Goal: Task Accomplishment & Management: Complete application form

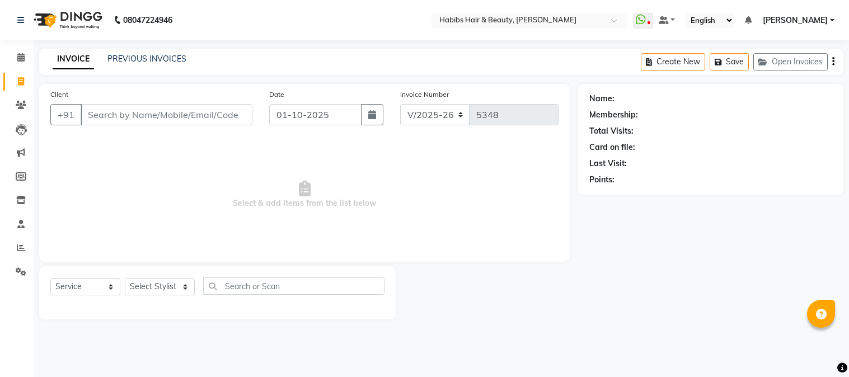
select select "3712"
select select "service"
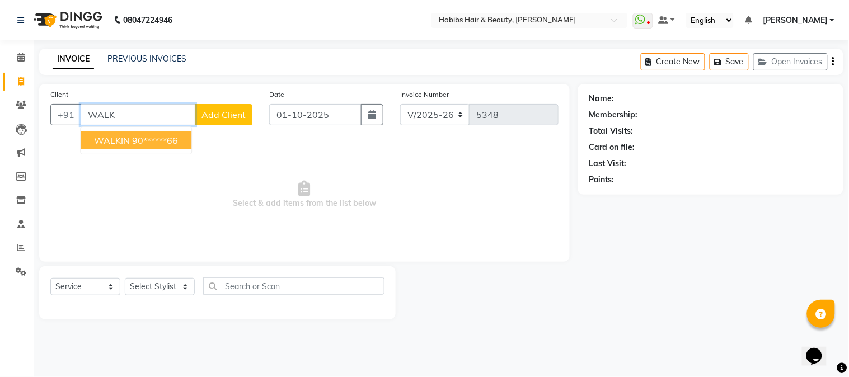
click at [160, 140] on ngb-highlight "90******66" at bounding box center [155, 140] width 46 height 11
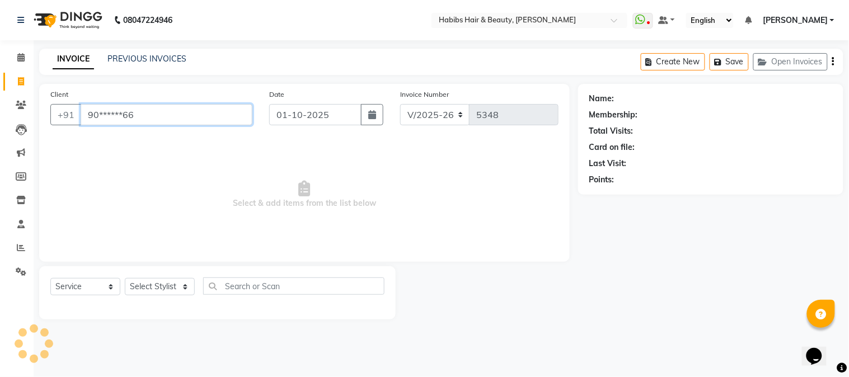
type input "90******66"
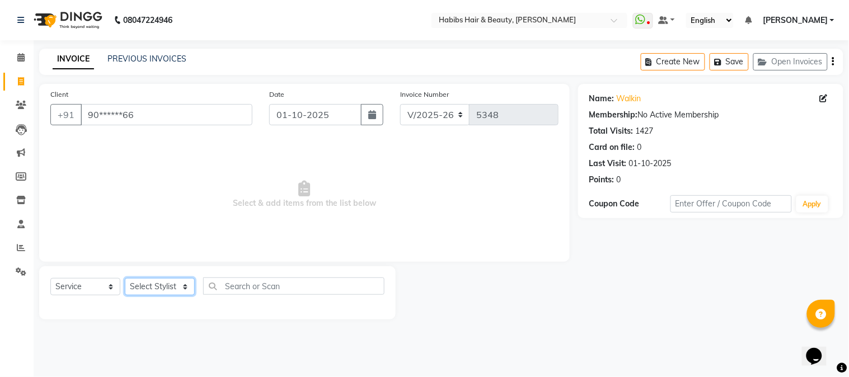
click at [165, 296] on select "Select Stylist Admin Akshay [PERSON_NAME] [PERSON_NAME] Pallavi [PERSON_NAME] […" at bounding box center [160, 286] width 70 height 17
select select "17834"
click at [125, 279] on select "Select Stylist Admin Akshay [PERSON_NAME] [PERSON_NAME] Pallavi [PERSON_NAME] […" at bounding box center [160, 286] width 70 height 17
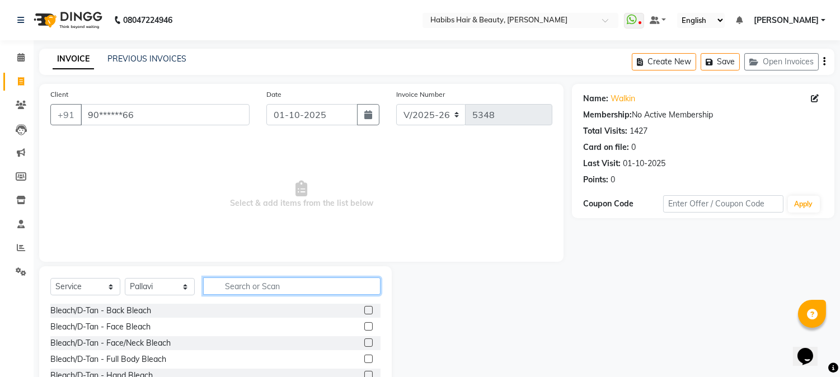
click at [226, 284] on input "text" at bounding box center [291, 286] width 177 height 17
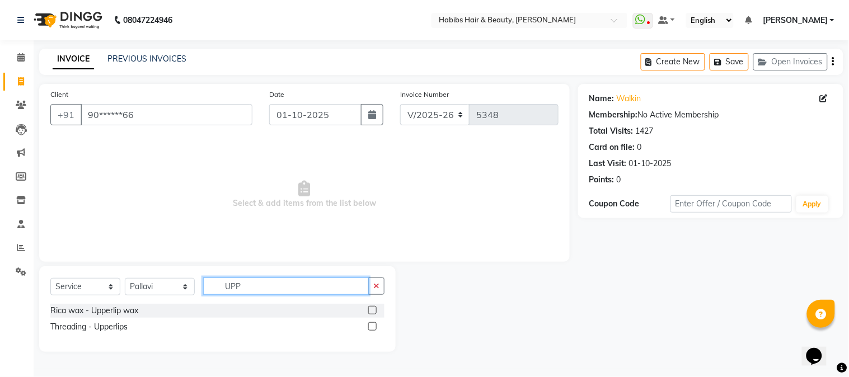
type input "UPP"
click at [373, 327] on label at bounding box center [372, 326] width 8 height 8
click at [373, 327] on input "checkbox" at bounding box center [371, 327] width 7 height 7
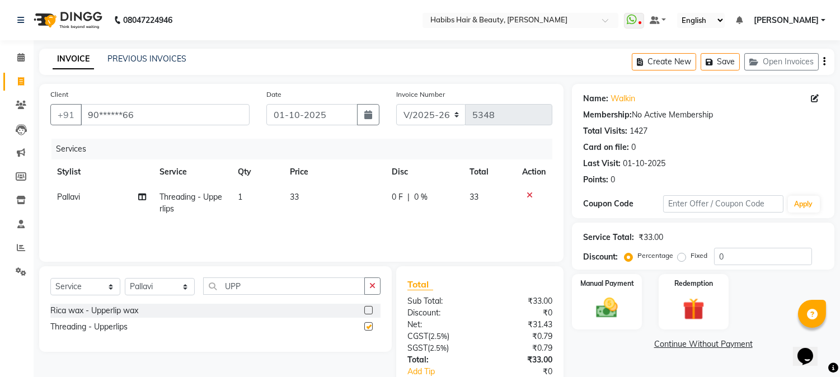
checkbox input "false"
click at [294, 199] on span "33" at bounding box center [294, 197] width 9 height 10
select select "17834"
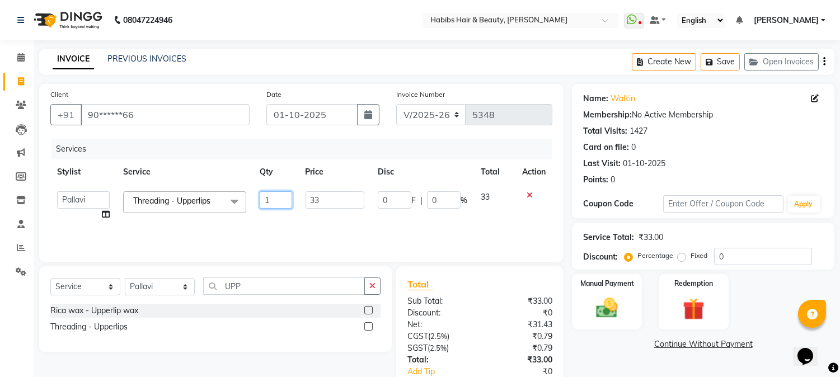
drag, startPoint x: 294, startPoint y: 199, endPoint x: 309, endPoint y: 202, distance: 15.4
click at [309, 202] on tr "Admin Akshay Anas Jaideep Sir Lokesh Mangesh Pallavi Piyush Pratiksha Rahul Raj…" at bounding box center [301, 206] width 502 height 43
click at [309, 202] on td "33" at bounding box center [335, 206] width 72 height 43
select select "17834"
click at [309, 202] on input "33" at bounding box center [335, 199] width 59 height 17
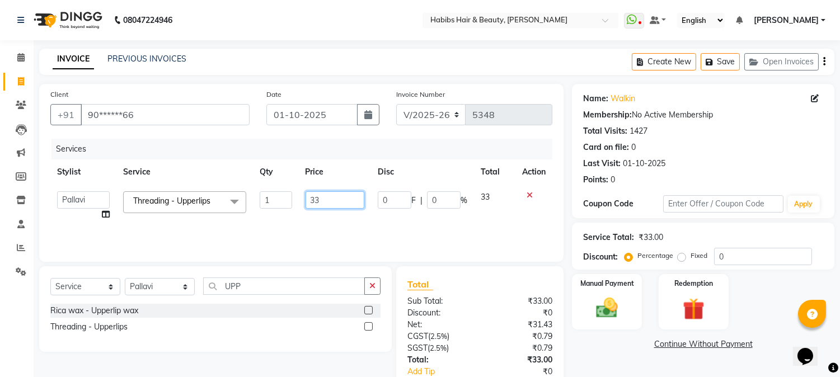
click at [309, 202] on input "33" at bounding box center [335, 199] width 59 height 17
type input "40"
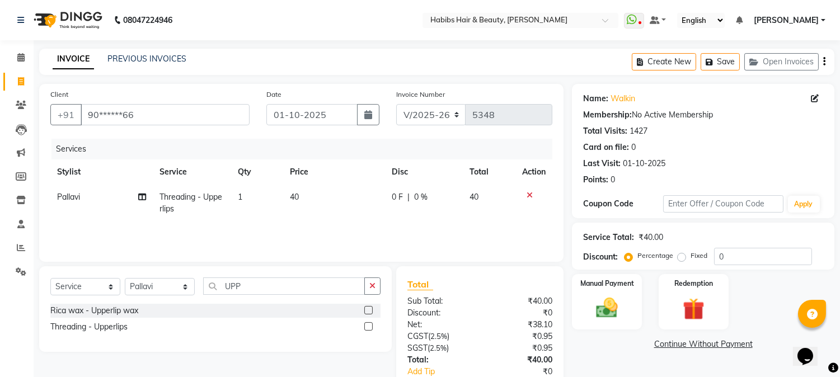
click at [357, 168] on th "Price" at bounding box center [334, 172] width 102 height 25
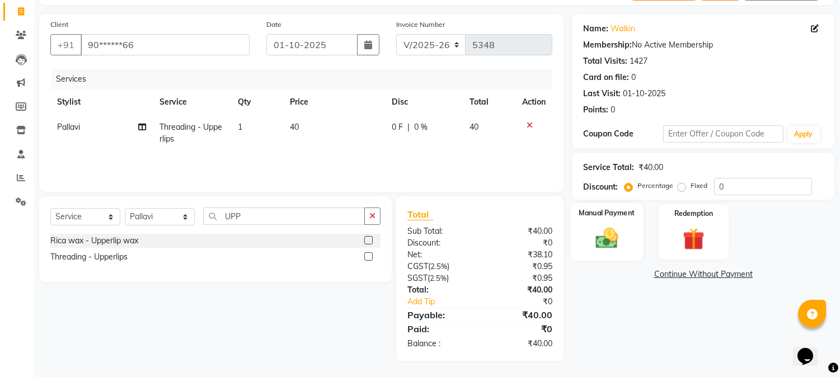
click at [609, 235] on img at bounding box center [607, 239] width 37 height 26
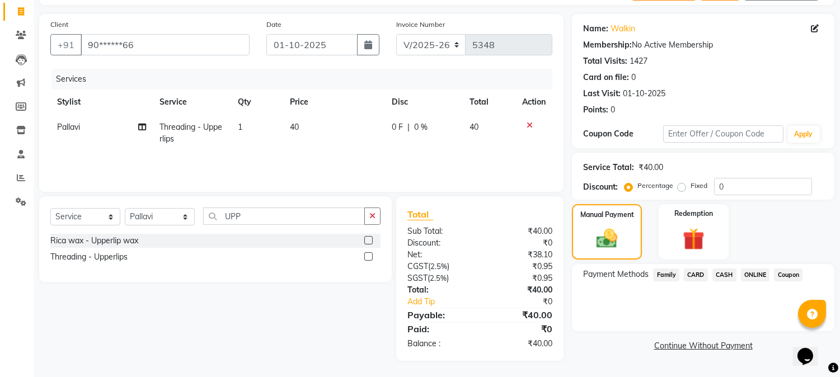
click at [754, 278] on span "ONLINE" at bounding box center [755, 275] width 29 height 13
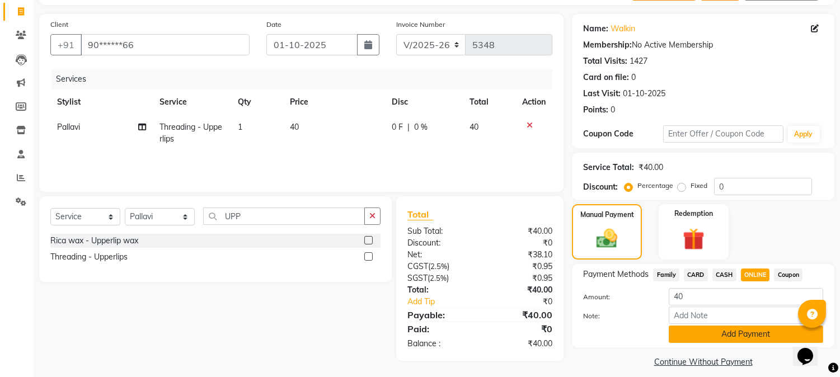
click at [739, 336] on button "Add Payment" at bounding box center [746, 334] width 155 height 17
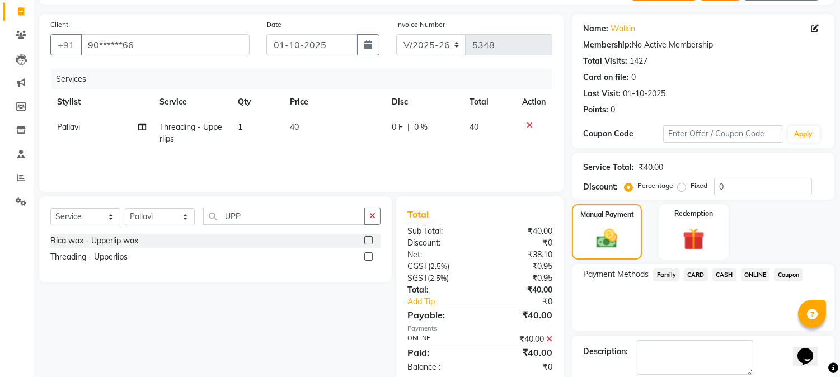
scroll to position [126, 0]
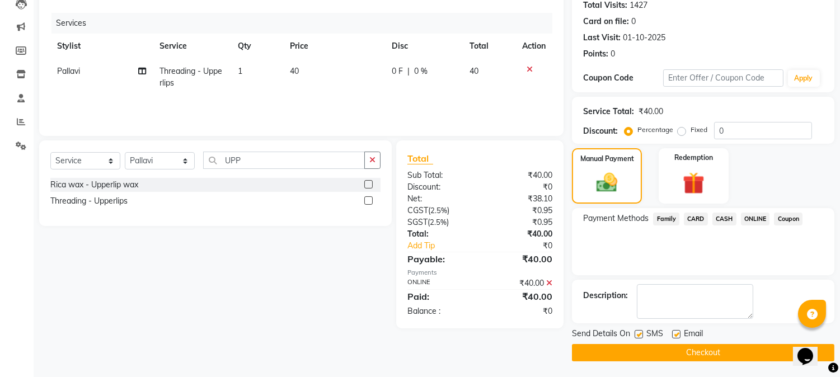
click at [721, 345] on button "Checkout" at bounding box center [703, 352] width 263 height 17
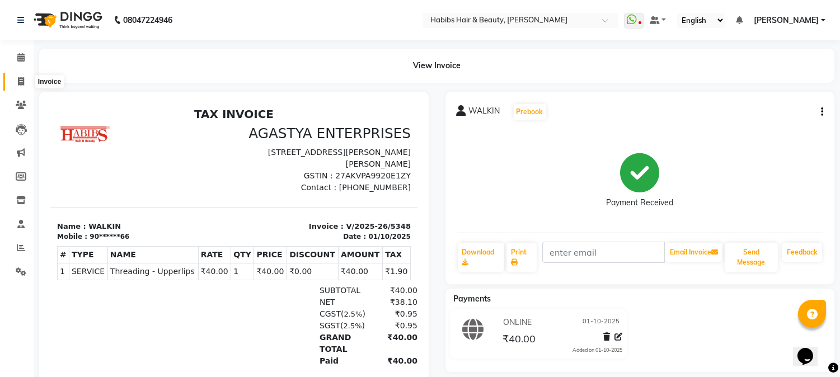
click at [20, 79] on icon at bounding box center [21, 81] width 6 height 8
select select "service"
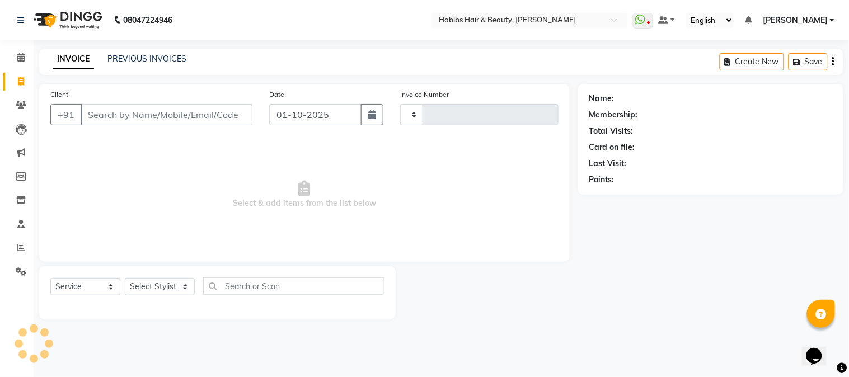
type input "5349"
select select "3712"
click at [205, 121] on input "Client" at bounding box center [167, 114] width 172 height 21
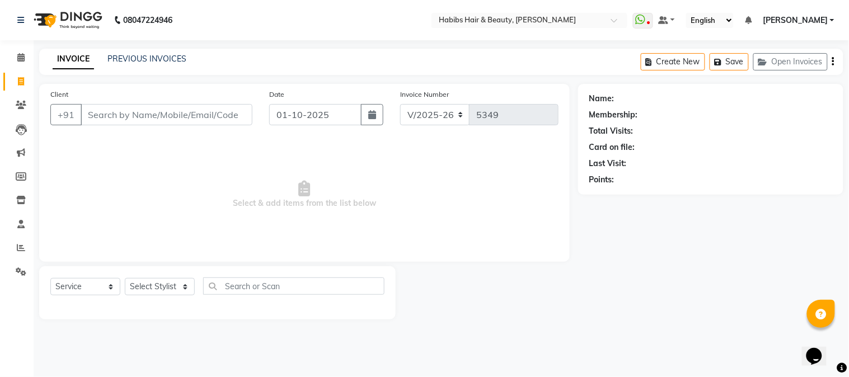
click at [213, 118] on input "Client" at bounding box center [167, 114] width 172 height 21
type input "8419924466"
click at [217, 114] on span "Add Client" at bounding box center [224, 114] width 44 height 11
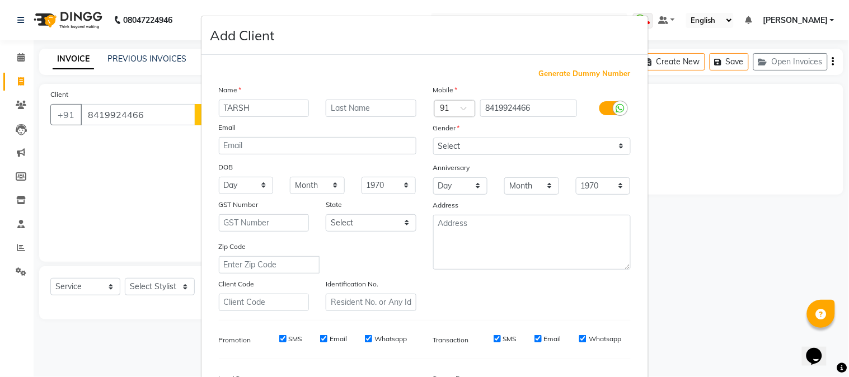
type input "TARSH"
click at [462, 148] on select "Select [DEMOGRAPHIC_DATA] [DEMOGRAPHIC_DATA] Other Prefer Not To Say" at bounding box center [532, 146] width 198 height 17
select select "[DEMOGRAPHIC_DATA]"
click at [433, 138] on select "Select [DEMOGRAPHIC_DATA] [DEMOGRAPHIC_DATA] Other Prefer Not To Say" at bounding box center [532, 146] width 198 height 17
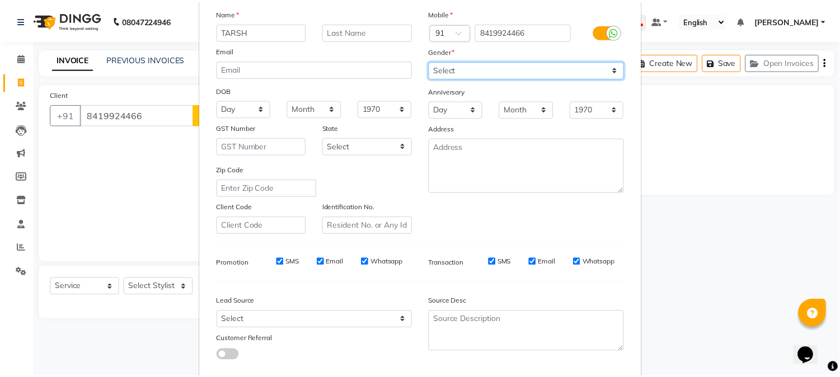
scroll to position [140, 0]
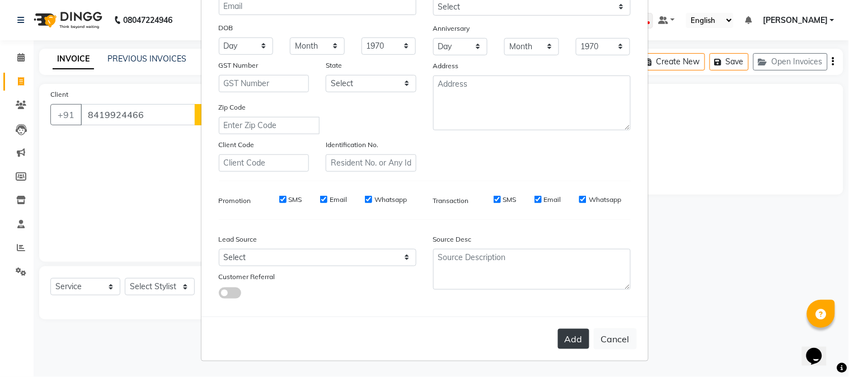
click at [568, 338] on button "Add" at bounding box center [573, 339] width 31 height 20
type input "84******66"
select select
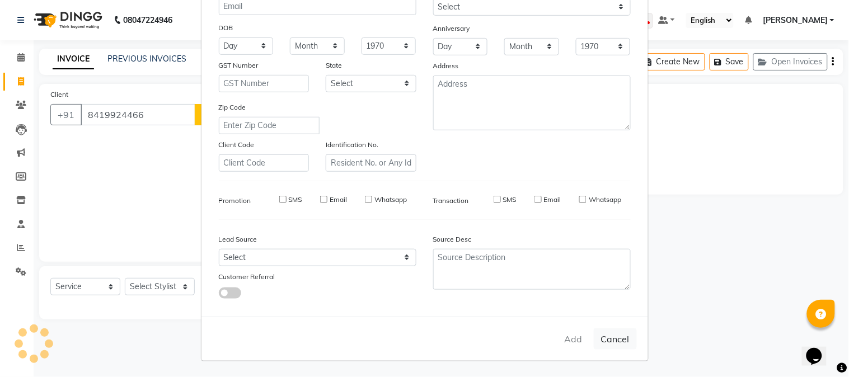
select select
checkbox input "false"
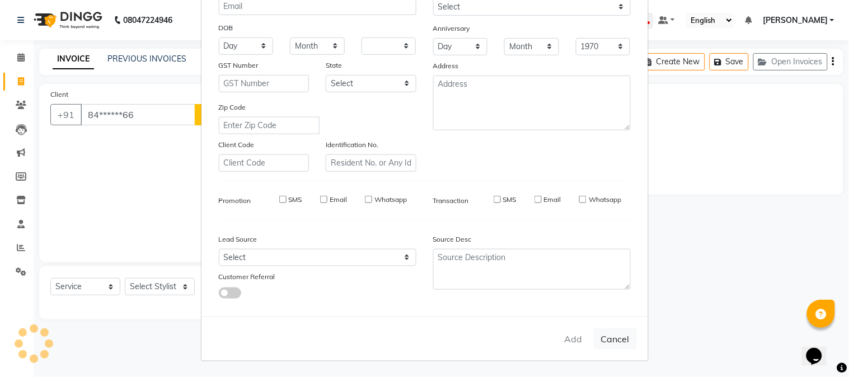
checkbox input "false"
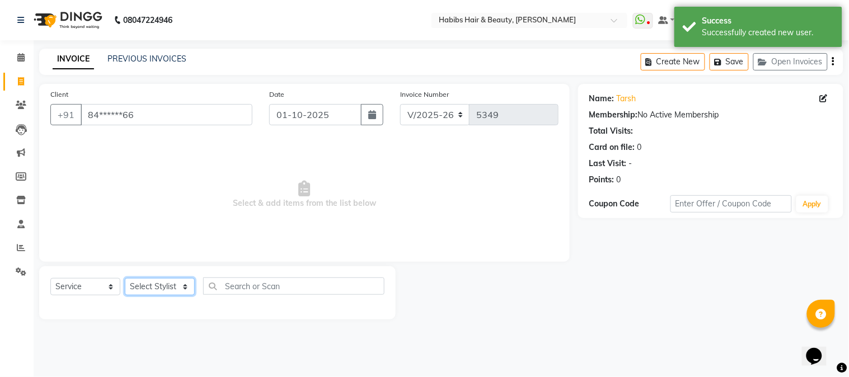
click at [157, 290] on select "Select Stylist Admin Akshay [PERSON_NAME] [PERSON_NAME] Pallavi [PERSON_NAME] […" at bounding box center [160, 286] width 70 height 17
select select "24540"
click at [125, 279] on select "Select Stylist Admin Akshay [PERSON_NAME] [PERSON_NAME] Pallavi [PERSON_NAME] […" at bounding box center [160, 286] width 70 height 17
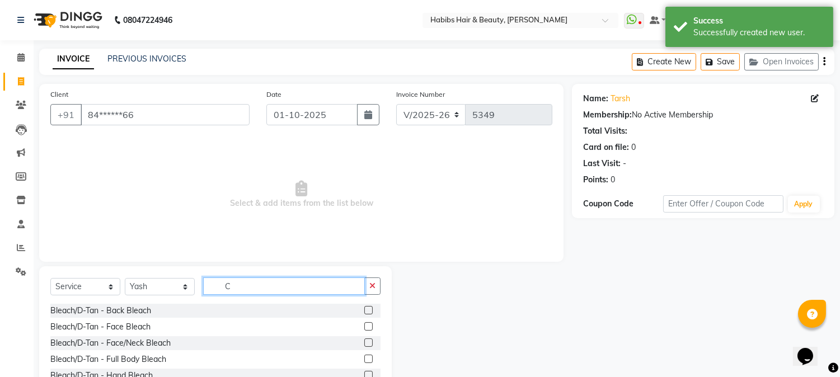
click at [249, 286] on input "C" at bounding box center [284, 286] width 162 height 17
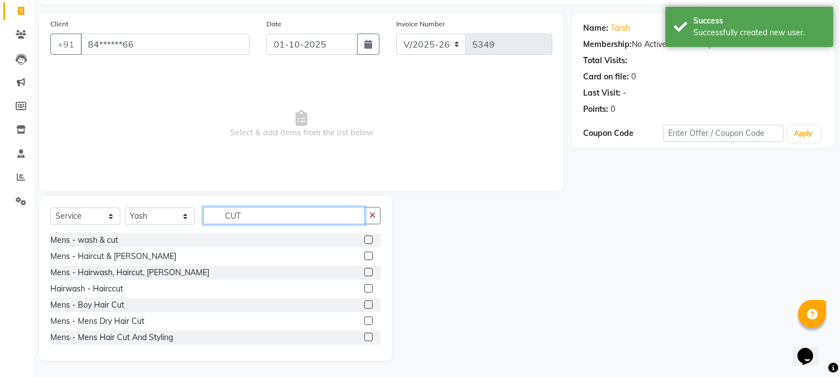
type input "CUT"
click at [364, 321] on label at bounding box center [368, 321] width 8 height 8
click at [364, 321] on input "checkbox" at bounding box center [367, 321] width 7 height 7
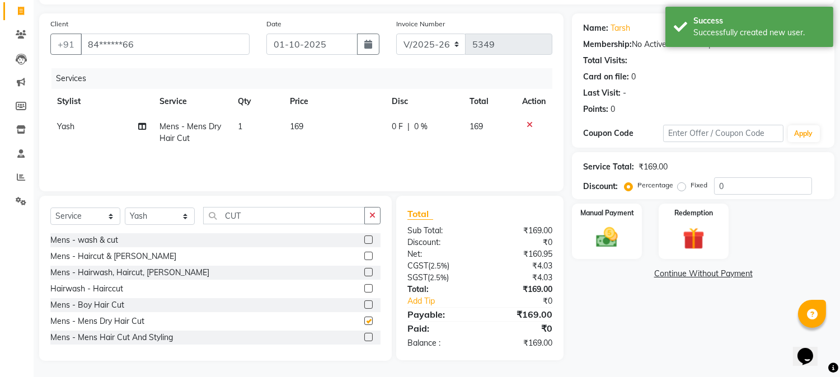
checkbox input "false"
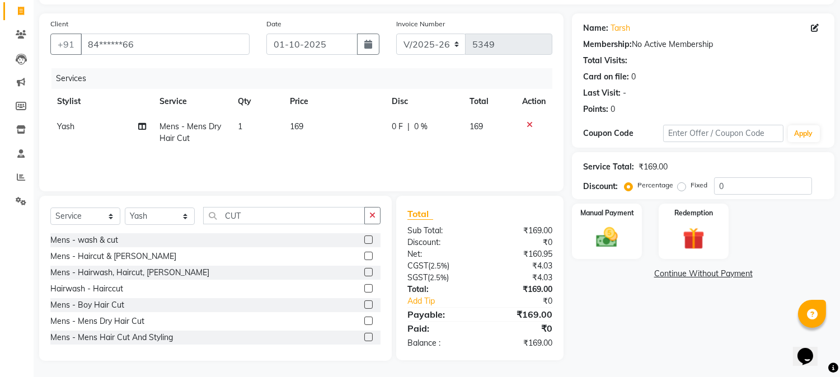
click at [364, 269] on label at bounding box center [368, 272] width 8 height 8
click at [364, 269] on input "checkbox" at bounding box center [367, 272] width 7 height 7
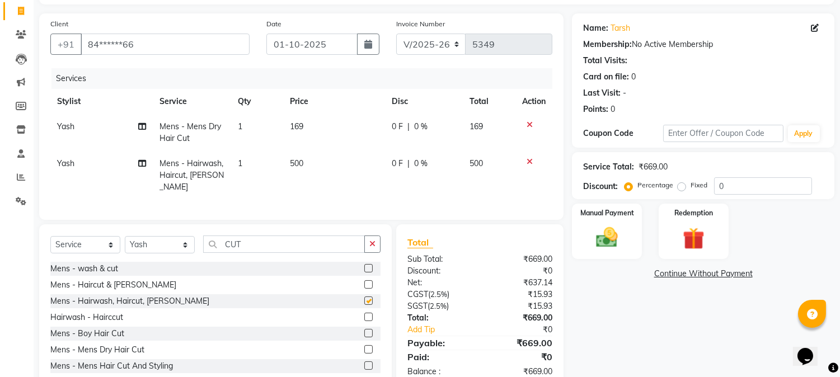
checkbox input "false"
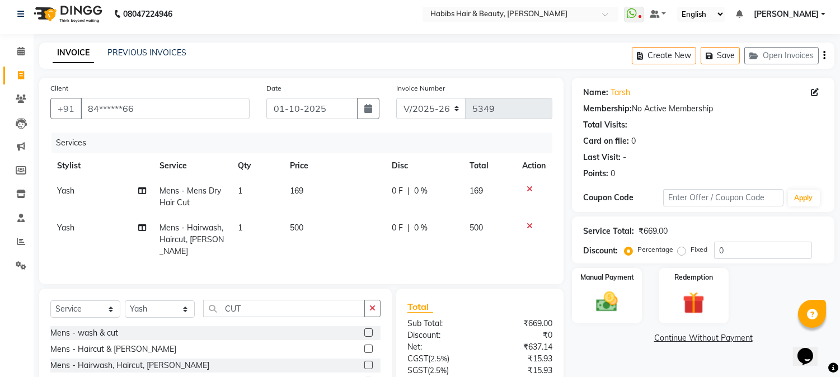
scroll to position [0, 0]
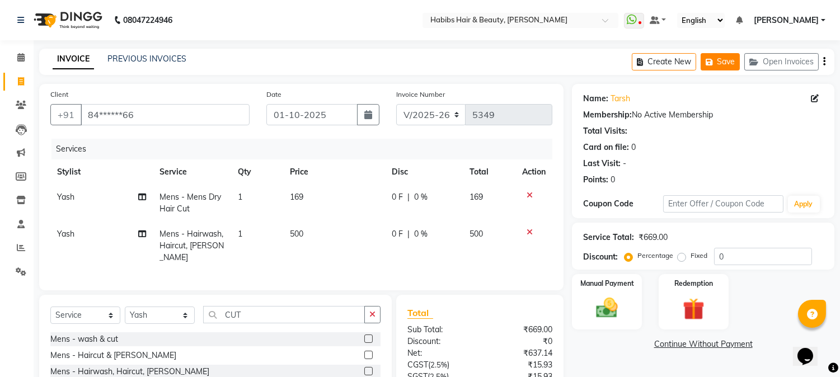
click at [718, 60] on button "Save" at bounding box center [720, 61] width 39 height 17
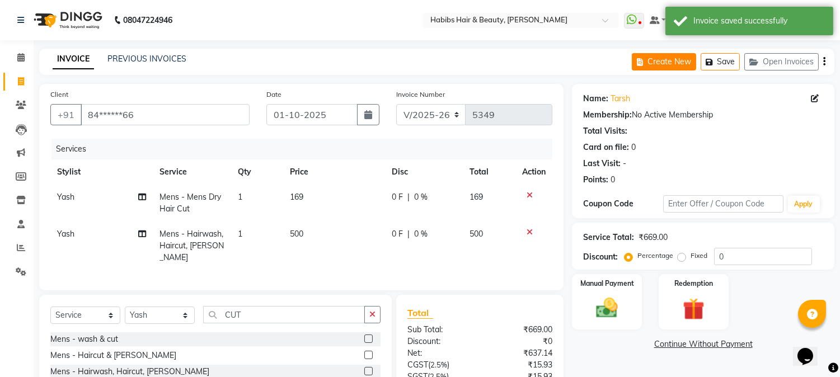
click at [667, 63] on button "Create New" at bounding box center [664, 61] width 64 height 17
select select "service"
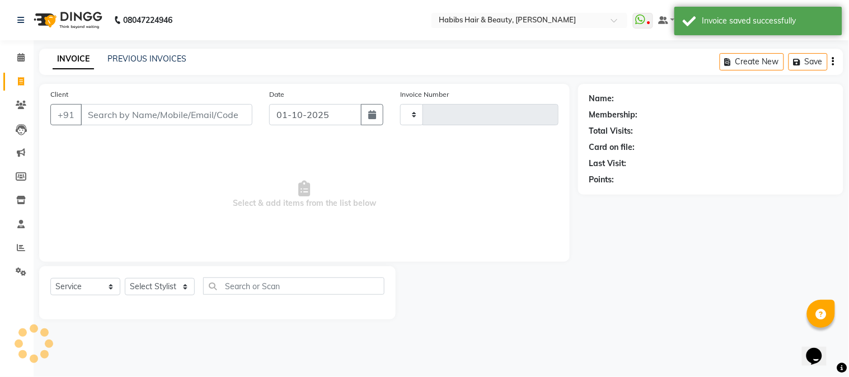
click at [188, 112] on input "Client" at bounding box center [167, 114] width 172 height 21
type input "5349"
select select "3712"
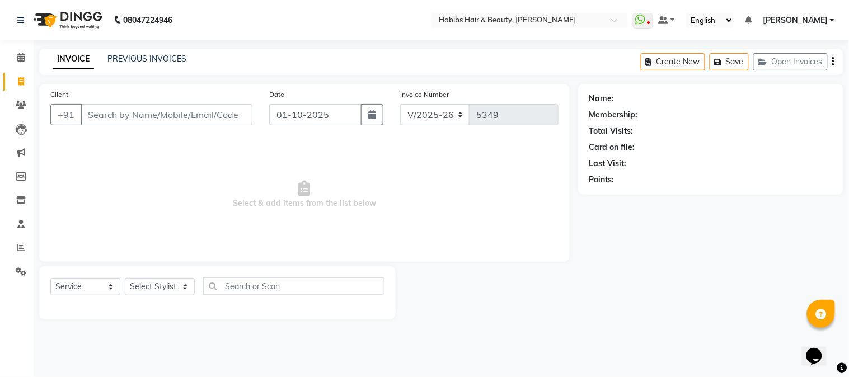
click at [174, 115] on input "Client" at bounding box center [167, 114] width 172 height 21
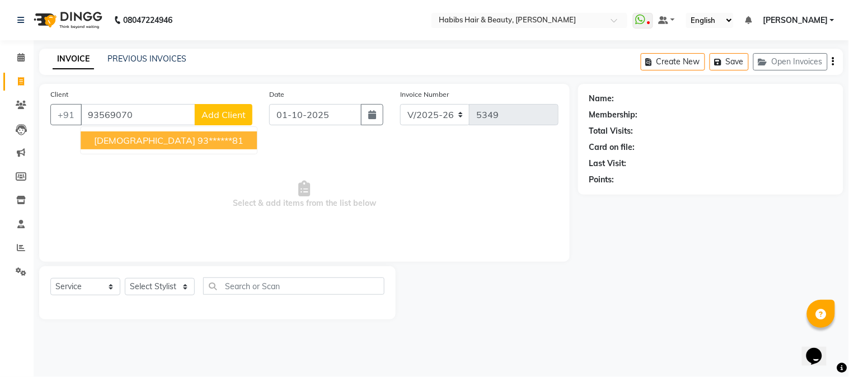
click at [198, 136] on ngb-highlight "93******81" at bounding box center [221, 140] width 46 height 11
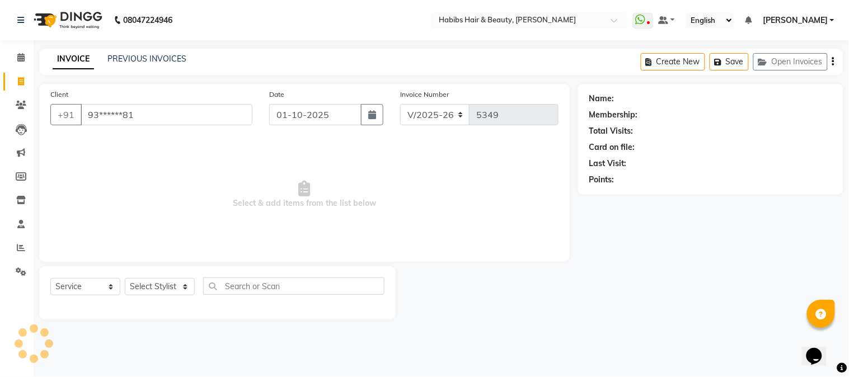
type input "93******81"
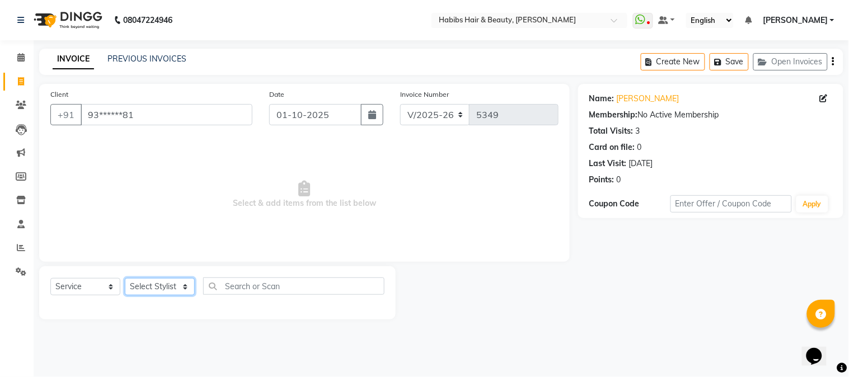
click at [152, 284] on select "Select Stylist Admin Akshay [PERSON_NAME] [PERSON_NAME] Pallavi [PERSON_NAME] […" at bounding box center [160, 286] width 70 height 17
select select "17834"
click at [125, 279] on select "Select Stylist Admin Akshay [PERSON_NAME] [PERSON_NAME] Pallavi [PERSON_NAME] […" at bounding box center [160, 286] width 70 height 17
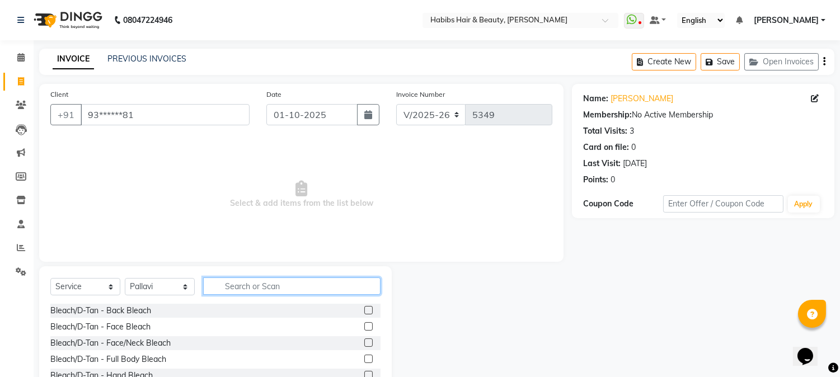
click at [242, 284] on input "text" at bounding box center [291, 286] width 177 height 17
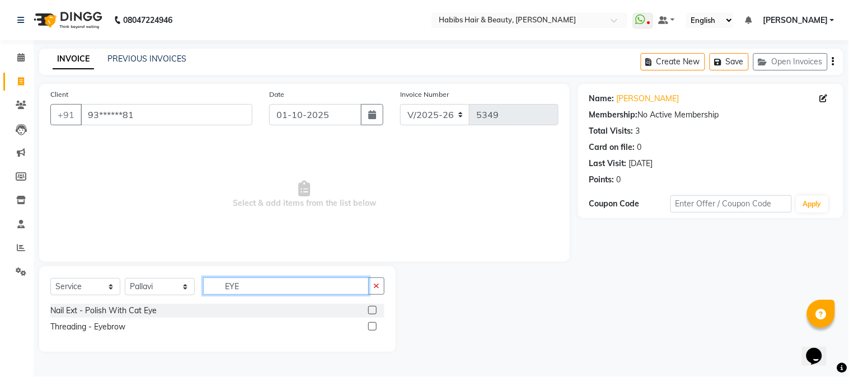
type input "EYE"
click at [370, 326] on label at bounding box center [372, 326] width 8 height 8
click at [370, 326] on input "checkbox" at bounding box center [371, 327] width 7 height 7
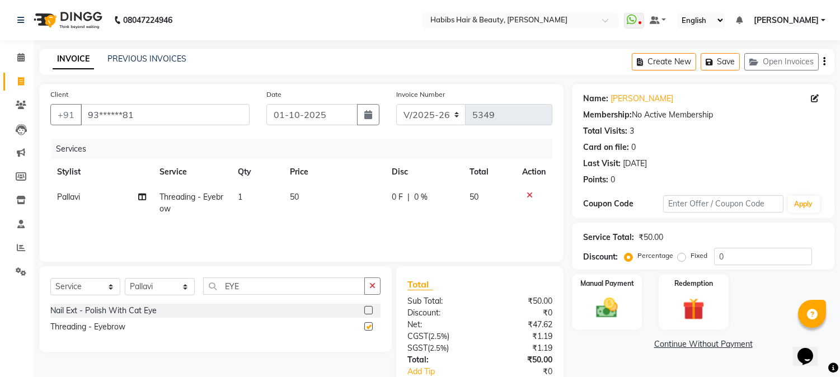
checkbox input "false"
click at [712, 56] on button "Save" at bounding box center [720, 61] width 39 height 17
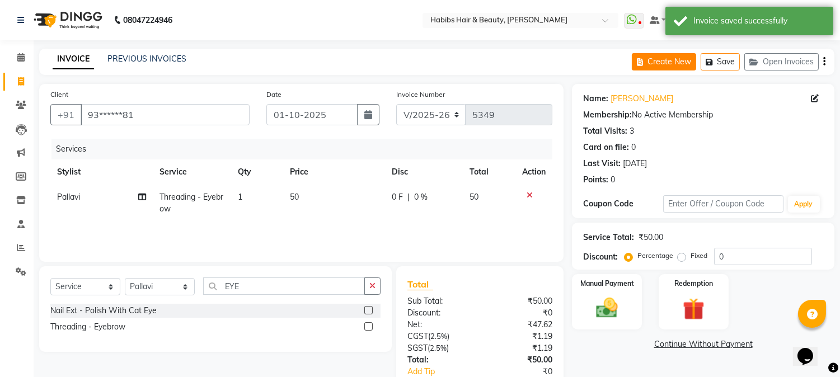
click at [664, 60] on button "Create New" at bounding box center [664, 61] width 64 height 17
select select "service"
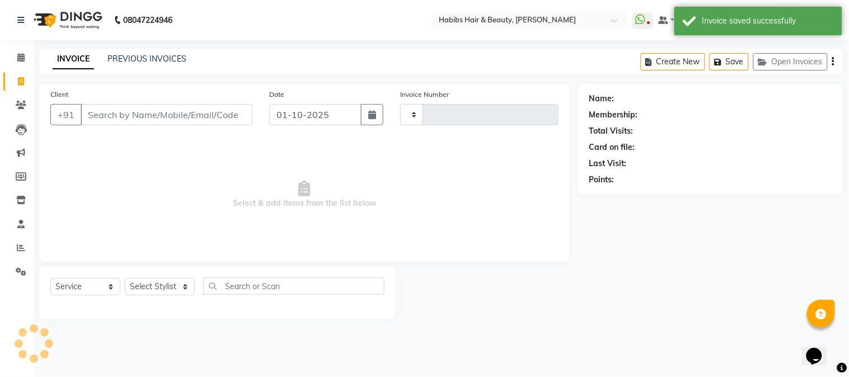
type input "5349"
select select "3712"
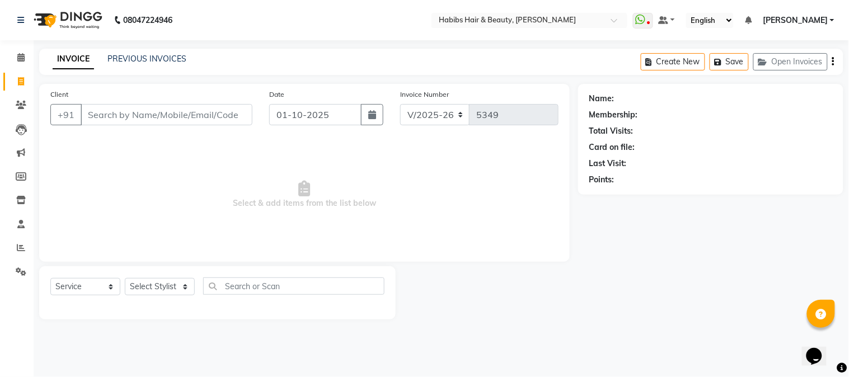
click at [219, 118] on input "Client" at bounding box center [167, 114] width 172 height 21
click at [215, 113] on input "Client" at bounding box center [167, 114] width 172 height 21
click at [188, 119] on input "Client" at bounding box center [167, 114] width 172 height 21
click at [176, 115] on input "Client" at bounding box center [167, 114] width 172 height 21
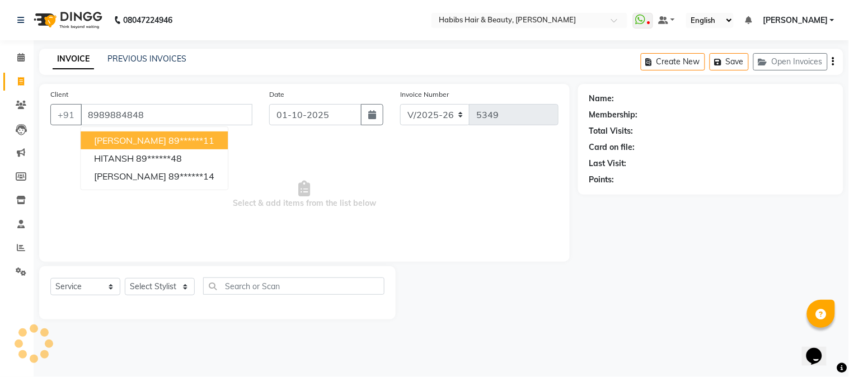
type input "8989884848"
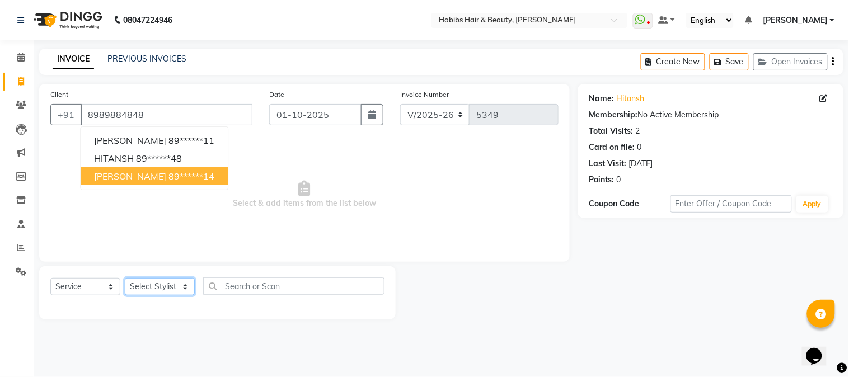
click at [146, 287] on select "Select Stylist Admin Akshay [PERSON_NAME] [PERSON_NAME] Pallavi [PERSON_NAME] […" at bounding box center [160, 286] width 70 height 17
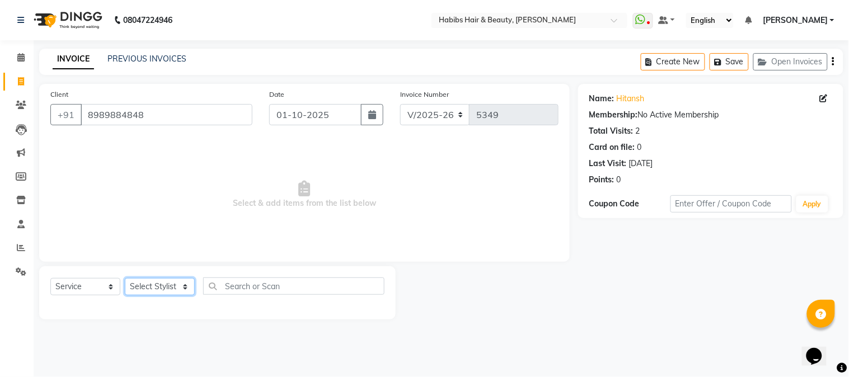
select select "17830"
click at [125, 279] on select "Select Stylist Admin Akshay [PERSON_NAME] [PERSON_NAME] Pallavi [PERSON_NAME] […" at bounding box center [160, 286] width 70 height 17
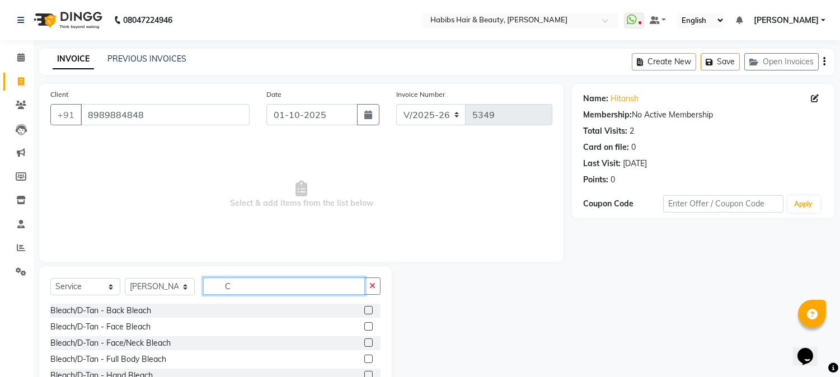
click at [287, 287] on input "C" at bounding box center [284, 286] width 162 height 17
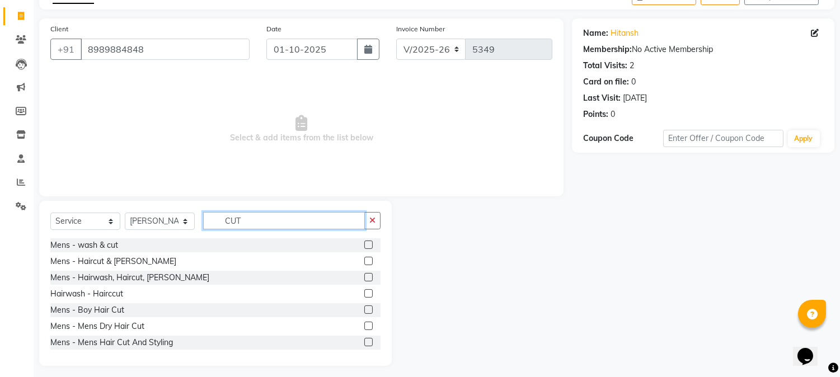
scroll to position [71, 0]
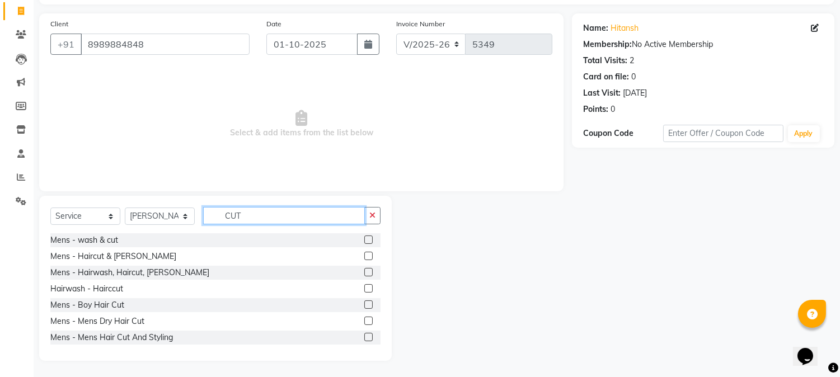
type input "CUT"
click at [364, 322] on label at bounding box center [368, 321] width 8 height 8
click at [364, 322] on input "checkbox" at bounding box center [367, 321] width 7 height 7
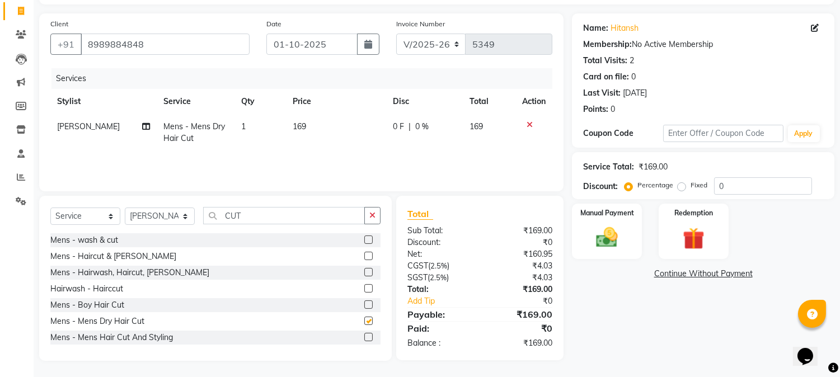
checkbox input "false"
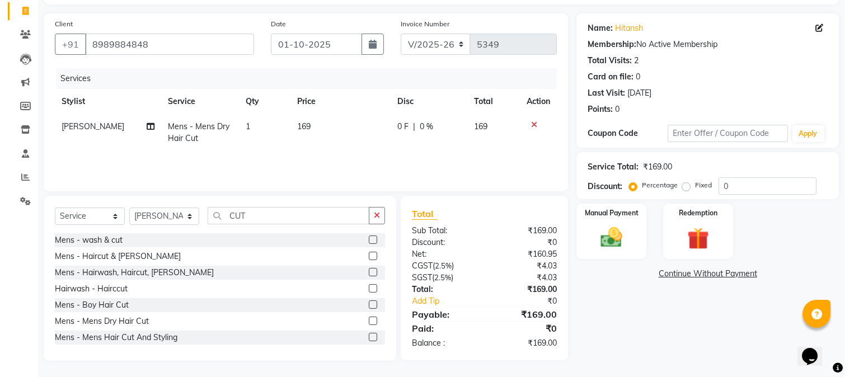
scroll to position [0, 0]
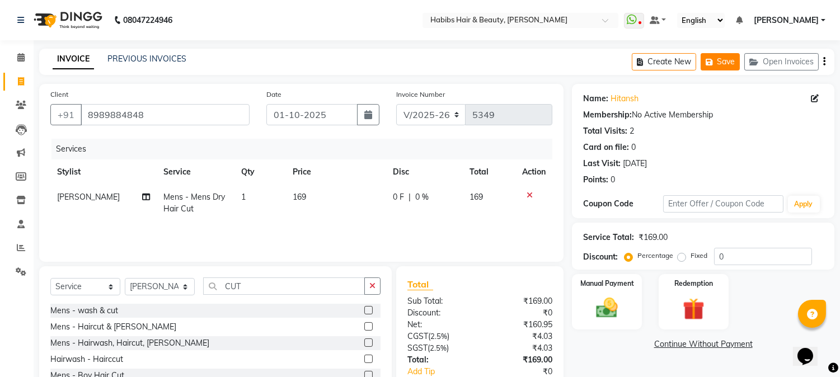
click at [737, 69] on button "Save" at bounding box center [720, 61] width 39 height 17
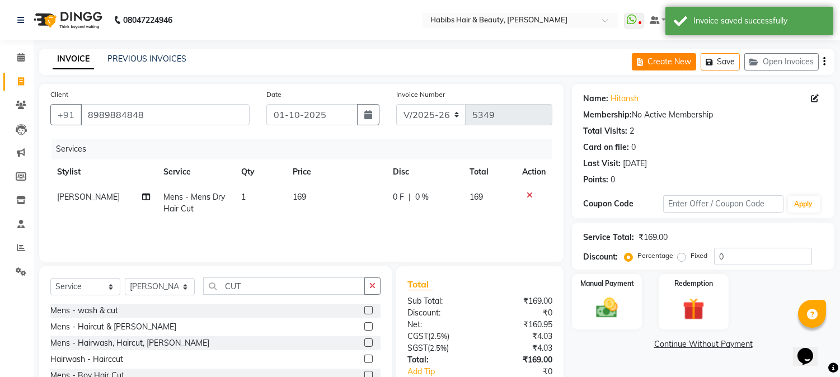
click at [677, 59] on button "Create New" at bounding box center [664, 61] width 64 height 17
select select "service"
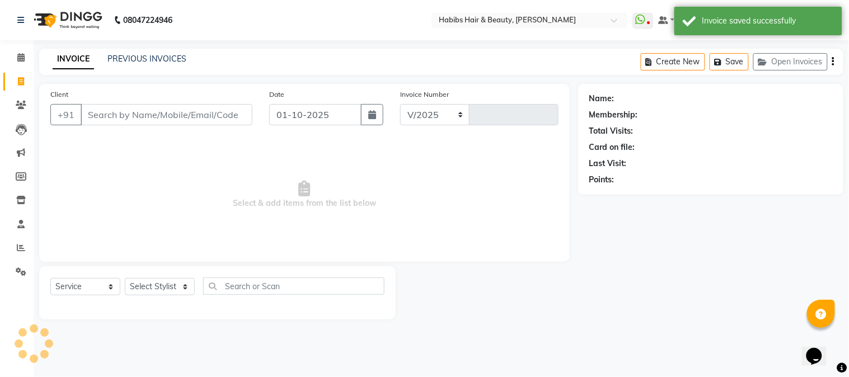
select select "3712"
type input "5349"
click at [367, 107] on button "button" at bounding box center [372, 114] width 22 height 21
select select "10"
select select "2025"
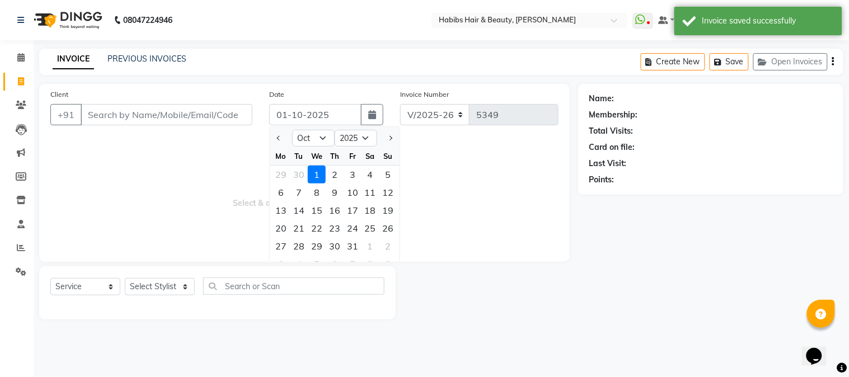
click at [302, 174] on div "30" at bounding box center [299, 175] width 18 height 18
type input "30-09-2025"
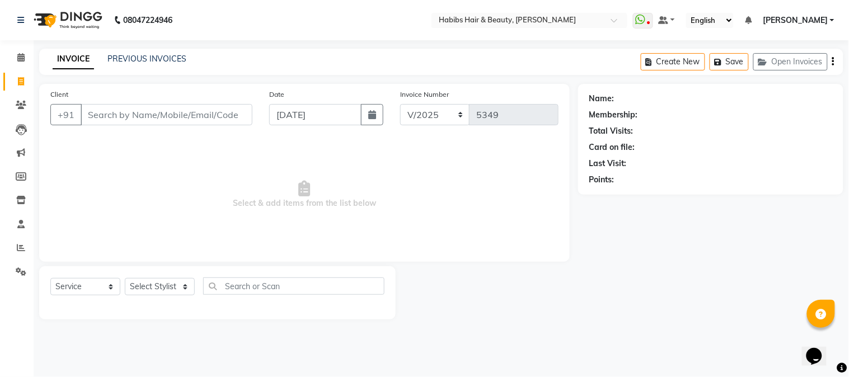
click at [302, 174] on span "Select & add items from the list below" at bounding box center [304, 195] width 508 height 112
click at [214, 110] on input "Client" at bounding box center [167, 114] width 172 height 21
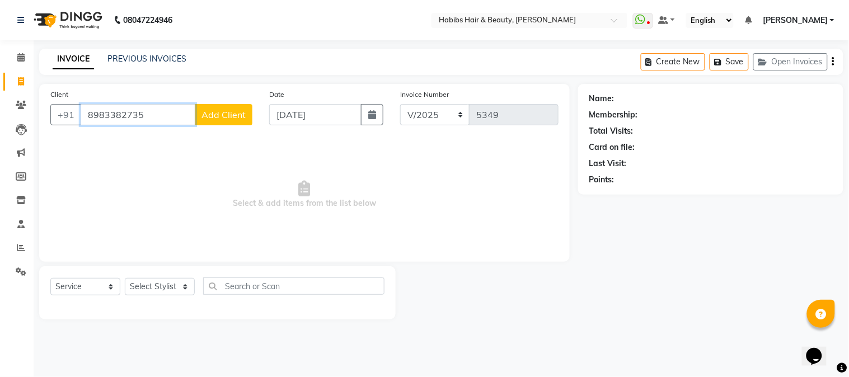
type input "8983382735"
click at [214, 110] on span "Add Client" at bounding box center [224, 114] width 44 height 11
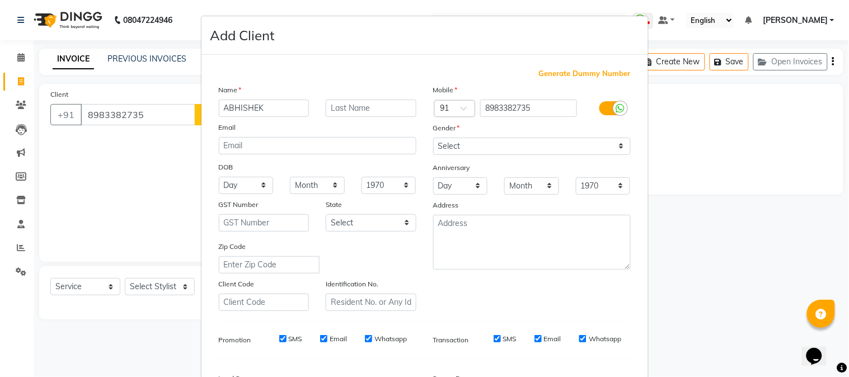
type input "ABHISHEK"
click at [446, 141] on select "Select [DEMOGRAPHIC_DATA] [DEMOGRAPHIC_DATA] Other Prefer Not To Say" at bounding box center [532, 146] width 198 height 17
select select "[DEMOGRAPHIC_DATA]"
click at [433, 138] on select "Select [DEMOGRAPHIC_DATA] [DEMOGRAPHIC_DATA] Other Prefer Not To Say" at bounding box center [532, 146] width 198 height 17
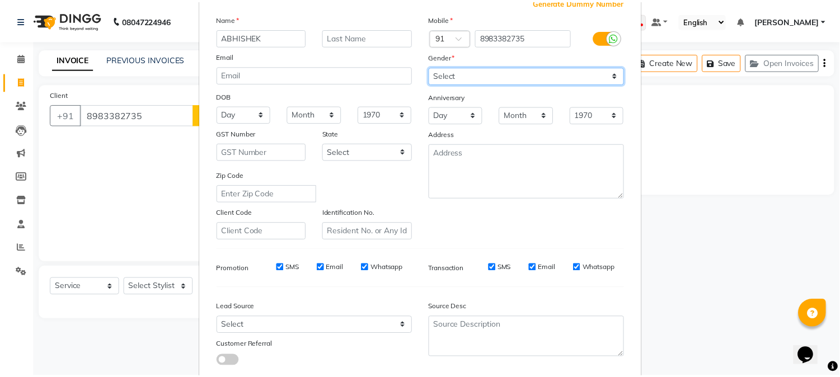
scroll to position [140, 0]
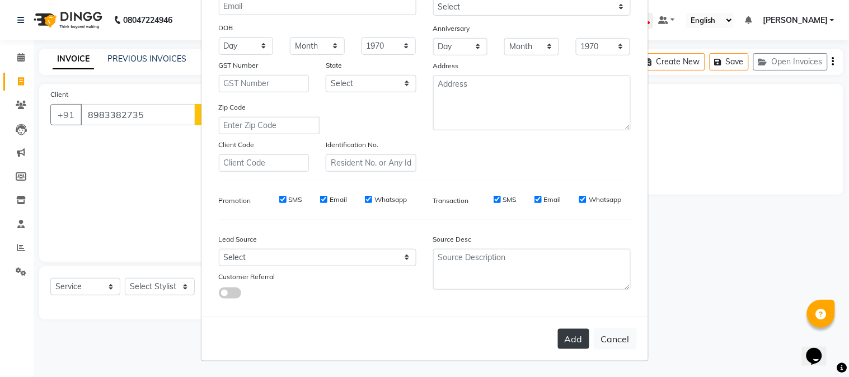
click at [571, 339] on button "Add" at bounding box center [573, 339] width 31 height 20
type input "89******35"
select select
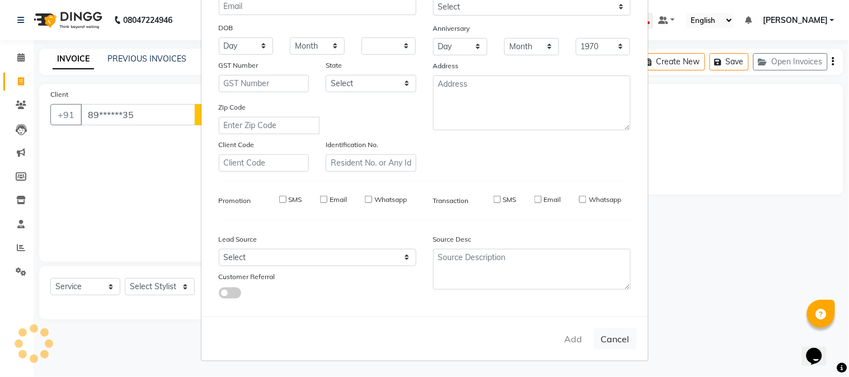
select select
checkbox input "false"
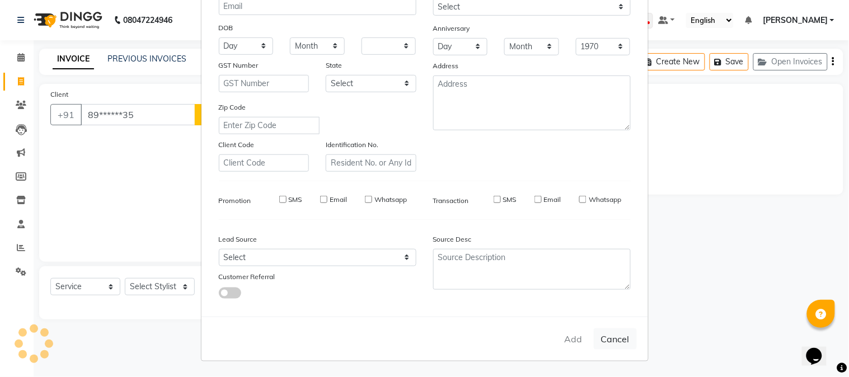
checkbox input "false"
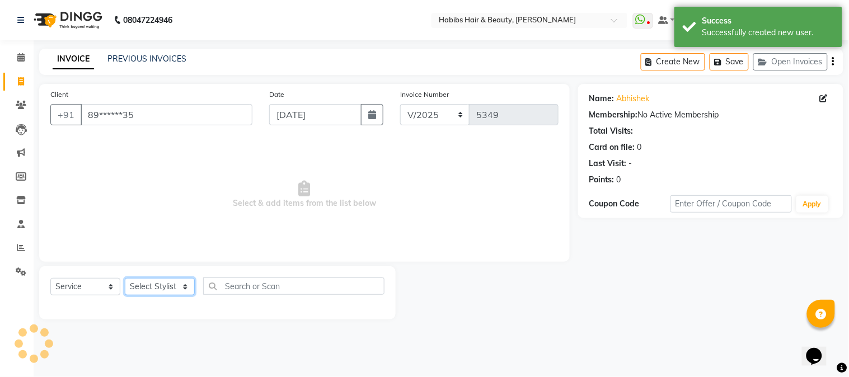
click at [166, 287] on select "Select Stylist Admin Akshay [PERSON_NAME] [PERSON_NAME] Pallavi [PERSON_NAME] […" at bounding box center [160, 286] width 70 height 17
select select "53779"
click at [125, 279] on select "Select Stylist Admin Akshay [PERSON_NAME] [PERSON_NAME] Pallavi [PERSON_NAME] […" at bounding box center [160, 286] width 70 height 17
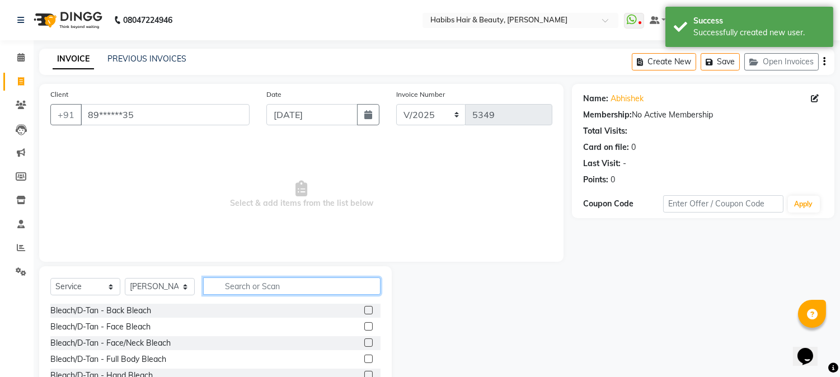
click at [265, 289] on input "text" at bounding box center [291, 286] width 177 height 17
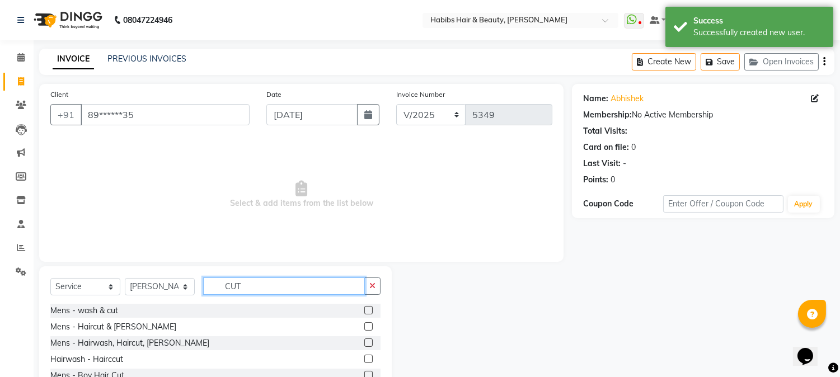
scroll to position [71, 0]
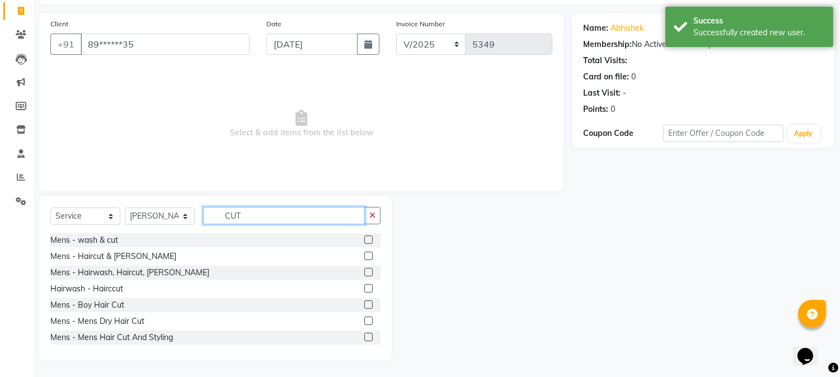
type input "CUT"
click at [364, 270] on label at bounding box center [368, 272] width 8 height 8
click at [364, 270] on input "checkbox" at bounding box center [367, 272] width 7 height 7
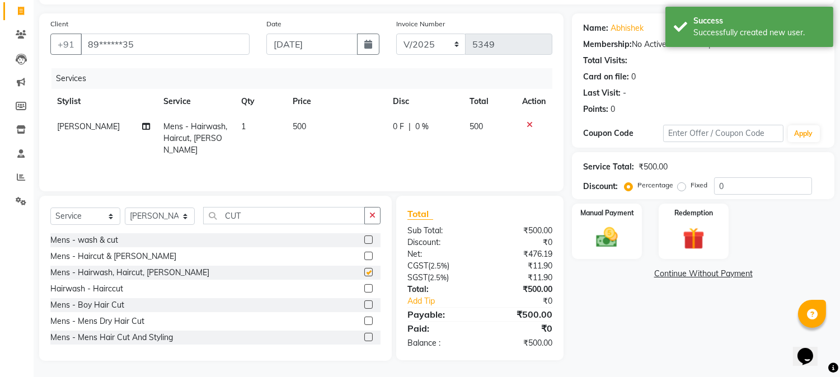
checkbox input "false"
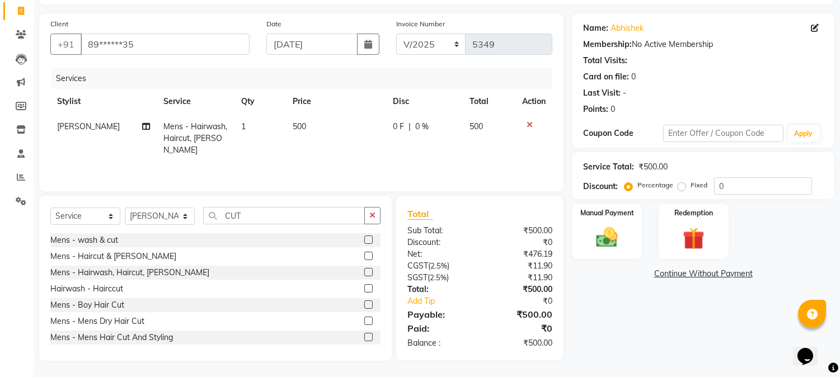
click at [297, 135] on td "500" at bounding box center [336, 138] width 100 height 49
select select "53779"
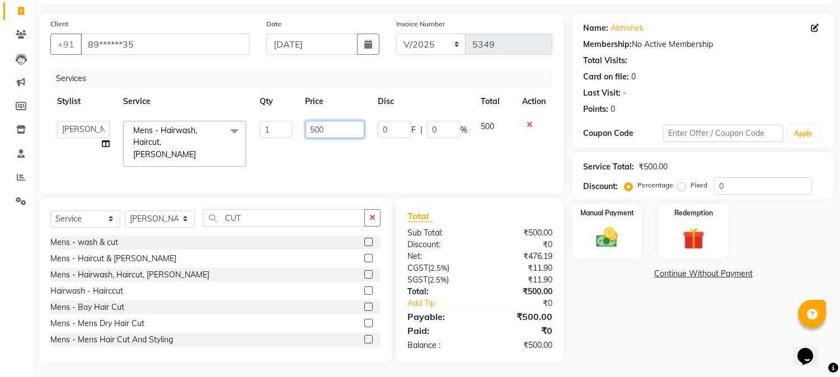
click at [315, 127] on input "500" at bounding box center [335, 129] width 59 height 17
type input "550"
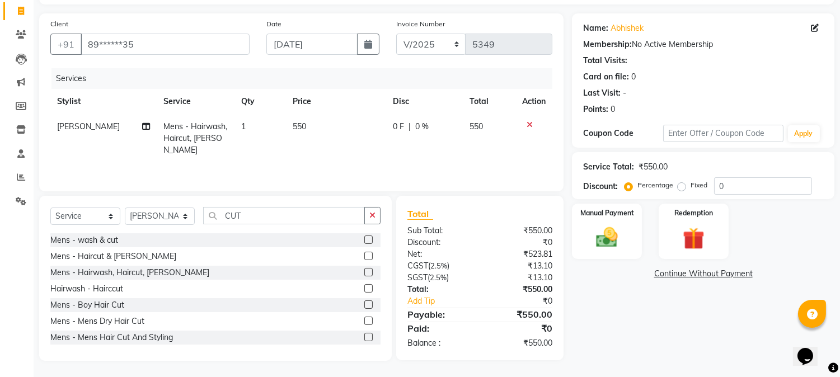
click at [360, 103] on th "Price" at bounding box center [336, 101] width 100 height 25
click at [610, 234] on img at bounding box center [607, 238] width 37 height 26
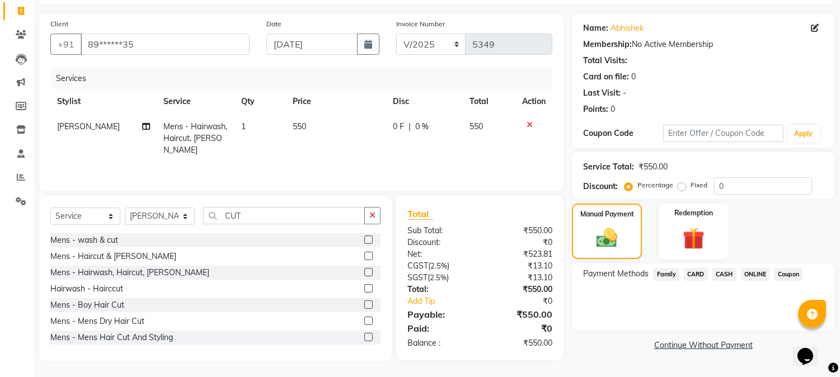
click at [721, 268] on span "CASH" at bounding box center [725, 274] width 24 height 13
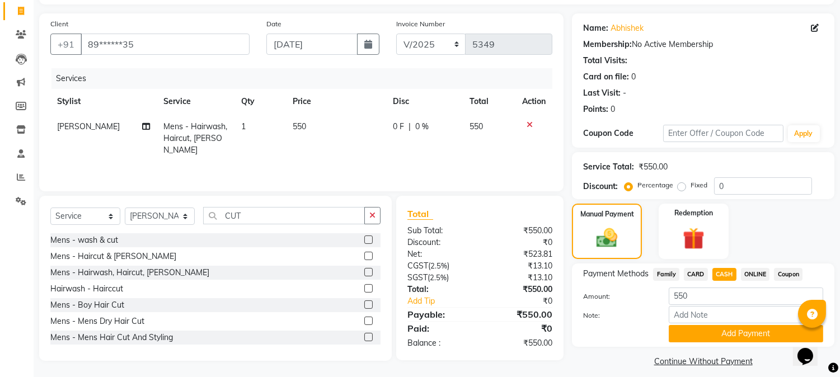
scroll to position [79, 0]
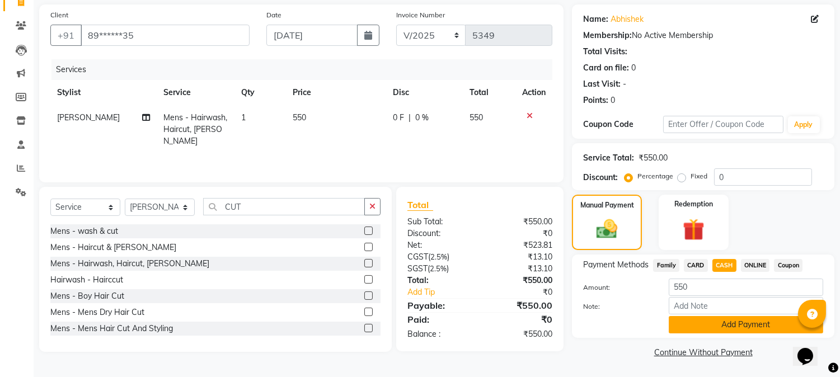
click at [708, 328] on button "Add Payment" at bounding box center [746, 324] width 155 height 17
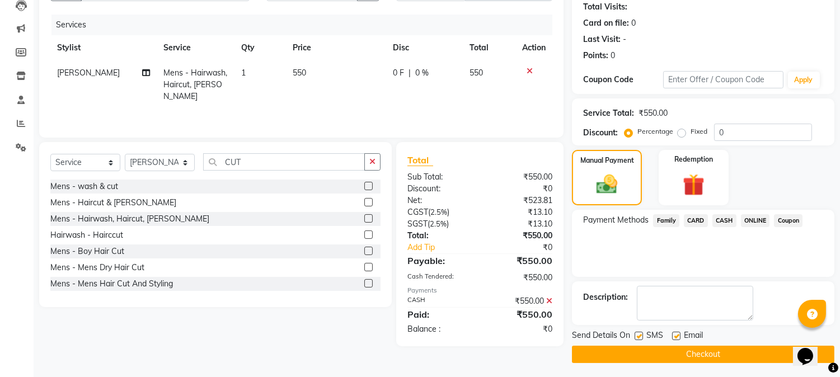
scroll to position [126, 0]
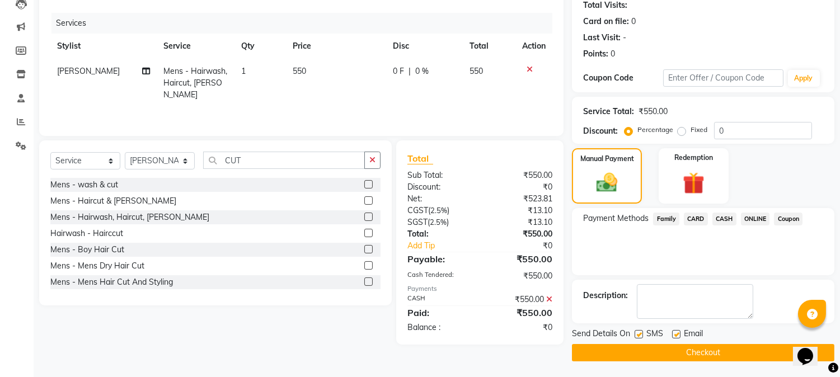
click at [689, 354] on button "Checkout" at bounding box center [703, 352] width 263 height 17
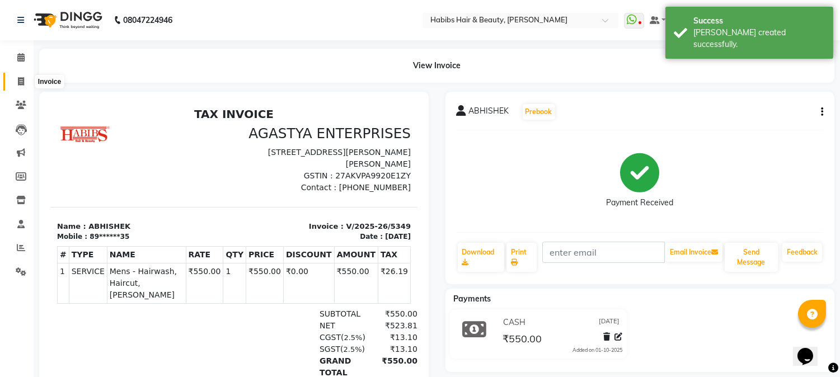
click at [22, 82] on icon at bounding box center [21, 81] width 6 height 8
select select "service"
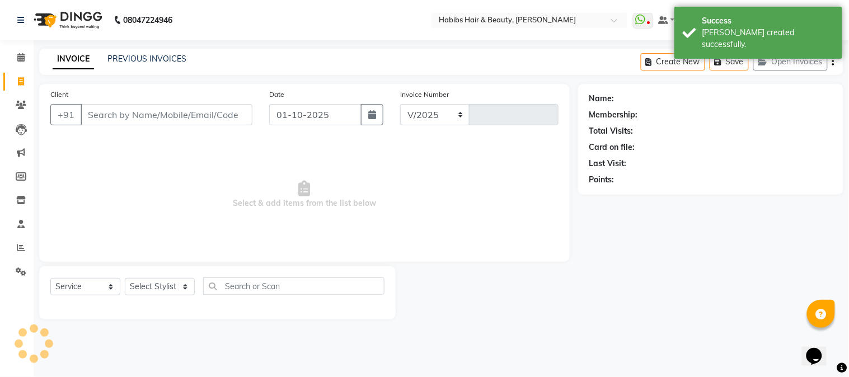
select select "3712"
type input "5350"
click at [155, 110] on input "Client" at bounding box center [167, 114] width 172 height 21
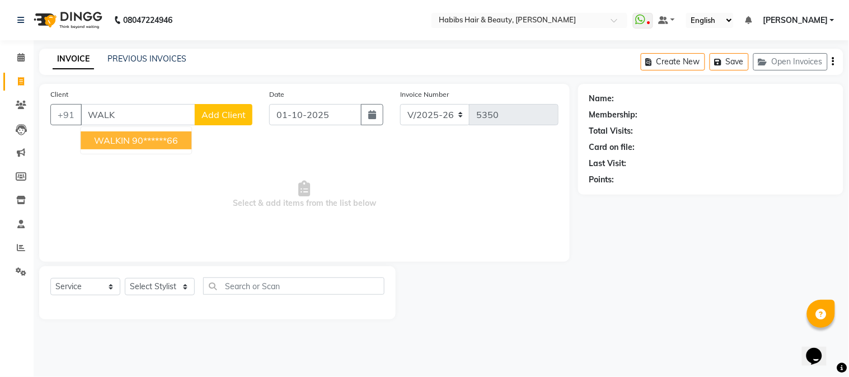
click at [146, 141] on ngb-highlight "90******66" at bounding box center [155, 140] width 46 height 11
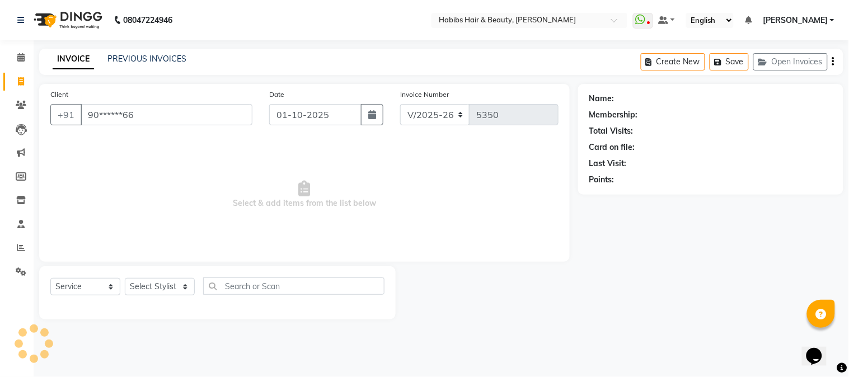
type input "90******66"
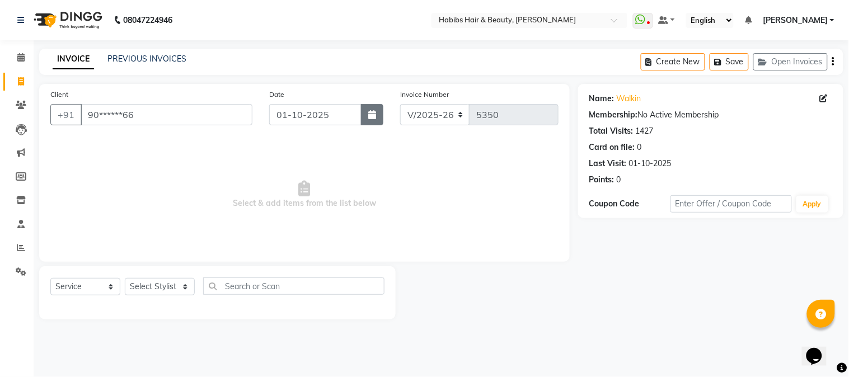
click at [373, 113] on icon "button" at bounding box center [372, 114] width 8 height 9
select select "10"
select select "2025"
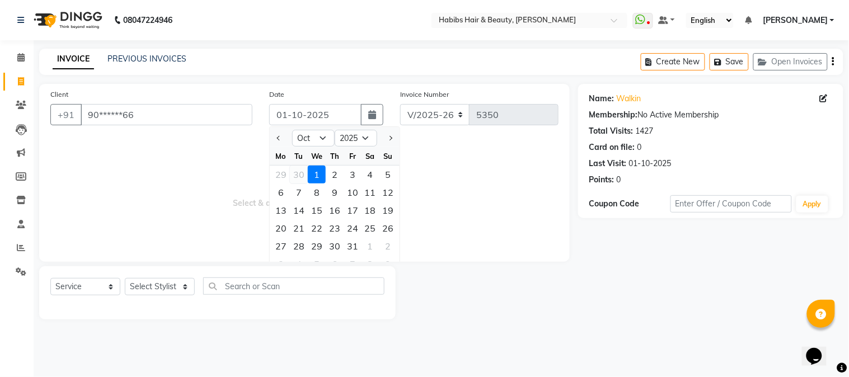
click at [295, 176] on div "30" at bounding box center [299, 175] width 18 height 18
type input "30-09-2025"
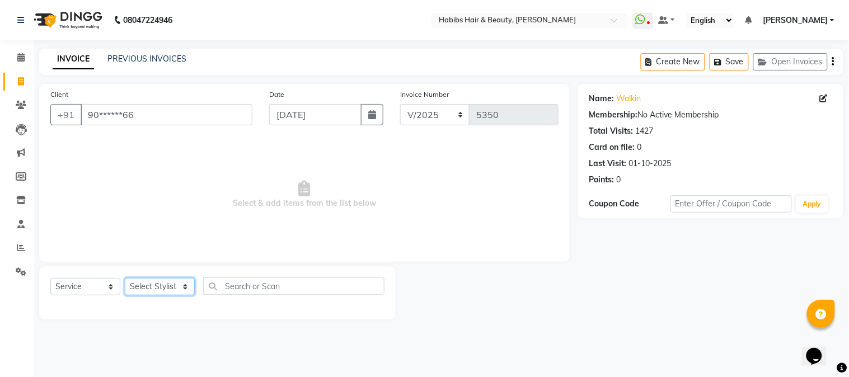
click at [154, 289] on select "Select Stylist Admin Akshay [PERSON_NAME] [PERSON_NAME] Pallavi [PERSON_NAME] […" at bounding box center [160, 286] width 70 height 17
select select "17833"
click at [125, 279] on select "Select Stylist Admin Akshay [PERSON_NAME] [PERSON_NAME] Pallavi [PERSON_NAME] […" at bounding box center [160, 286] width 70 height 17
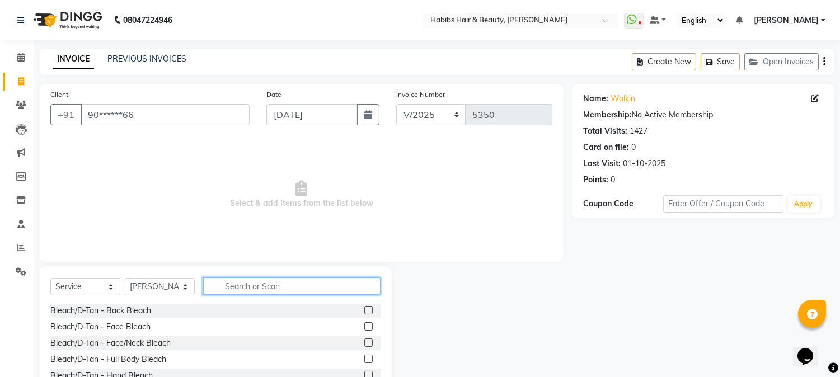
click at [244, 292] on input "text" at bounding box center [291, 286] width 177 height 17
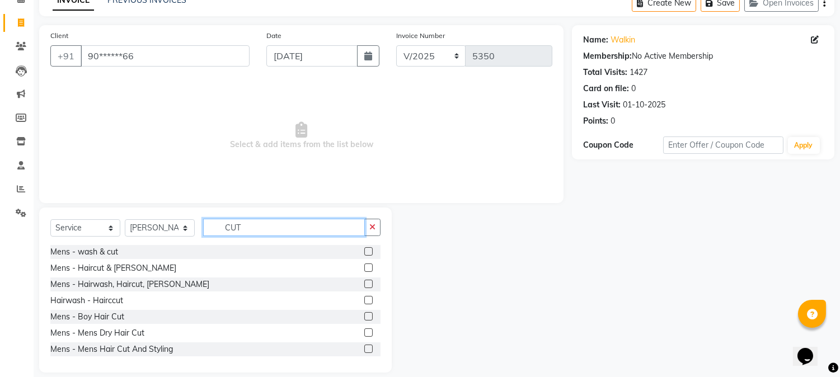
scroll to position [71, 0]
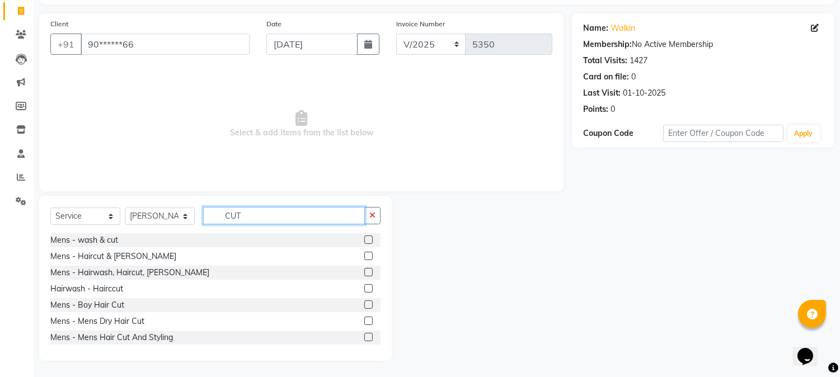
type input "CUT"
click at [364, 317] on label at bounding box center [368, 321] width 8 height 8
click at [364, 318] on input "checkbox" at bounding box center [367, 321] width 7 height 7
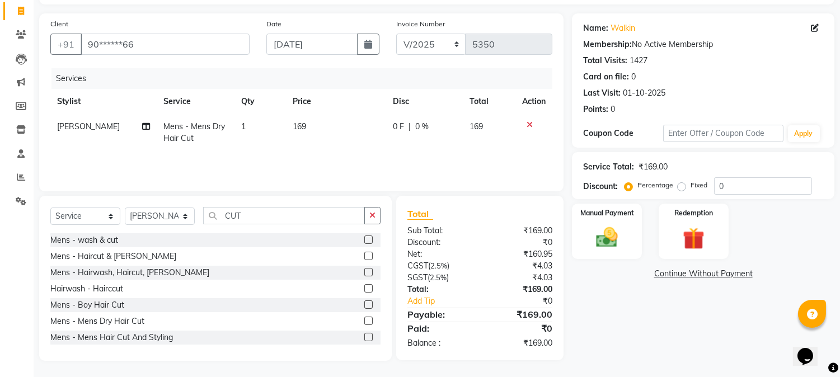
click at [364, 317] on label at bounding box center [368, 321] width 8 height 8
click at [364, 318] on input "checkbox" at bounding box center [367, 321] width 7 height 7
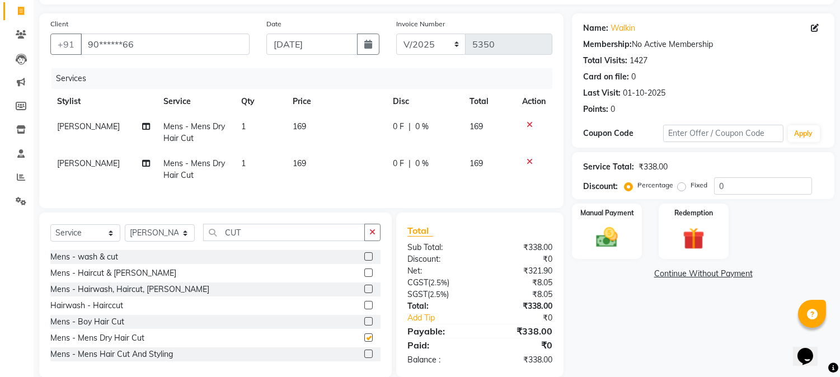
checkbox input "false"
click at [527, 159] on icon at bounding box center [530, 162] width 6 height 8
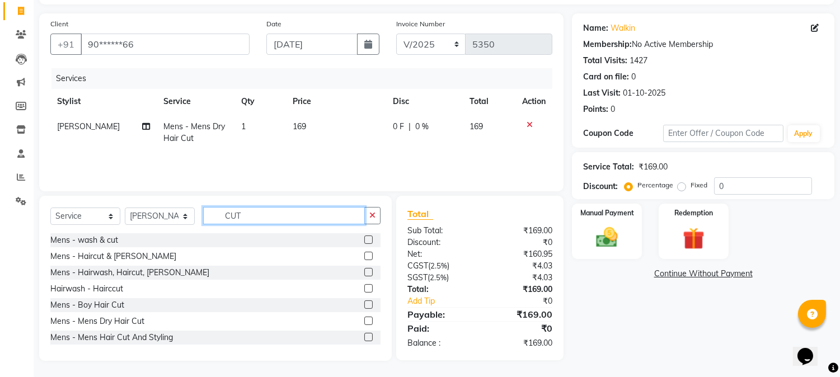
click at [230, 214] on input "CUT" at bounding box center [284, 215] width 162 height 17
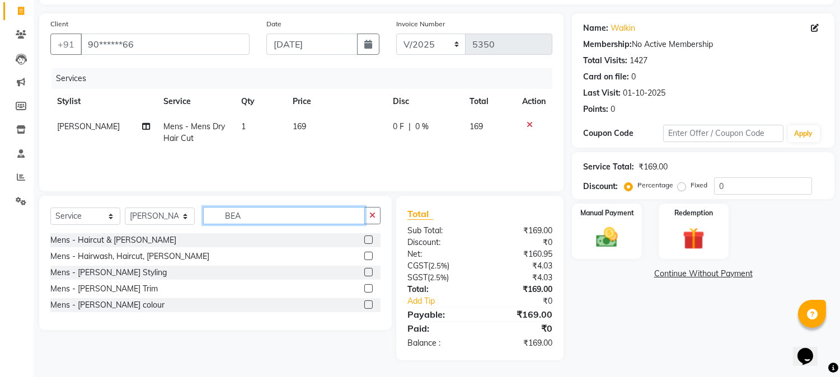
scroll to position [70, 0]
type input "BEARD"
click at [369, 286] on label at bounding box center [368, 289] width 8 height 8
click at [369, 286] on input "checkbox" at bounding box center [367, 289] width 7 height 7
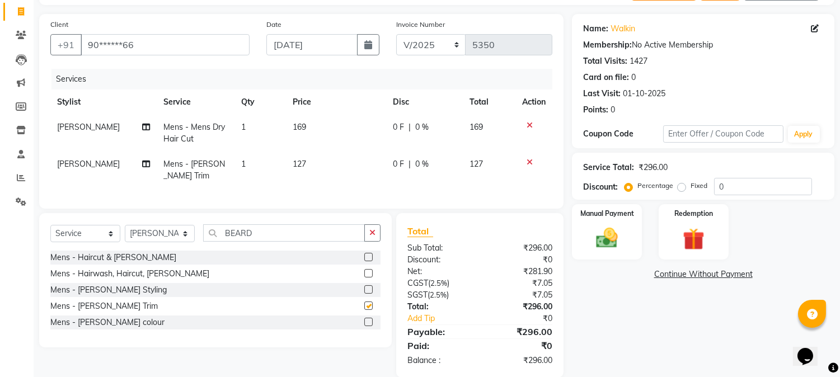
checkbox input "false"
click at [300, 127] on span "169" at bounding box center [299, 127] width 13 height 10
click at [300, 127] on td "169" at bounding box center [336, 133] width 100 height 37
select select "17833"
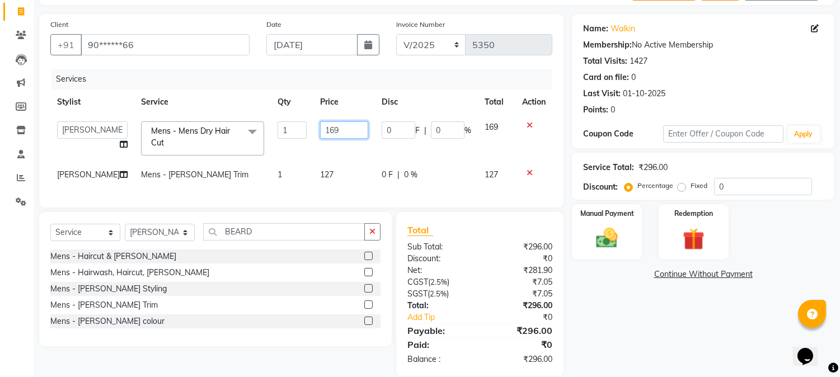
click at [320, 128] on input "169" at bounding box center [344, 129] width 48 height 17
type input "250"
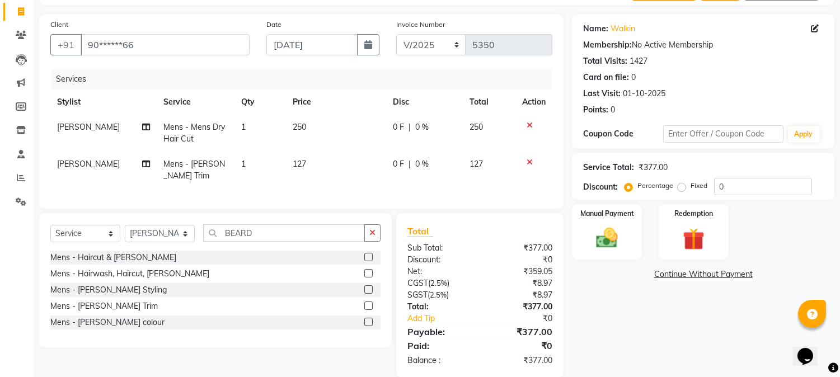
click at [308, 169] on td "127" at bounding box center [336, 170] width 100 height 37
select select "17833"
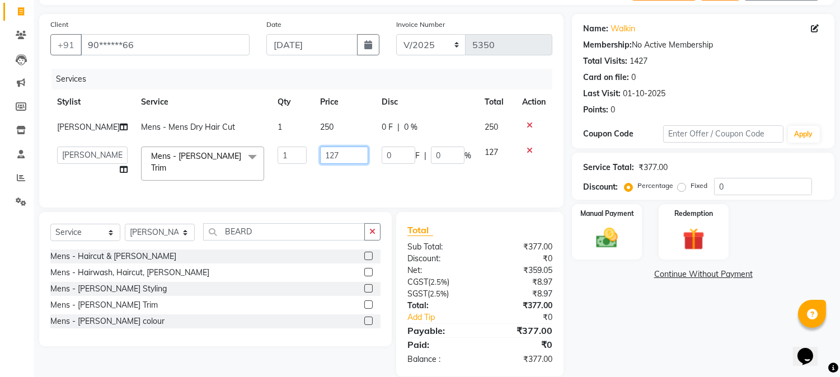
click at [320, 161] on input "127" at bounding box center [344, 155] width 48 height 17
type input "200"
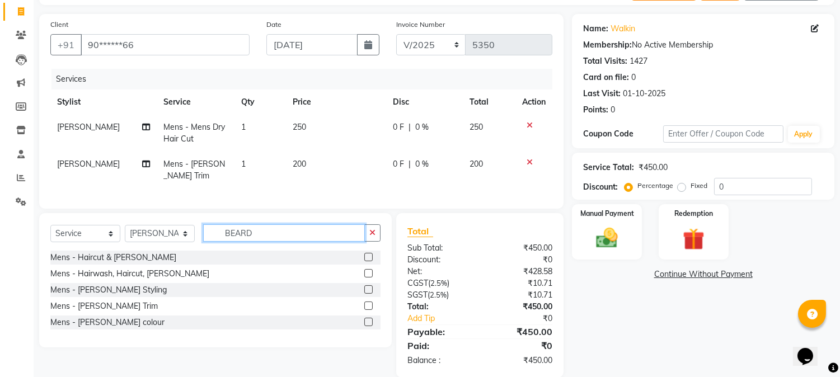
click at [236, 236] on input "BEARD" at bounding box center [284, 232] width 162 height 17
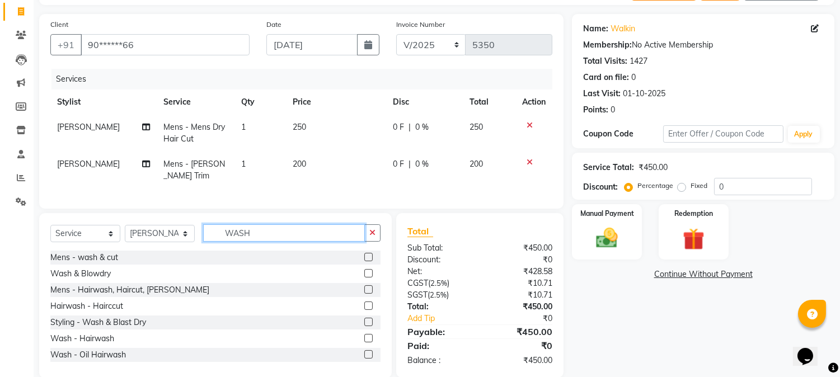
type input "WASH"
click at [364, 326] on label at bounding box center [368, 322] width 8 height 8
click at [364, 326] on input "checkbox" at bounding box center [367, 322] width 7 height 7
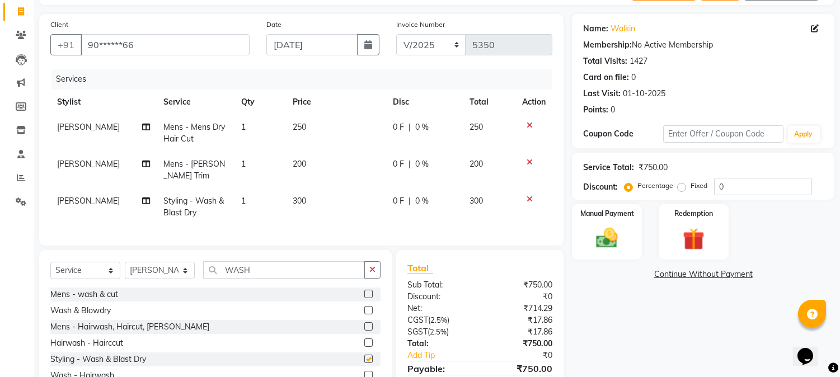
checkbox input "false"
click at [613, 236] on img at bounding box center [607, 239] width 37 height 26
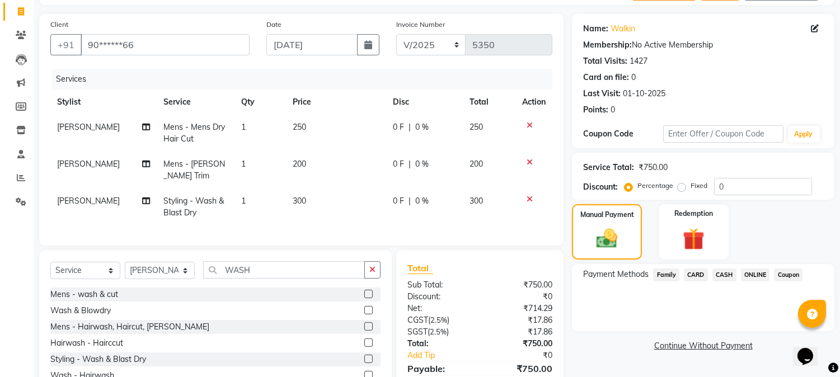
click at [724, 278] on span "CASH" at bounding box center [725, 275] width 24 height 13
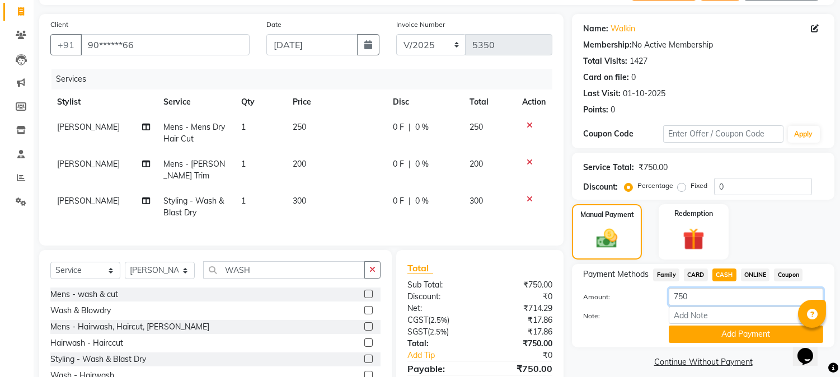
click at [679, 297] on input "750" at bounding box center [746, 296] width 155 height 17
type input "200"
click at [712, 325] on div "Note:" at bounding box center [703, 316] width 257 height 19
click at [715, 332] on button "Add Payment" at bounding box center [746, 334] width 155 height 17
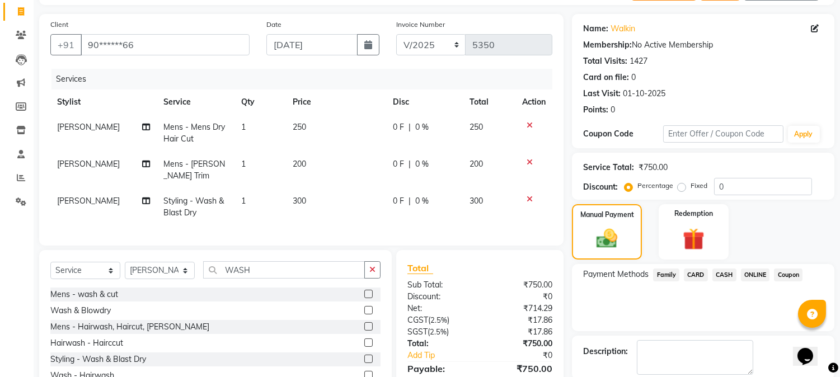
click at [757, 277] on span "ONLINE" at bounding box center [755, 275] width 29 height 13
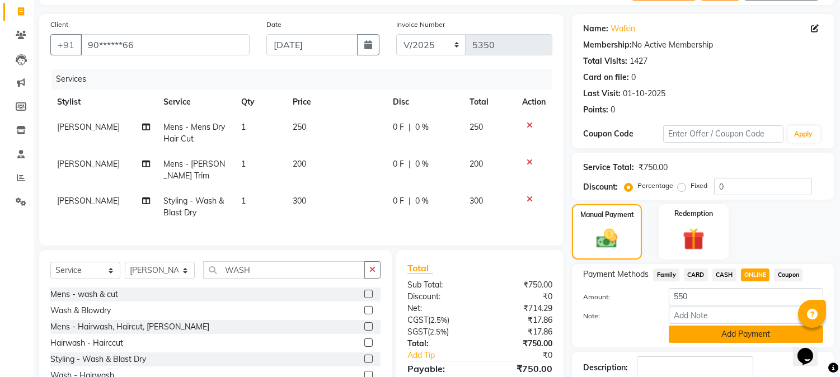
click at [725, 342] on button "Add Payment" at bounding box center [746, 334] width 155 height 17
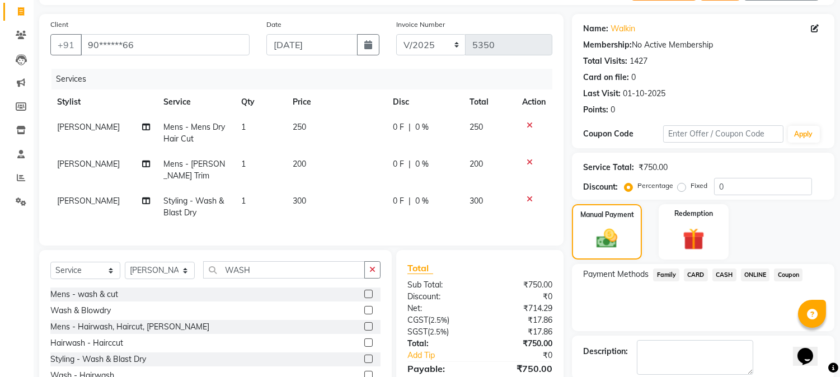
scroll to position [185, 0]
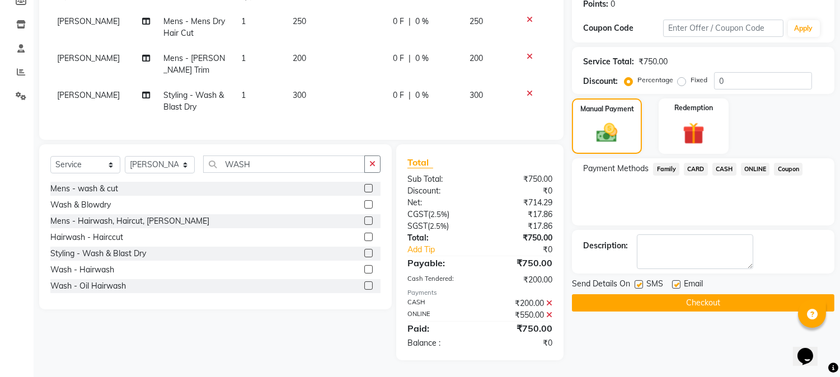
click at [701, 301] on button "Checkout" at bounding box center [703, 302] width 263 height 17
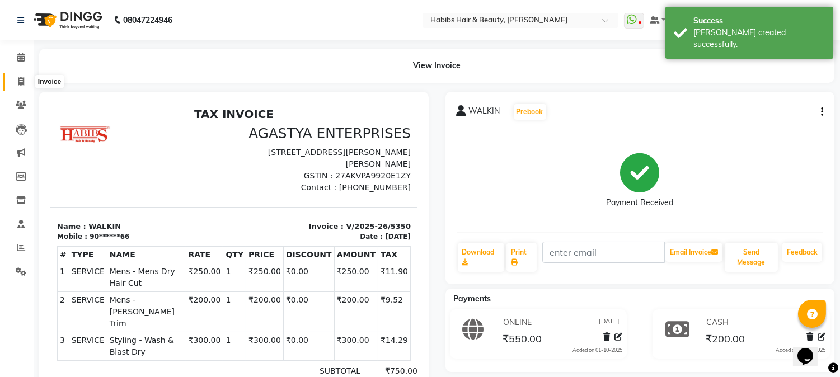
click at [22, 78] on icon at bounding box center [21, 81] width 6 height 8
select select "service"
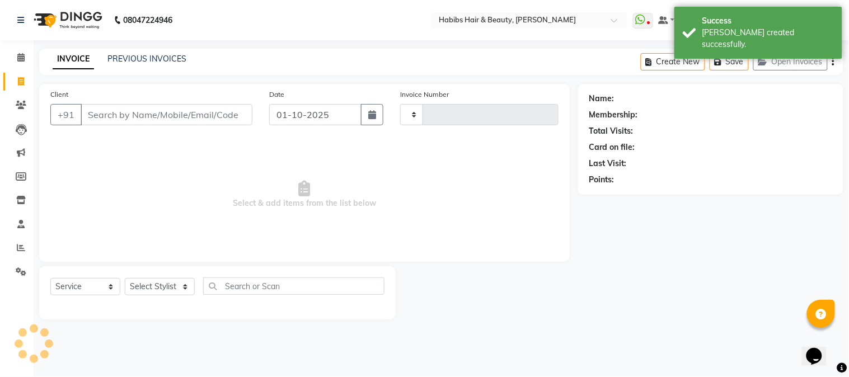
type input "5351"
select select "3712"
click at [372, 108] on button "button" at bounding box center [372, 114] width 22 height 21
select select "10"
select select "2025"
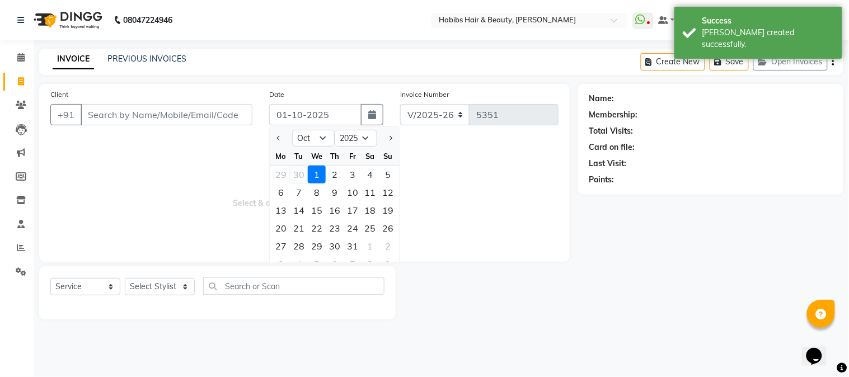
click at [298, 174] on div "30" at bounding box center [299, 175] width 18 height 18
type input "30-09-2025"
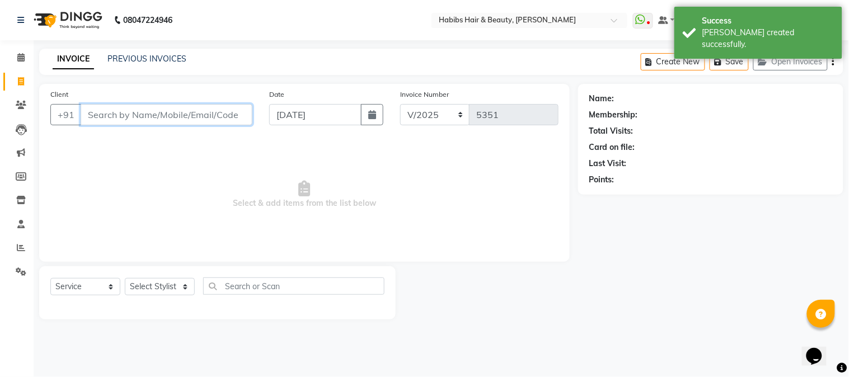
click at [235, 113] on input "Client" at bounding box center [167, 114] width 172 height 21
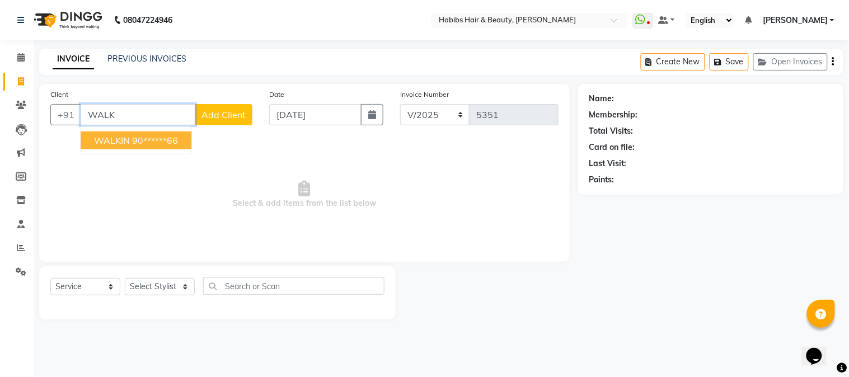
click at [160, 150] on ngb-typeahead-window "WALKIN 90******66" at bounding box center [136, 141] width 112 height 28
click at [160, 139] on ngb-highlight "90******66" at bounding box center [155, 140] width 46 height 11
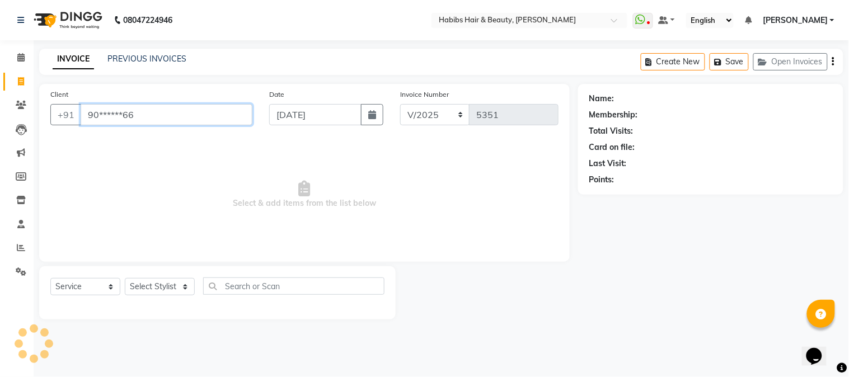
type input "90******66"
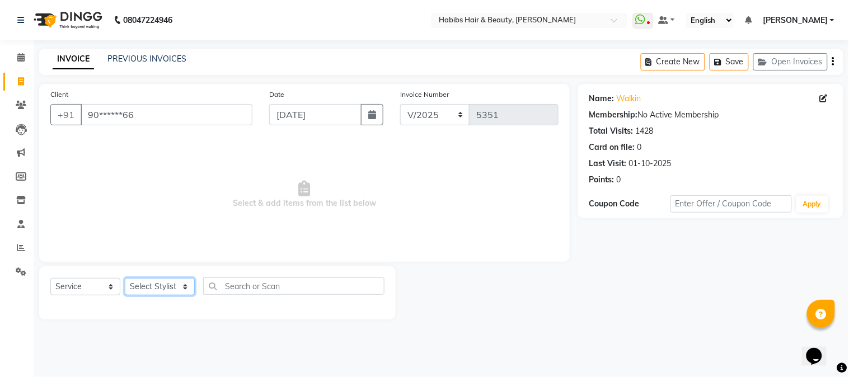
click at [166, 293] on select "Select Stylist Admin Akshay [PERSON_NAME] [PERSON_NAME] Pallavi [PERSON_NAME] […" at bounding box center [160, 286] width 70 height 17
select select "91170"
click at [125, 279] on select "Select Stylist Admin Akshay [PERSON_NAME] [PERSON_NAME] Pallavi [PERSON_NAME] […" at bounding box center [160, 286] width 70 height 17
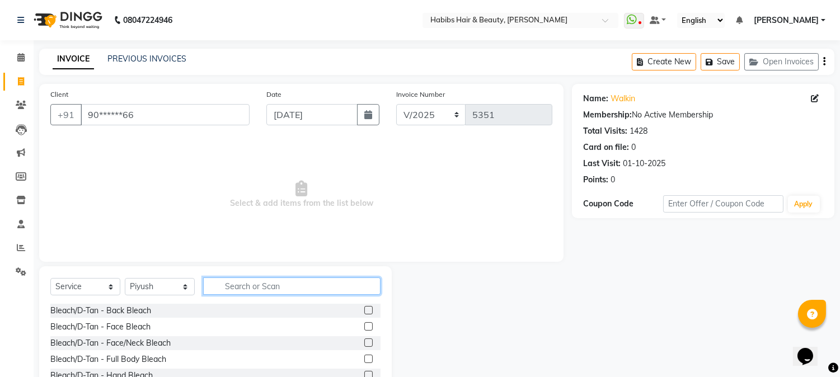
click at [231, 287] on input "text" at bounding box center [291, 286] width 177 height 17
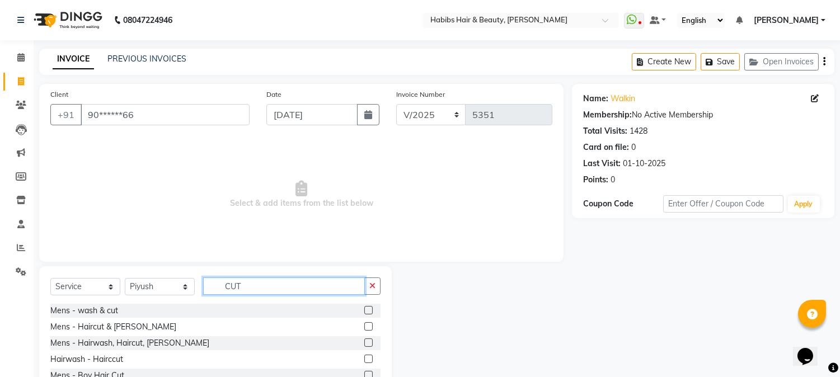
scroll to position [71, 0]
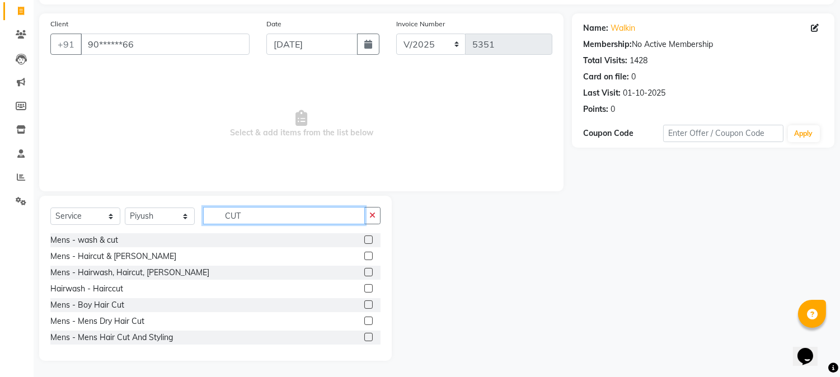
type input "CUT"
click at [364, 323] on label at bounding box center [368, 321] width 8 height 8
click at [364, 323] on input "checkbox" at bounding box center [367, 321] width 7 height 7
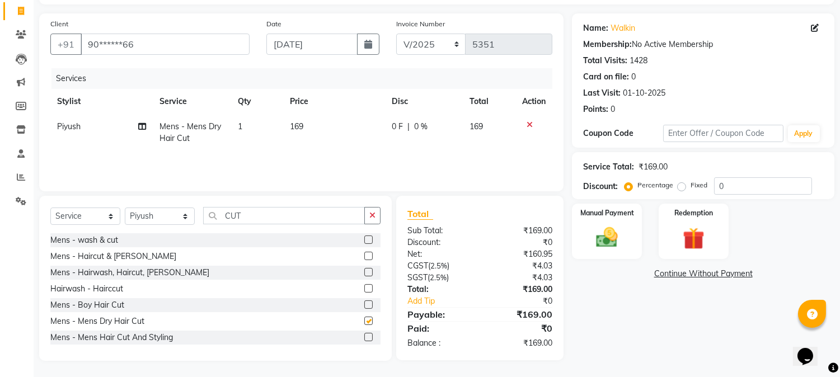
checkbox input "false"
click at [298, 126] on span "169" at bounding box center [296, 126] width 13 height 10
click at [298, 126] on td "169" at bounding box center [334, 132] width 102 height 37
select select "91170"
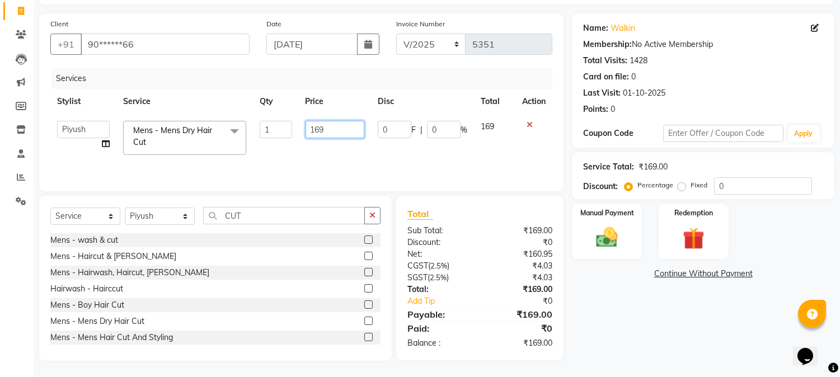
click at [319, 135] on input "169" at bounding box center [335, 129] width 59 height 17
type input "250"
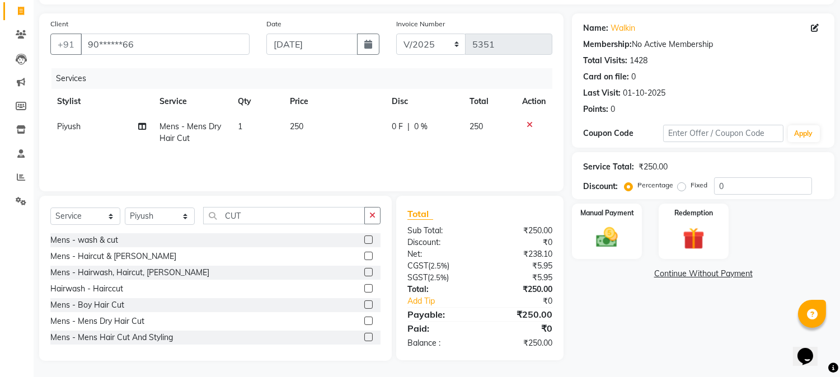
click at [344, 118] on td "250" at bounding box center [334, 132] width 102 height 37
select select "91170"
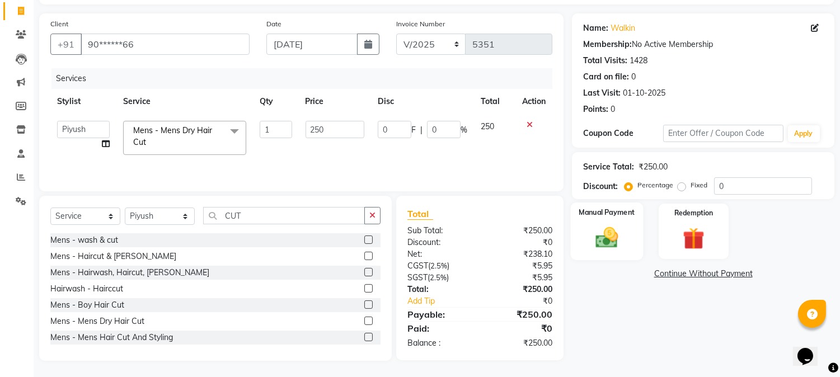
click at [619, 237] on img at bounding box center [607, 238] width 37 height 26
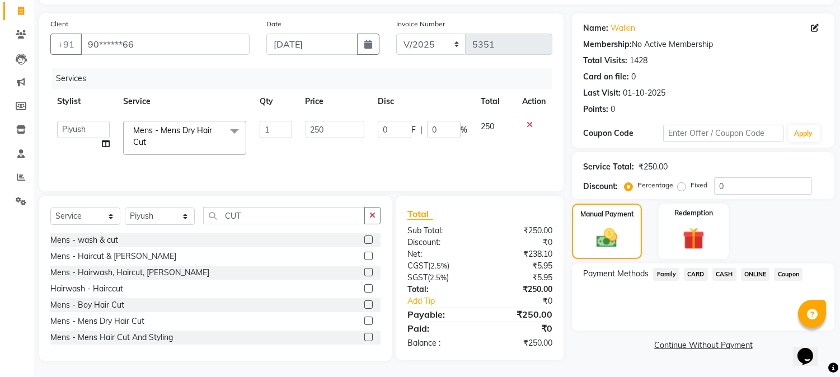
click at [751, 275] on span "ONLINE" at bounding box center [755, 274] width 29 height 13
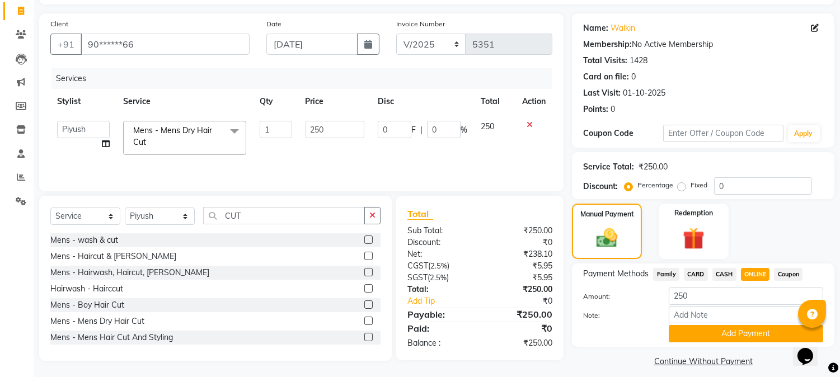
scroll to position [79, 0]
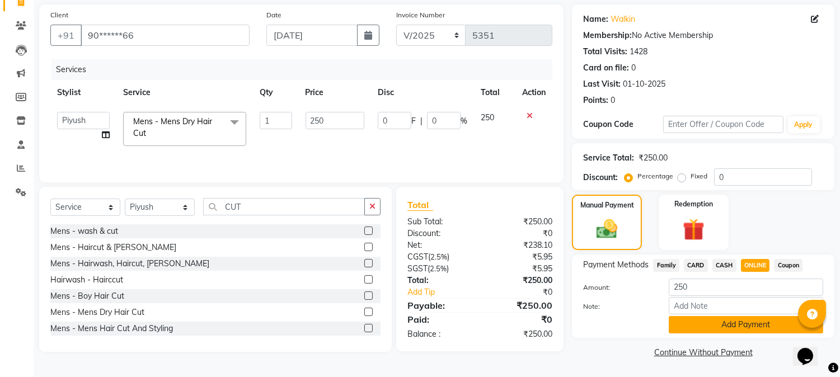
click at [731, 322] on button "Add Payment" at bounding box center [746, 324] width 155 height 17
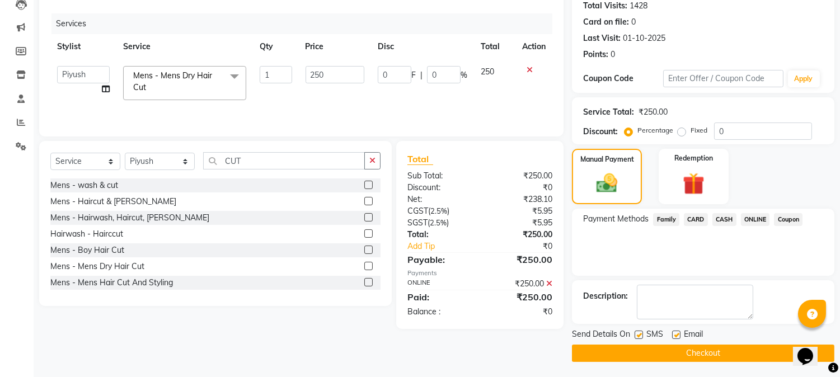
scroll to position [126, 0]
click at [707, 354] on button "Checkout" at bounding box center [703, 352] width 263 height 17
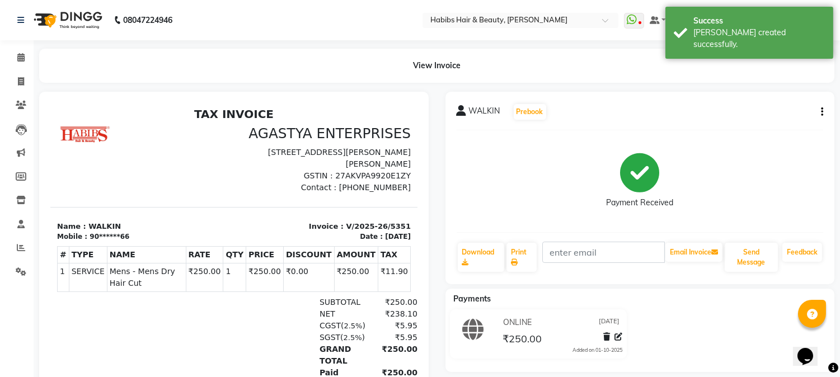
click at [707, 354] on div "ONLINE 30-09-2025 ₹250.00 Added on 01-10-2025" at bounding box center [640, 337] width 406 height 54
click at [18, 80] on icon at bounding box center [21, 81] width 6 height 8
select select "service"
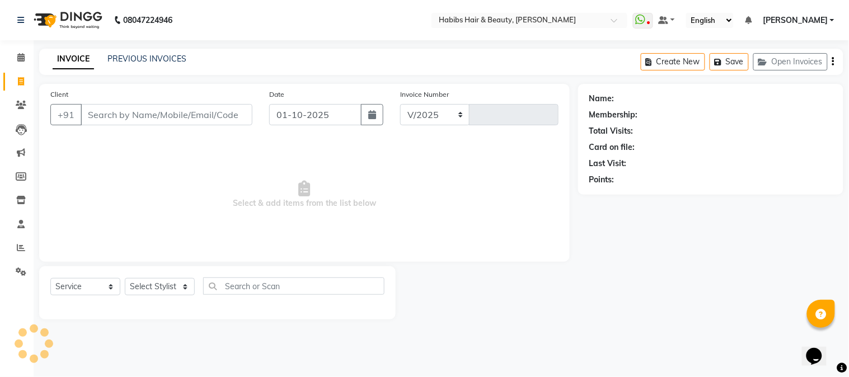
select select "3712"
type input "5352"
click at [374, 112] on icon "button" at bounding box center [372, 114] width 8 height 9
select select "10"
select select "2025"
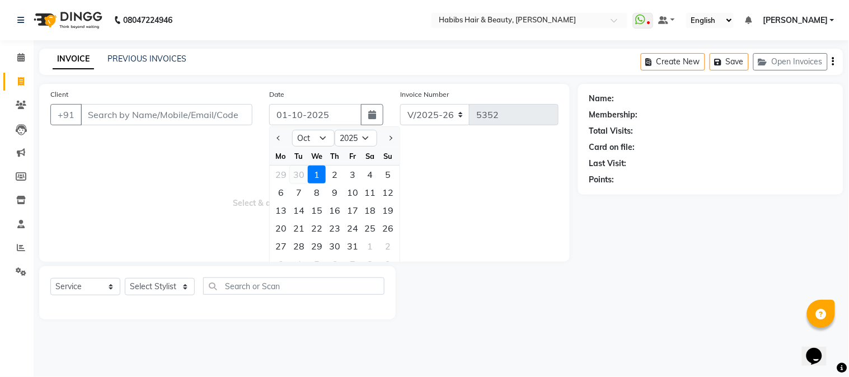
click at [298, 174] on div "30" at bounding box center [299, 175] width 18 height 18
type input "30-09-2025"
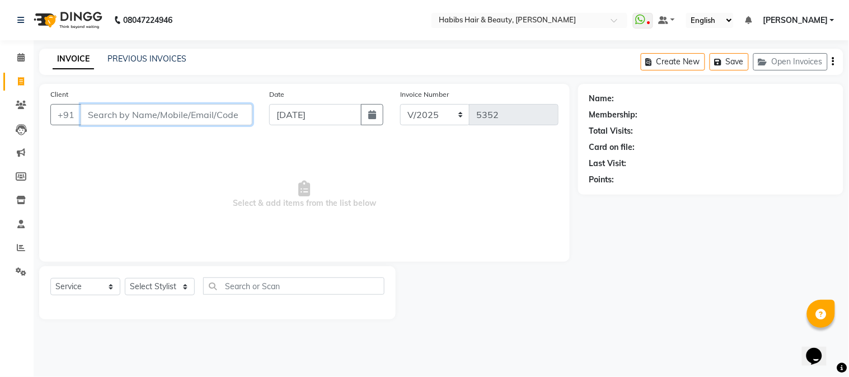
click at [222, 116] on input "Client" at bounding box center [167, 114] width 172 height 21
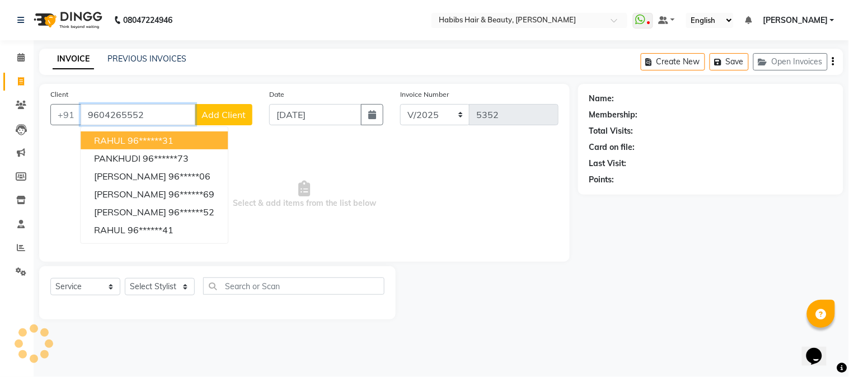
type input "9604265552"
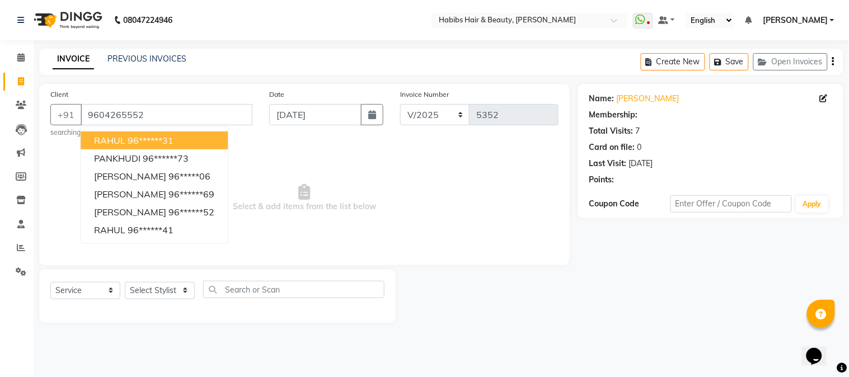
select select "1: Object"
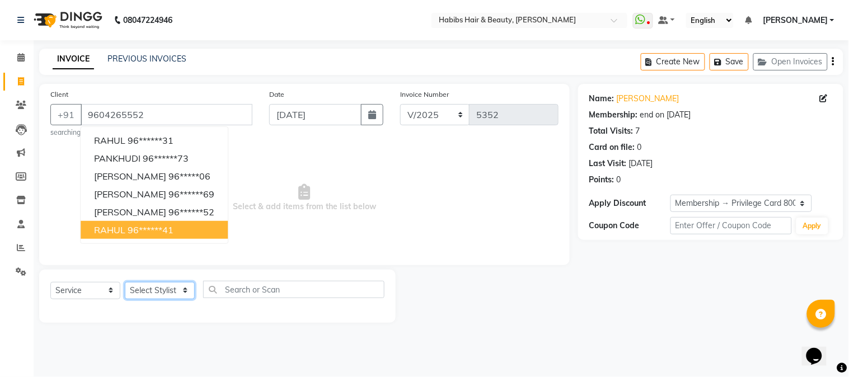
click at [169, 286] on select "Select Stylist Admin Akshay [PERSON_NAME] [PERSON_NAME] Pallavi [PERSON_NAME] […" at bounding box center [160, 290] width 70 height 17
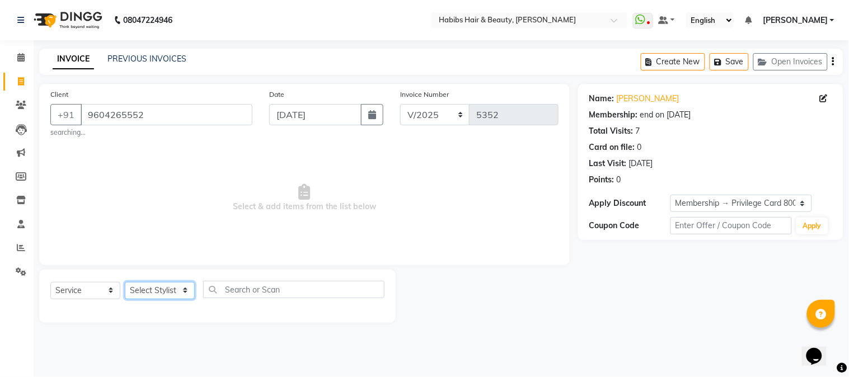
select select "17833"
click at [125, 282] on select "Select Stylist Admin Akshay [PERSON_NAME] [PERSON_NAME] Pallavi [PERSON_NAME] […" at bounding box center [160, 290] width 70 height 17
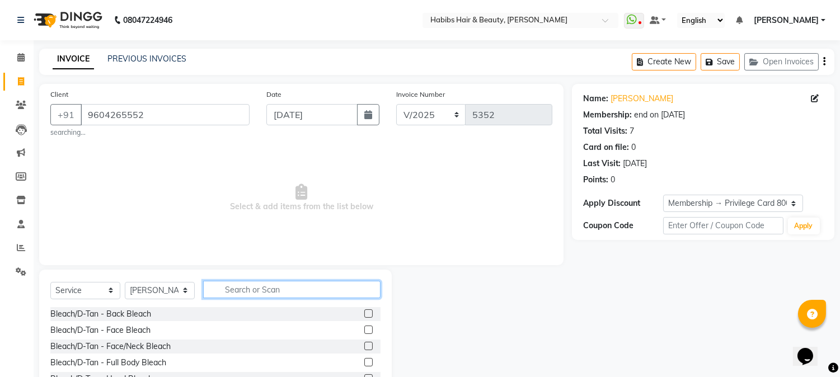
click at [232, 287] on input "text" at bounding box center [291, 289] width 177 height 17
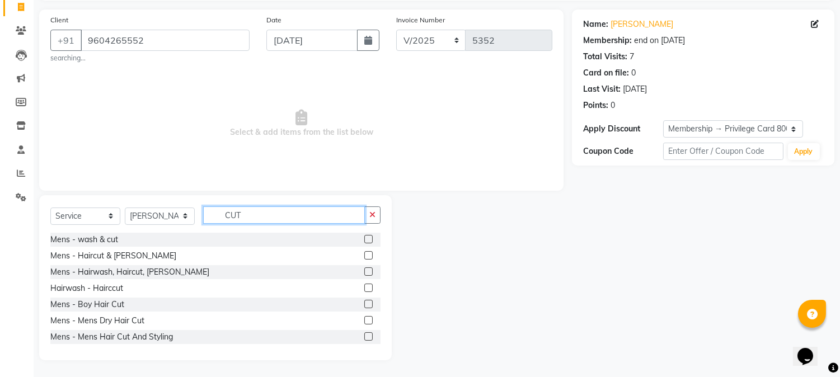
type input "CUT"
click at [364, 274] on label at bounding box center [368, 272] width 8 height 8
click at [364, 274] on input "checkbox" at bounding box center [367, 272] width 7 height 7
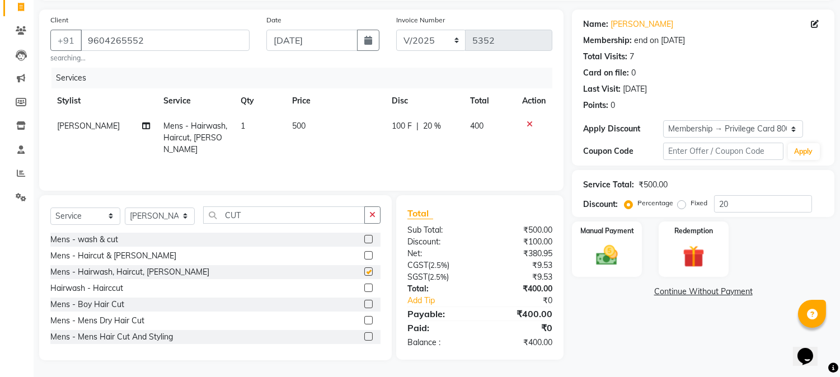
checkbox input "false"
click at [297, 119] on td "500" at bounding box center [336, 138] width 100 height 49
click at [286, 119] on td "1" at bounding box center [260, 138] width 52 height 49
select select "17833"
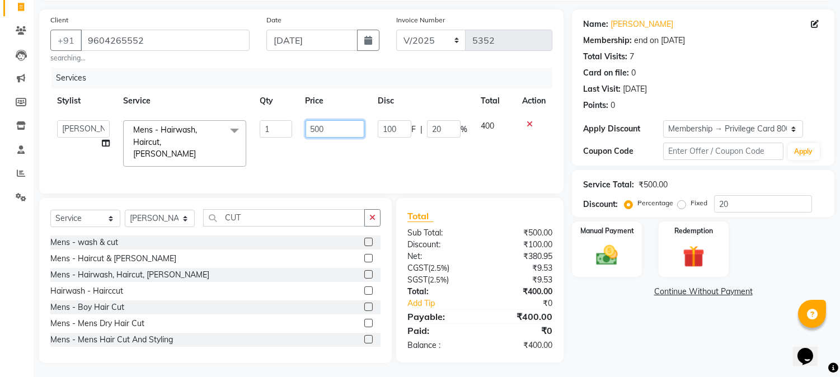
click at [321, 127] on input "500" at bounding box center [335, 128] width 59 height 17
type input "550"
click at [342, 108] on th "Price" at bounding box center [335, 100] width 72 height 25
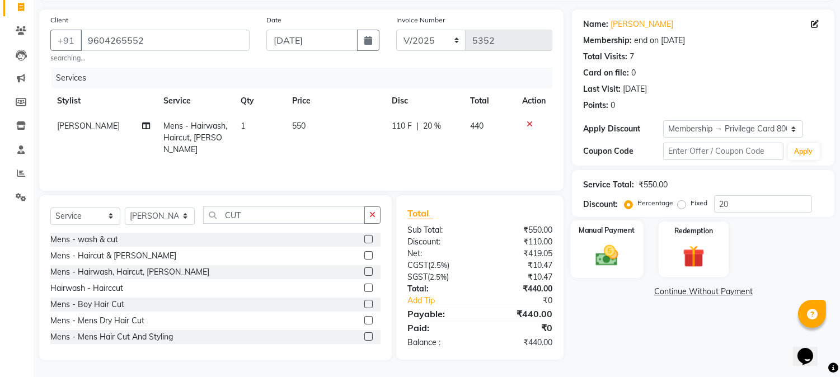
click at [597, 236] on div "Manual Payment" at bounding box center [607, 249] width 73 height 57
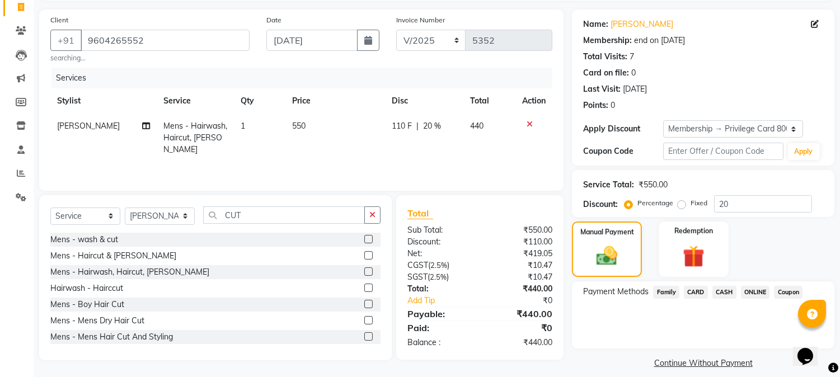
click at [756, 289] on span "ONLINE" at bounding box center [755, 292] width 29 height 13
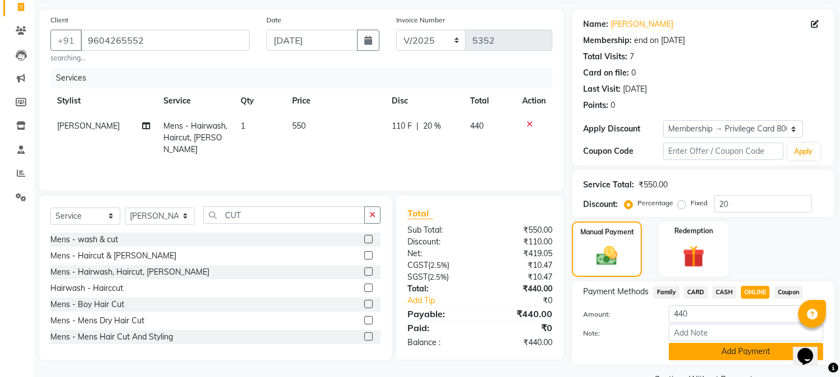
click at [727, 346] on button "Add Payment" at bounding box center [746, 351] width 155 height 17
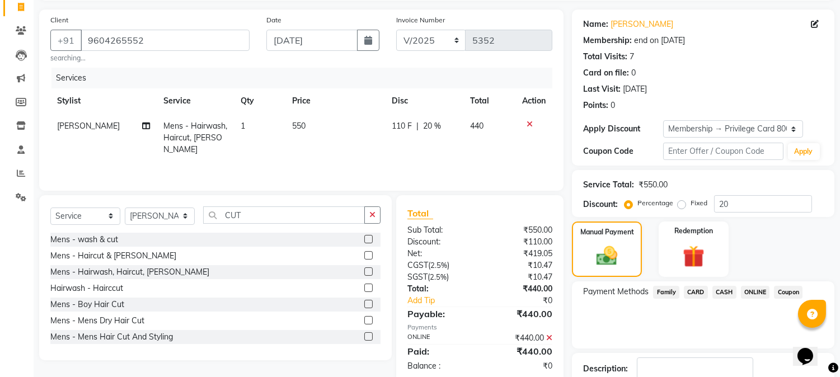
scroll to position [148, 0]
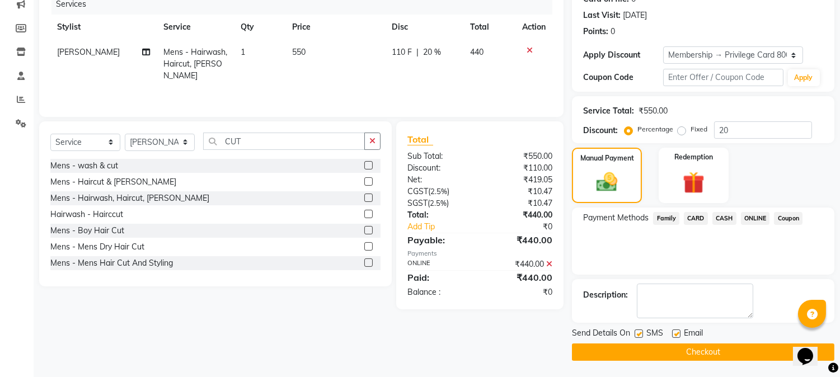
click at [708, 345] on button "Checkout" at bounding box center [703, 352] width 263 height 17
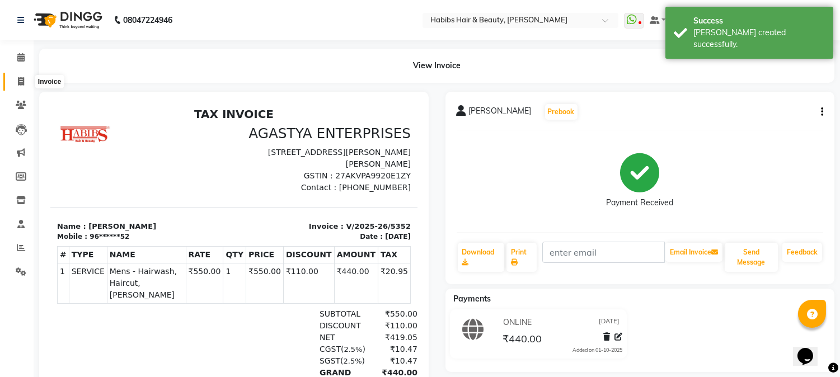
click at [23, 79] on icon at bounding box center [21, 81] width 6 height 8
select select "service"
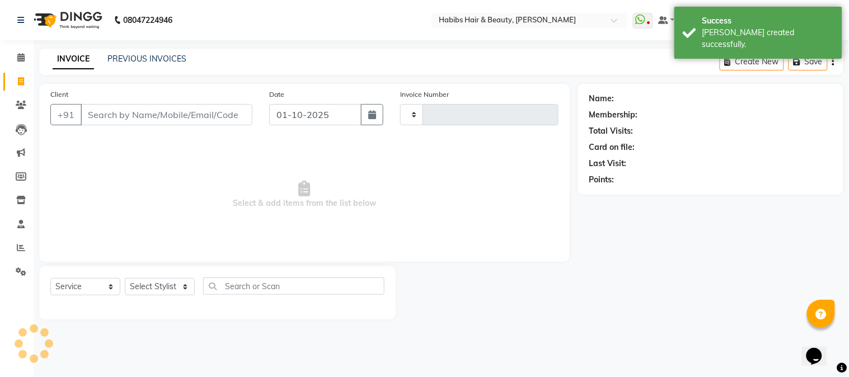
type input "5353"
select select "3712"
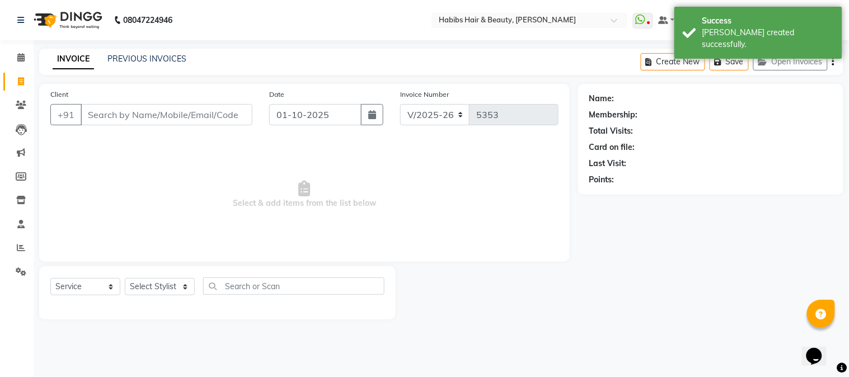
click at [126, 116] on input "Client" at bounding box center [167, 114] width 172 height 21
click at [375, 110] on icon "button" at bounding box center [372, 114] width 8 height 9
select select "10"
select select "2025"
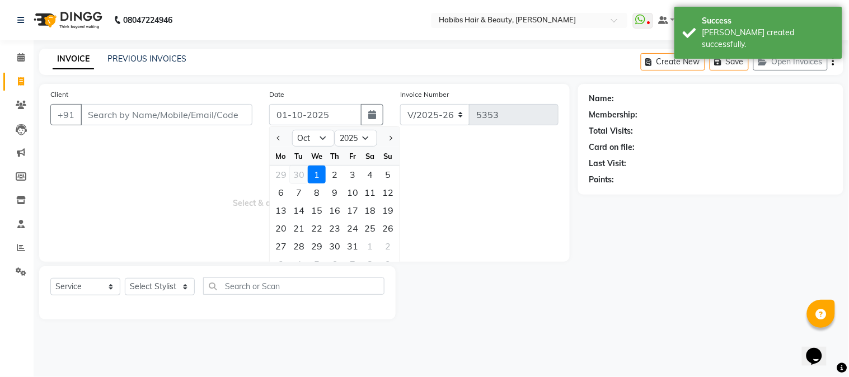
click at [292, 175] on div "30" at bounding box center [299, 175] width 18 height 18
type input "30-09-2025"
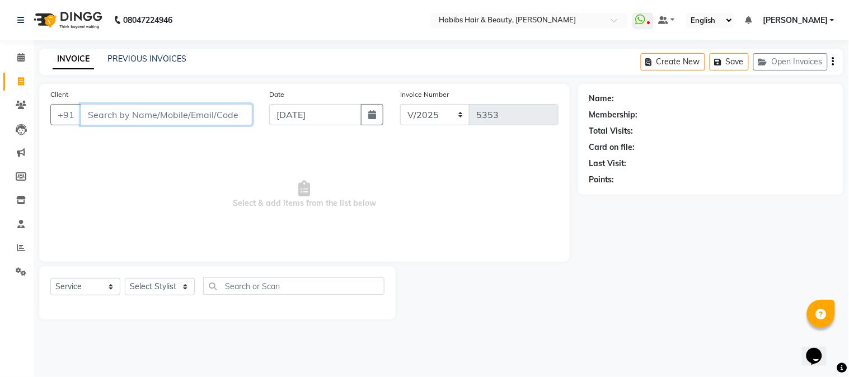
click at [244, 110] on input "Client" at bounding box center [167, 114] width 172 height 21
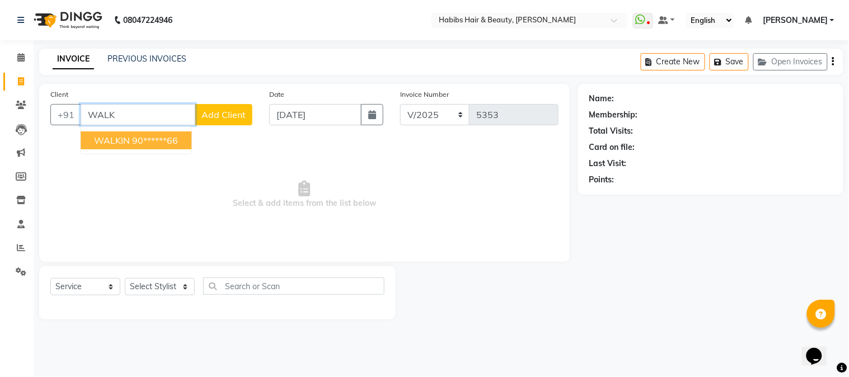
click at [169, 152] on ngb-typeahead-window "WALKIN 90******66" at bounding box center [136, 141] width 112 height 28
click at [170, 144] on ngb-highlight "90******66" at bounding box center [155, 140] width 46 height 11
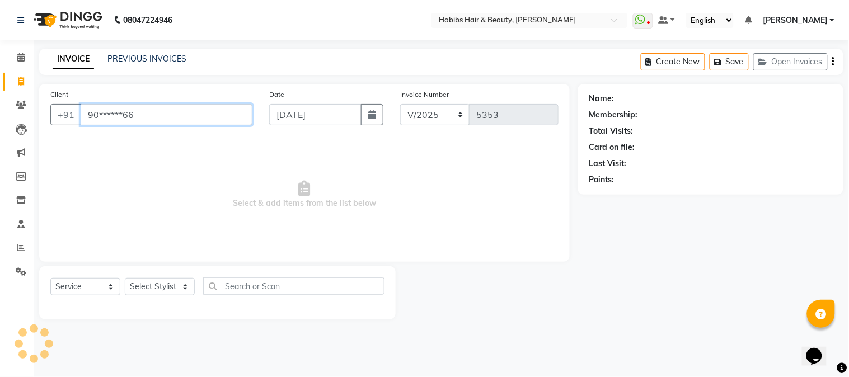
type input "90******66"
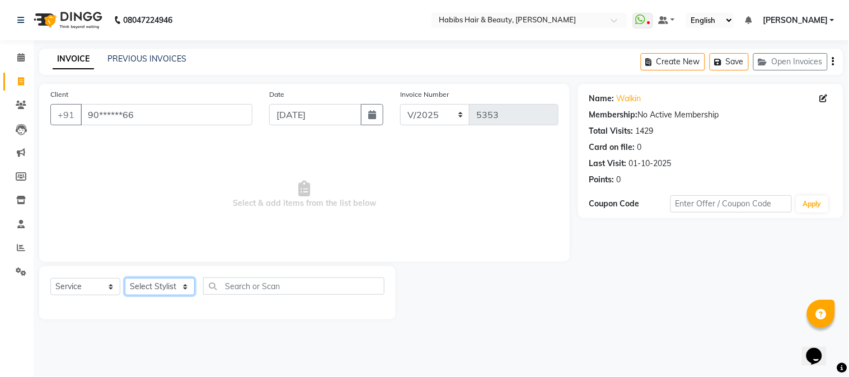
click at [160, 291] on select "Select Stylist Admin Akshay [PERSON_NAME] [PERSON_NAME] Pallavi [PERSON_NAME] […" at bounding box center [160, 286] width 70 height 17
select select "53779"
click at [125, 279] on select "Select Stylist Admin Akshay [PERSON_NAME] [PERSON_NAME] Pallavi [PERSON_NAME] […" at bounding box center [160, 286] width 70 height 17
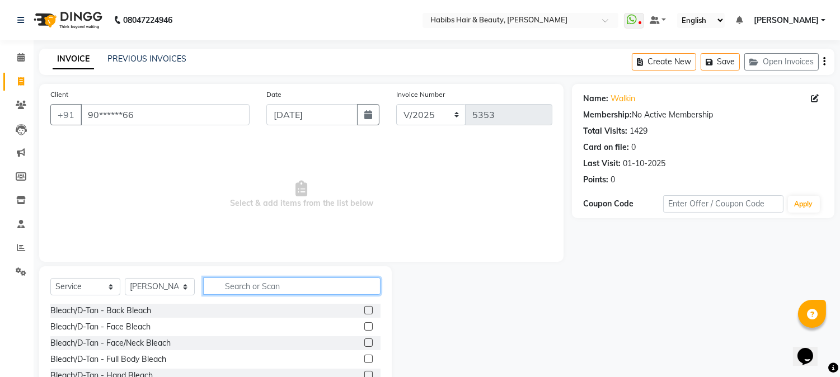
click at [244, 283] on input "text" at bounding box center [291, 286] width 177 height 17
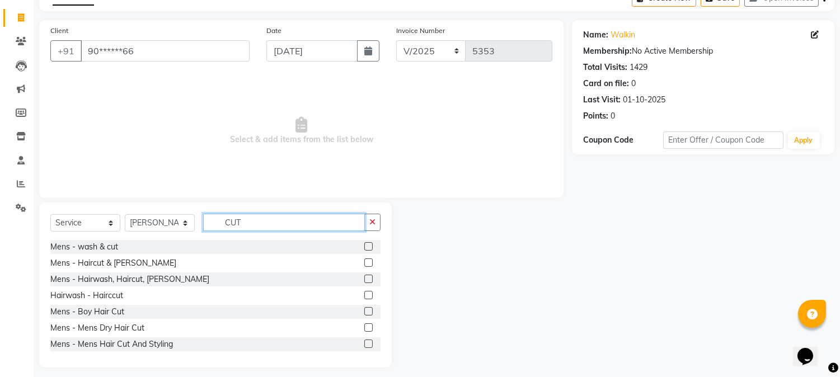
scroll to position [71, 0]
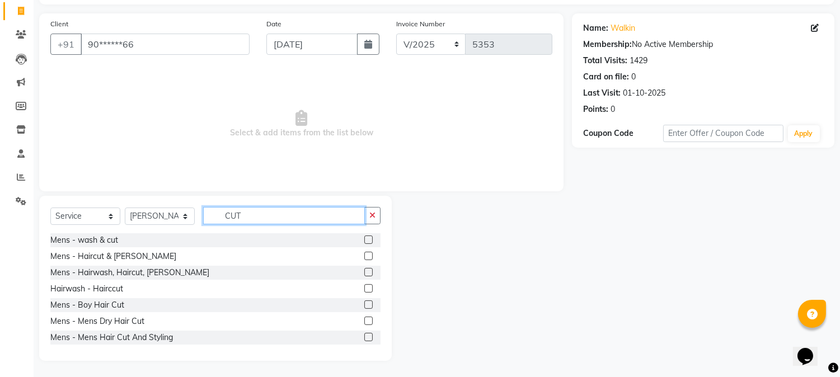
type input "CUT"
click at [364, 322] on label at bounding box center [368, 321] width 8 height 8
click at [364, 322] on input "checkbox" at bounding box center [367, 321] width 7 height 7
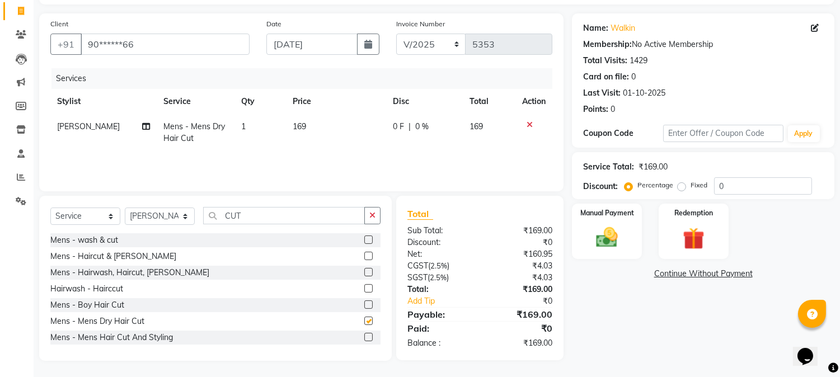
checkbox input "false"
click at [299, 133] on td "169" at bounding box center [336, 132] width 100 height 37
select select "53779"
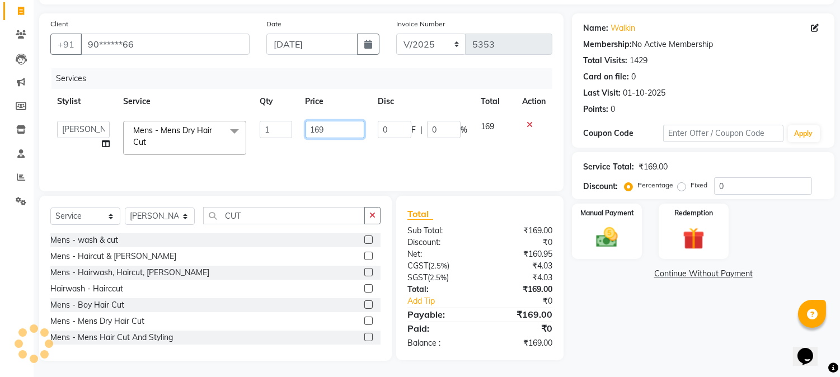
click at [318, 134] on input "169" at bounding box center [335, 129] width 59 height 17
type input "350"
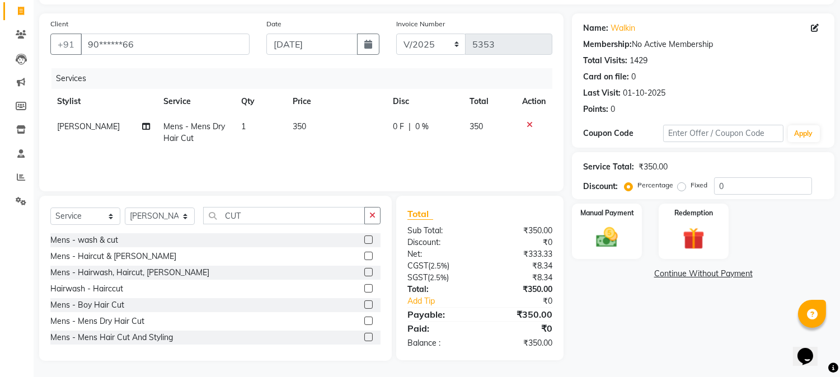
click at [361, 106] on th "Price" at bounding box center [336, 101] width 100 height 25
click at [602, 235] on img at bounding box center [607, 238] width 37 height 26
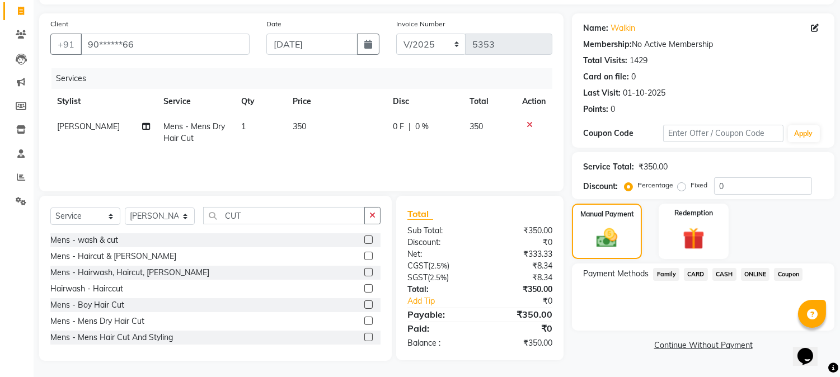
click at [721, 270] on span "CASH" at bounding box center [725, 274] width 24 height 13
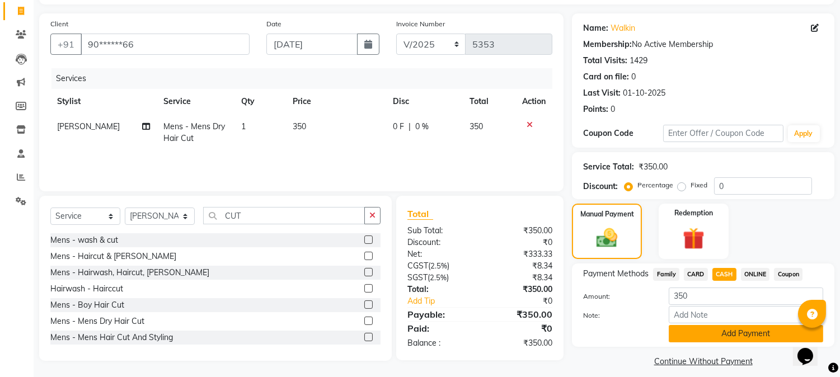
click at [702, 337] on button "Add Payment" at bounding box center [746, 333] width 155 height 17
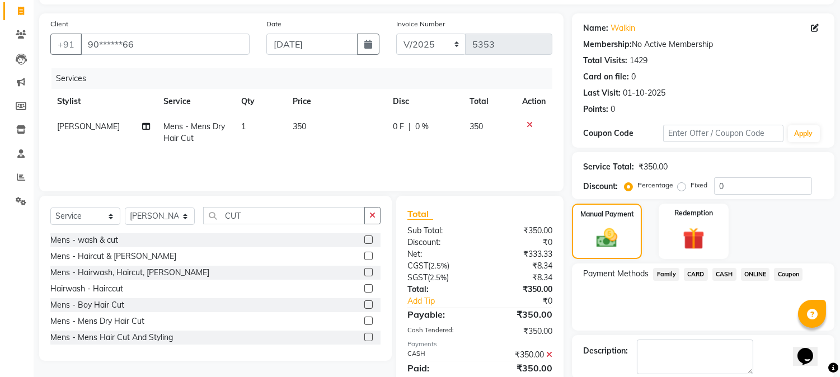
scroll to position [126, 0]
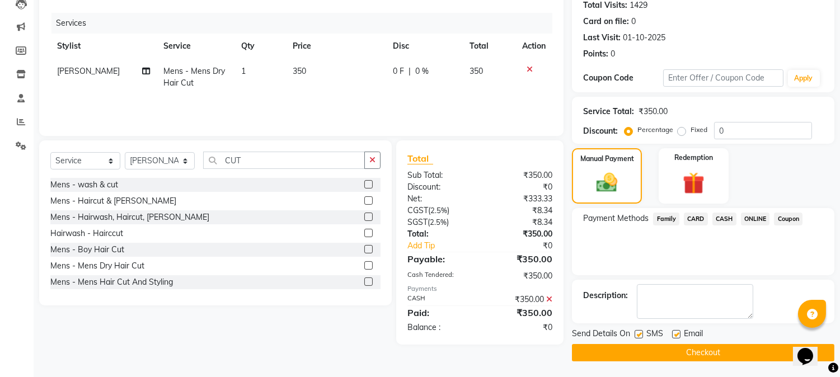
click at [687, 345] on button "Checkout" at bounding box center [703, 352] width 263 height 17
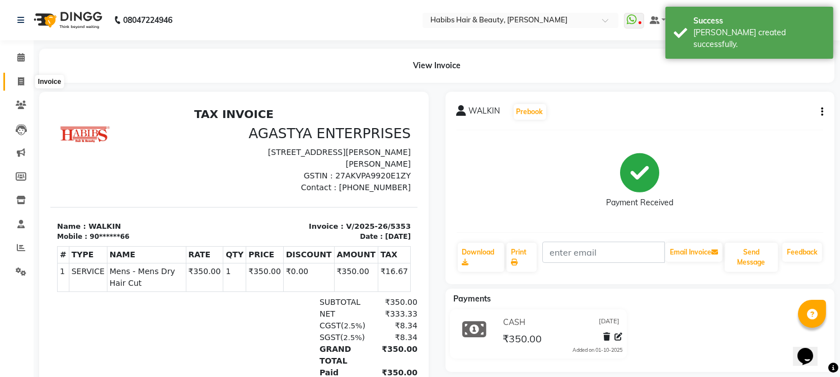
click at [21, 82] on icon at bounding box center [21, 81] width 6 height 8
select select "service"
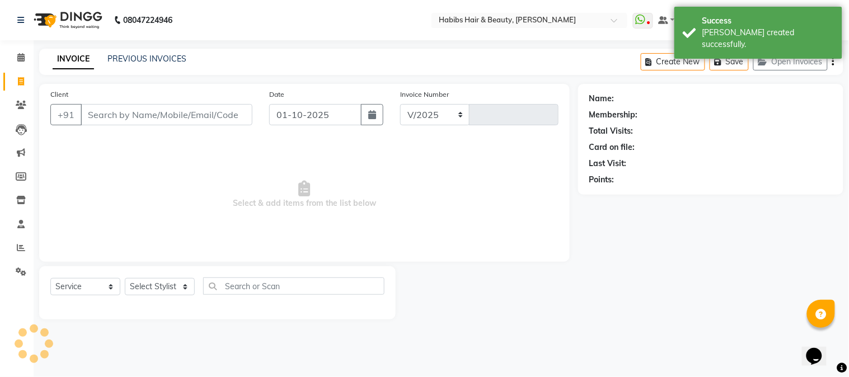
select select "3712"
type input "5354"
click at [215, 118] on input "Client" at bounding box center [167, 114] width 172 height 21
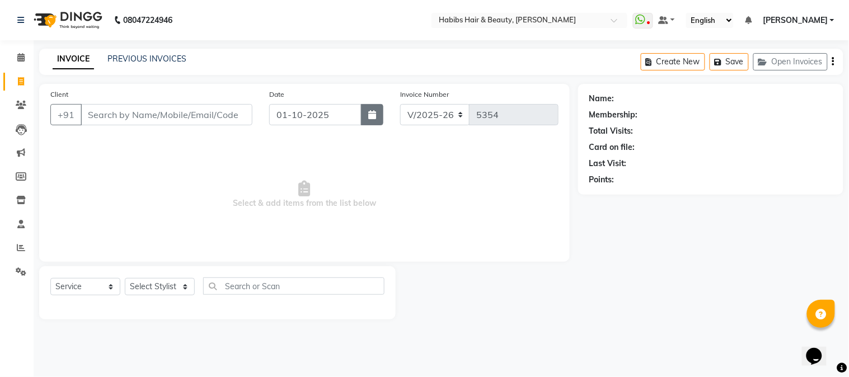
click at [370, 115] on icon "button" at bounding box center [372, 114] width 8 height 9
select select "10"
select select "2025"
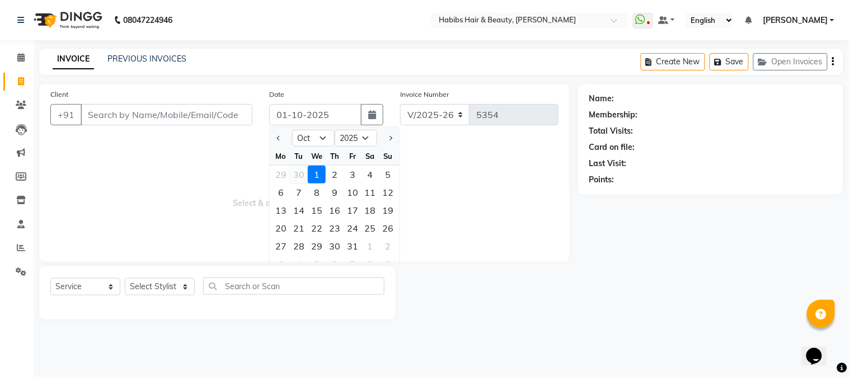
click at [293, 177] on div "30" at bounding box center [299, 175] width 18 height 18
type input "30-09-2025"
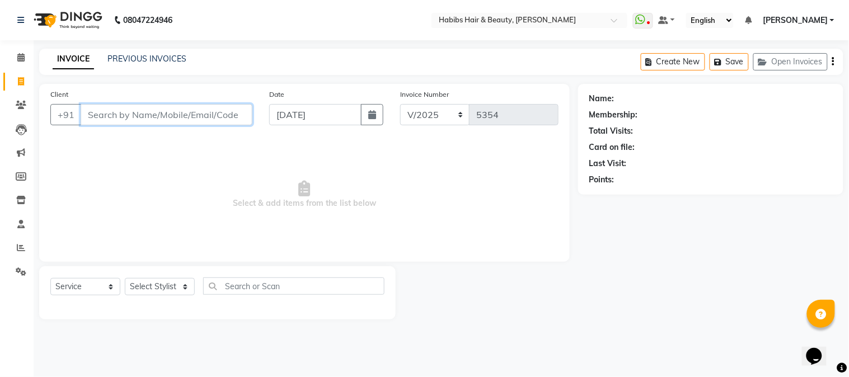
click at [230, 115] on input "Client" at bounding box center [167, 114] width 172 height 21
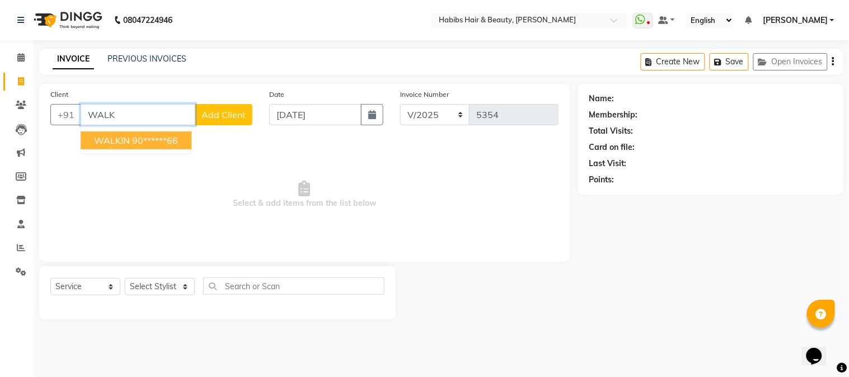
click at [135, 141] on ngb-highlight "90******66" at bounding box center [155, 140] width 46 height 11
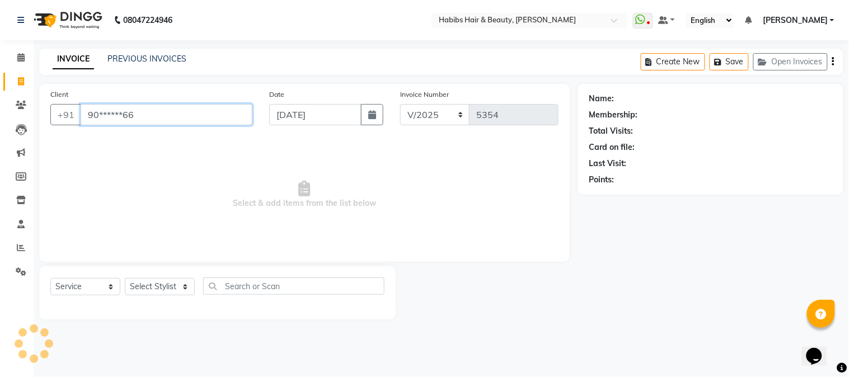
type input "90******66"
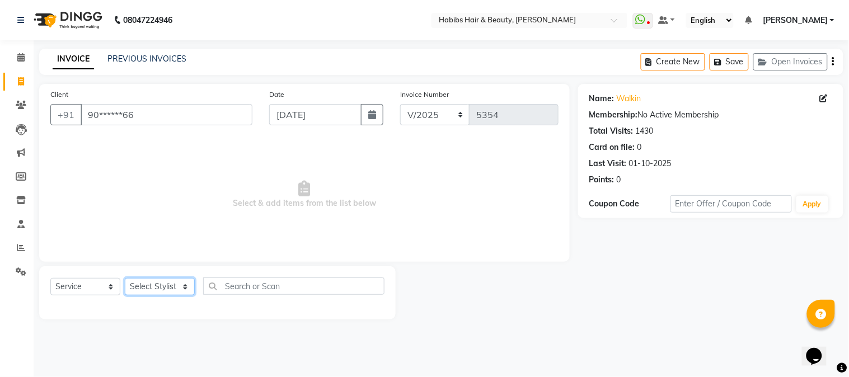
click at [144, 278] on select "Select Stylist Admin Akshay [PERSON_NAME] [PERSON_NAME] Pallavi [PERSON_NAME] […" at bounding box center [160, 286] width 70 height 17
select select "23452"
click at [125, 279] on select "Select Stylist Admin Akshay [PERSON_NAME] [PERSON_NAME] Pallavi [PERSON_NAME] […" at bounding box center [160, 286] width 70 height 17
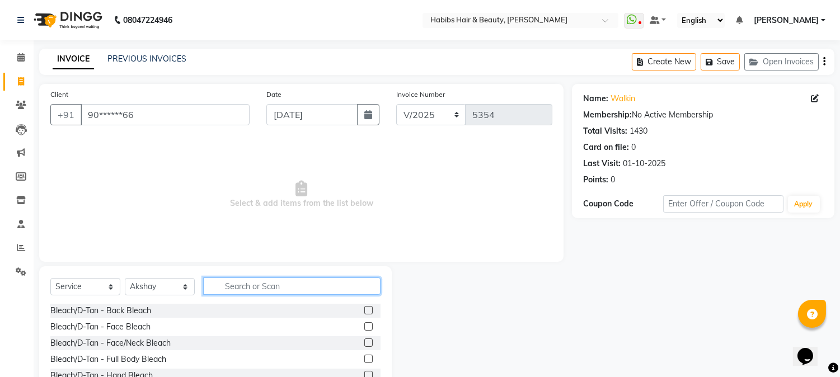
click at [238, 284] on input "text" at bounding box center [291, 286] width 177 height 17
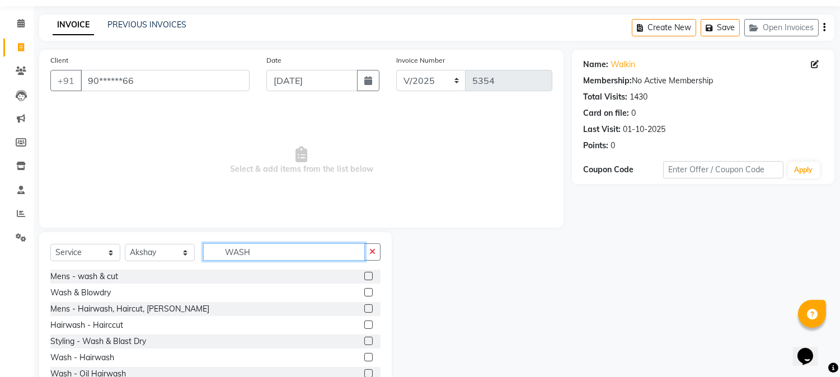
scroll to position [71, 0]
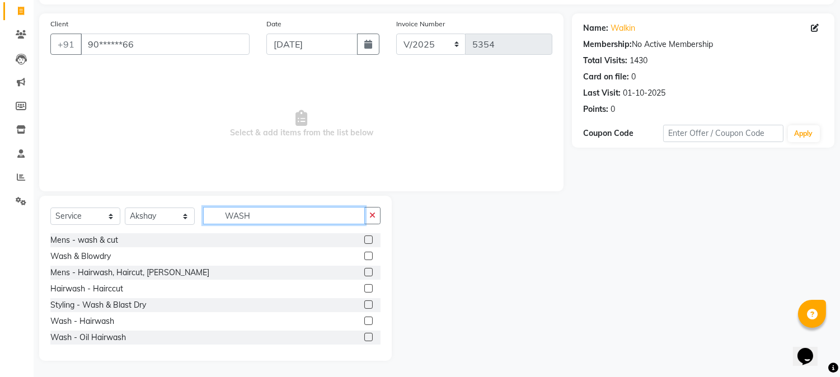
type input "WASH"
click at [364, 305] on label at bounding box center [368, 305] width 8 height 8
click at [364, 305] on input "checkbox" at bounding box center [367, 305] width 7 height 7
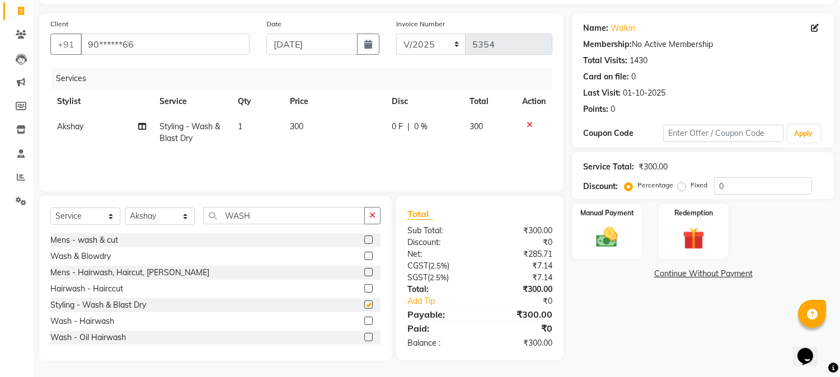
checkbox input "false"
click at [591, 231] on img at bounding box center [607, 238] width 37 height 26
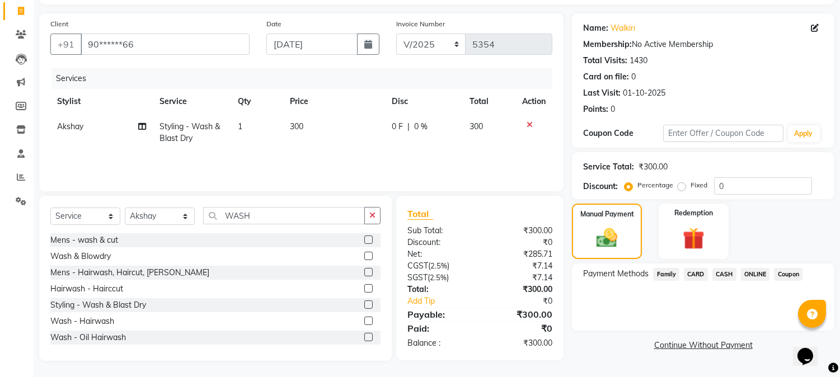
click at [724, 276] on span "CASH" at bounding box center [725, 274] width 24 height 13
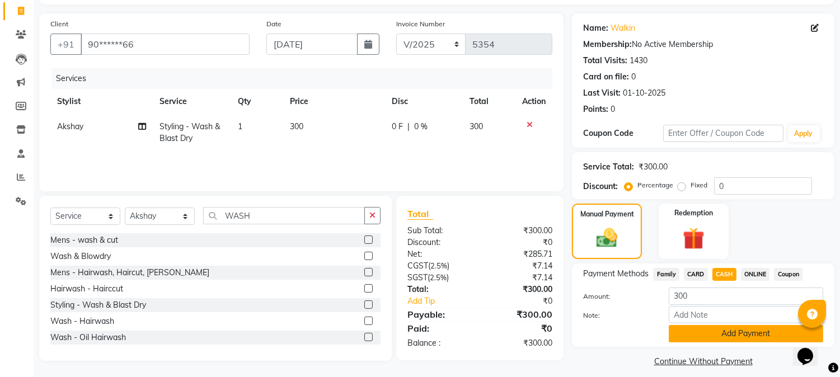
click at [699, 333] on button "Add Payment" at bounding box center [746, 333] width 155 height 17
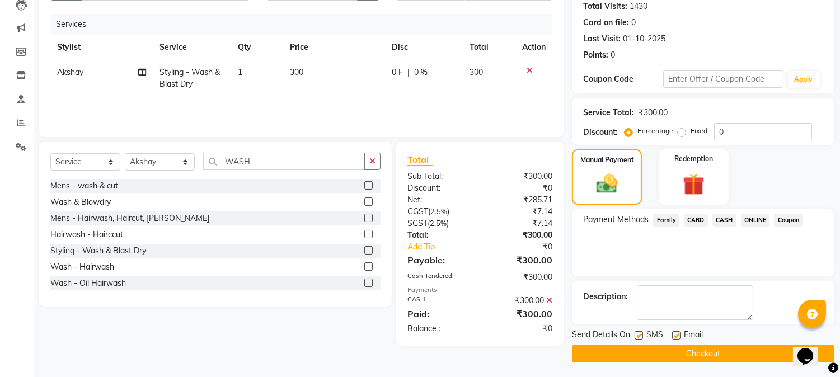
scroll to position [126, 0]
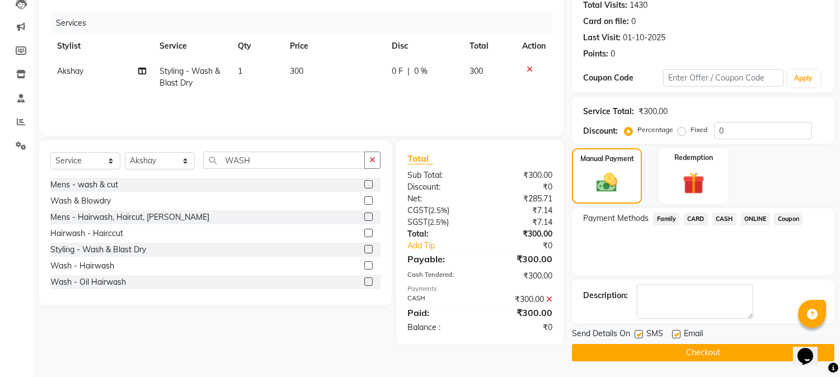
click at [684, 353] on button "Checkout" at bounding box center [703, 352] width 263 height 17
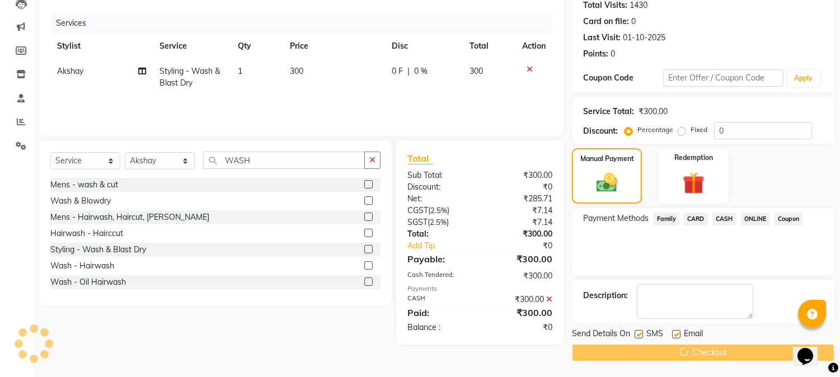
scroll to position [0, 0]
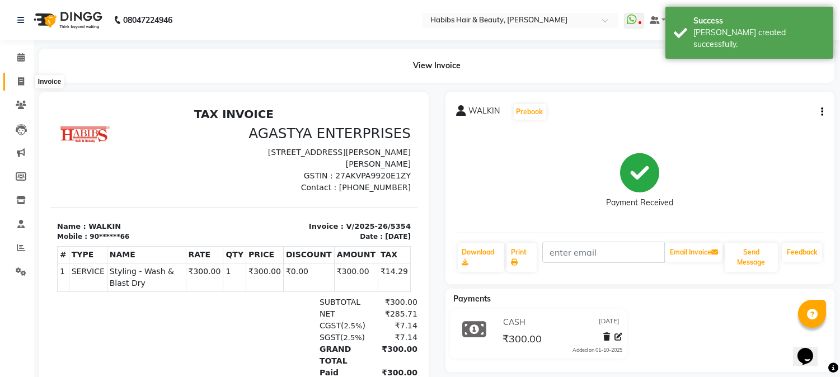
click at [26, 76] on span at bounding box center [21, 82] width 20 height 13
select select "service"
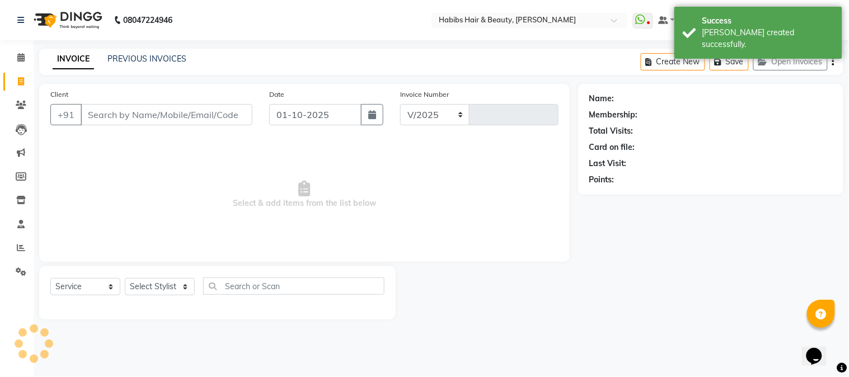
select select "3712"
type input "5355"
click at [377, 114] on button "button" at bounding box center [372, 114] width 22 height 21
select select "10"
select select "2025"
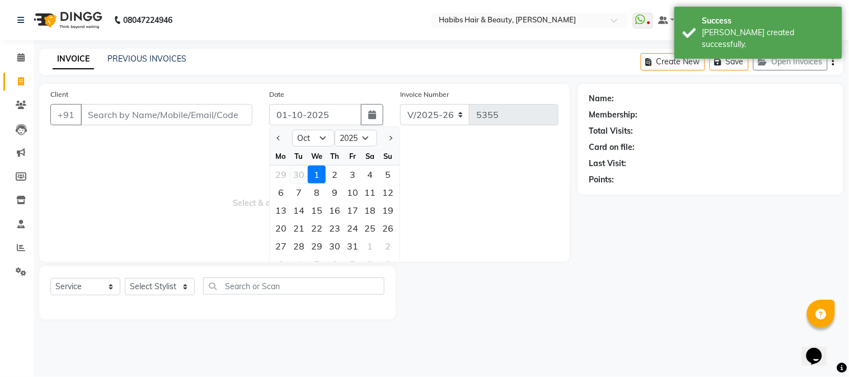
click at [297, 180] on div "30" at bounding box center [299, 175] width 18 height 18
type input "30-09-2025"
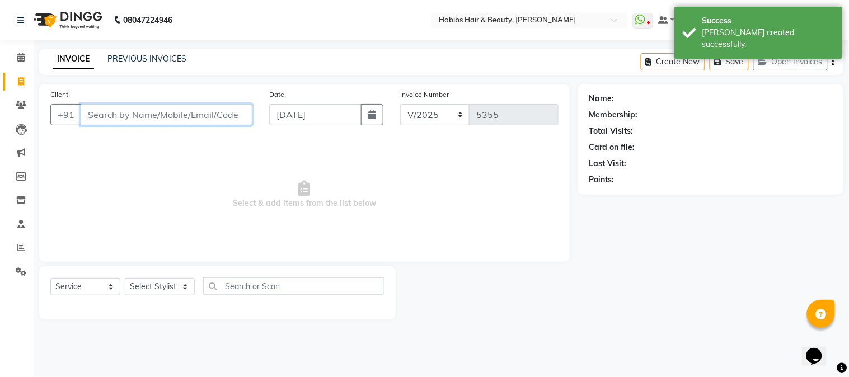
click at [242, 116] on input "Client" at bounding box center [167, 114] width 172 height 21
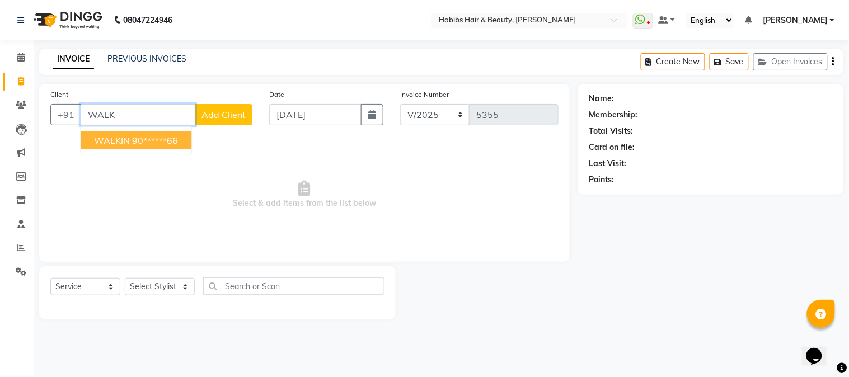
click at [130, 139] on button "WALKIN 90******66" at bounding box center [136, 141] width 111 height 18
type input "90******66"
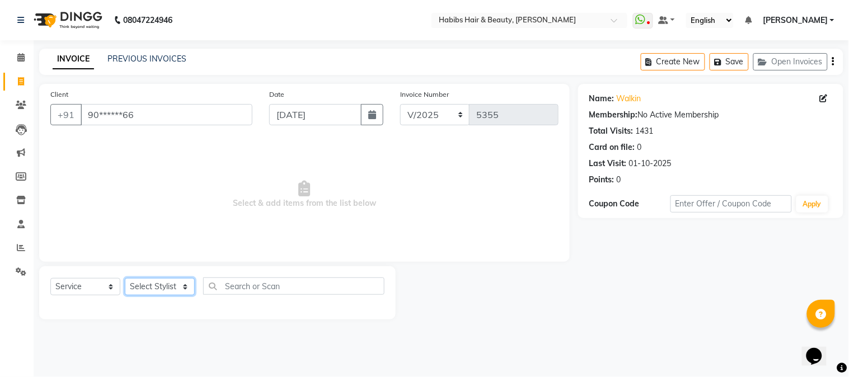
click at [166, 286] on select "Select Stylist Admin Akshay [PERSON_NAME] [PERSON_NAME] Pallavi [PERSON_NAME] […" at bounding box center [160, 286] width 70 height 17
select select "17834"
click at [125, 279] on select "Select Stylist Admin Akshay [PERSON_NAME] [PERSON_NAME] Pallavi [PERSON_NAME] […" at bounding box center [160, 286] width 70 height 17
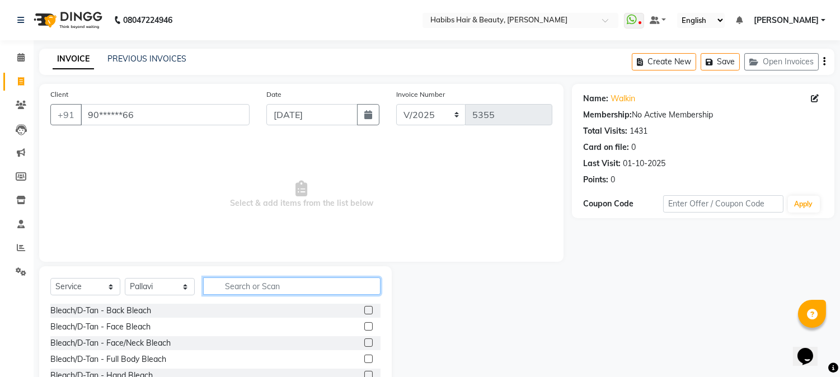
click at [237, 282] on input "text" at bounding box center [291, 286] width 177 height 17
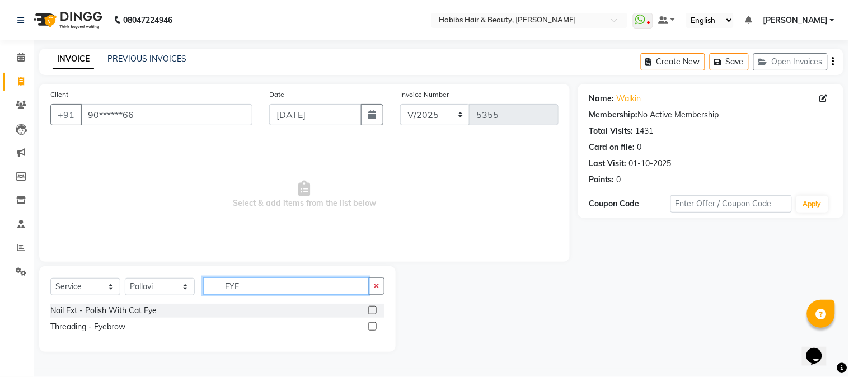
type input "EYE"
click at [370, 328] on label at bounding box center [372, 326] width 8 height 8
click at [370, 328] on input "checkbox" at bounding box center [371, 327] width 7 height 7
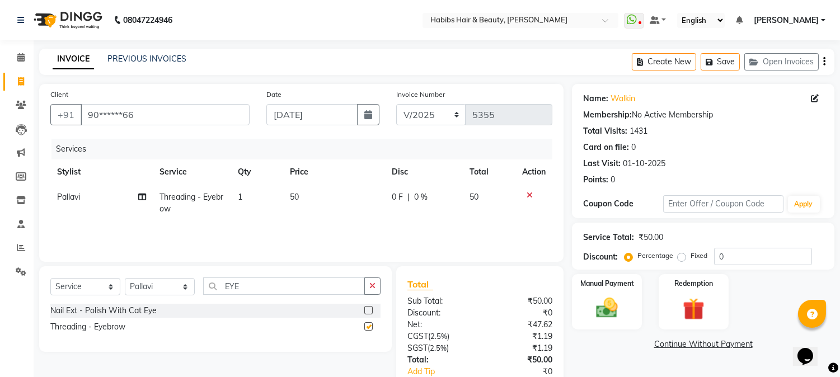
checkbox input "false"
click at [298, 198] on span "50" at bounding box center [294, 197] width 9 height 10
click at [298, 198] on td "50" at bounding box center [334, 203] width 102 height 37
select select "17834"
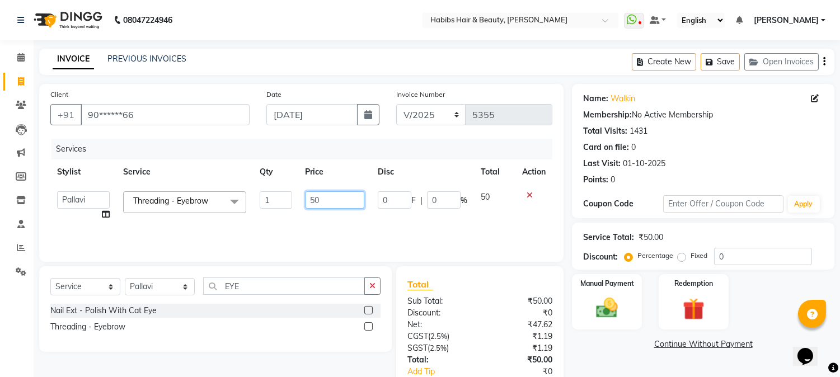
click at [315, 198] on input "50" at bounding box center [335, 199] width 59 height 17
type input "130"
click at [336, 185] on td "130" at bounding box center [335, 206] width 72 height 43
select select "17834"
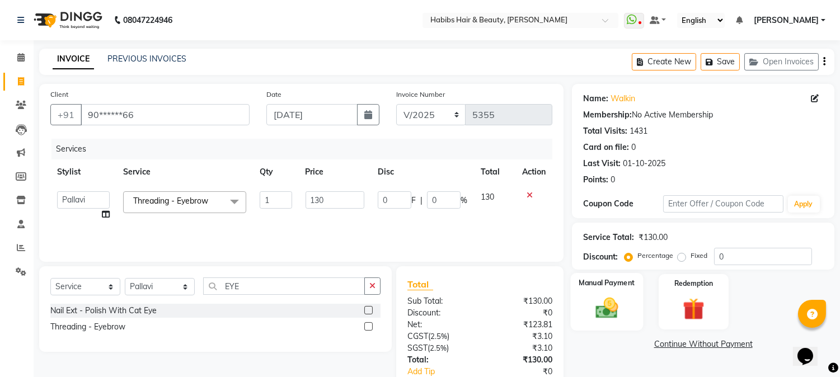
click at [606, 322] on div "Manual Payment" at bounding box center [607, 301] width 73 height 57
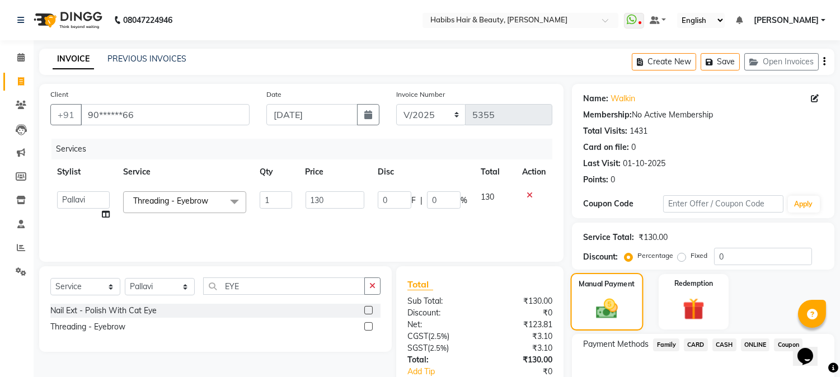
scroll to position [70, 0]
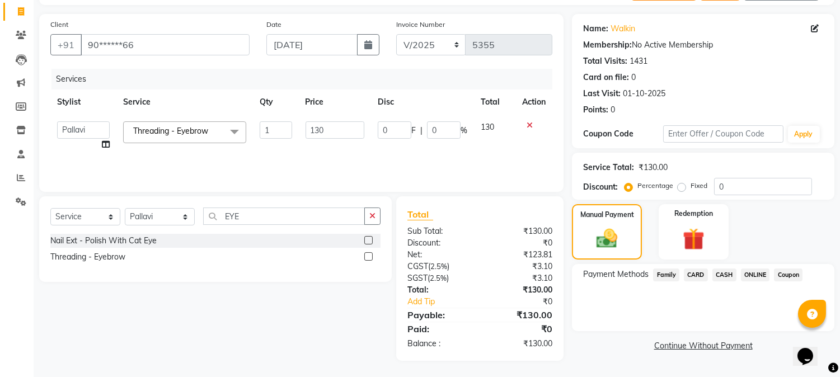
click at [726, 275] on span "CASH" at bounding box center [725, 275] width 24 height 13
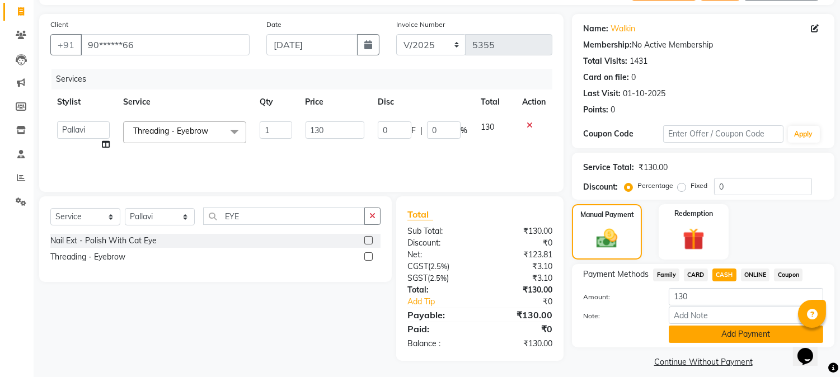
click at [707, 328] on button "Add Payment" at bounding box center [746, 334] width 155 height 17
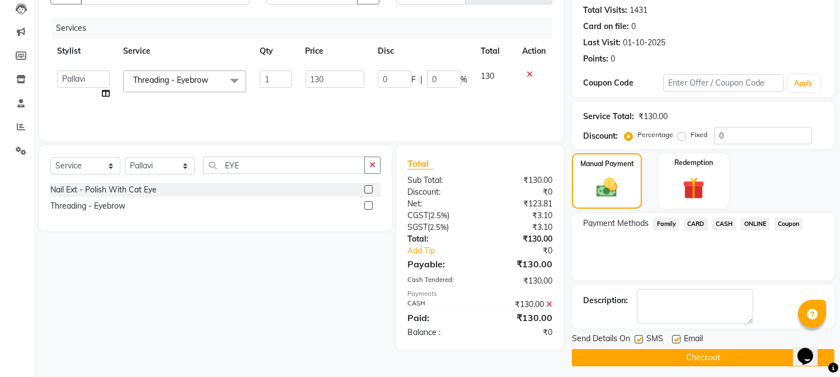
scroll to position [126, 0]
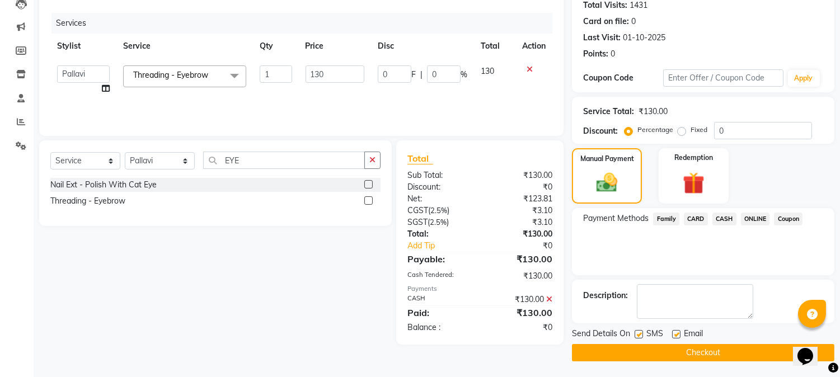
click at [696, 354] on button "Checkout" at bounding box center [703, 352] width 263 height 17
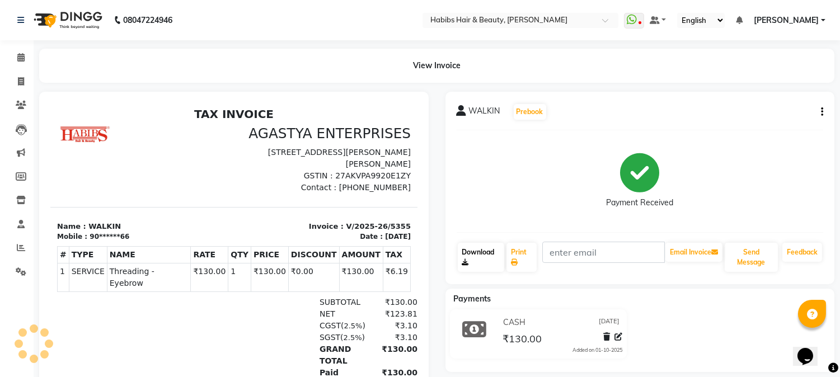
click at [461, 254] on link "Download" at bounding box center [481, 257] width 46 height 29
click at [22, 80] on icon at bounding box center [21, 81] width 6 height 8
select select "service"
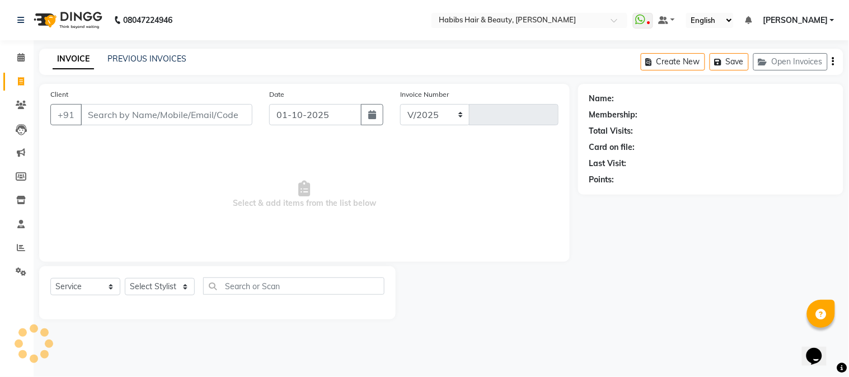
select select "3712"
type input "5356"
click at [105, 106] on input "Client" at bounding box center [167, 114] width 172 height 21
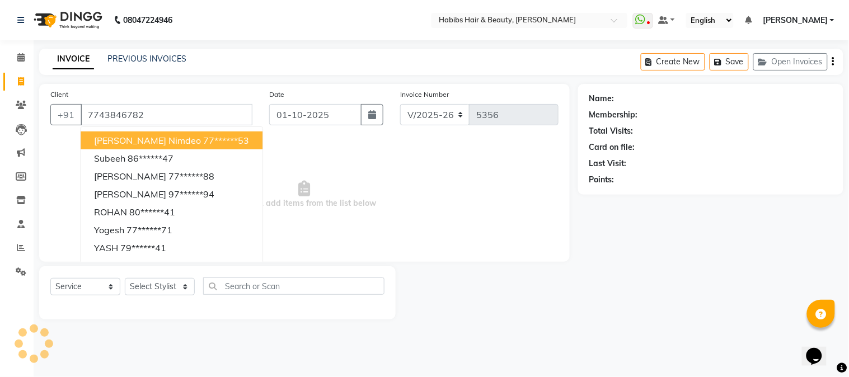
type input "7743846782"
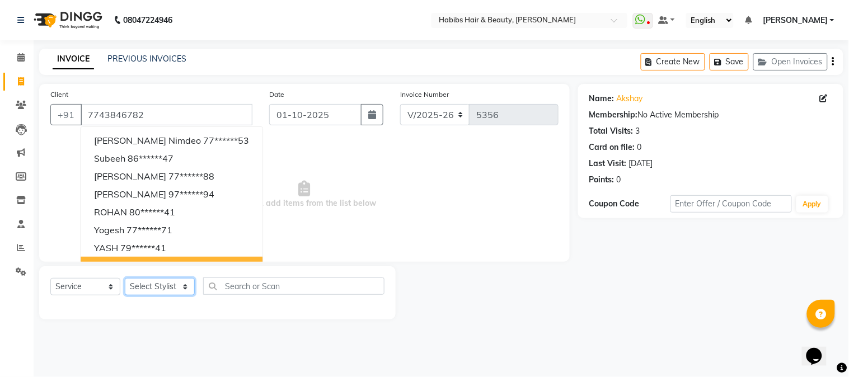
click at [158, 286] on select "Select Stylist Admin Akshay [PERSON_NAME] [PERSON_NAME] Pallavi [PERSON_NAME] […" at bounding box center [160, 286] width 70 height 17
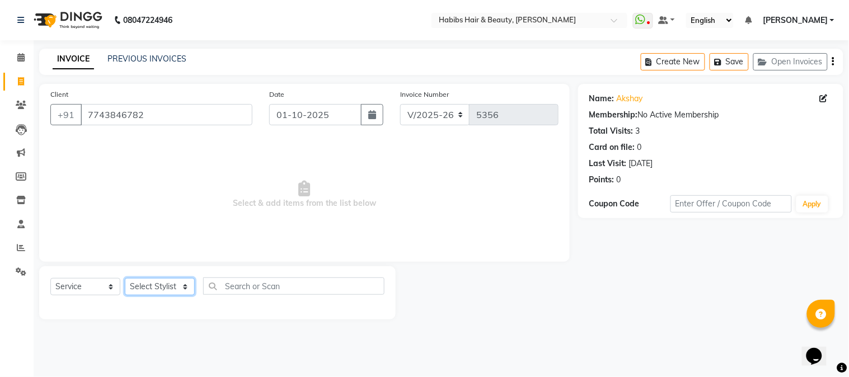
select select "23452"
click at [125, 279] on select "Select Stylist Admin Akshay [PERSON_NAME] [PERSON_NAME] Pallavi [PERSON_NAME] […" at bounding box center [160, 286] width 70 height 17
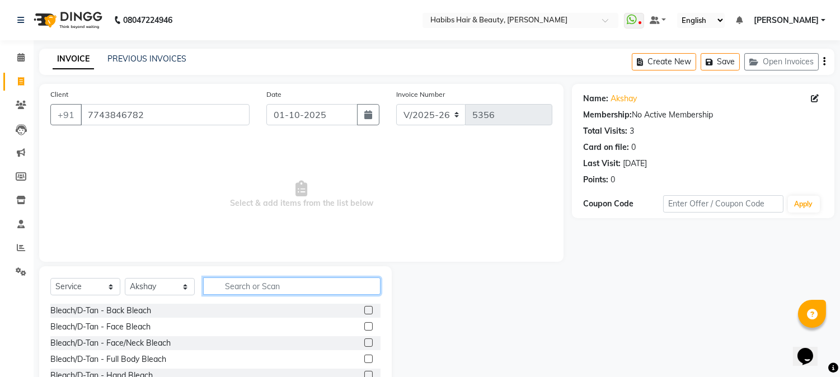
click at [245, 293] on input "text" at bounding box center [291, 286] width 177 height 17
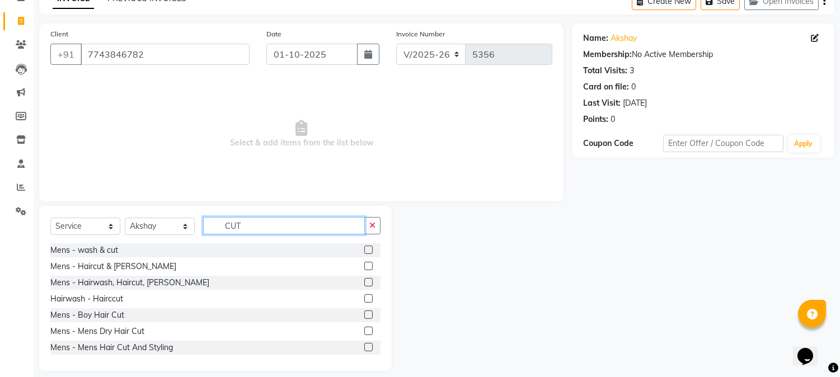
scroll to position [71, 0]
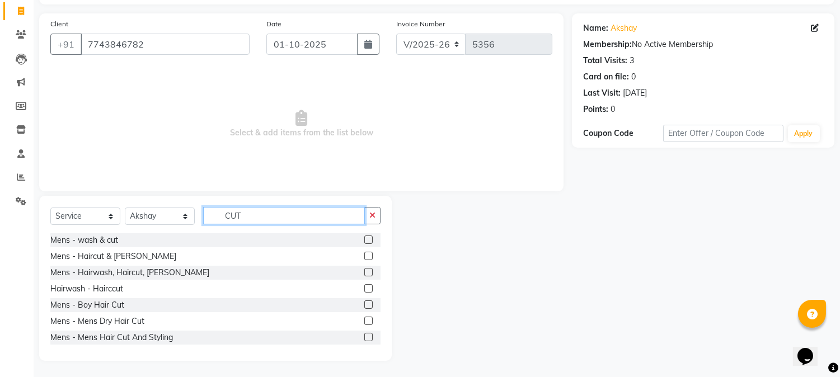
type input "CUT"
click at [364, 273] on div at bounding box center [372, 273] width 16 height 14
click at [364, 270] on label at bounding box center [368, 272] width 8 height 8
click at [364, 270] on input "checkbox" at bounding box center [367, 272] width 7 height 7
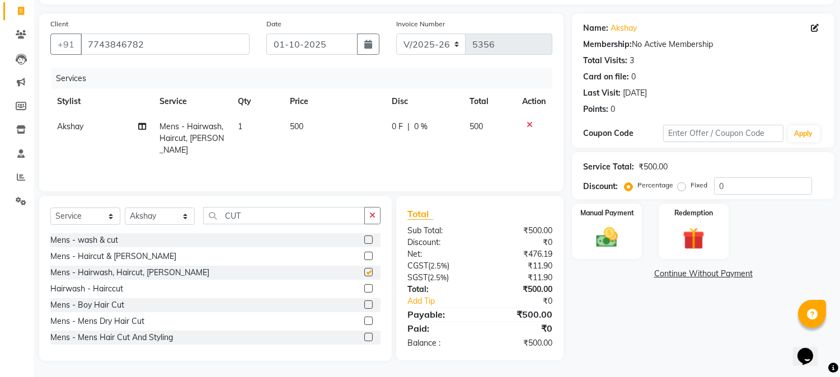
checkbox input "false"
click at [303, 128] on span "500" at bounding box center [296, 126] width 13 height 10
click at [303, 128] on td "500" at bounding box center [333, 138] width 101 height 49
select select "23452"
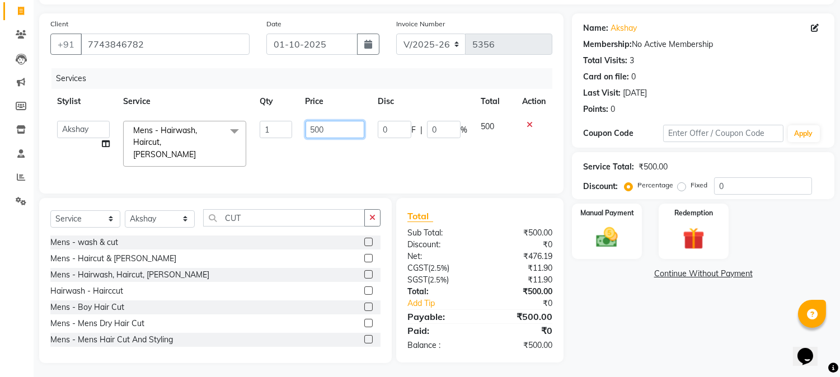
click at [319, 128] on input "500" at bounding box center [335, 129] width 59 height 17
type input "550"
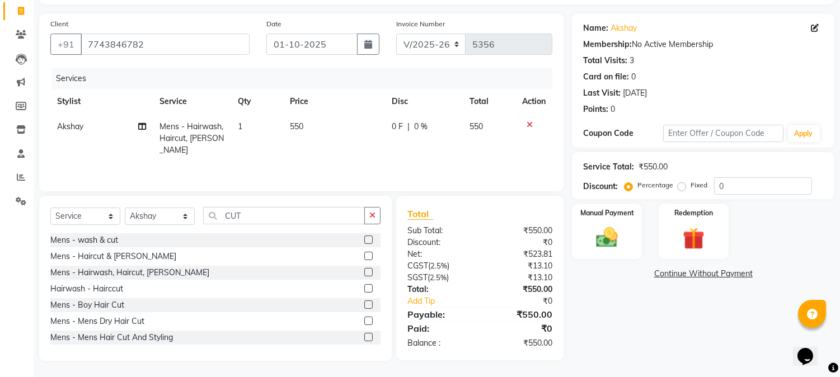
click at [361, 103] on th "Price" at bounding box center [333, 101] width 101 height 25
click at [617, 248] on img at bounding box center [607, 238] width 37 height 26
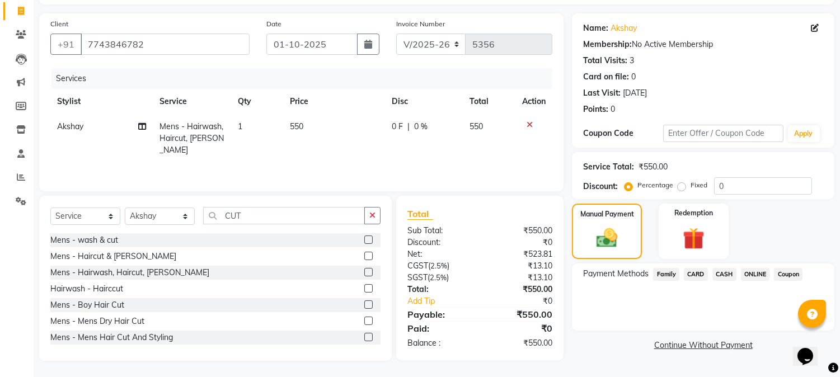
click at [757, 277] on span "ONLINE" at bounding box center [755, 274] width 29 height 13
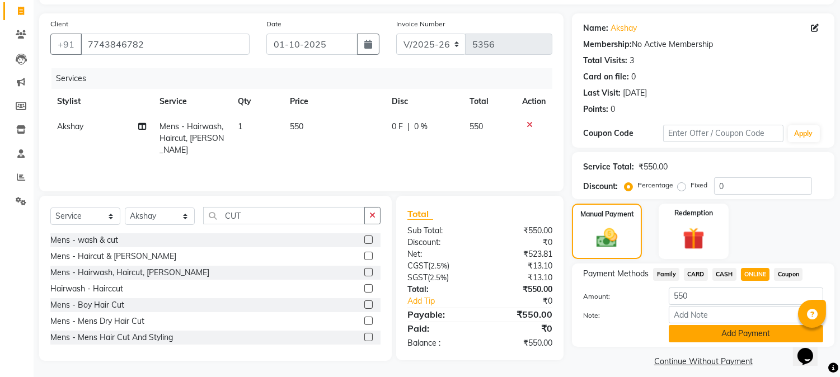
click at [731, 336] on button "Add Payment" at bounding box center [746, 333] width 155 height 17
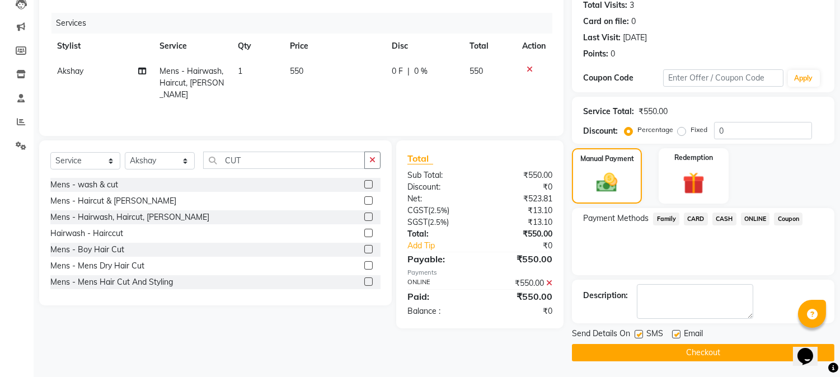
scroll to position [0, 0]
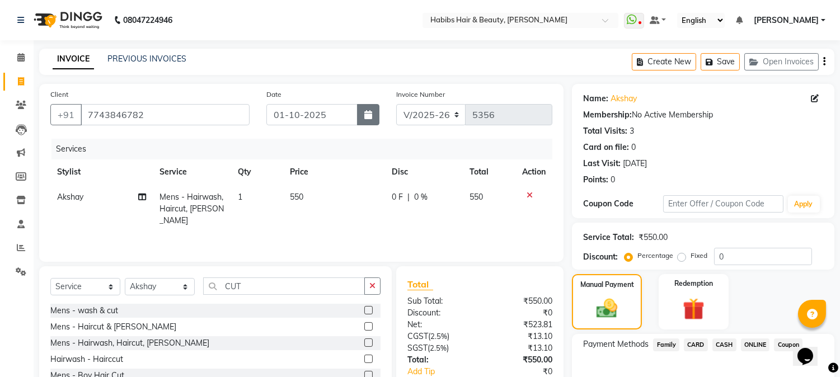
click at [367, 116] on icon "button" at bounding box center [368, 114] width 8 height 9
select select "10"
select select "2025"
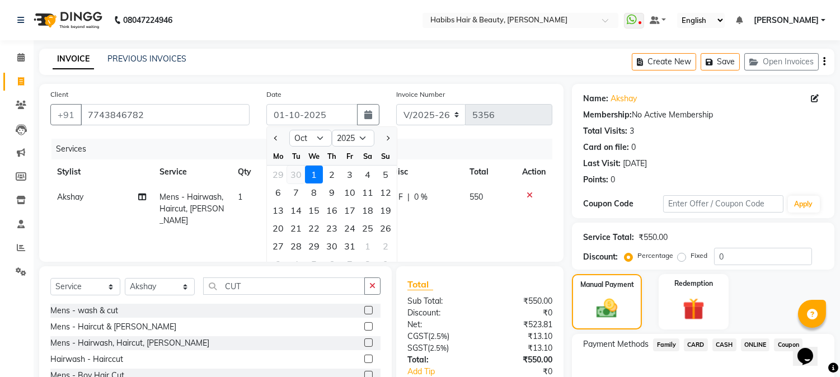
click at [293, 174] on div "30" at bounding box center [296, 175] width 18 height 18
type input "30-09-2025"
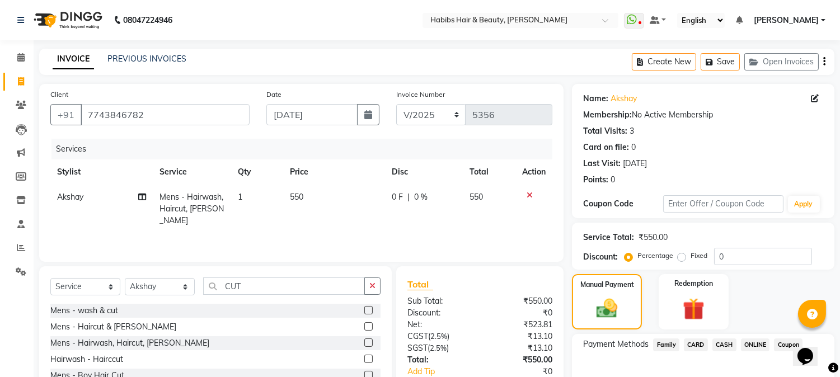
scroll to position [126, 0]
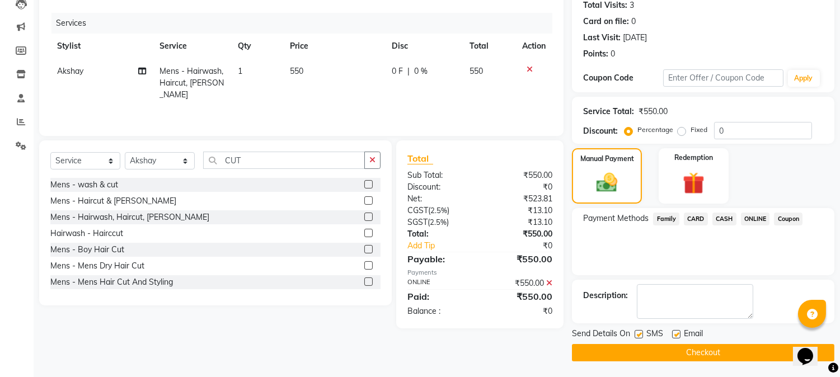
click at [646, 355] on button "Checkout" at bounding box center [703, 352] width 263 height 17
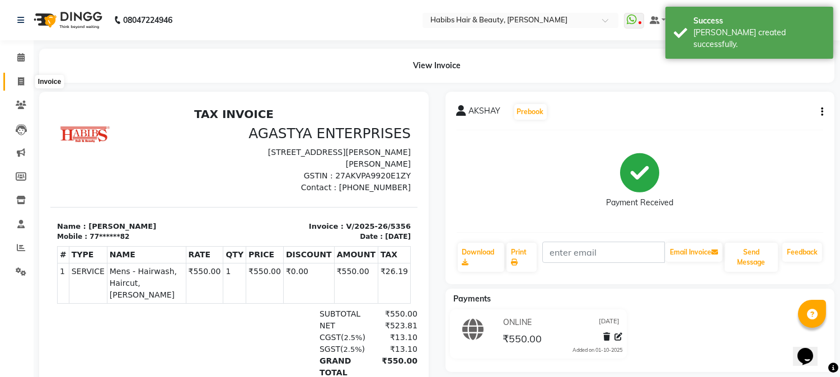
click at [24, 84] on icon at bounding box center [21, 81] width 6 height 8
select select "service"
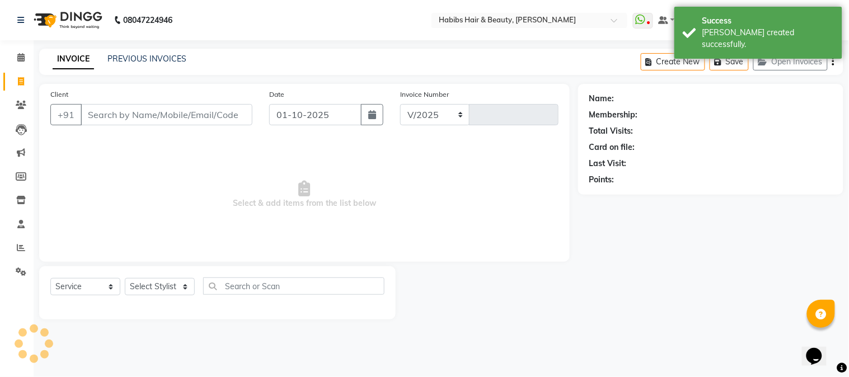
select select "3712"
type input "5357"
click at [377, 113] on button "button" at bounding box center [372, 114] width 22 height 21
select select "10"
select select "2025"
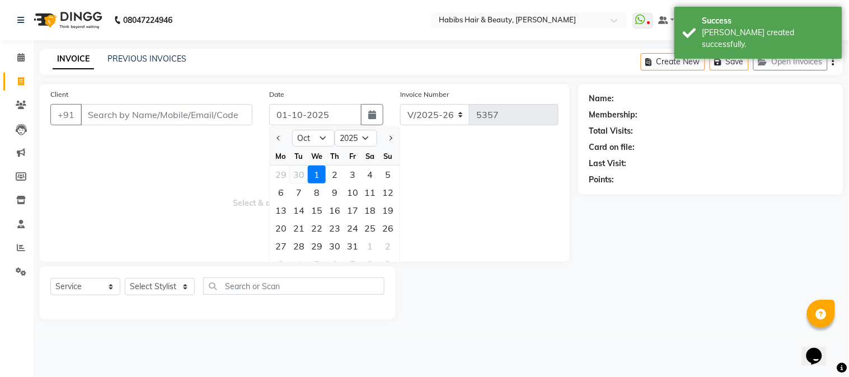
click at [301, 172] on div "30" at bounding box center [299, 175] width 18 height 18
type input "30-09-2025"
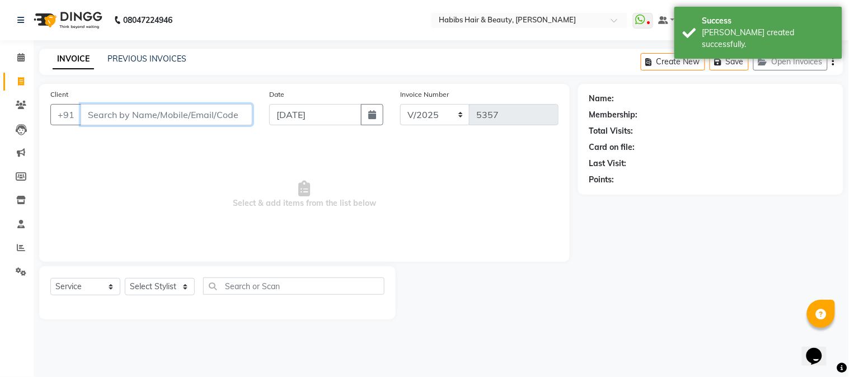
click at [186, 120] on input "Client" at bounding box center [167, 114] width 172 height 21
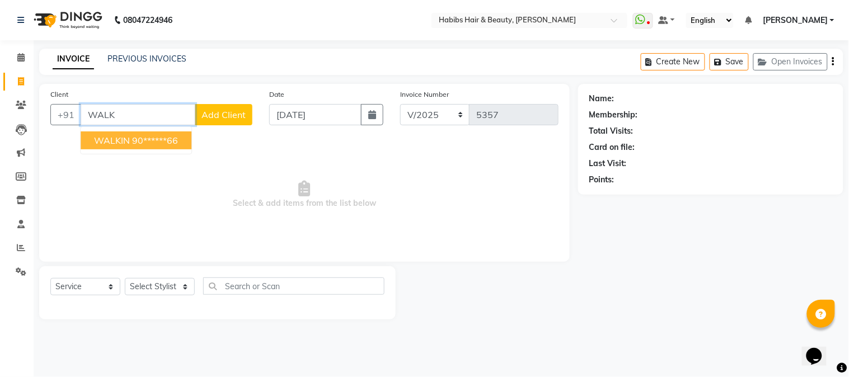
click at [166, 138] on ngb-highlight "90******66" at bounding box center [155, 140] width 46 height 11
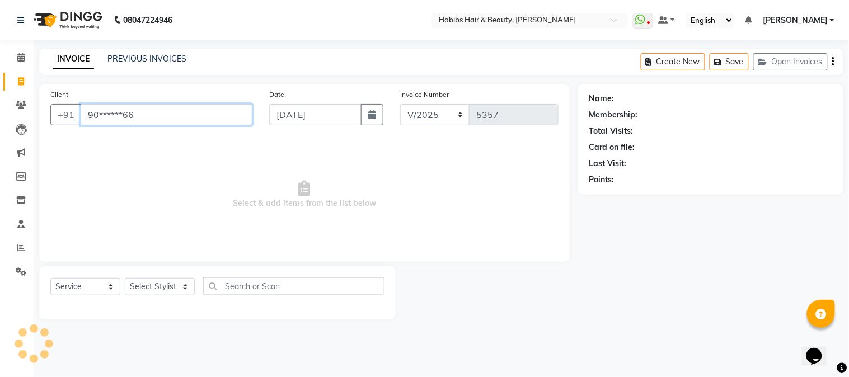
type input "90******66"
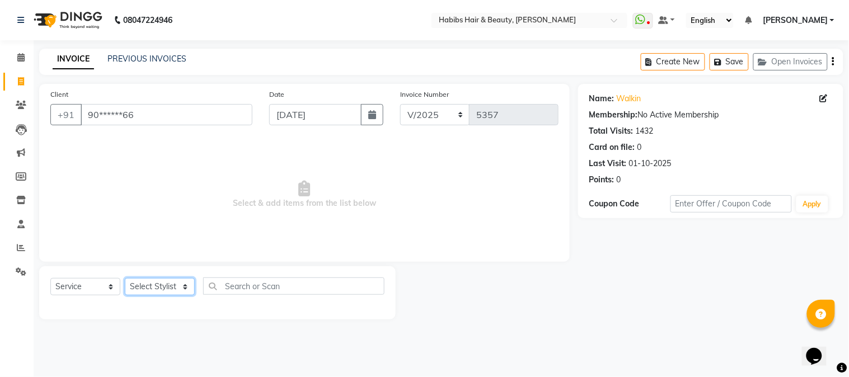
click at [156, 287] on select "Select Stylist Admin Akshay [PERSON_NAME] [PERSON_NAME] Pallavi [PERSON_NAME] […" at bounding box center [160, 286] width 70 height 17
select select "91170"
click at [125, 279] on select "Select Stylist Admin Akshay [PERSON_NAME] [PERSON_NAME] Pallavi [PERSON_NAME] […" at bounding box center [160, 286] width 70 height 17
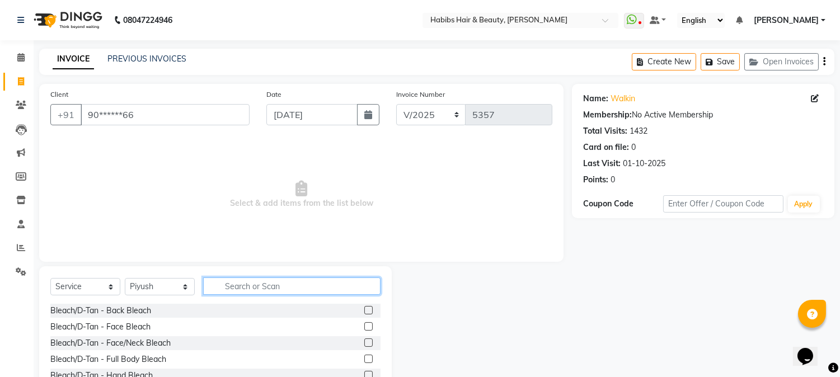
click at [289, 291] on input "text" at bounding box center [291, 286] width 177 height 17
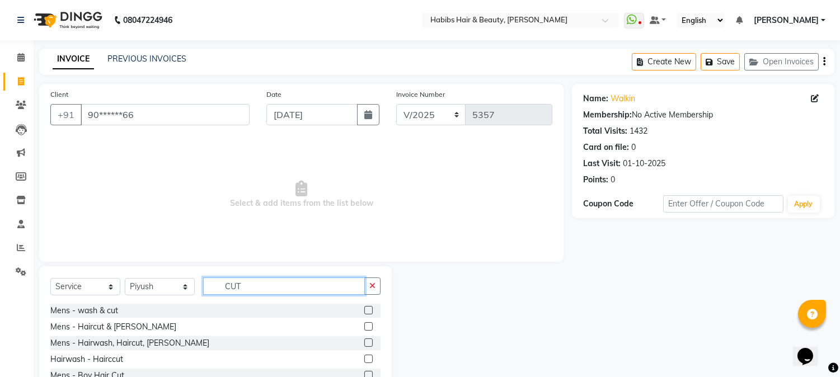
type input "CUT"
click at [364, 340] on label at bounding box center [368, 343] width 8 height 8
click at [364, 340] on input "checkbox" at bounding box center [367, 343] width 7 height 7
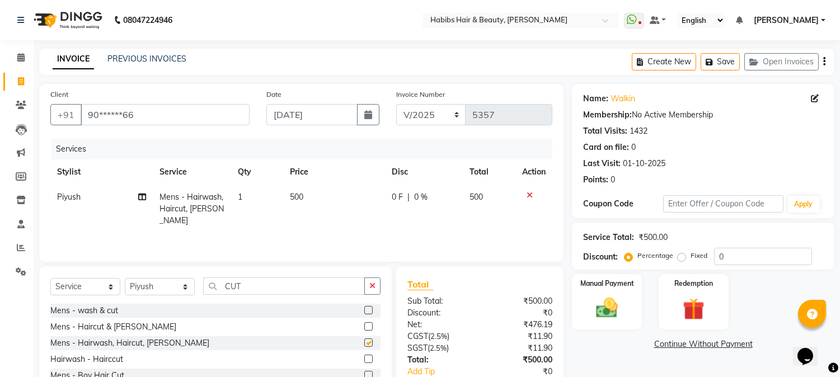
checkbox input "false"
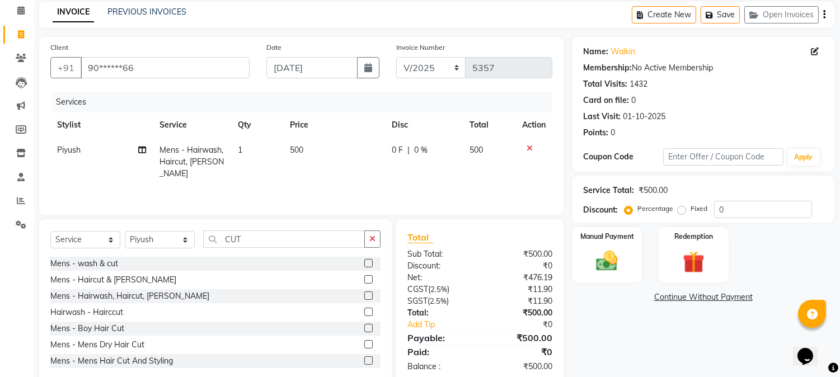
scroll to position [71, 0]
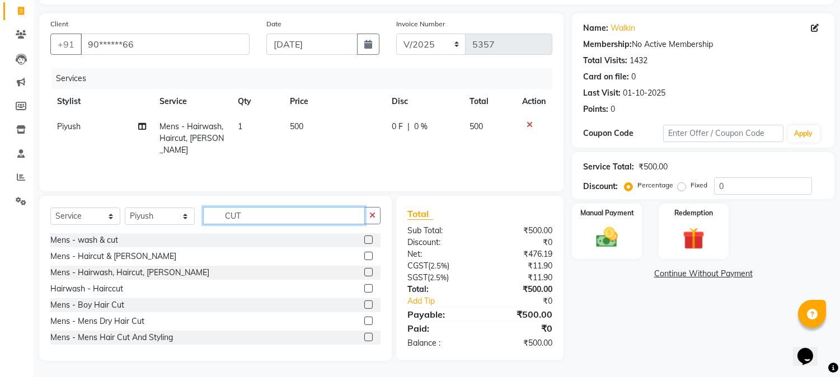
click at [232, 214] on input "CUT" at bounding box center [284, 215] width 162 height 17
type input "WASH"
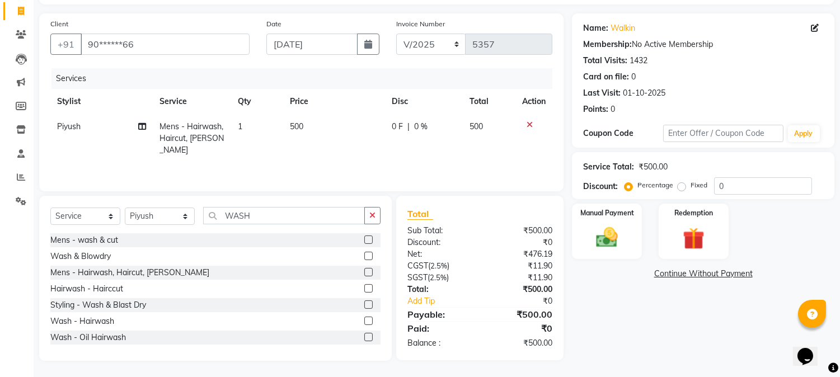
click at [364, 320] on label at bounding box center [368, 321] width 8 height 8
click at [364, 320] on input "checkbox" at bounding box center [367, 321] width 7 height 7
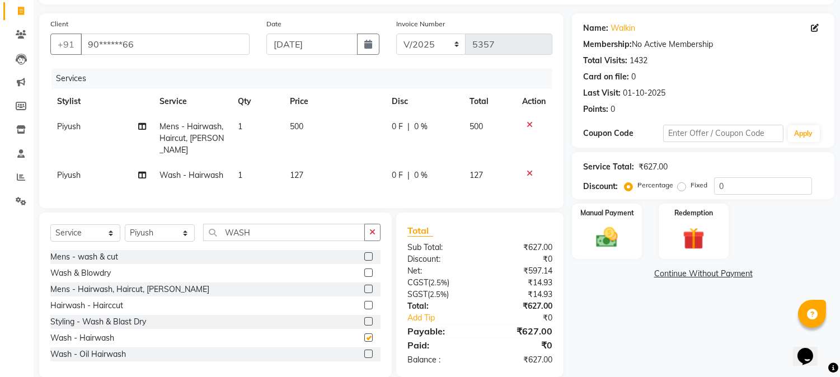
checkbox input "false"
click at [228, 232] on input "WASH" at bounding box center [284, 232] width 162 height 17
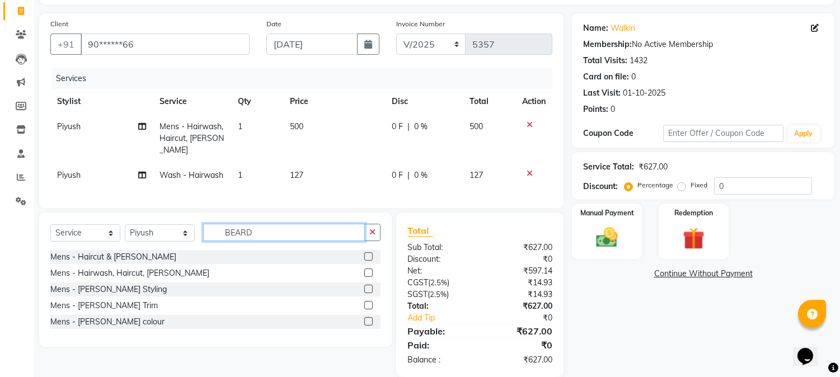
type input "BEARD"
click at [371, 303] on label at bounding box center [368, 305] width 8 height 8
click at [371, 303] on input "checkbox" at bounding box center [367, 305] width 7 height 7
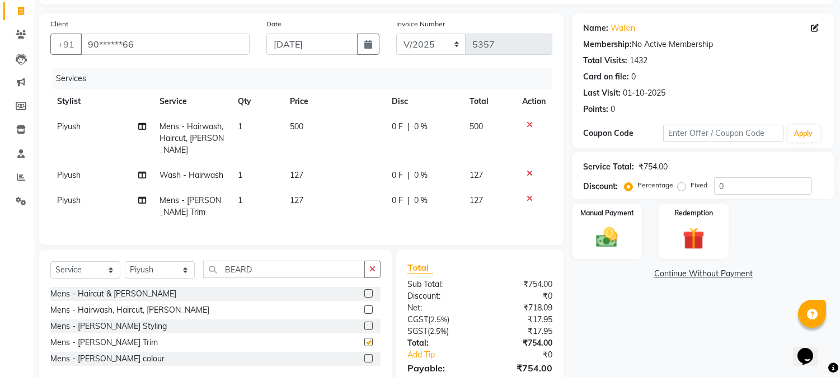
checkbox input "false"
click at [301, 170] on span "127" at bounding box center [296, 175] width 13 height 10
click at [301, 165] on td "127" at bounding box center [334, 175] width 102 height 25
select select "91170"
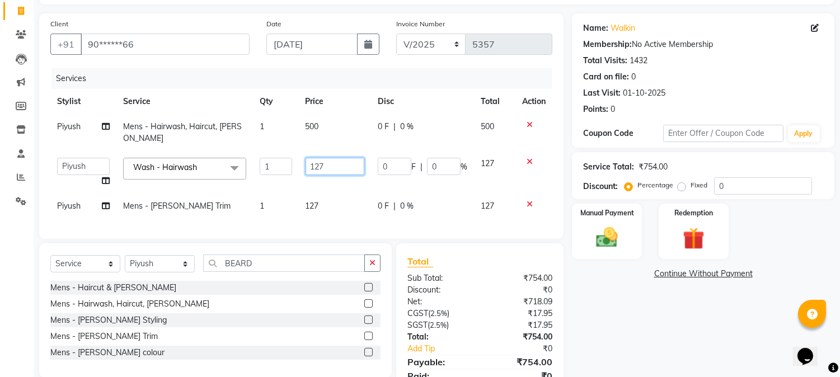
click at [317, 158] on input "127" at bounding box center [335, 166] width 59 height 17
type input "100"
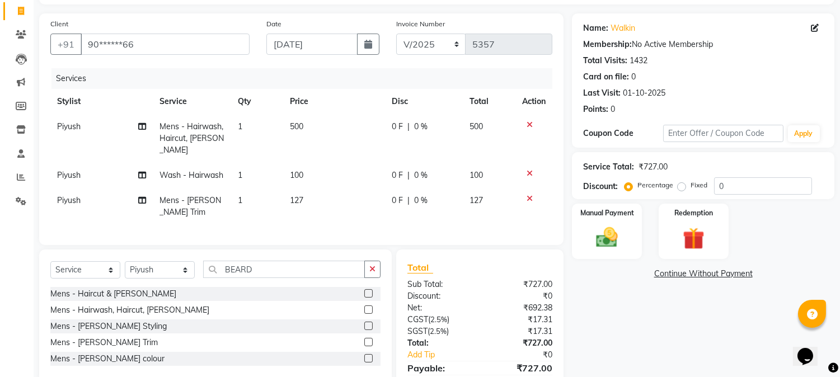
click at [312, 195] on td "127" at bounding box center [334, 206] width 102 height 37
select select "91170"
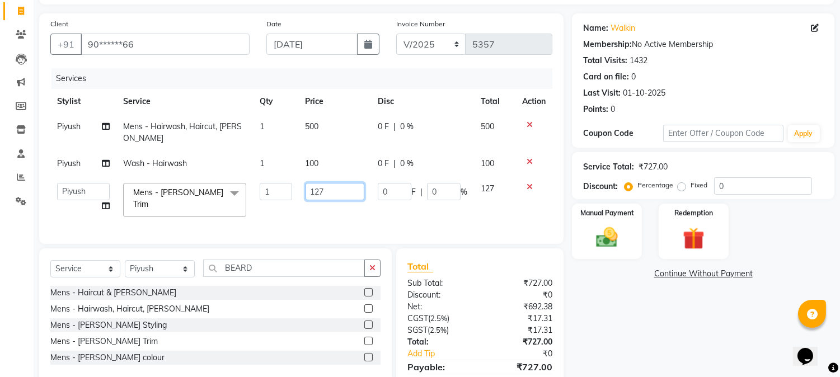
click at [314, 183] on input "127" at bounding box center [335, 191] width 59 height 17
type input "200"
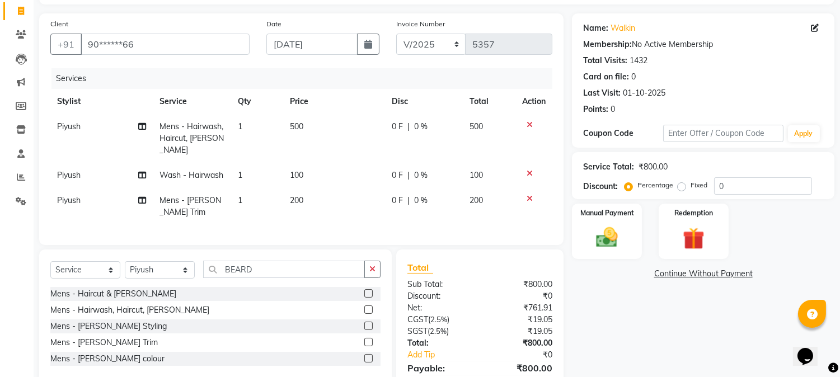
click at [318, 124] on td "500" at bounding box center [334, 138] width 102 height 49
select select "91170"
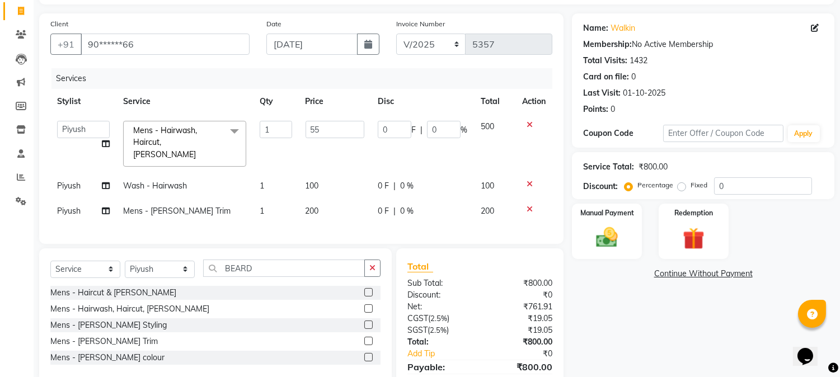
type input "550"
click at [217, 174] on td "Wash - Hairwash" at bounding box center [184, 186] width 137 height 25
select select "91170"
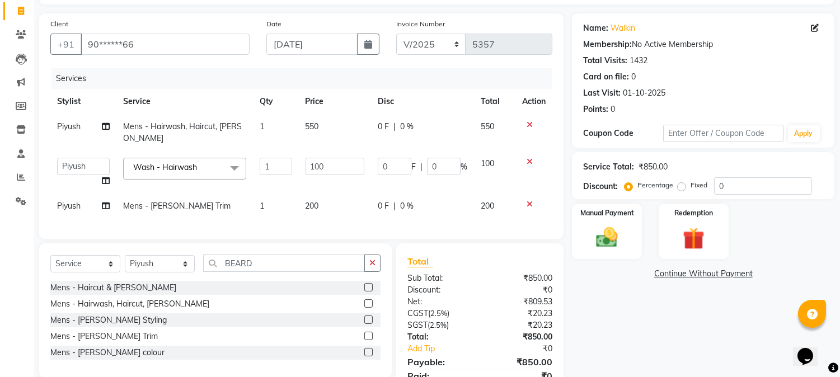
click at [69, 125] on span "Piyush" at bounding box center [69, 126] width 24 height 10
select select "91170"
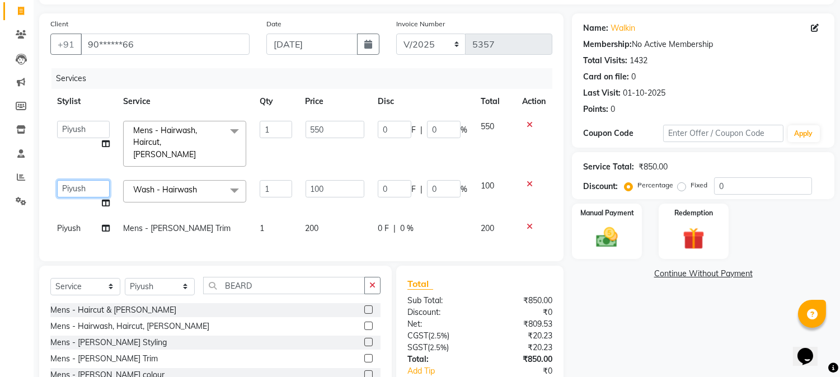
click at [75, 183] on select "Admin Akshay Anas Jaideep Sir Lokesh Mangesh Pallavi Piyush Pratiksha Rahul Raj…" at bounding box center [83, 188] width 53 height 17
select select "17833"
click at [74, 223] on span "Piyush" at bounding box center [69, 228] width 24 height 10
select select "91170"
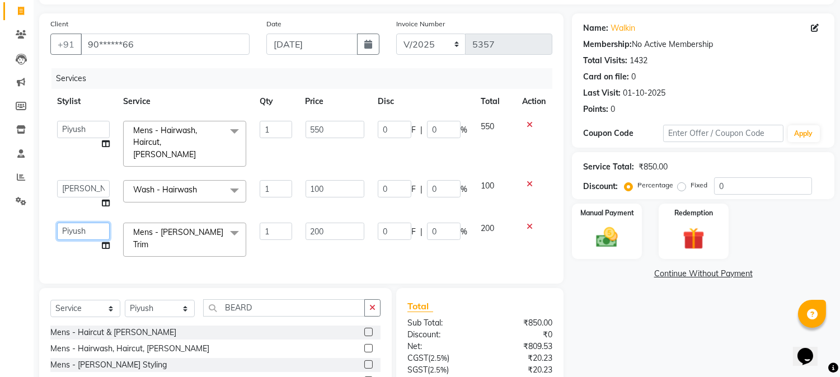
click at [74, 223] on select "Admin Akshay Anas Jaideep Sir Lokesh Mangesh Pallavi Piyush Pratiksha Rahul Raj…" at bounding box center [83, 231] width 53 height 17
select select "17833"
click at [608, 234] on img at bounding box center [607, 238] width 37 height 26
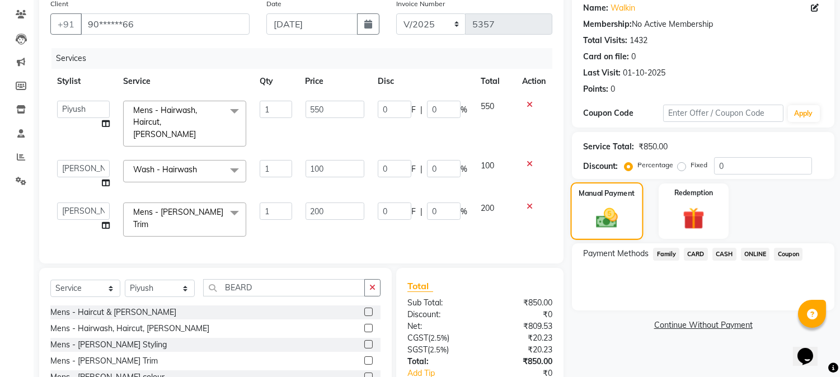
scroll to position [155, 0]
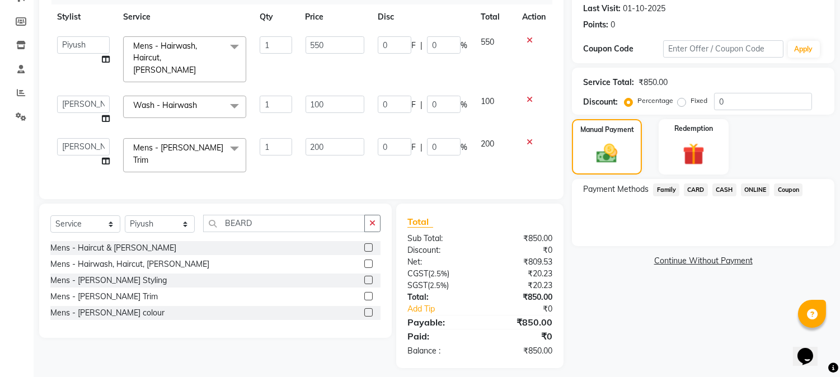
click at [754, 192] on span "ONLINE" at bounding box center [755, 190] width 29 height 13
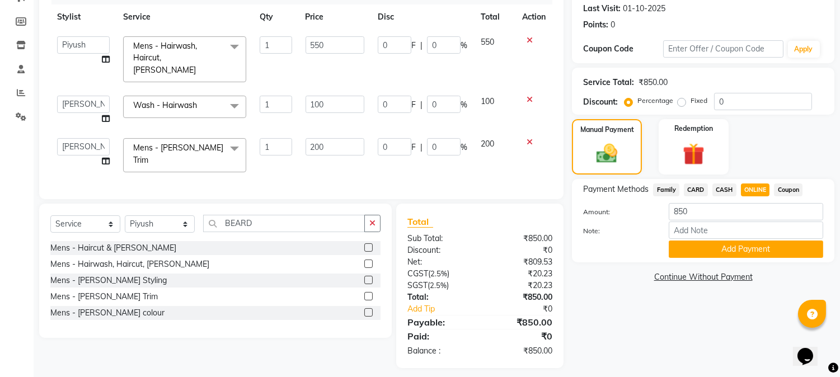
click at [723, 185] on span "CASH" at bounding box center [725, 190] width 24 height 13
click at [703, 254] on button "Add Payment" at bounding box center [746, 249] width 155 height 17
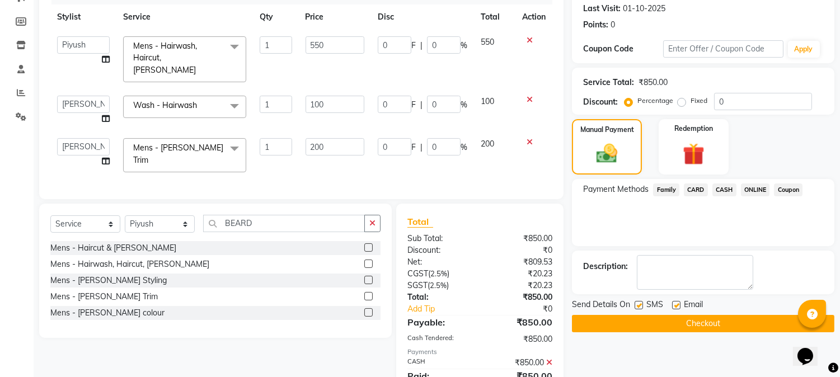
scroll to position [194, 0]
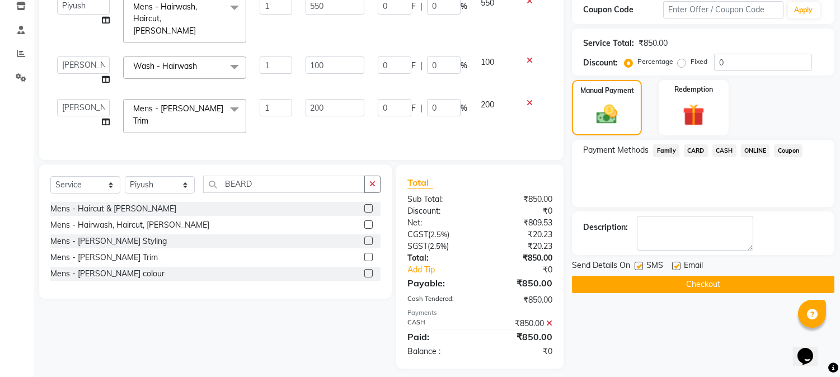
click at [695, 293] on div "Name: Walkin Membership: No Active Membership Total Visits: 1432 Card on file: …" at bounding box center [707, 129] width 271 height 479
click at [697, 287] on button "Checkout" at bounding box center [703, 284] width 263 height 17
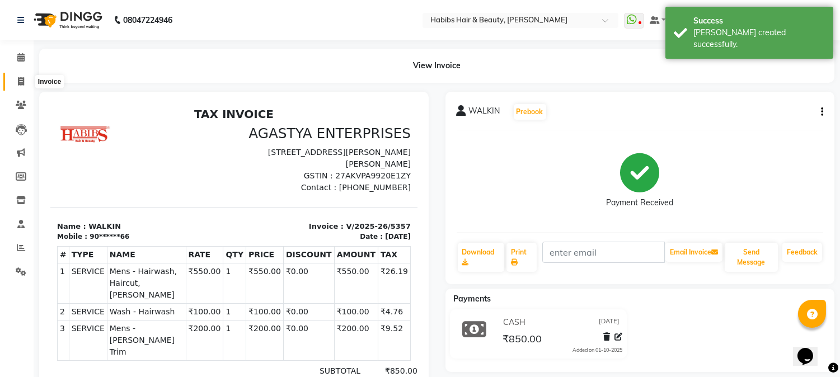
click at [22, 83] on icon at bounding box center [21, 81] width 6 height 8
select select "service"
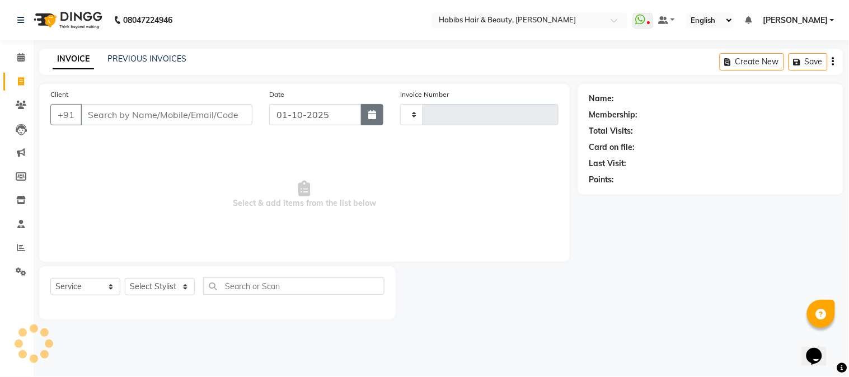
type input "5358"
select select "3712"
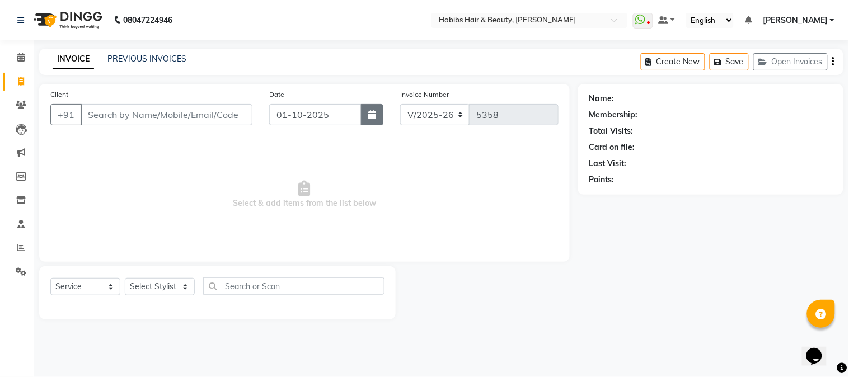
click at [372, 119] on icon "button" at bounding box center [372, 114] width 8 height 9
select select "10"
select select "2025"
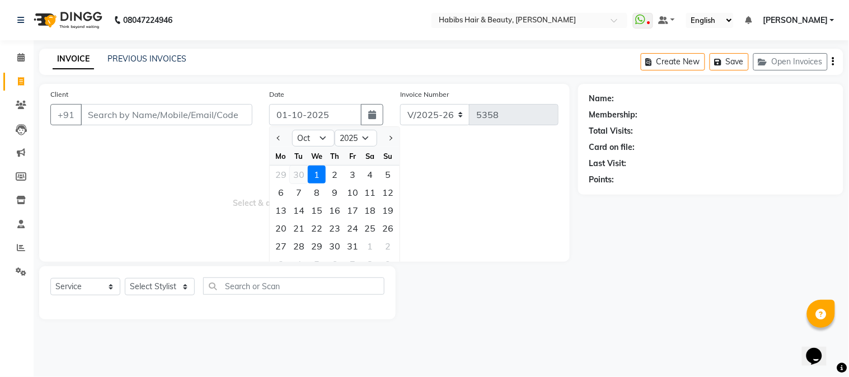
click at [302, 170] on div "30" at bounding box center [299, 175] width 18 height 18
type input "30-09-2025"
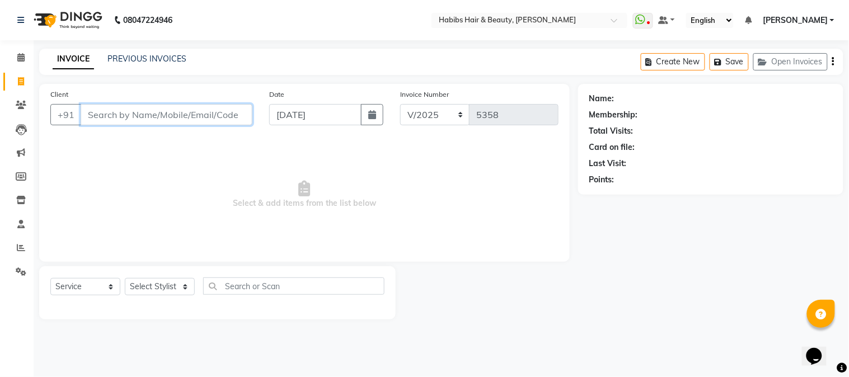
click at [165, 109] on input "Client" at bounding box center [167, 114] width 172 height 21
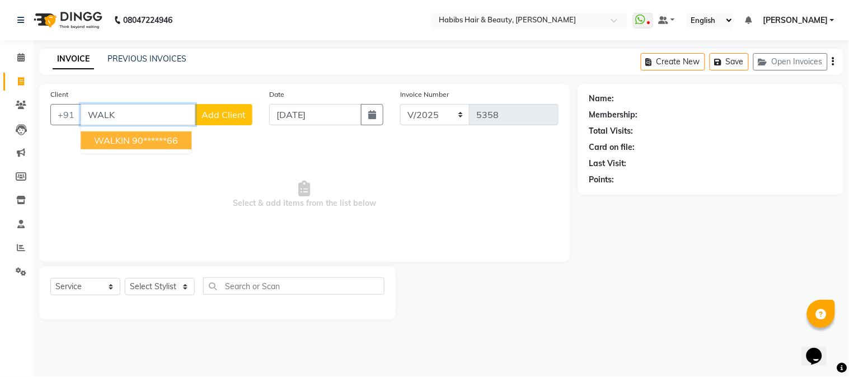
click at [164, 142] on ngb-highlight "90******66" at bounding box center [155, 140] width 46 height 11
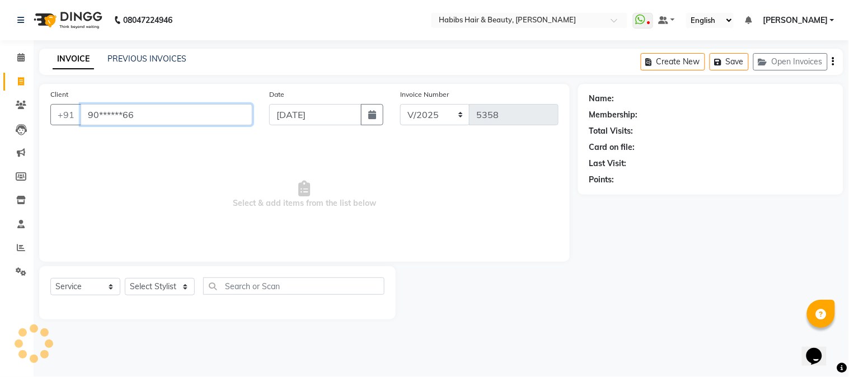
type input "90******66"
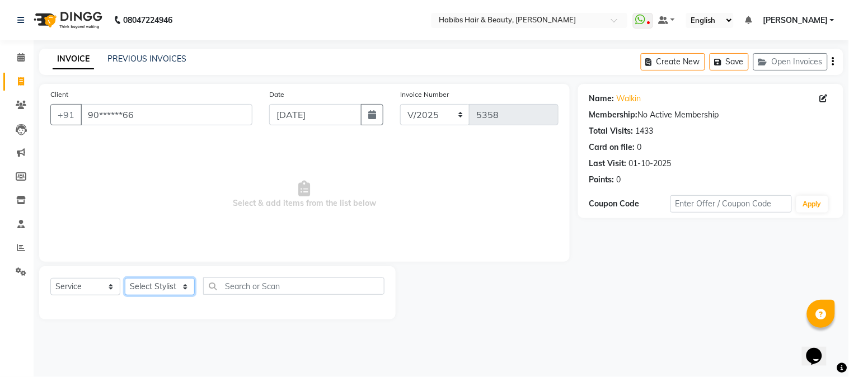
click at [158, 294] on select "Select Stylist Admin Akshay [PERSON_NAME] [PERSON_NAME] Pallavi [PERSON_NAME] […" at bounding box center [160, 286] width 70 height 17
select select "91170"
click at [125, 279] on select "Select Stylist Admin Akshay [PERSON_NAME] [PERSON_NAME] Pallavi [PERSON_NAME] […" at bounding box center [160, 286] width 70 height 17
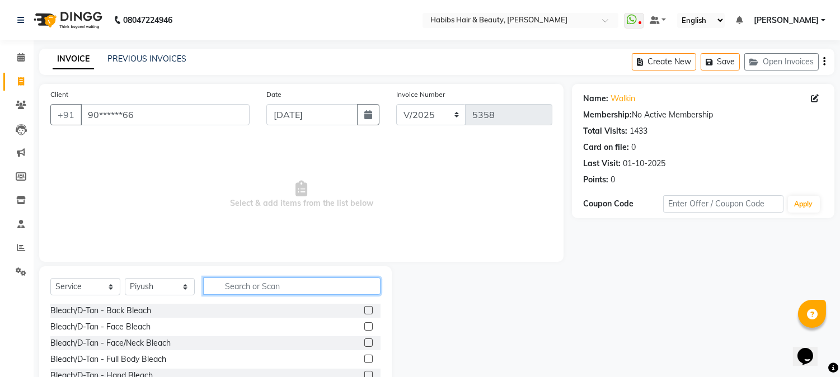
click at [240, 291] on input "text" at bounding box center [291, 286] width 177 height 17
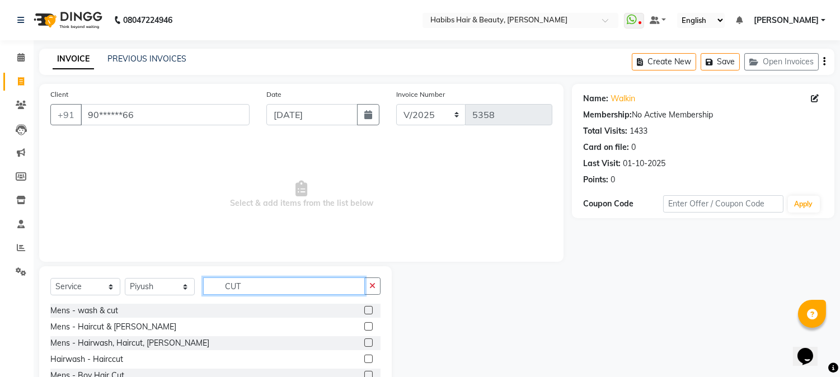
scroll to position [71, 0]
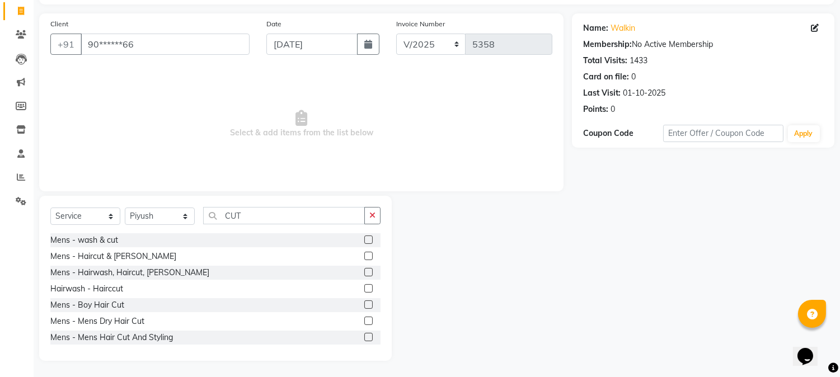
click at [364, 317] on label at bounding box center [368, 321] width 8 height 8
click at [364, 318] on input "checkbox" at bounding box center [367, 321] width 7 height 7
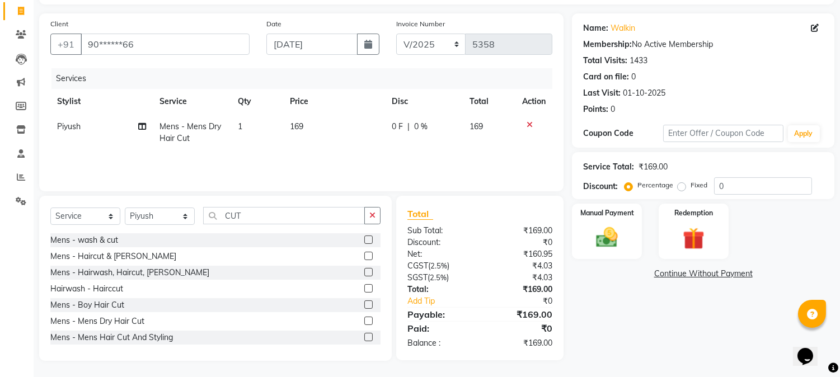
click at [301, 127] on span "169" at bounding box center [296, 126] width 13 height 10
click at [301, 127] on td "169" at bounding box center [334, 132] width 102 height 37
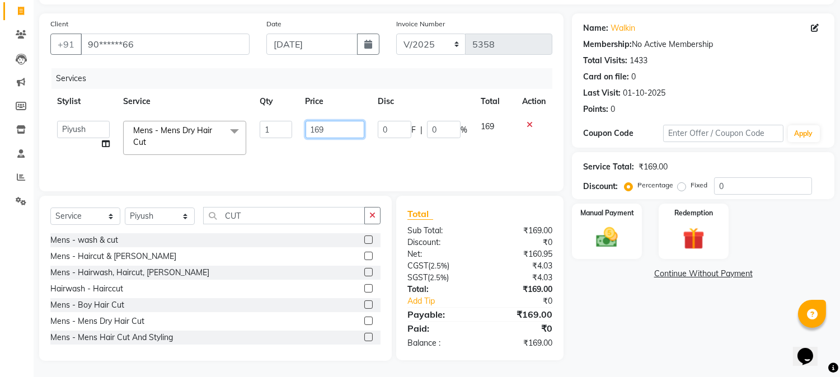
click at [312, 129] on input "169" at bounding box center [335, 129] width 59 height 17
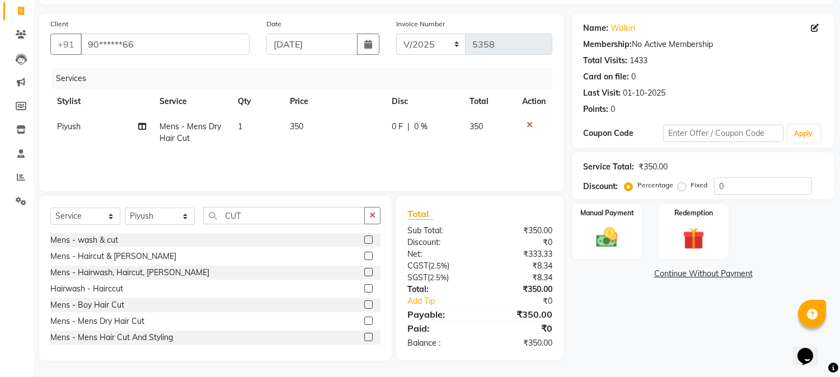
click at [350, 110] on th "Price" at bounding box center [334, 101] width 102 height 25
click at [616, 241] on img at bounding box center [607, 238] width 37 height 26
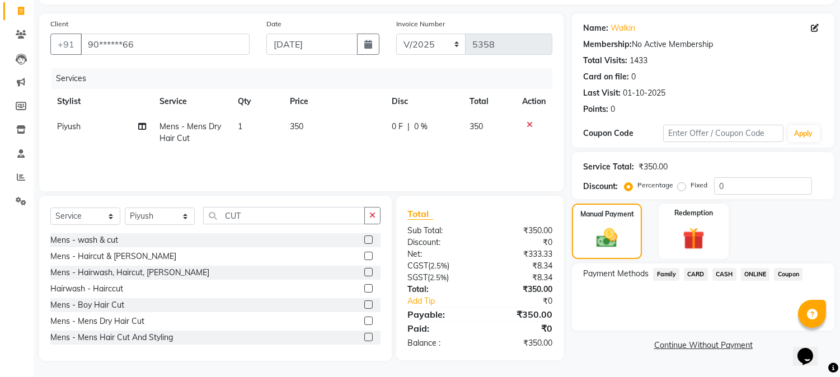
click at [748, 270] on span "ONLINE" at bounding box center [755, 274] width 29 height 13
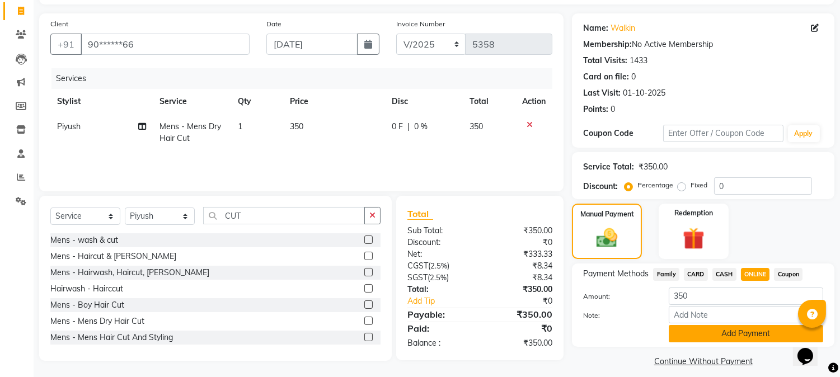
click at [709, 339] on button "Add Payment" at bounding box center [746, 333] width 155 height 17
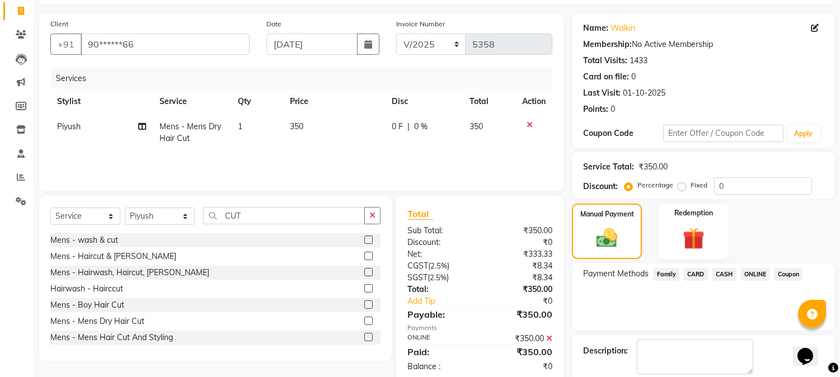
scroll to position [126, 0]
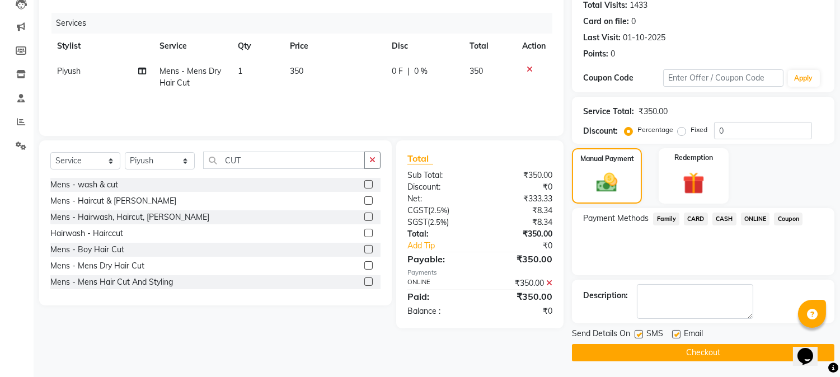
click at [693, 348] on button "Checkout" at bounding box center [703, 352] width 263 height 17
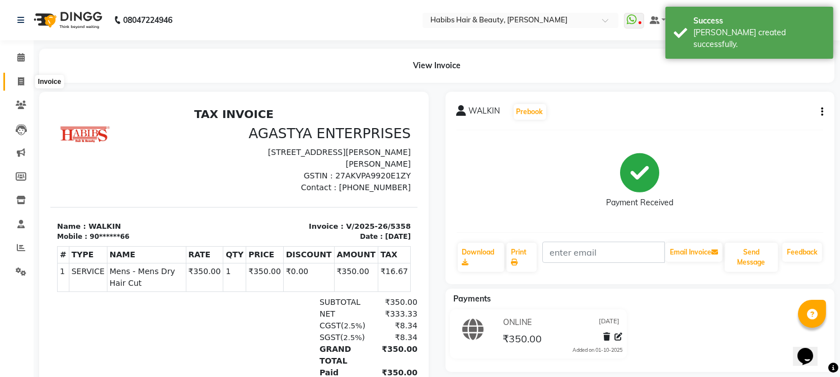
click at [14, 79] on span at bounding box center [21, 82] width 20 height 13
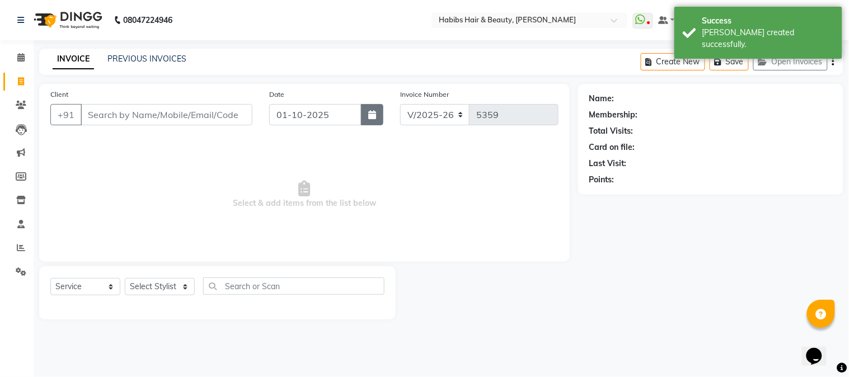
click at [371, 115] on icon "button" at bounding box center [372, 114] width 8 height 9
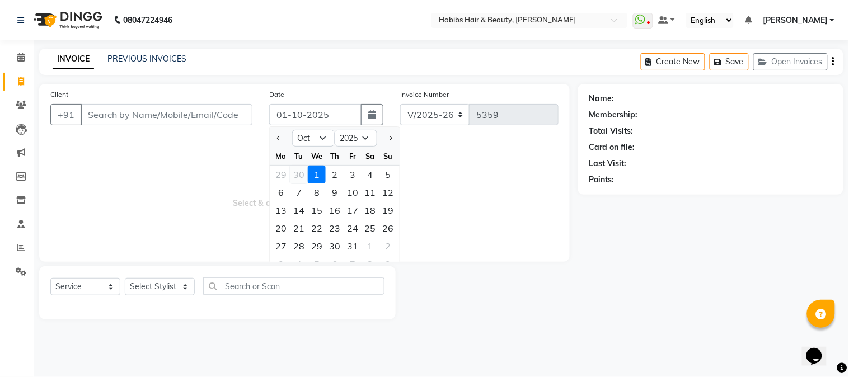
click at [298, 176] on div "30" at bounding box center [299, 175] width 18 height 18
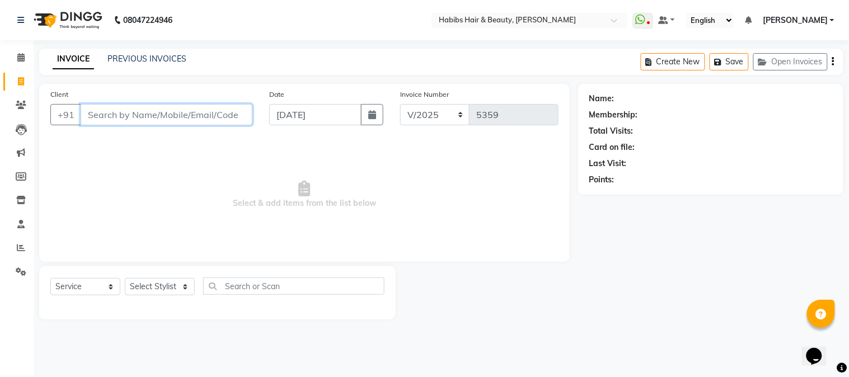
click at [238, 111] on input "Client" at bounding box center [167, 114] width 172 height 21
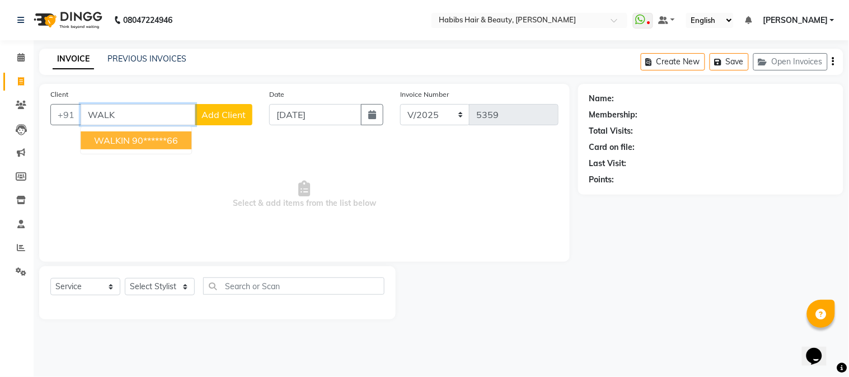
click at [177, 136] on ngb-highlight "90******66" at bounding box center [155, 140] width 46 height 11
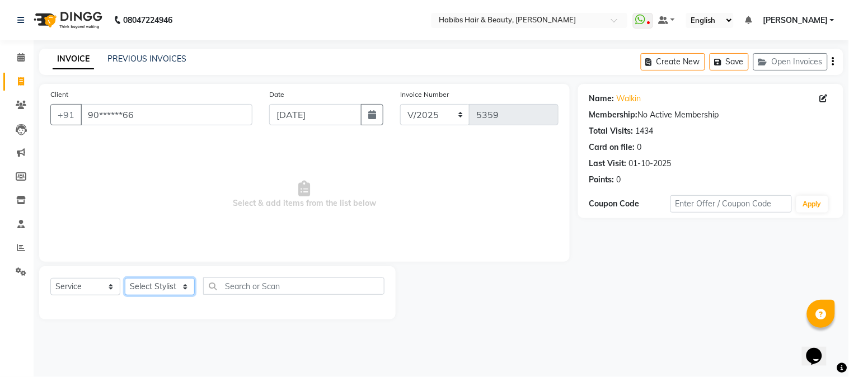
click at [158, 287] on select "Select Stylist Admin Akshay [PERSON_NAME] [PERSON_NAME] Pallavi [PERSON_NAME] […" at bounding box center [160, 286] width 70 height 17
click at [125, 279] on select "Select Stylist Admin Akshay [PERSON_NAME] [PERSON_NAME] Pallavi [PERSON_NAME] […" at bounding box center [160, 286] width 70 height 17
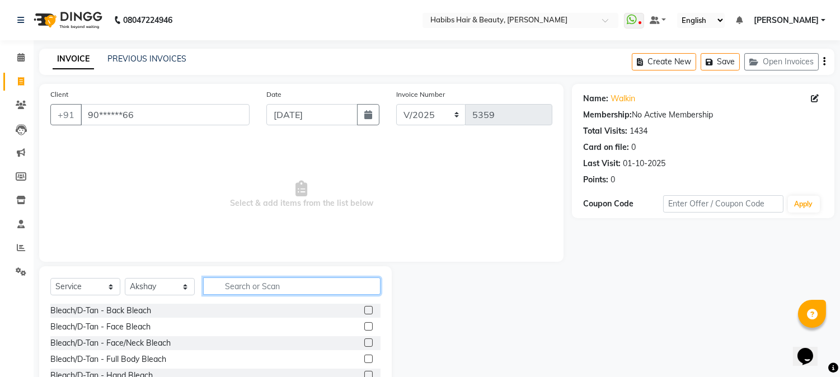
click at [235, 286] on input "text" at bounding box center [291, 286] width 177 height 17
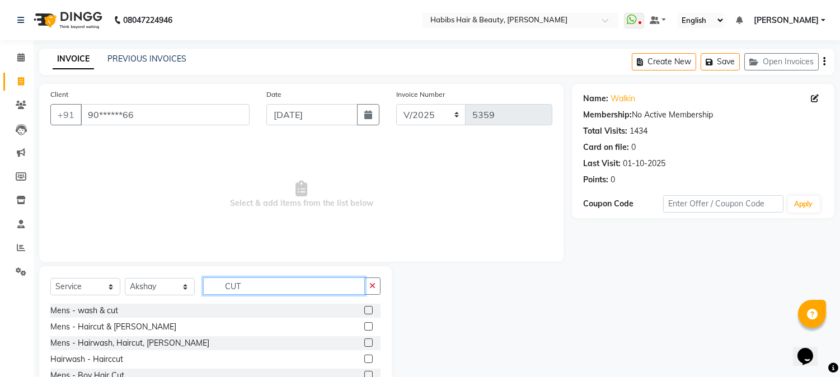
scroll to position [71, 0]
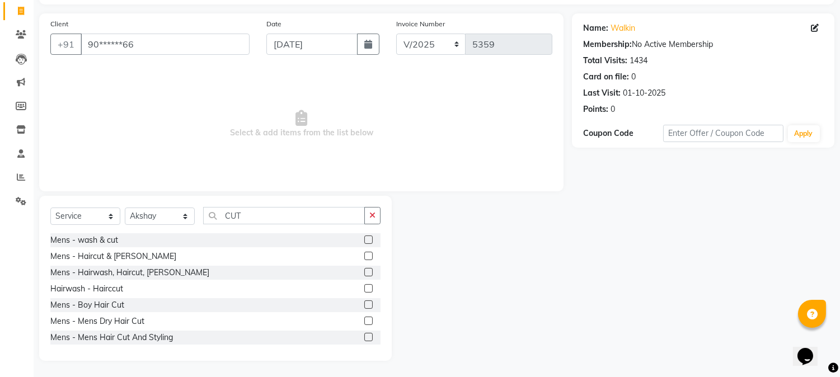
click at [364, 319] on label at bounding box center [368, 321] width 8 height 8
click at [364, 319] on input "checkbox" at bounding box center [367, 321] width 7 height 7
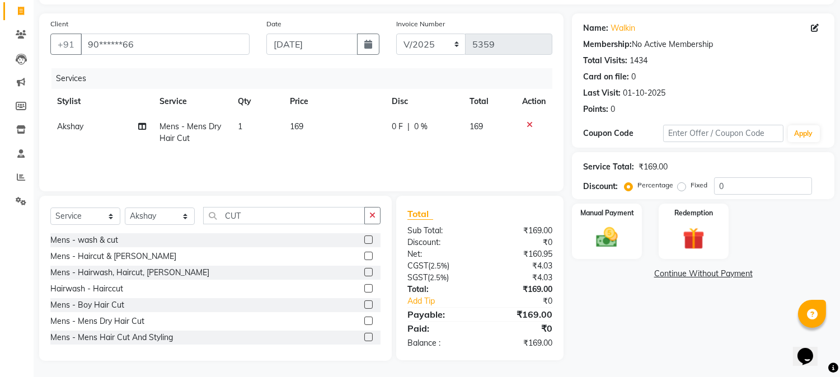
click at [300, 132] on td "169" at bounding box center [333, 132] width 101 height 37
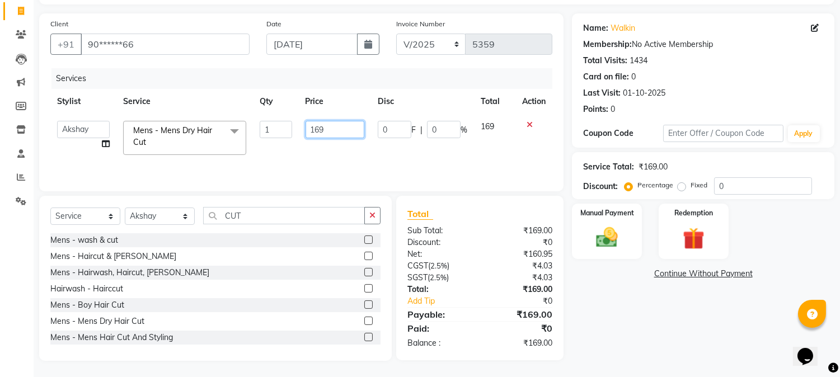
click at [312, 134] on input "169" at bounding box center [335, 129] width 59 height 17
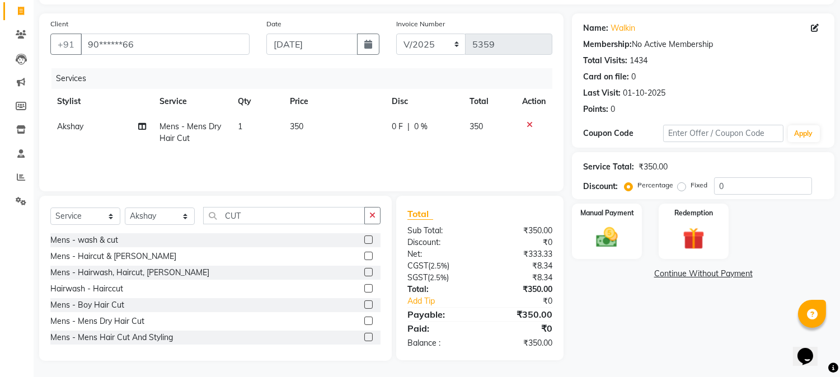
click at [340, 115] on td "350" at bounding box center [333, 132] width 101 height 37
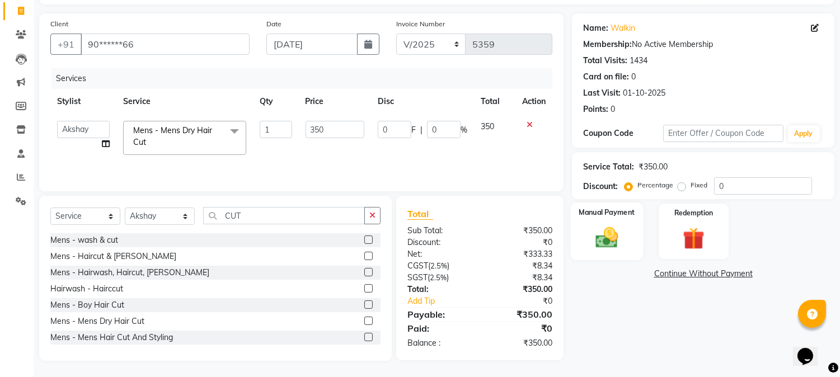
click at [616, 225] on img at bounding box center [607, 238] width 37 height 26
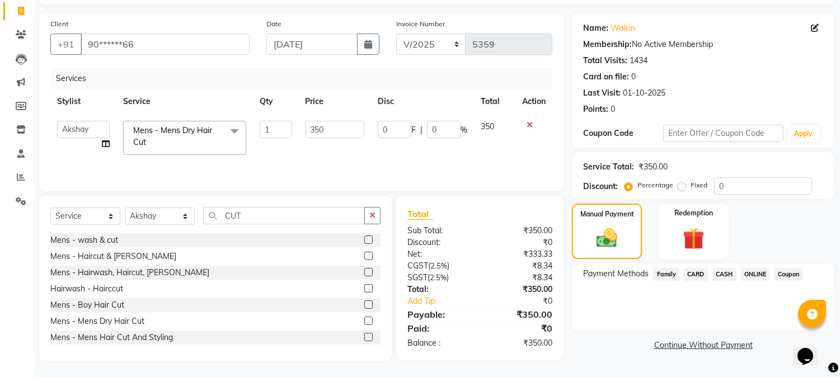
click at [753, 275] on span "ONLINE" at bounding box center [755, 274] width 29 height 13
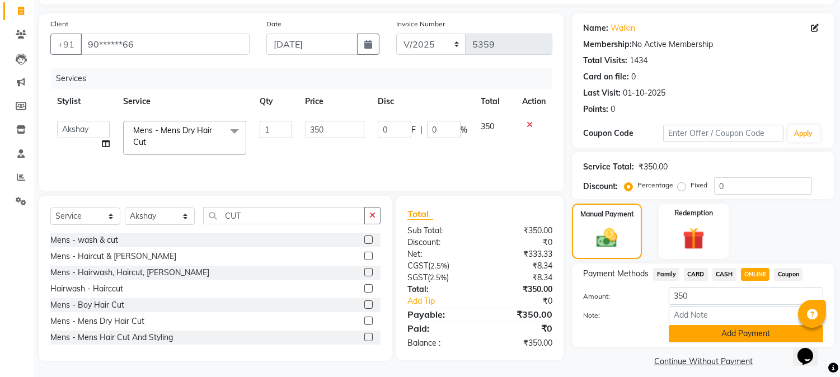
click at [726, 334] on button "Add Payment" at bounding box center [746, 333] width 155 height 17
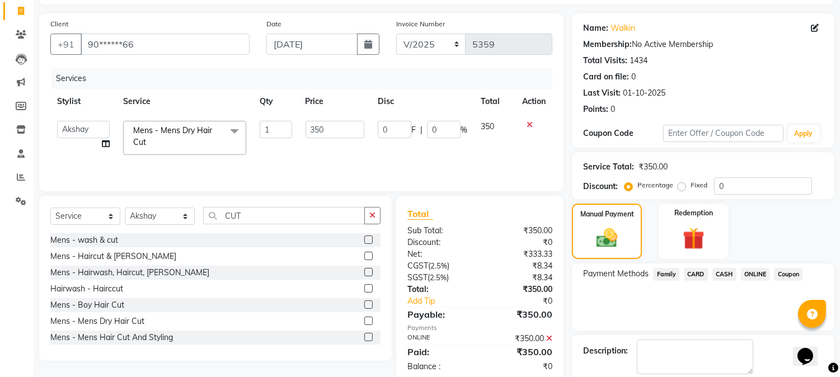
scroll to position [126, 0]
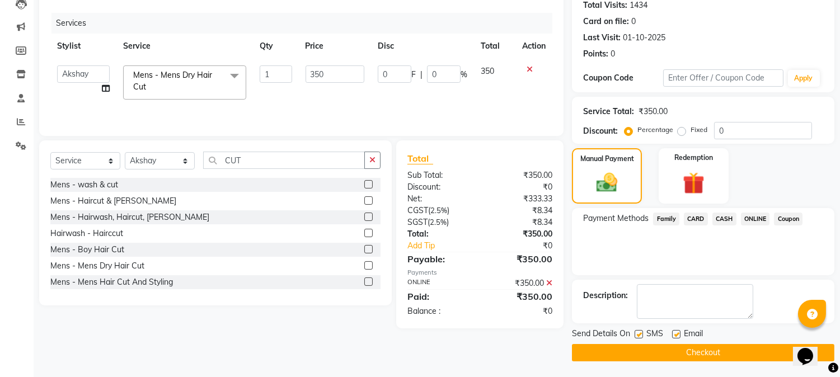
click at [712, 352] on button "Checkout" at bounding box center [703, 352] width 263 height 17
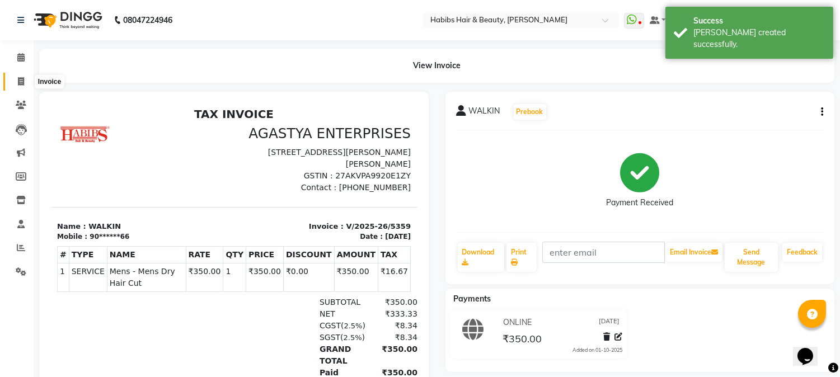
click at [21, 80] on icon at bounding box center [21, 81] width 6 height 8
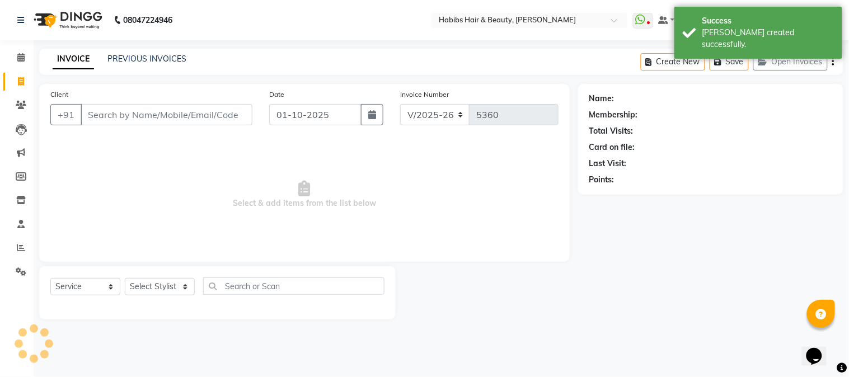
click at [87, 113] on input "Client" at bounding box center [167, 114] width 172 height 21
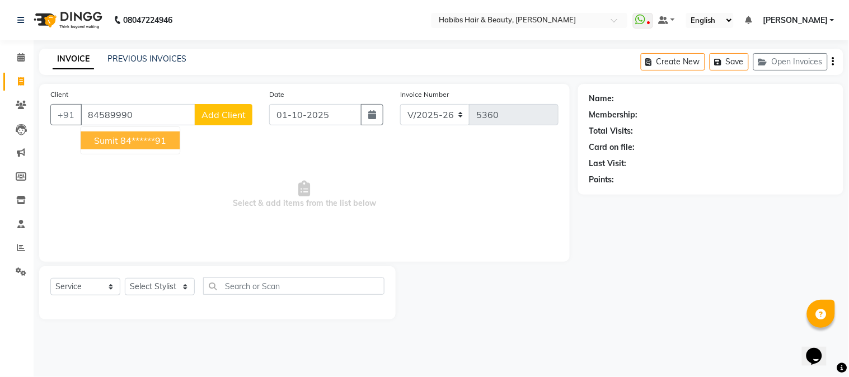
click at [97, 147] on button "Sumit 84******91" at bounding box center [130, 141] width 99 height 18
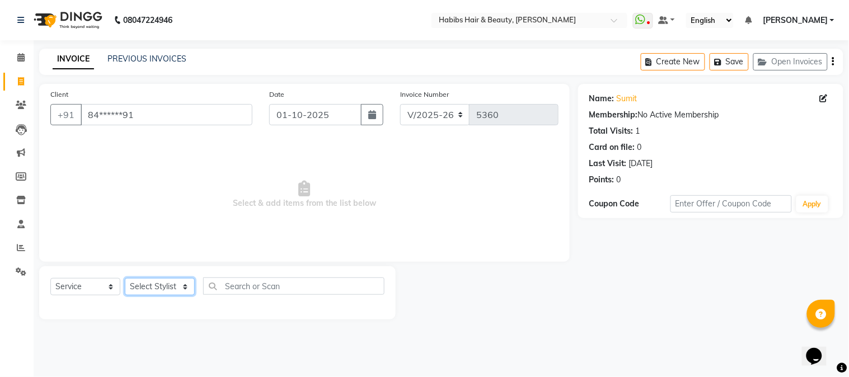
click at [152, 284] on select "Select Stylist Admin Akshay [PERSON_NAME] [PERSON_NAME] Pallavi [PERSON_NAME] […" at bounding box center [160, 286] width 70 height 17
click at [125, 279] on select "Select Stylist Admin Akshay [PERSON_NAME] [PERSON_NAME] Pallavi [PERSON_NAME] […" at bounding box center [160, 286] width 70 height 17
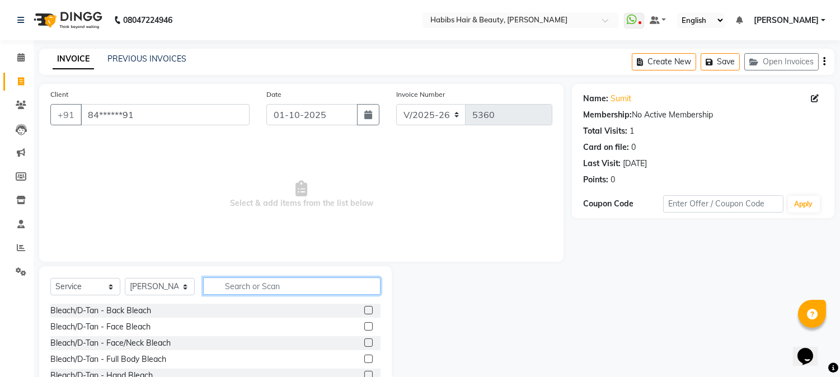
click at [292, 288] on input "text" at bounding box center [291, 286] width 177 height 17
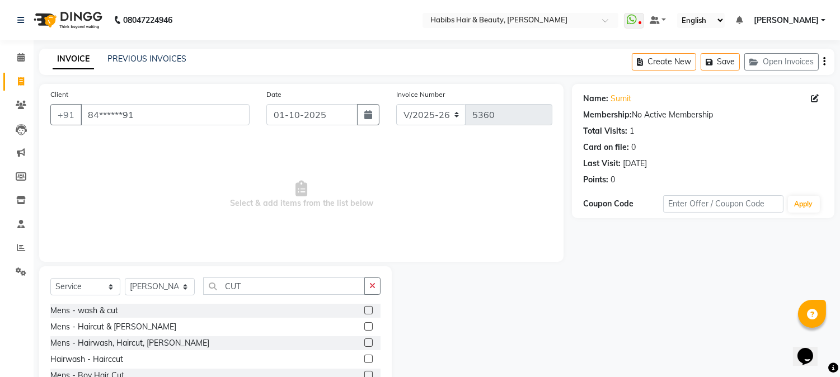
click at [364, 344] on label at bounding box center [368, 343] width 8 height 8
click at [364, 344] on input "checkbox" at bounding box center [367, 343] width 7 height 7
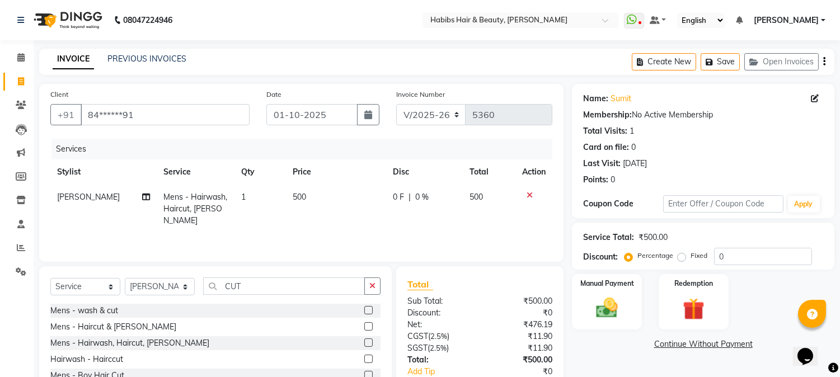
click at [296, 199] on span "500" at bounding box center [299, 197] width 13 height 10
click at [286, 199] on td "1" at bounding box center [261, 209] width 52 height 49
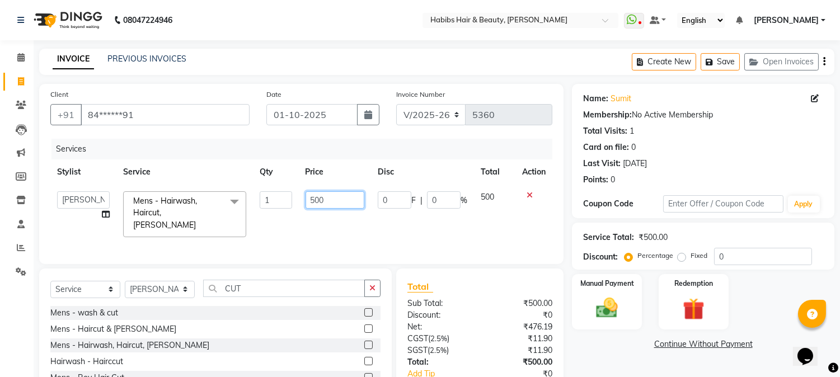
click at [311, 200] on input "500" at bounding box center [335, 199] width 59 height 17
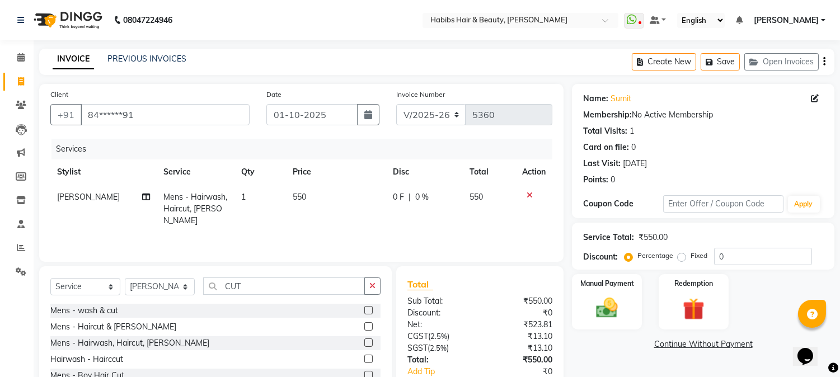
click at [350, 169] on th "Price" at bounding box center [336, 172] width 100 height 25
click at [604, 303] on img at bounding box center [607, 309] width 37 height 26
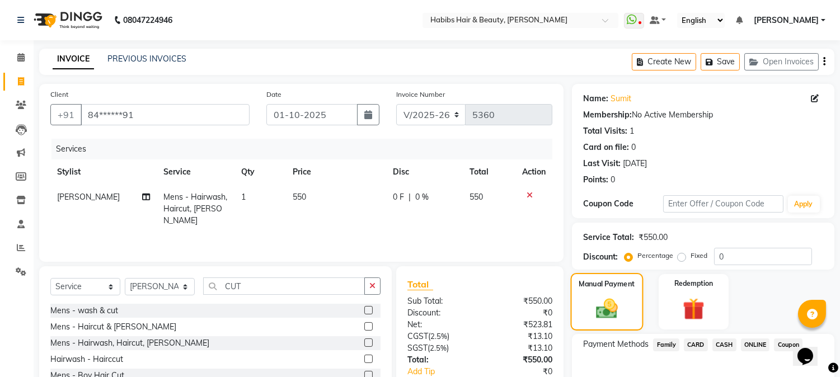
scroll to position [71, 0]
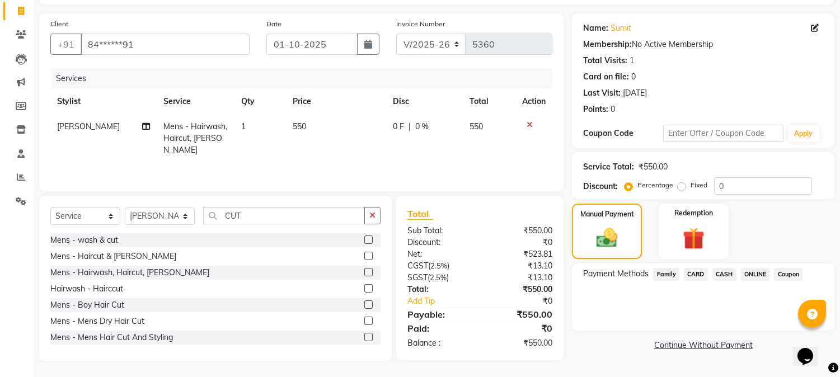
click at [724, 274] on span "CASH" at bounding box center [725, 274] width 24 height 13
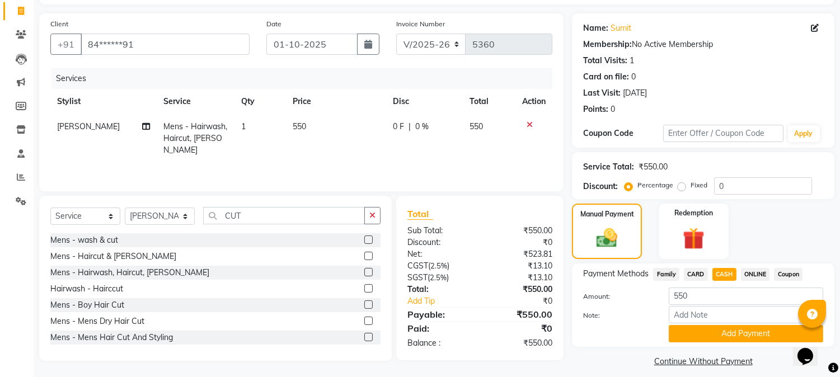
scroll to position [79, 0]
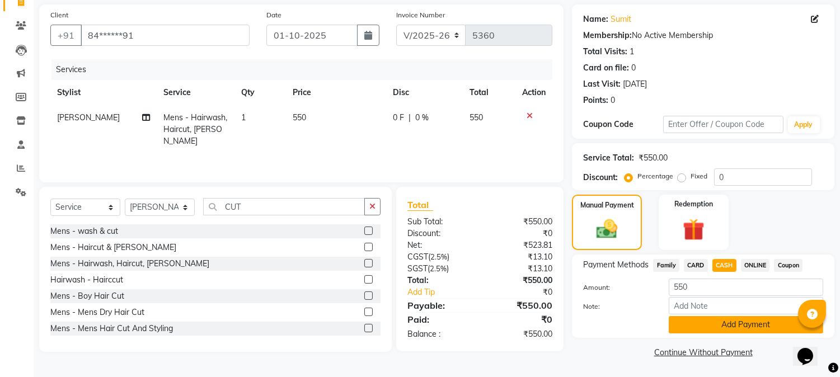
click at [721, 324] on button "Add Payment" at bounding box center [746, 324] width 155 height 17
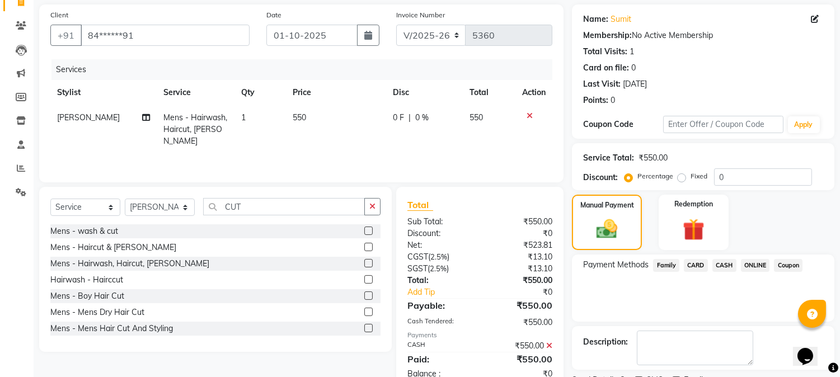
scroll to position [126, 0]
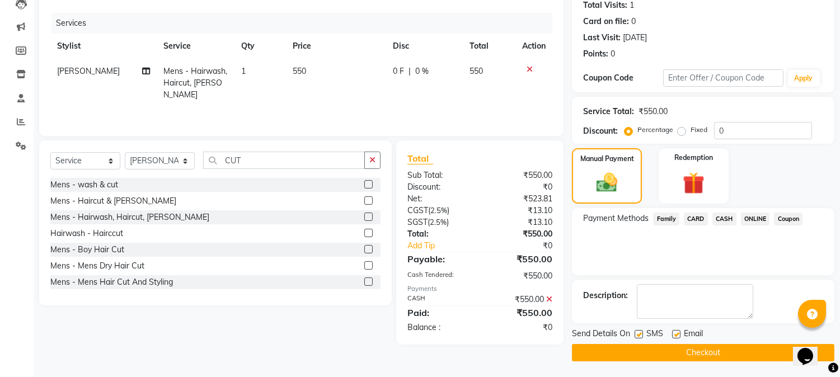
click at [700, 350] on button "Checkout" at bounding box center [703, 352] width 263 height 17
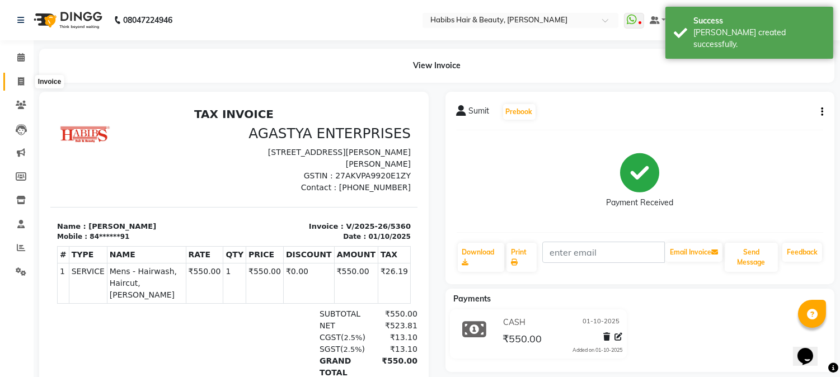
click at [20, 79] on icon at bounding box center [21, 81] width 6 height 8
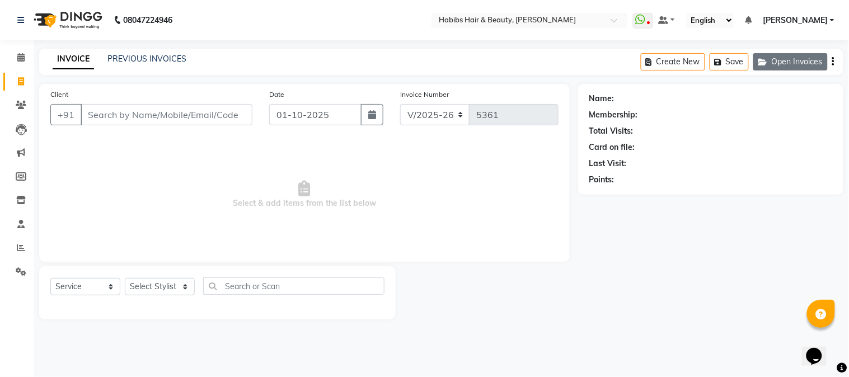
click at [771, 63] on button "Open Invoices" at bounding box center [791, 61] width 74 height 17
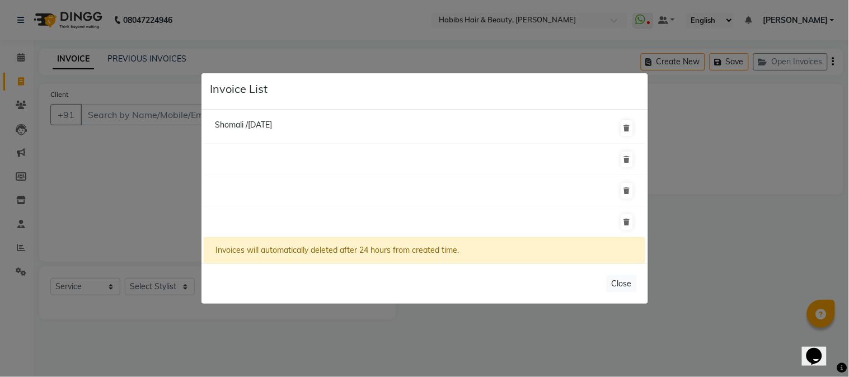
click at [272, 129] on span "Shomali /29 September 2025" at bounding box center [243, 125] width 57 height 10
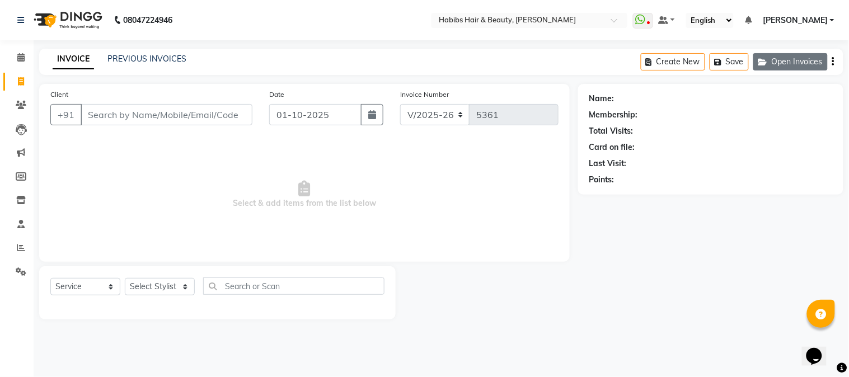
click at [798, 66] on button "Open Invoices" at bounding box center [791, 61] width 74 height 17
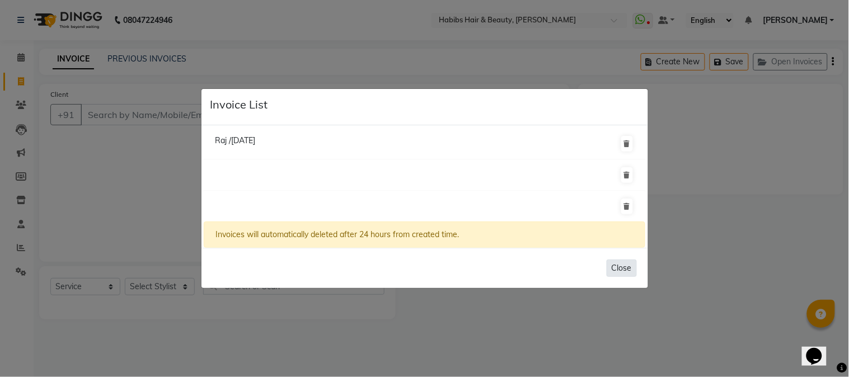
click at [616, 275] on button "Close" at bounding box center [622, 268] width 30 height 17
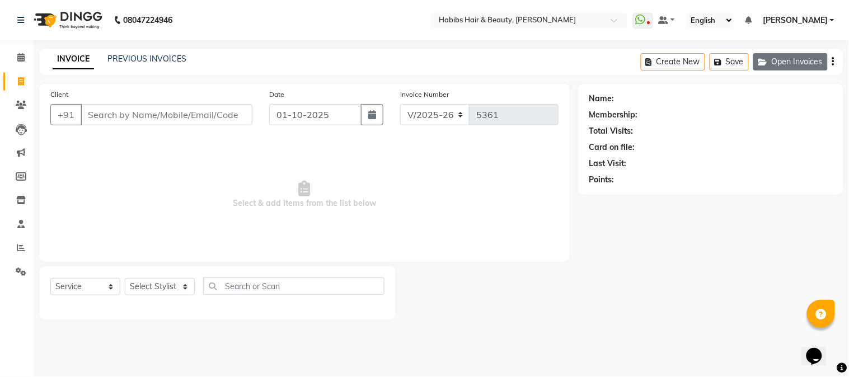
click at [788, 60] on button "Open Invoices" at bounding box center [791, 61] width 74 height 17
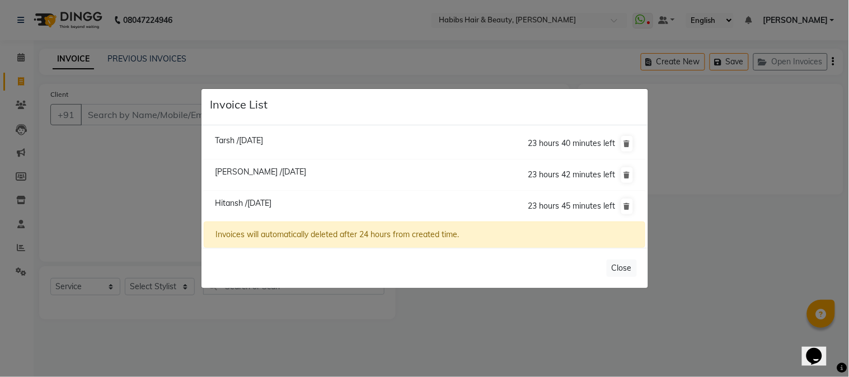
click at [253, 172] on span "Tanaya /01 October 2025" at bounding box center [260, 172] width 91 height 10
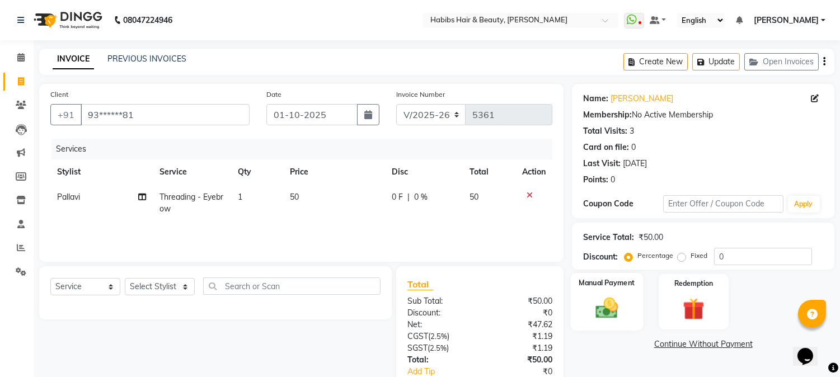
click at [598, 289] on div "Manual Payment" at bounding box center [607, 301] width 73 height 57
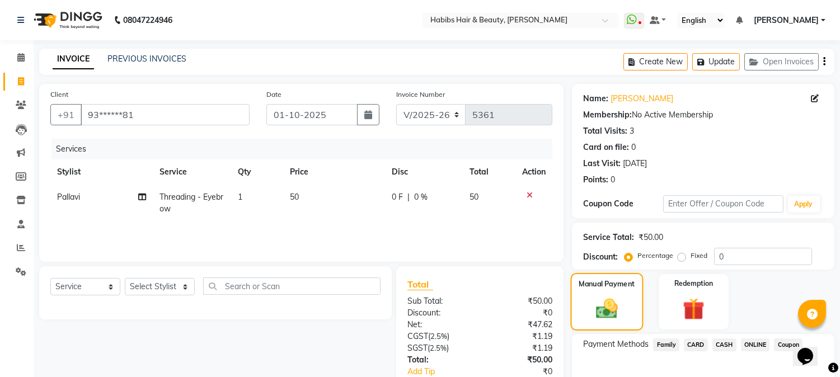
scroll to position [70, 0]
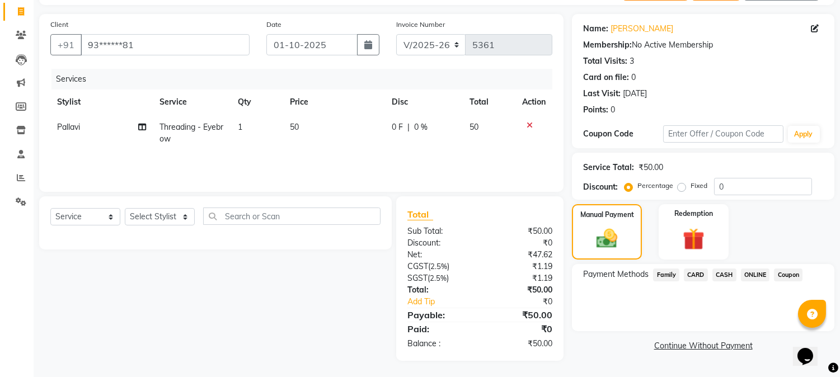
click at [752, 276] on span "ONLINE" at bounding box center [755, 275] width 29 height 13
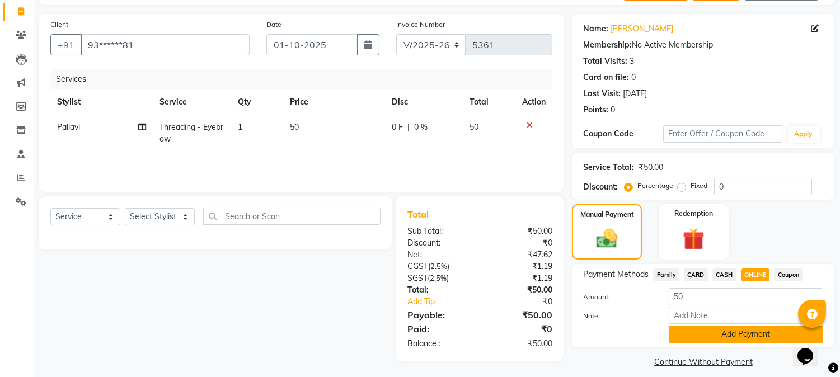
click at [708, 329] on button "Add Payment" at bounding box center [746, 334] width 155 height 17
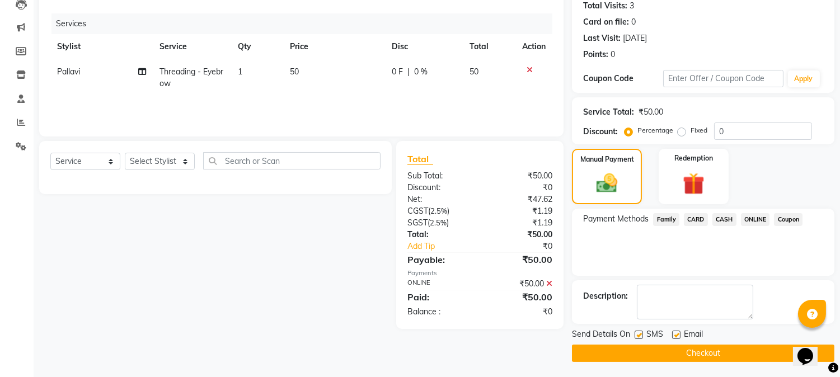
scroll to position [126, 0]
click at [681, 352] on button "Checkout" at bounding box center [703, 352] width 263 height 17
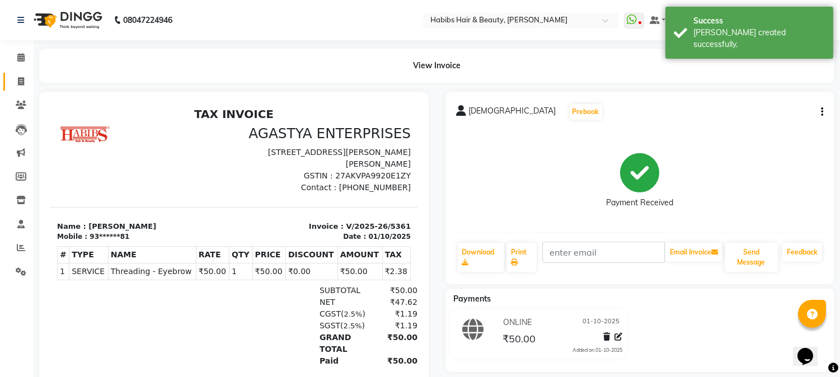
click at [15, 73] on link "Invoice" at bounding box center [16, 82] width 27 height 18
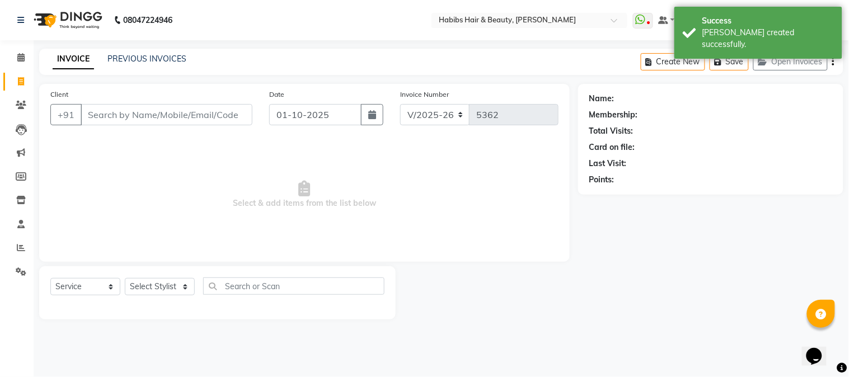
click at [180, 120] on input "Client" at bounding box center [167, 114] width 172 height 21
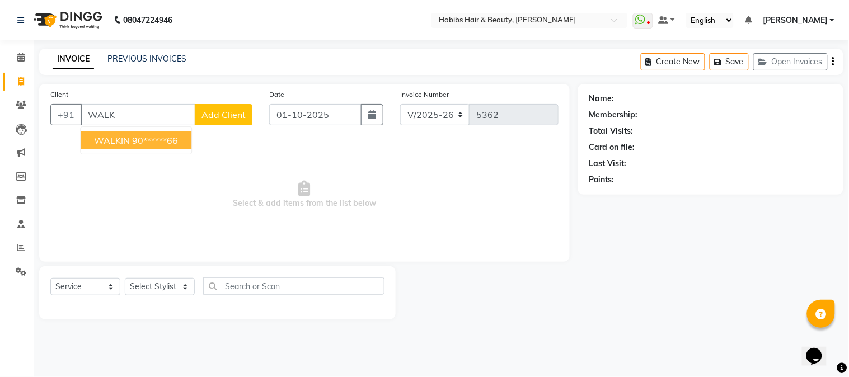
click at [137, 138] on ngb-highlight "90******66" at bounding box center [155, 140] width 46 height 11
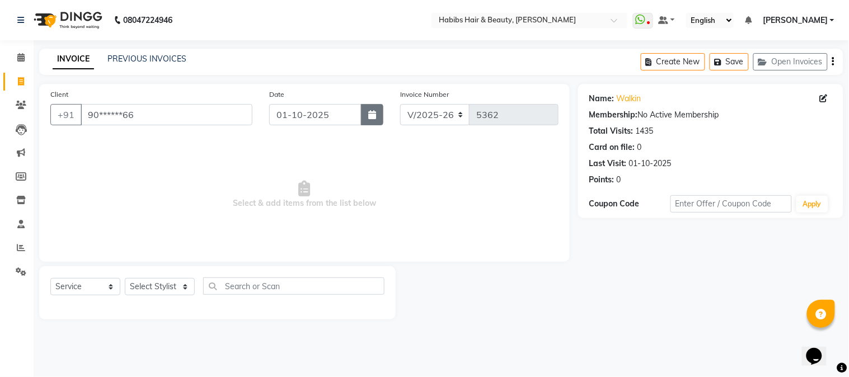
click at [377, 108] on button "button" at bounding box center [372, 114] width 22 height 21
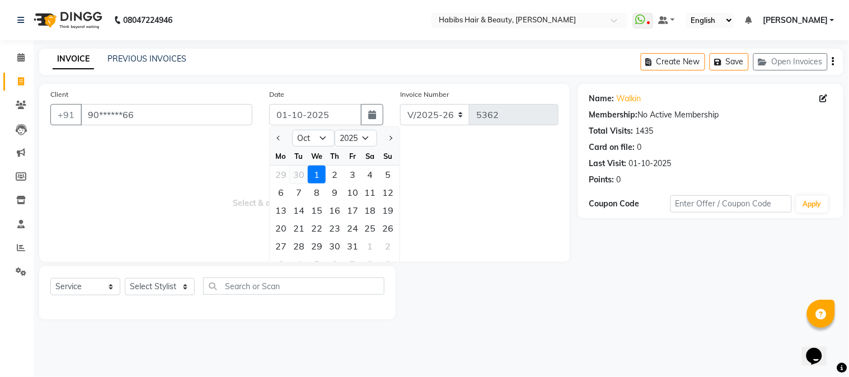
click at [302, 171] on div "30" at bounding box center [299, 175] width 18 height 18
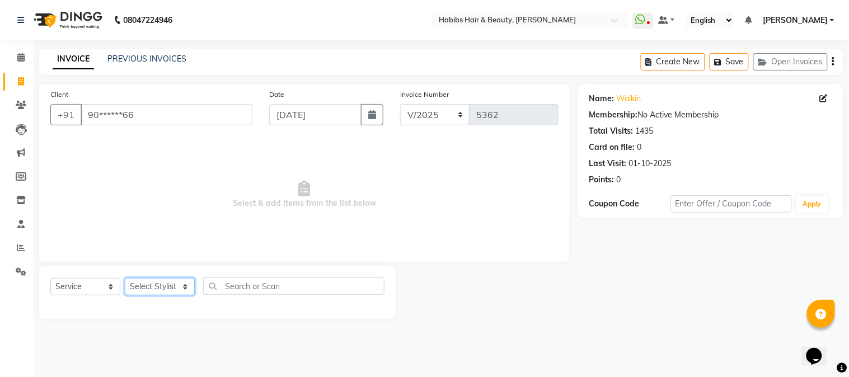
click at [170, 282] on select "Select Stylist Admin Akshay [PERSON_NAME] [PERSON_NAME] Pallavi [PERSON_NAME] […" at bounding box center [160, 286] width 70 height 17
click at [125, 279] on select "Select Stylist Admin Akshay [PERSON_NAME] [PERSON_NAME] Pallavi [PERSON_NAME] […" at bounding box center [160, 286] width 70 height 17
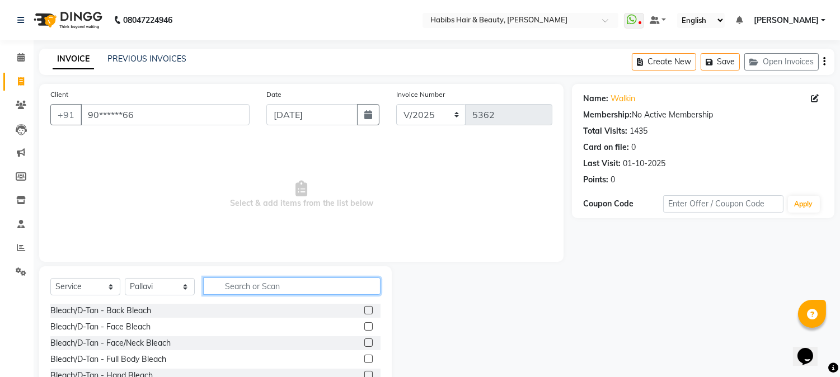
click at [247, 287] on input "text" at bounding box center [291, 286] width 177 height 17
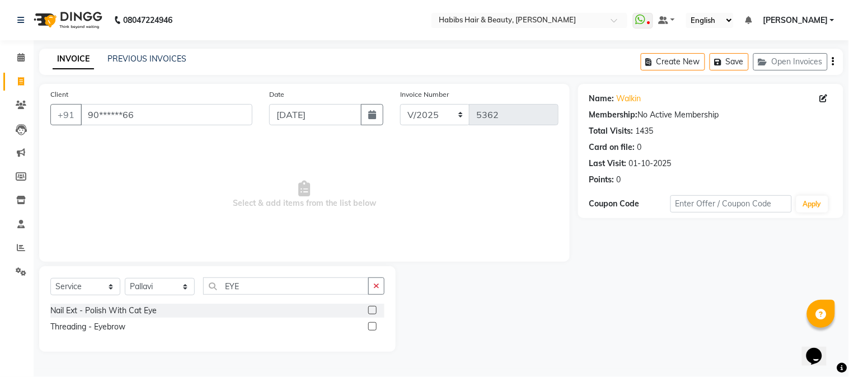
click at [371, 325] on label at bounding box center [372, 326] width 8 height 8
click at [371, 325] on input "checkbox" at bounding box center [371, 327] width 7 height 7
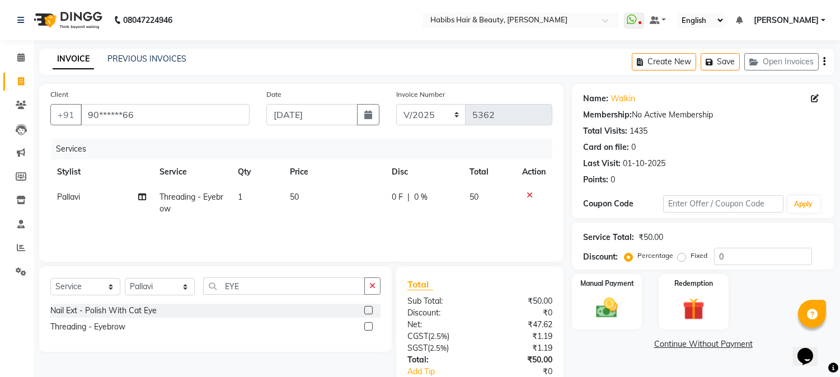
click at [371, 325] on label at bounding box center [368, 326] width 8 height 8
click at [371, 325] on input "checkbox" at bounding box center [367, 327] width 7 height 7
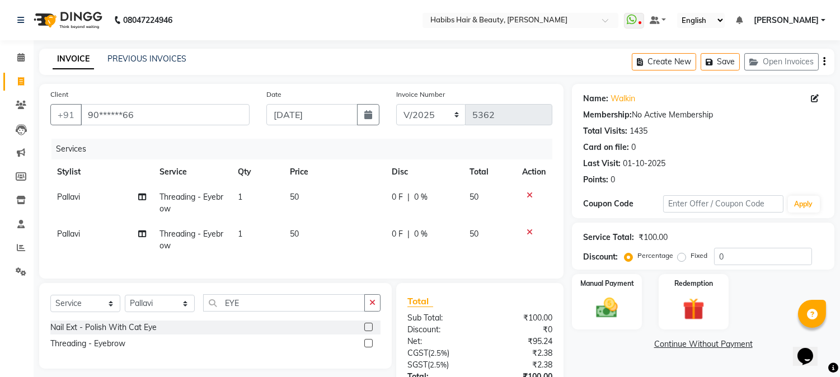
click at [60, 232] on span "Pallavi" at bounding box center [68, 234] width 23 height 10
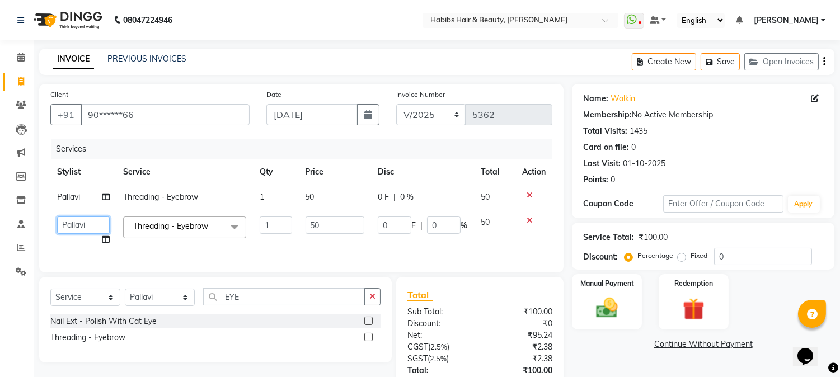
click at [76, 231] on select "Admin Akshay Anas Jaideep Sir Lokesh Mangesh Pallavi Piyush Pratiksha Rahul Raj…" at bounding box center [83, 225] width 53 height 17
click at [302, 200] on td "50" at bounding box center [335, 197] width 72 height 25
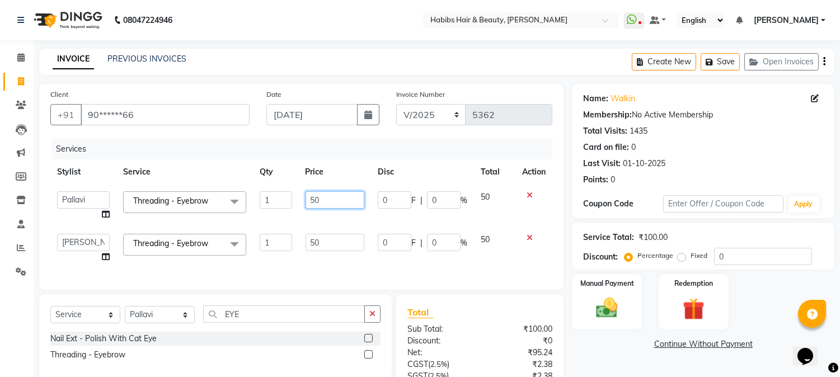
click at [323, 200] on input "50" at bounding box center [335, 199] width 59 height 17
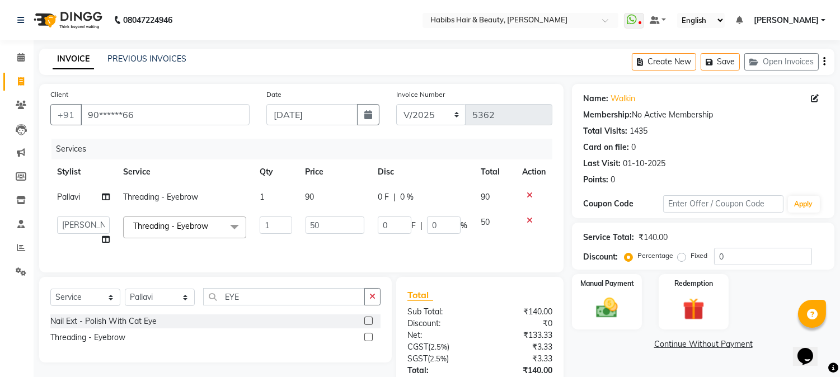
click at [353, 181] on th "Price" at bounding box center [335, 172] width 72 height 25
click at [369, 342] on label at bounding box center [368, 337] width 8 height 8
click at [369, 342] on input "checkbox" at bounding box center [367, 337] width 7 height 7
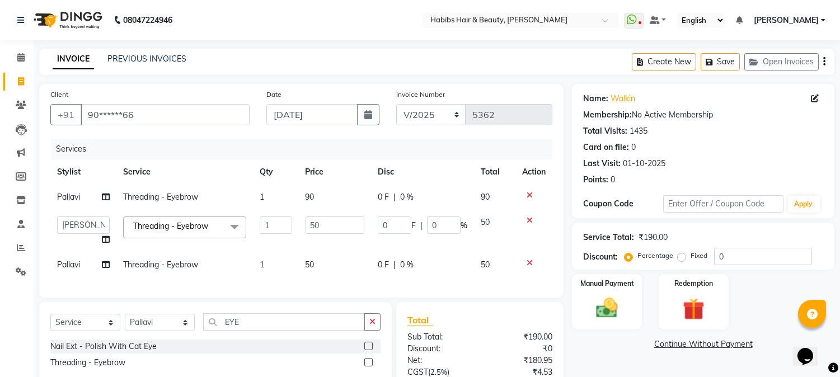
click at [315, 262] on span "50" at bounding box center [310, 265] width 9 height 10
click at [344, 245] on td "50" at bounding box center [335, 231] width 72 height 43
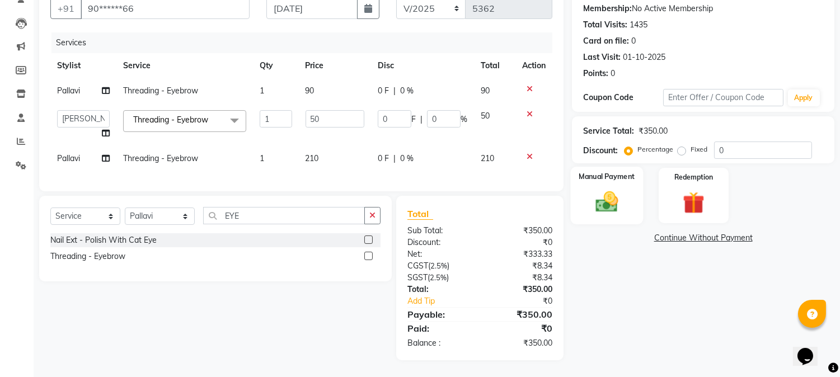
click at [623, 202] on img at bounding box center [607, 202] width 37 height 26
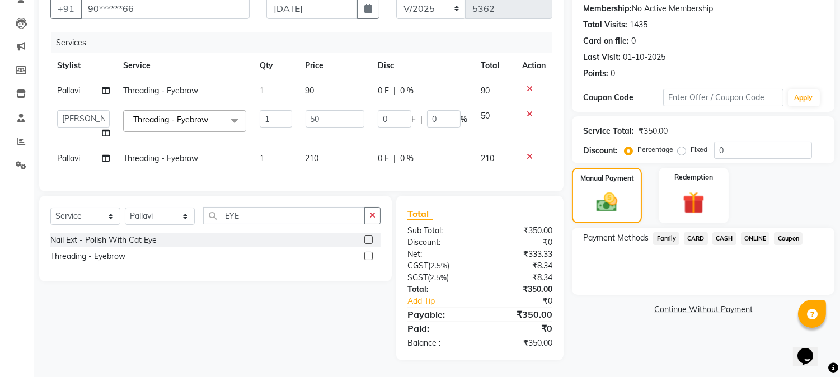
click at [757, 232] on span "ONLINE" at bounding box center [755, 238] width 29 height 13
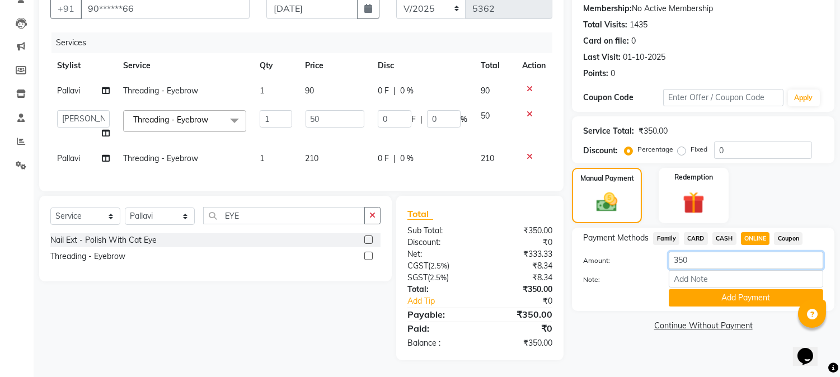
click at [686, 252] on input "350" at bounding box center [746, 260] width 155 height 17
click at [725, 289] on button "Add Payment" at bounding box center [746, 297] width 155 height 17
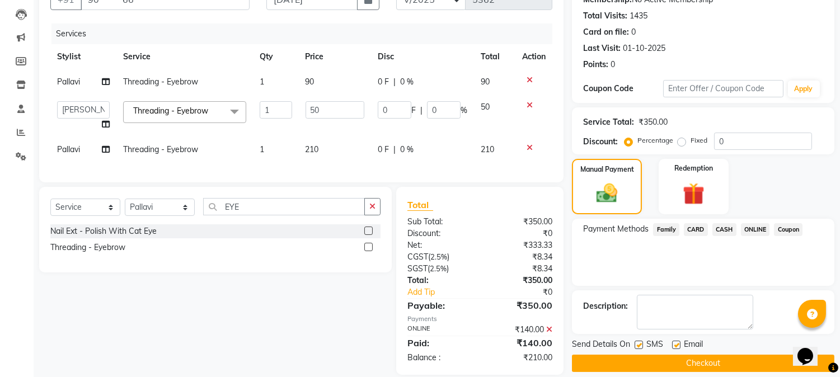
click at [720, 227] on span "CASH" at bounding box center [725, 229] width 24 height 13
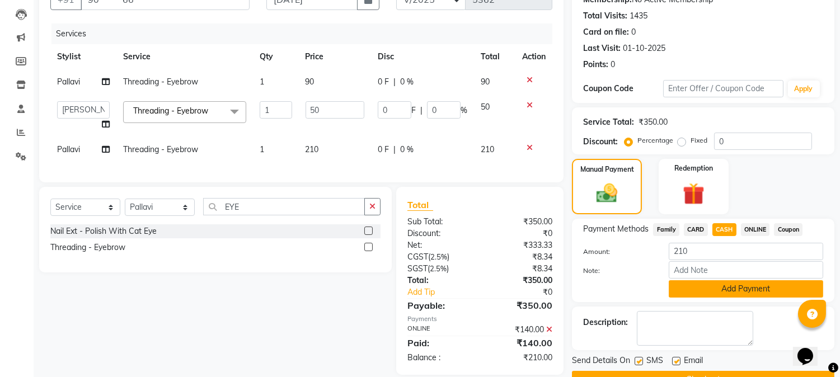
click at [695, 294] on button "Add Payment" at bounding box center [746, 288] width 155 height 17
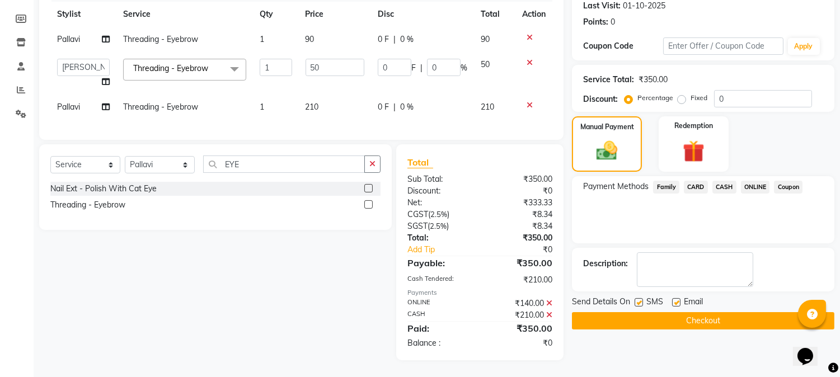
scroll to position [166, 0]
click at [685, 312] on button "Checkout" at bounding box center [703, 320] width 263 height 17
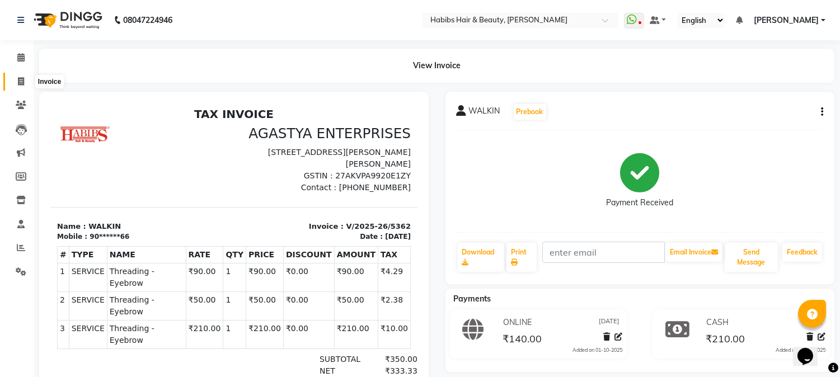
click at [20, 82] on icon at bounding box center [21, 81] width 6 height 8
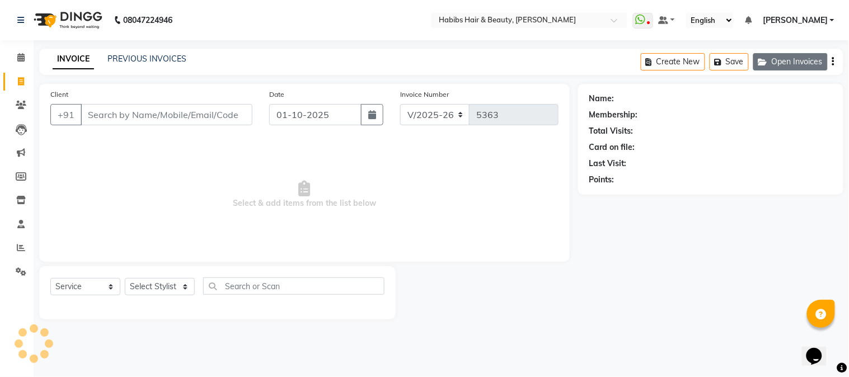
click at [804, 67] on button "Open Invoices" at bounding box center [791, 61] width 74 height 17
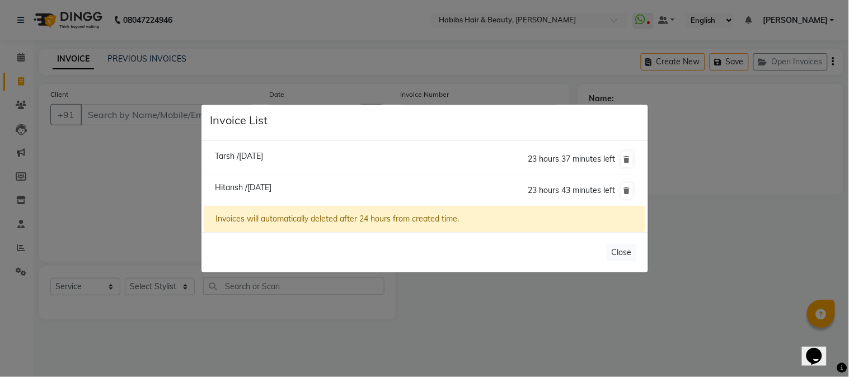
click at [272, 183] on span "Hitansh /01 October 2025" at bounding box center [243, 188] width 57 height 10
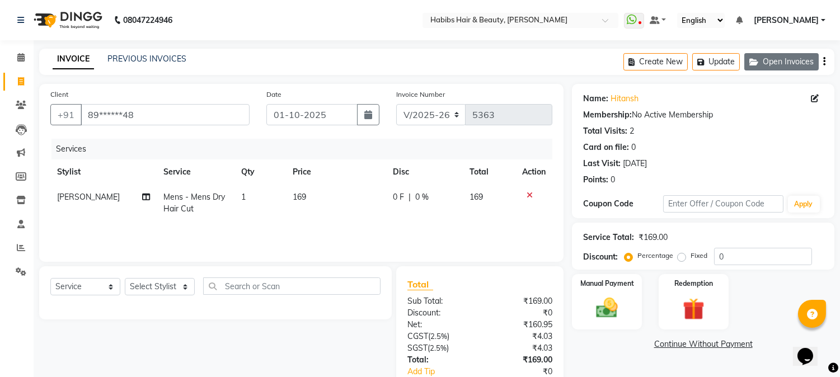
click at [779, 59] on button "Open Invoices" at bounding box center [782, 61] width 74 height 17
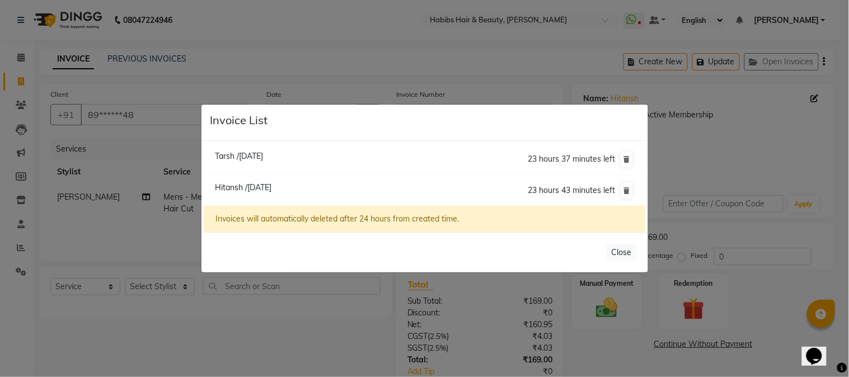
click at [263, 156] on span "Tarsh /01 October 2025" at bounding box center [239, 156] width 48 height 10
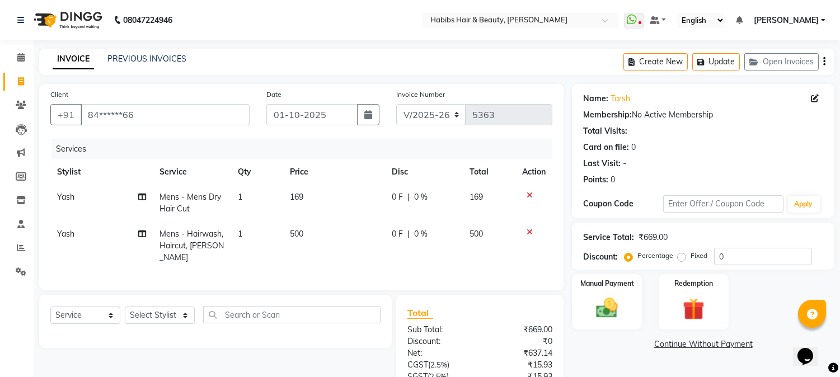
click at [295, 194] on span "169" at bounding box center [296, 197] width 13 height 10
click at [283, 194] on td "1" at bounding box center [257, 203] width 52 height 37
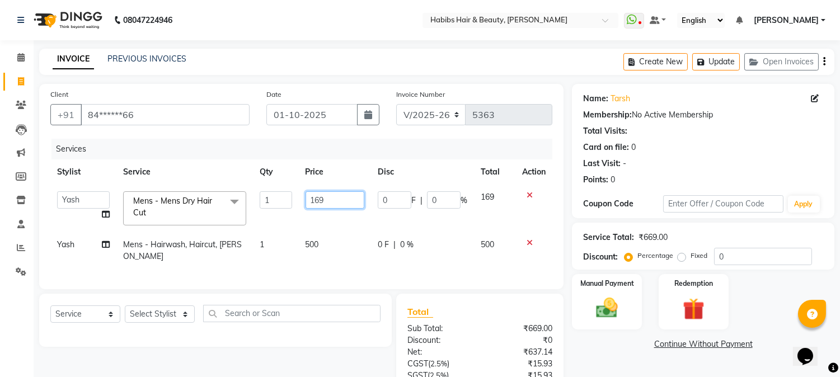
click at [310, 193] on input "169" at bounding box center [335, 199] width 59 height 17
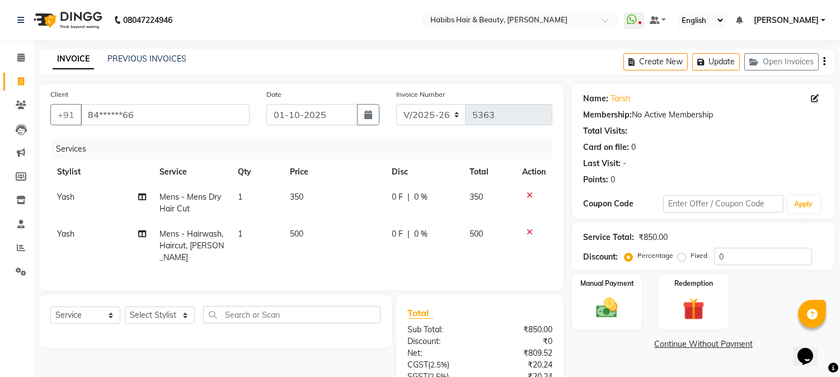
click at [339, 179] on th "Price" at bounding box center [334, 172] width 102 height 25
click at [527, 232] on icon at bounding box center [530, 232] width 6 height 8
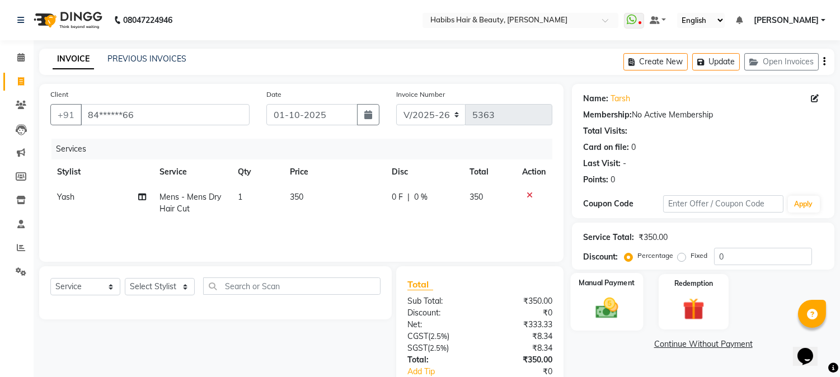
click at [634, 295] on div "Manual Payment" at bounding box center [607, 301] width 73 height 57
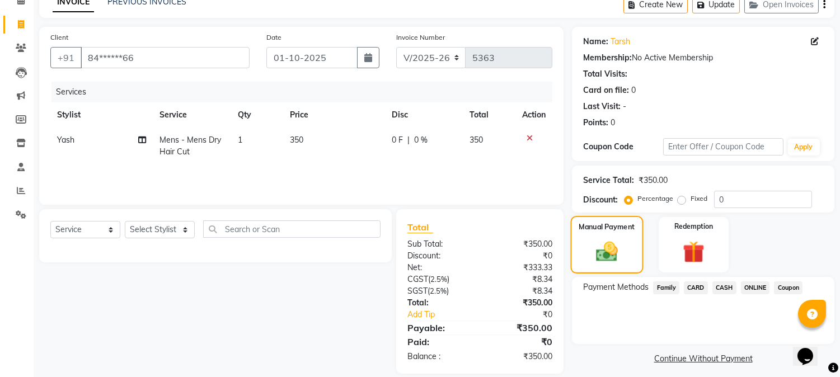
scroll to position [70, 0]
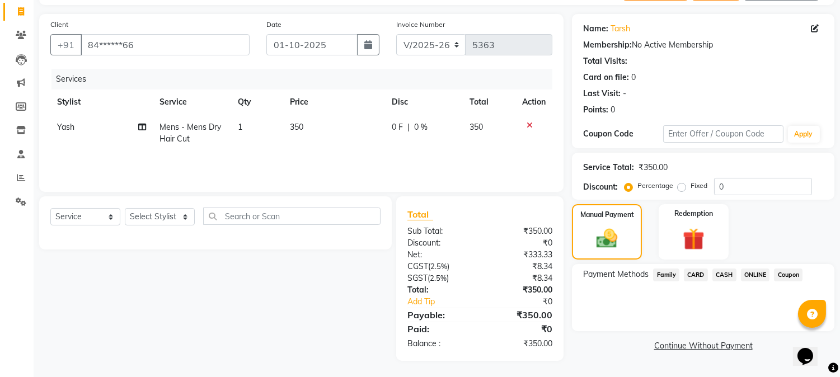
click at [749, 273] on span "ONLINE" at bounding box center [755, 275] width 29 height 13
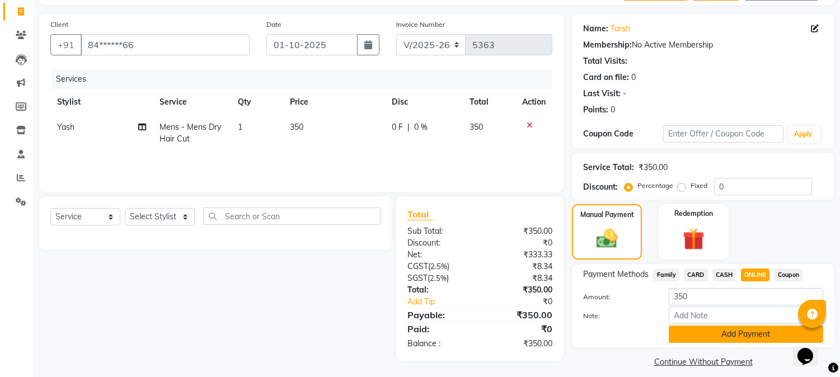
click at [701, 338] on button "Add Payment" at bounding box center [746, 334] width 155 height 17
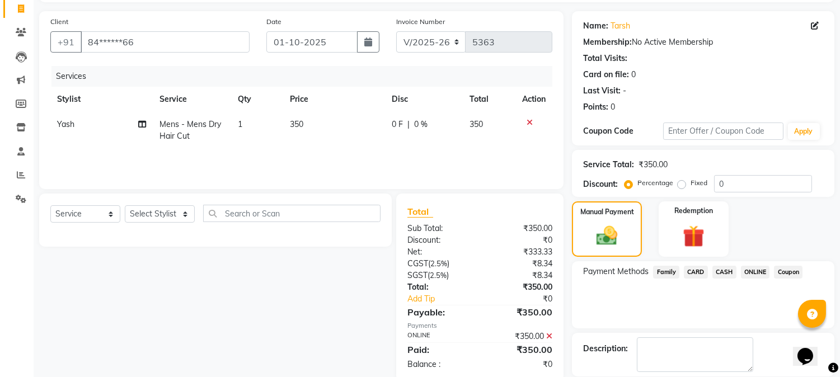
scroll to position [126, 0]
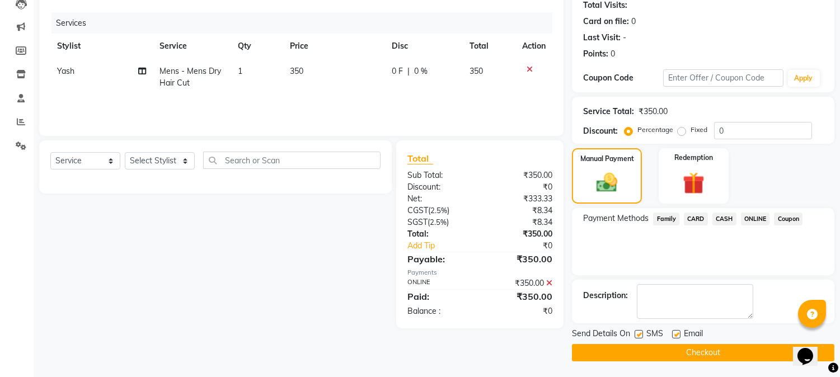
click at [687, 355] on button "Checkout" at bounding box center [703, 352] width 263 height 17
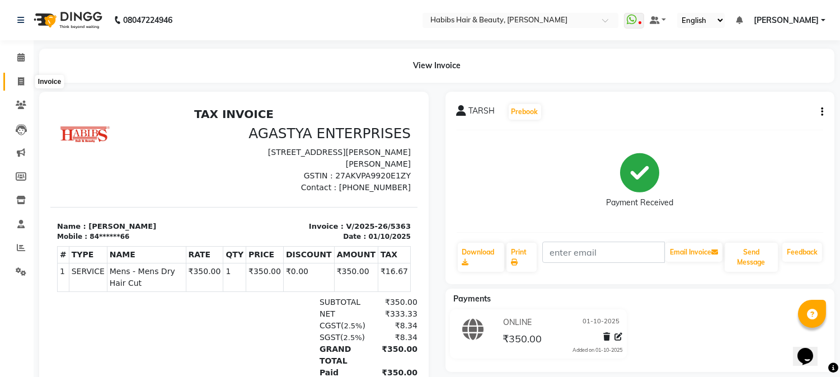
click at [24, 79] on icon at bounding box center [21, 81] width 6 height 8
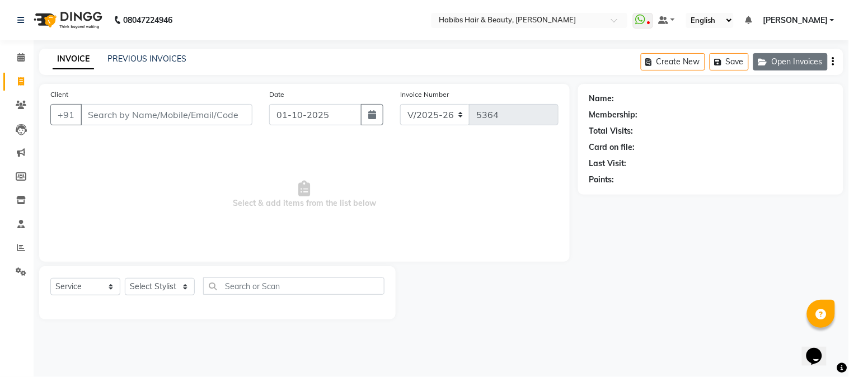
click at [784, 55] on button "Open Invoices" at bounding box center [791, 61] width 74 height 17
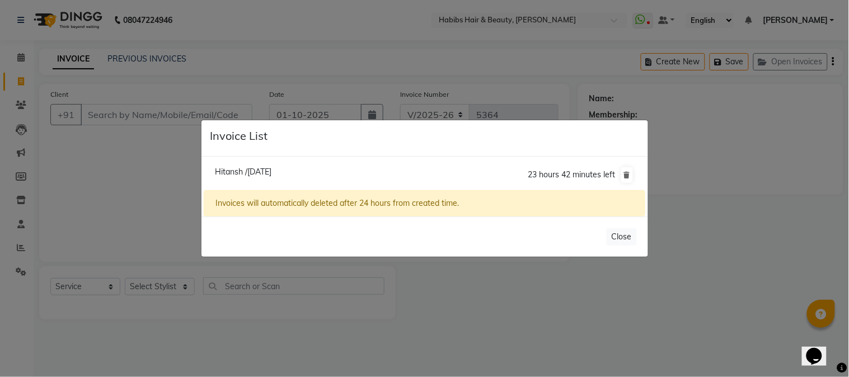
click at [272, 170] on span "Hitansh /01 October 2025" at bounding box center [243, 172] width 57 height 10
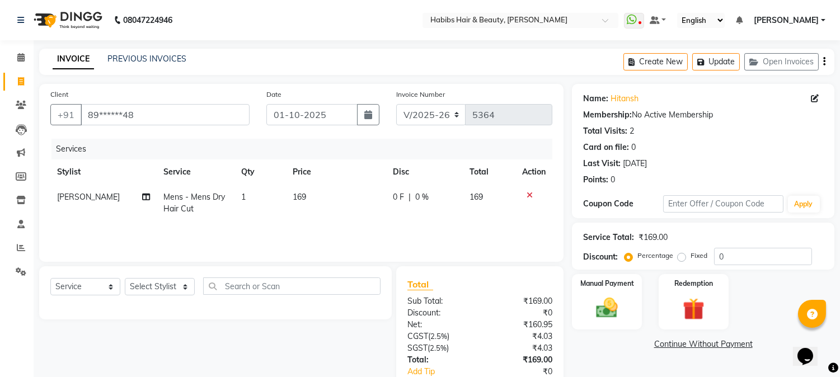
click at [293, 197] on span "169" at bounding box center [299, 197] width 13 height 10
click at [286, 197] on td "1" at bounding box center [261, 203] width 52 height 37
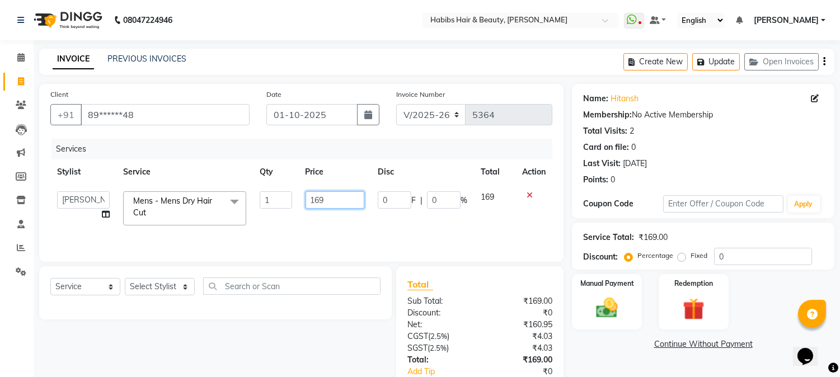
click at [316, 202] on input "169" at bounding box center [335, 199] width 59 height 17
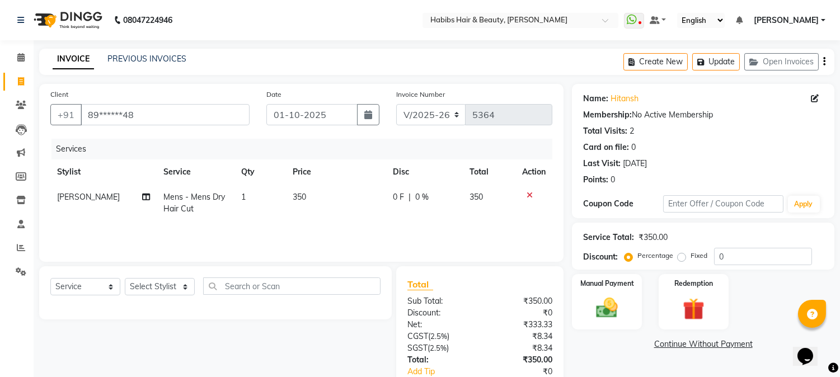
click at [353, 174] on th "Price" at bounding box center [336, 172] width 100 height 25
click at [607, 301] on img at bounding box center [607, 309] width 37 height 26
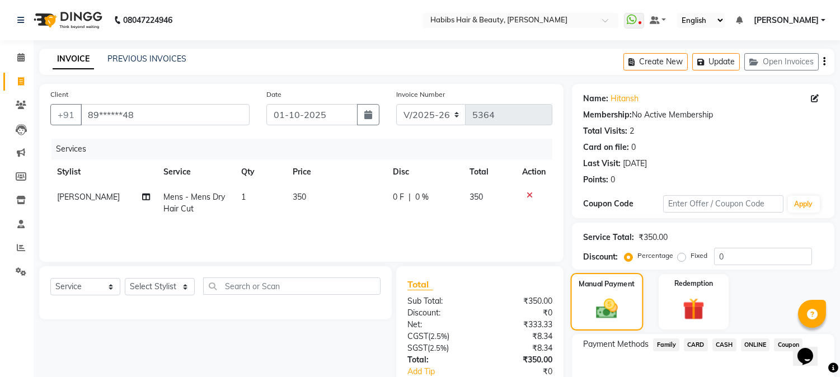
scroll to position [70, 0]
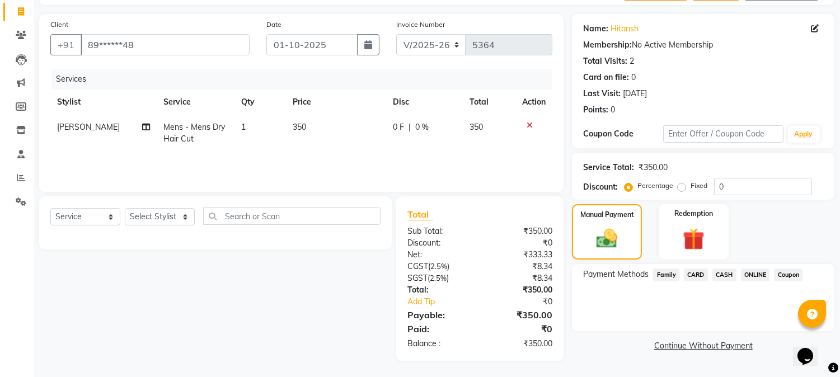
click at [751, 273] on span "ONLINE" at bounding box center [755, 275] width 29 height 13
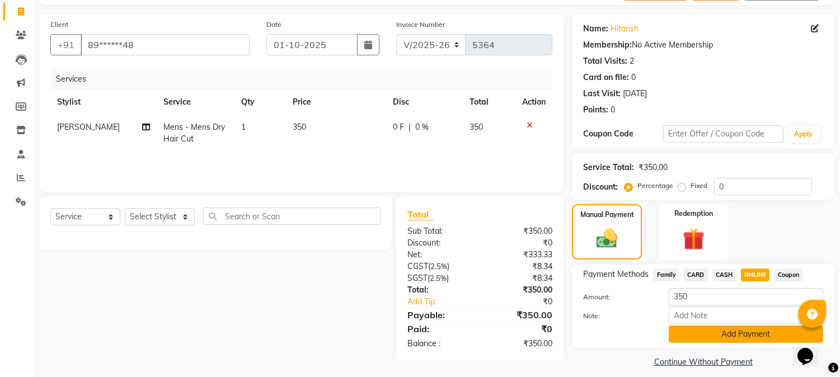
click at [728, 333] on button "Add Payment" at bounding box center [746, 334] width 155 height 17
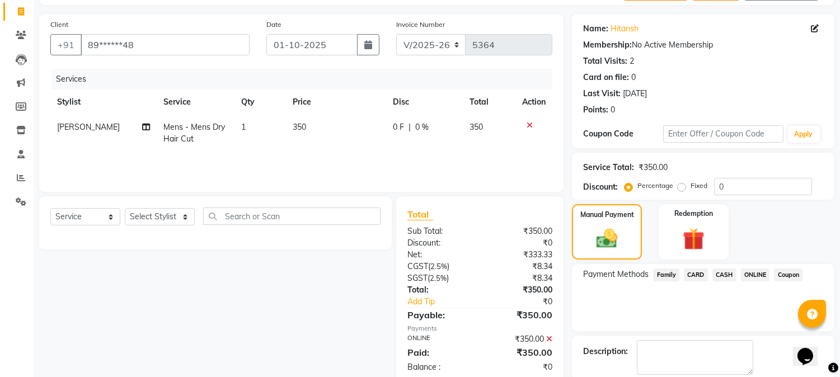
click at [551, 336] on icon at bounding box center [549, 339] width 6 height 8
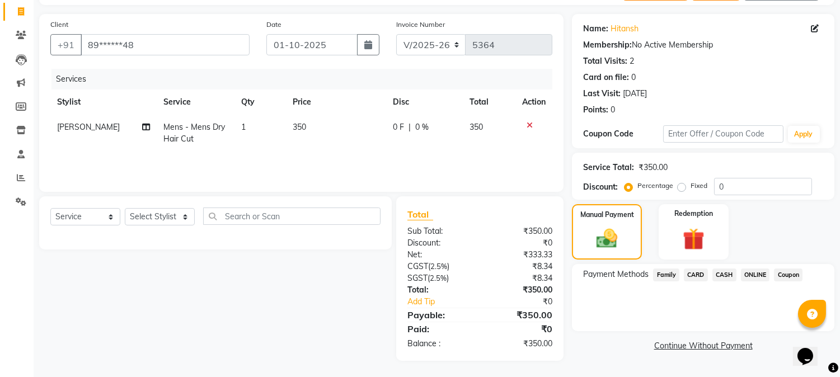
click at [726, 273] on span "CASH" at bounding box center [725, 275] width 24 height 13
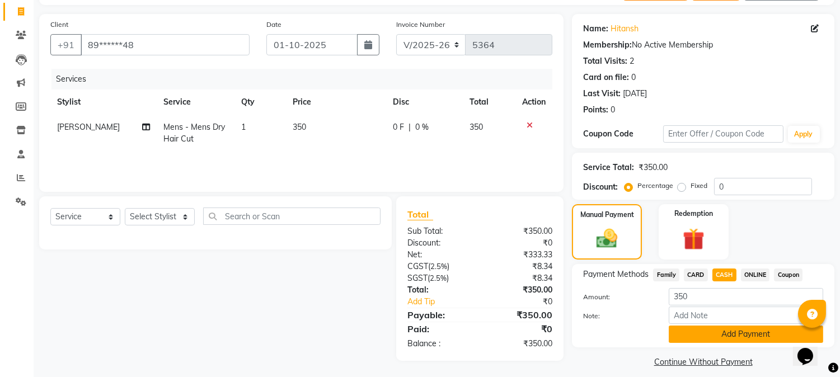
click at [695, 336] on button "Add Payment" at bounding box center [746, 334] width 155 height 17
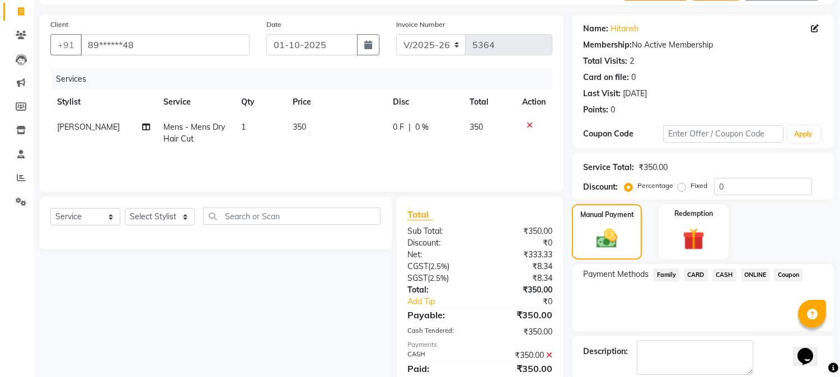
scroll to position [126, 0]
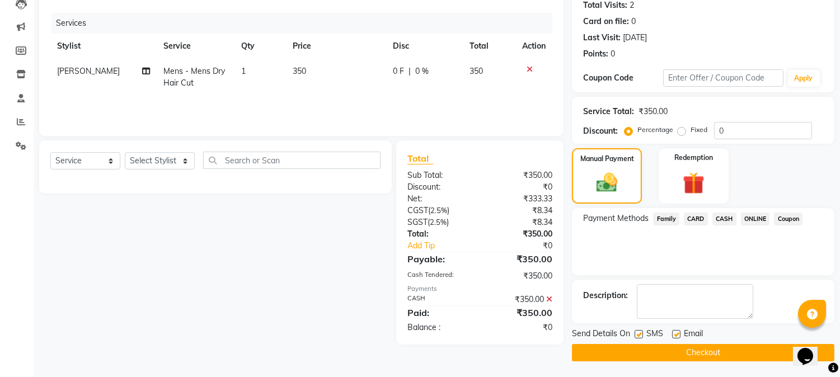
click at [693, 344] on button "Checkout" at bounding box center [703, 352] width 263 height 17
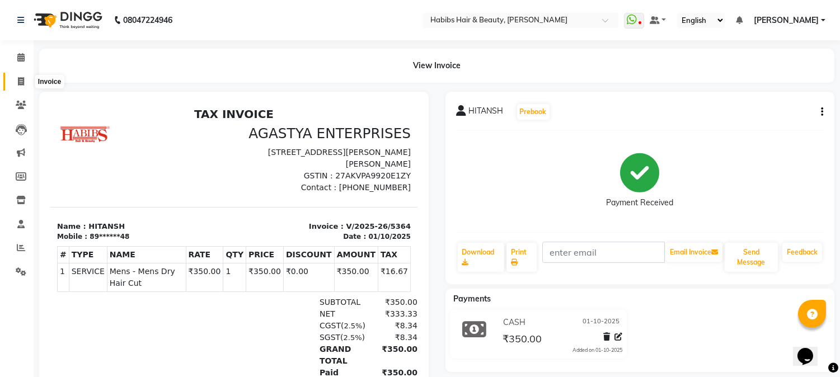
click at [24, 82] on icon at bounding box center [21, 81] width 6 height 8
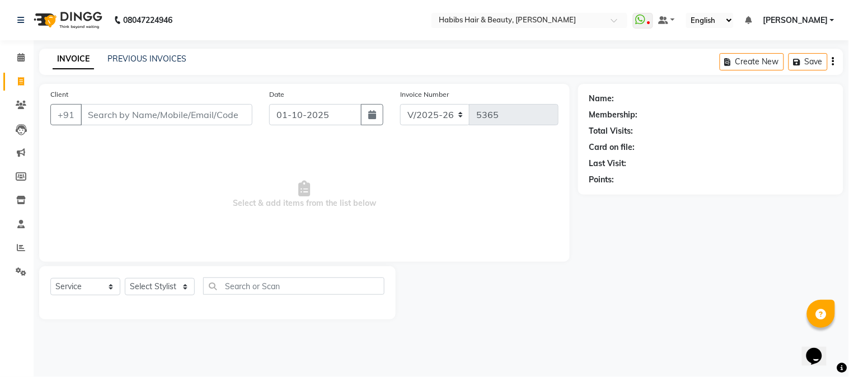
click at [127, 116] on input "Client" at bounding box center [167, 114] width 172 height 21
click at [154, 116] on input "Client" at bounding box center [167, 114] width 172 height 21
click at [155, 112] on input "Client" at bounding box center [167, 114] width 172 height 21
click at [214, 115] on span "Add Client" at bounding box center [224, 114] width 44 height 11
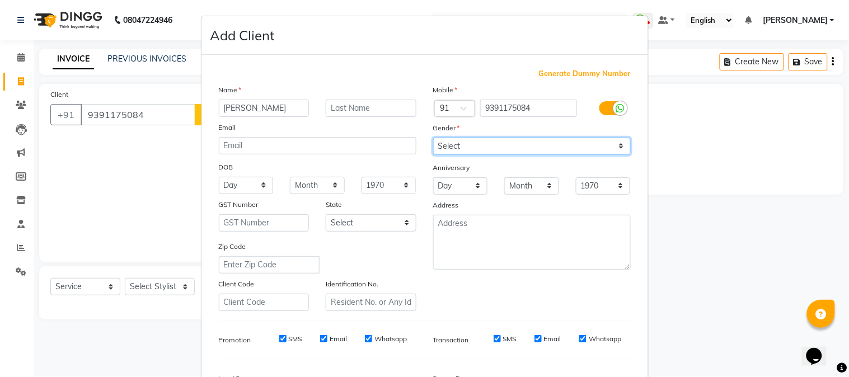
click at [469, 144] on select "Select [DEMOGRAPHIC_DATA] [DEMOGRAPHIC_DATA] Other Prefer Not To Say" at bounding box center [532, 146] width 198 height 17
click at [433, 138] on select "Select [DEMOGRAPHIC_DATA] [DEMOGRAPHIC_DATA] Other Prefer Not To Say" at bounding box center [532, 146] width 198 height 17
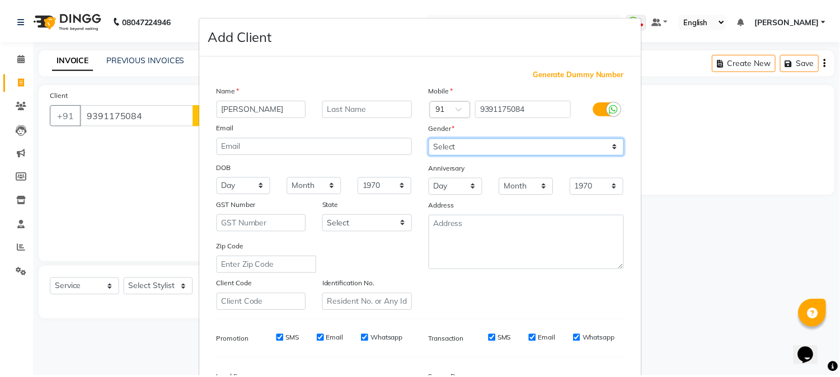
scroll to position [140, 0]
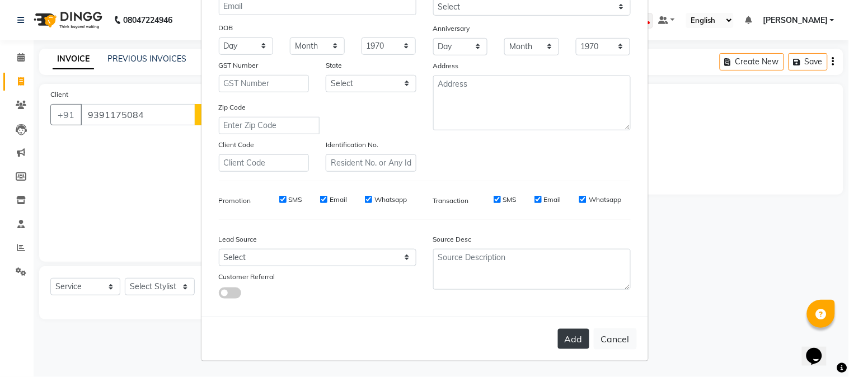
click at [568, 342] on button "Add" at bounding box center [573, 339] width 31 height 20
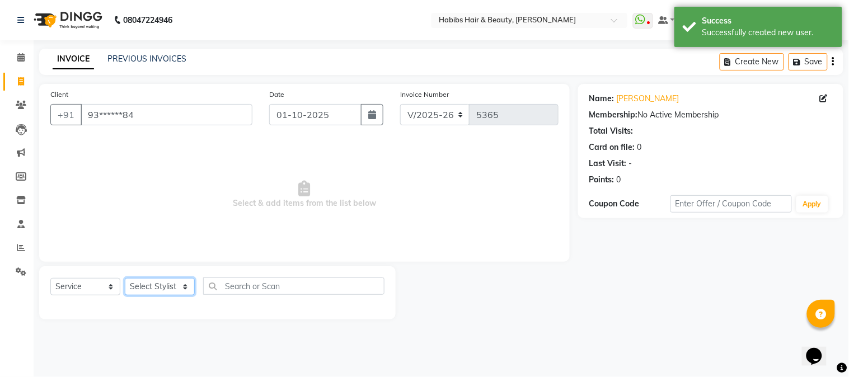
click at [149, 287] on select "Select Stylist Admin Akshay [PERSON_NAME] [PERSON_NAME] Pallavi [PERSON_NAME] […" at bounding box center [160, 286] width 70 height 17
click at [125, 279] on select "Select Stylist Admin Akshay [PERSON_NAME] [PERSON_NAME] Pallavi [PERSON_NAME] […" at bounding box center [160, 286] width 70 height 17
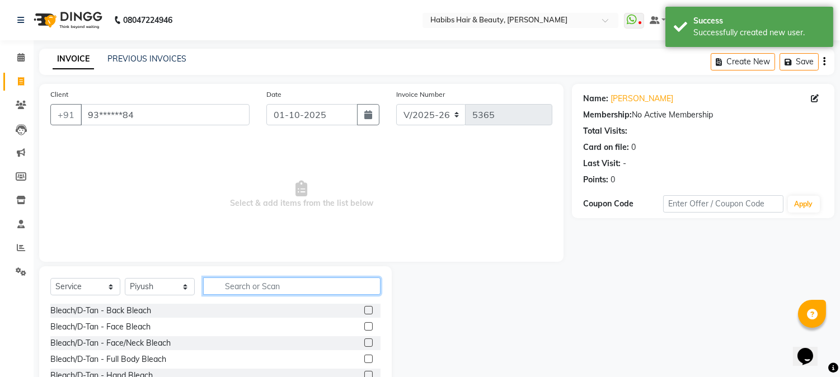
click at [314, 290] on input "text" at bounding box center [291, 286] width 177 height 17
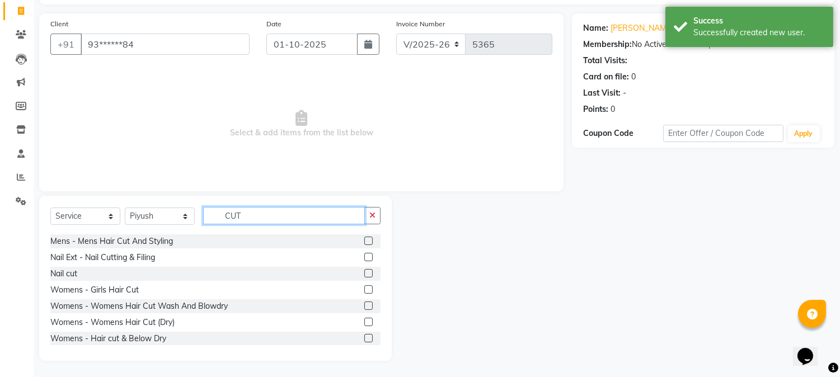
scroll to position [99, 0]
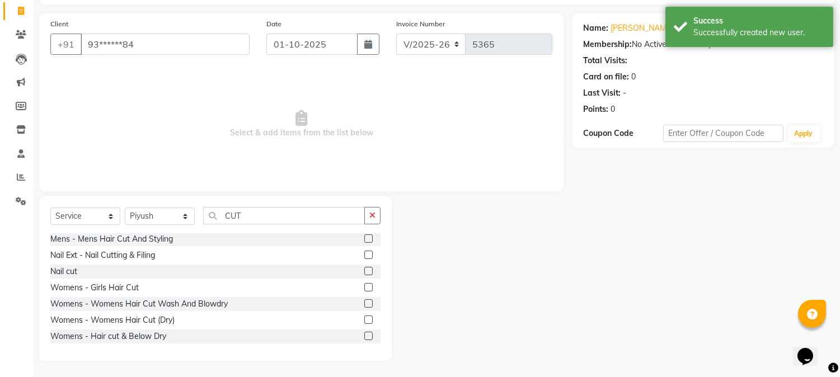
click at [364, 319] on label at bounding box center [368, 320] width 8 height 8
click at [364, 319] on input "checkbox" at bounding box center [367, 320] width 7 height 7
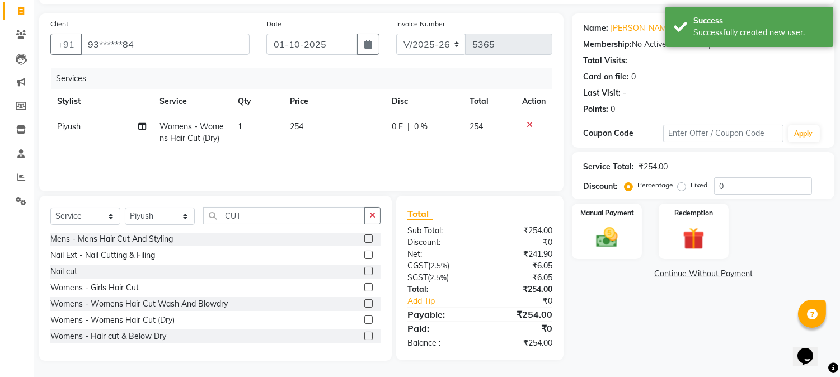
scroll to position [0, 0]
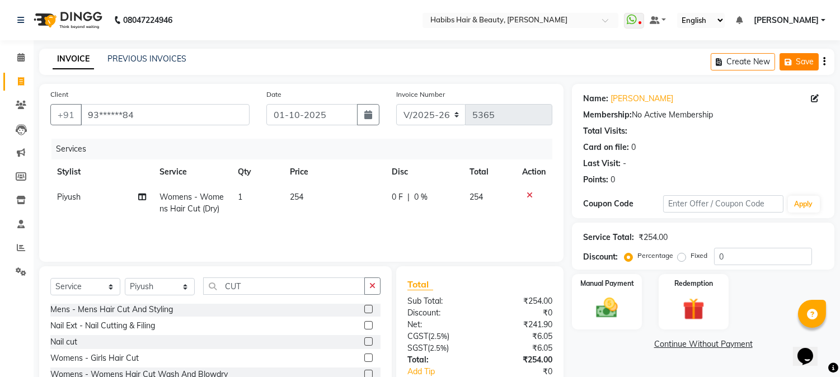
click at [807, 57] on button "Save" at bounding box center [799, 61] width 39 height 17
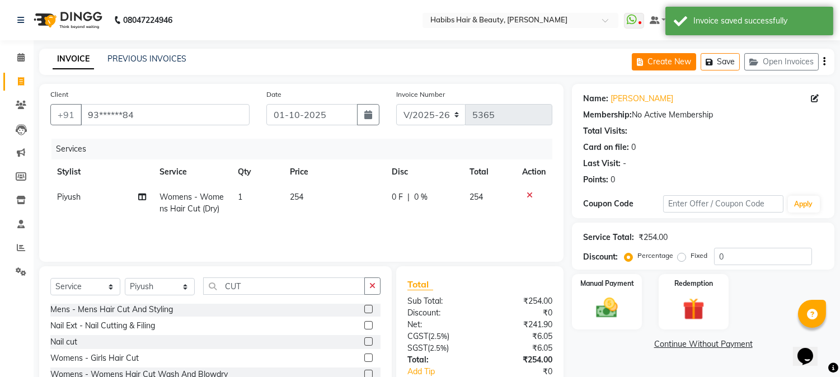
click at [682, 64] on button "Create New" at bounding box center [664, 61] width 64 height 17
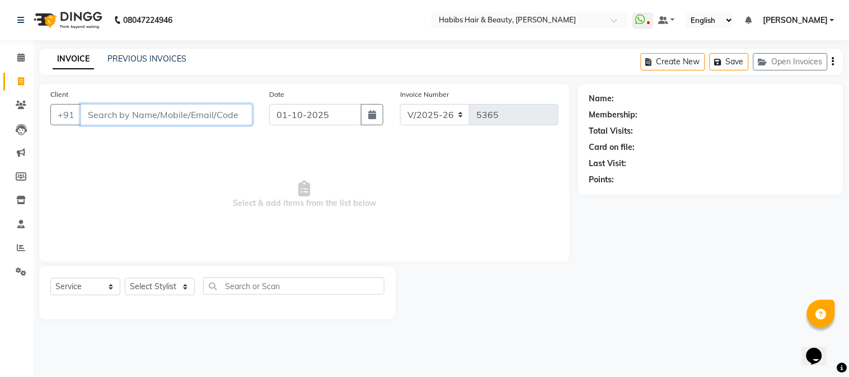
click at [157, 119] on input "Client" at bounding box center [167, 114] width 172 height 21
click at [166, 113] on input "Client" at bounding box center [167, 114] width 172 height 21
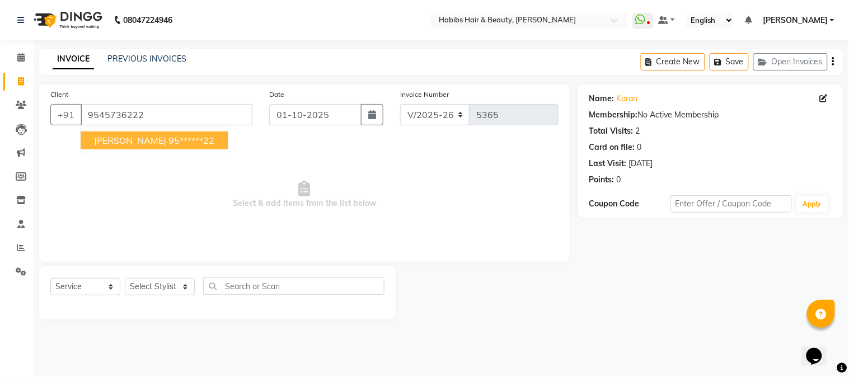
click at [169, 139] on ngb-highlight "95******22" at bounding box center [192, 140] width 46 height 11
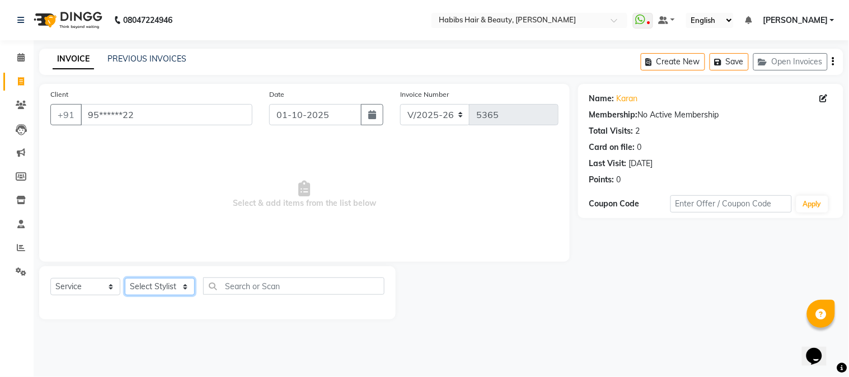
click at [160, 287] on select "Select Stylist Admin Akshay [PERSON_NAME] [PERSON_NAME] Pallavi [PERSON_NAME] […" at bounding box center [160, 286] width 70 height 17
click at [125, 279] on select "Select Stylist Admin Akshay [PERSON_NAME] [PERSON_NAME] Pallavi [PERSON_NAME] […" at bounding box center [160, 286] width 70 height 17
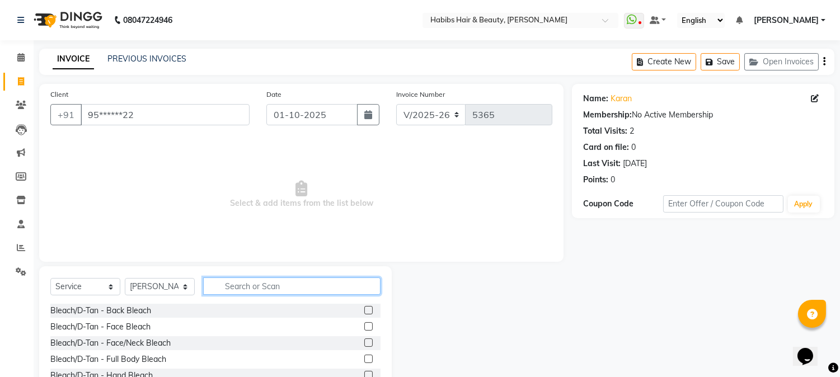
click at [270, 282] on input "text" at bounding box center [291, 286] width 177 height 17
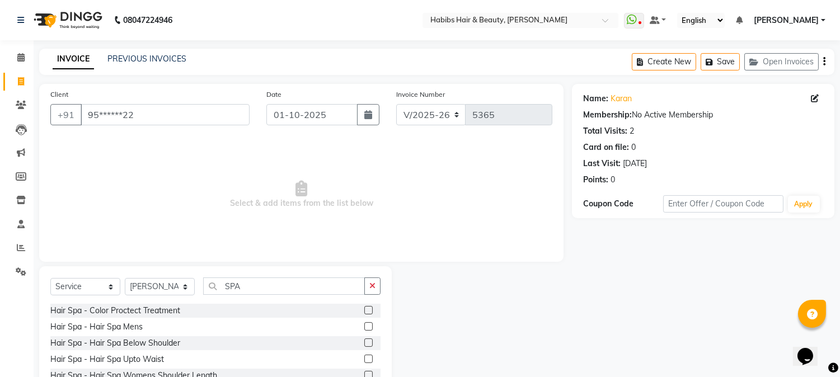
click at [364, 328] on label at bounding box center [368, 326] width 8 height 8
click at [364, 328] on input "checkbox" at bounding box center [367, 327] width 7 height 7
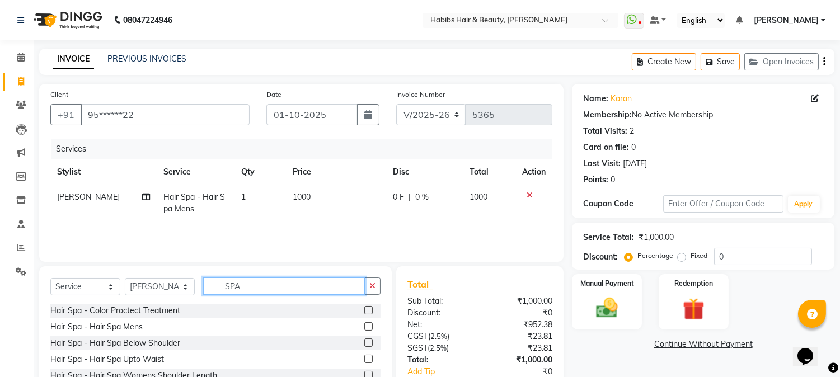
click at [231, 284] on input "SPA" at bounding box center [284, 286] width 162 height 17
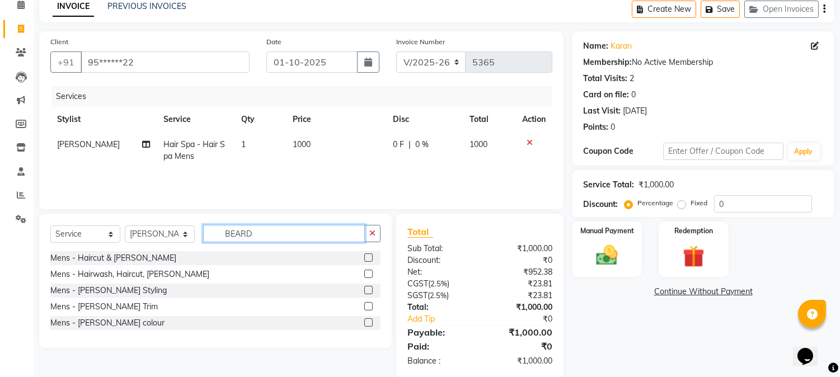
scroll to position [70, 0]
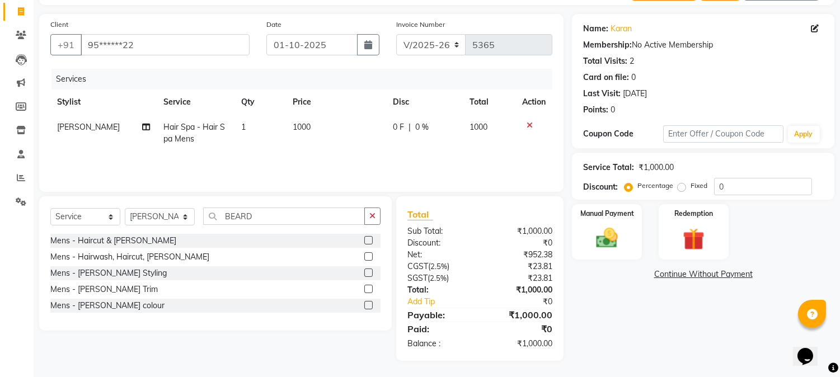
click at [366, 288] on label at bounding box center [368, 289] width 8 height 8
click at [366, 288] on input "checkbox" at bounding box center [367, 289] width 7 height 7
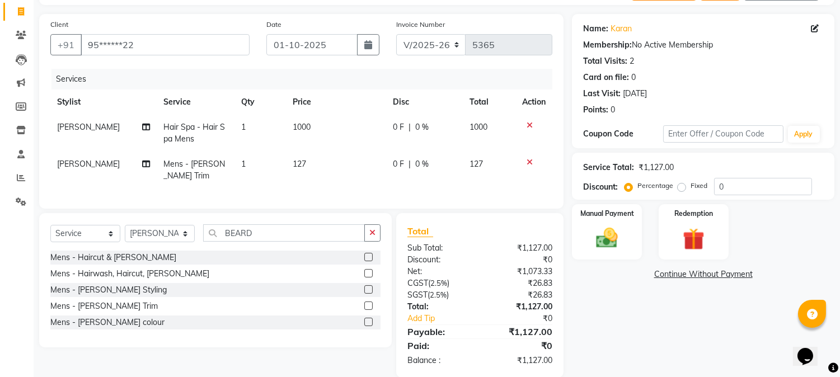
click at [305, 169] on td "127" at bounding box center [336, 170] width 100 height 37
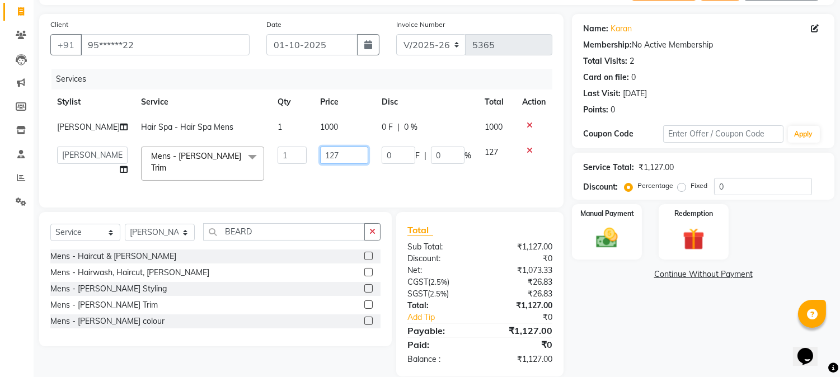
click at [320, 161] on input "127" at bounding box center [344, 155] width 48 height 17
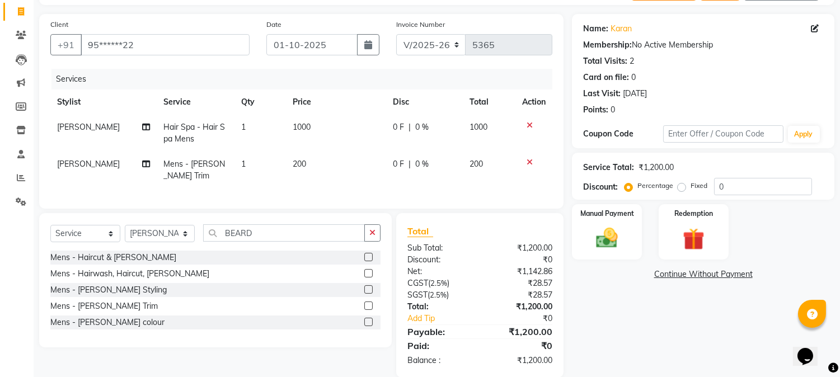
click at [342, 130] on td "1000" at bounding box center [336, 133] width 100 height 37
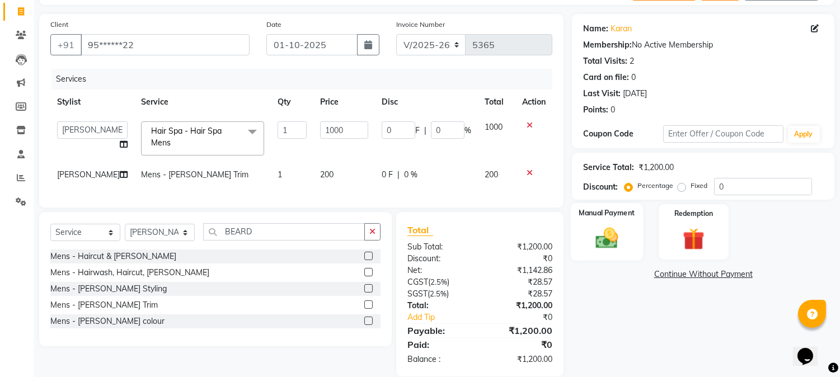
click at [588, 253] on div "Manual Payment" at bounding box center [607, 231] width 73 height 57
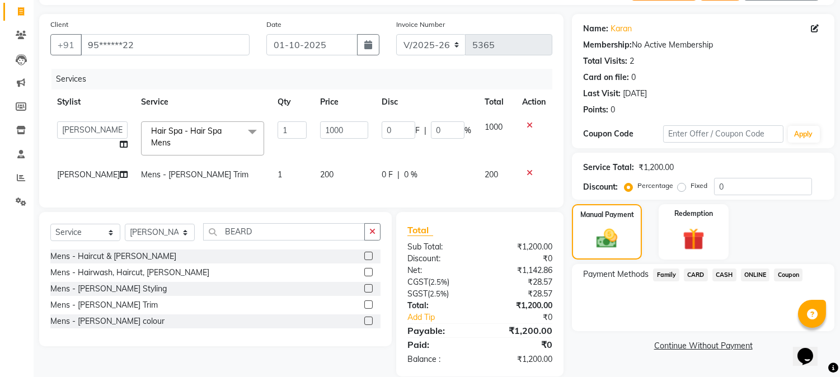
click at [760, 275] on span "ONLINE" at bounding box center [755, 275] width 29 height 13
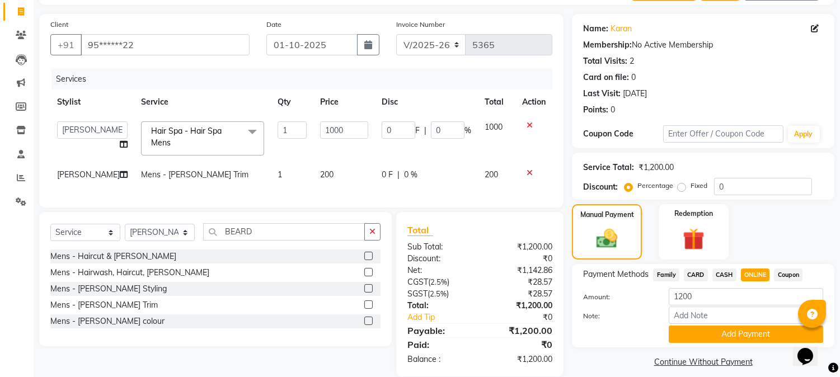
scroll to position [95, 0]
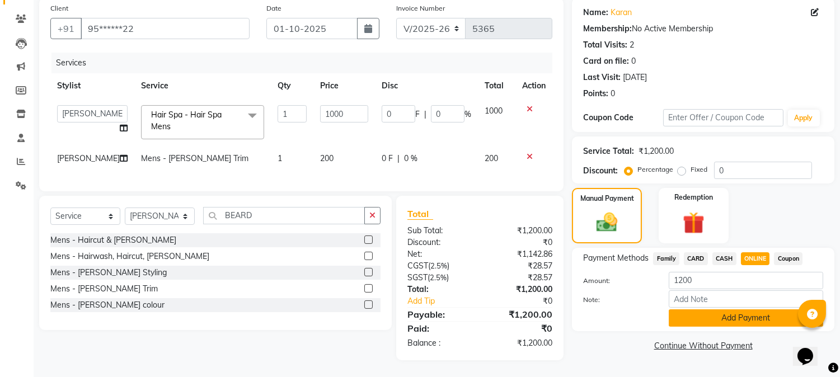
click at [749, 310] on button "Add Payment" at bounding box center [746, 318] width 155 height 17
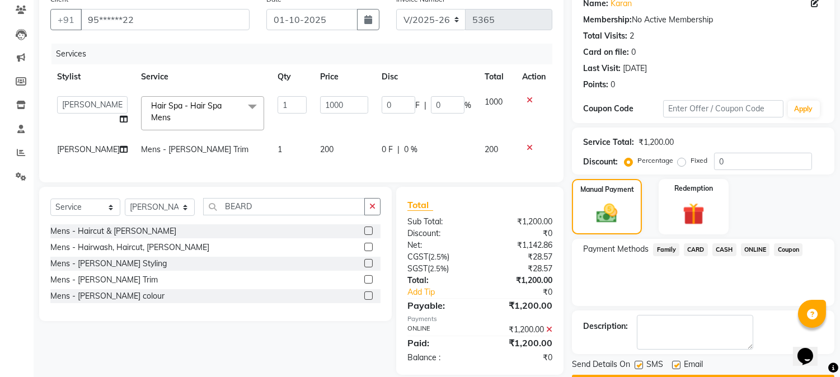
scroll to position [126, 0]
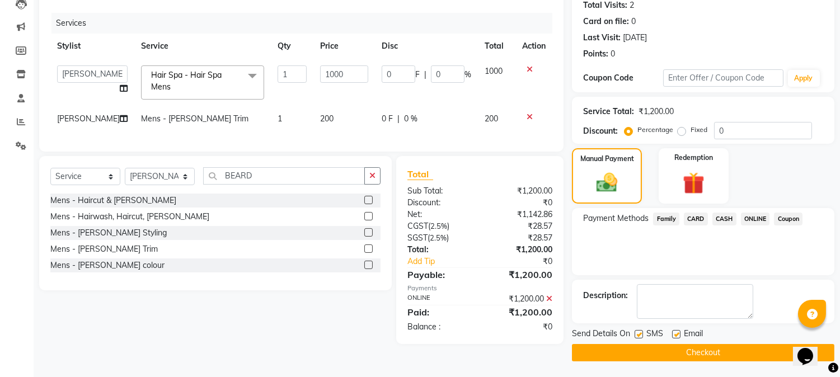
click at [719, 358] on button "Checkout" at bounding box center [703, 352] width 263 height 17
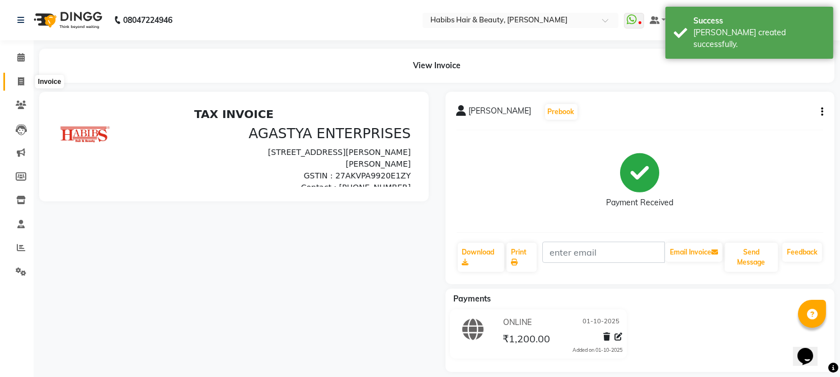
click at [20, 81] on icon at bounding box center [21, 81] width 6 height 8
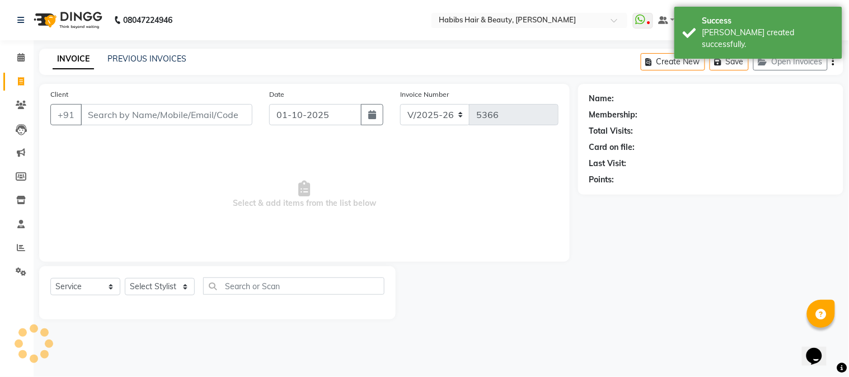
click at [178, 114] on input "Client" at bounding box center [167, 114] width 172 height 21
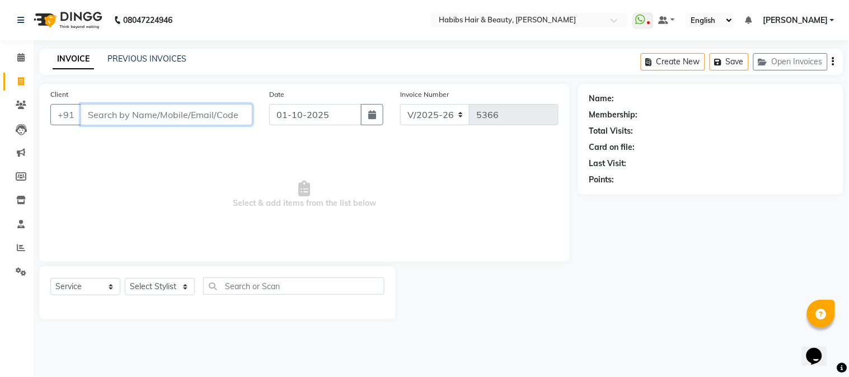
click at [184, 113] on input "Client" at bounding box center [167, 114] width 172 height 21
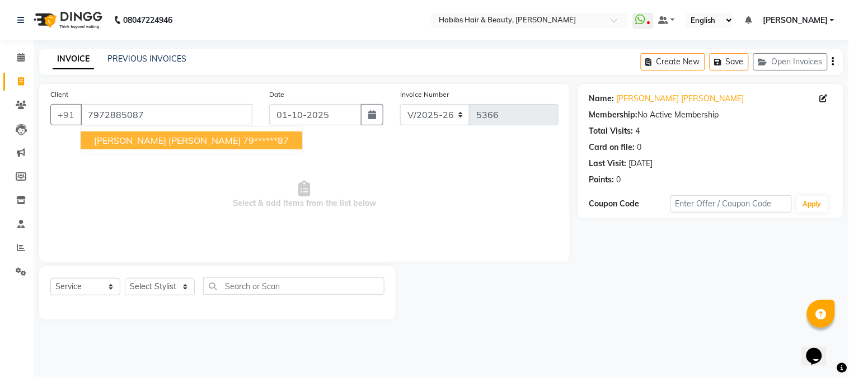
click at [197, 133] on button "Kajol Purohit 79******87" at bounding box center [192, 141] width 222 height 18
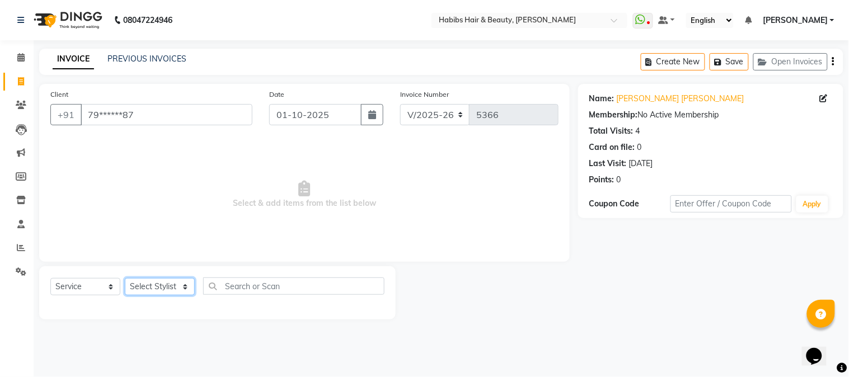
click at [147, 280] on select "Select Stylist Admin Akshay [PERSON_NAME] [PERSON_NAME] Pallavi [PERSON_NAME] […" at bounding box center [160, 286] width 70 height 17
click at [125, 279] on select "Select Stylist Admin Akshay [PERSON_NAME] [PERSON_NAME] Pallavi [PERSON_NAME] […" at bounding box center [160, 286] width 70 height 17
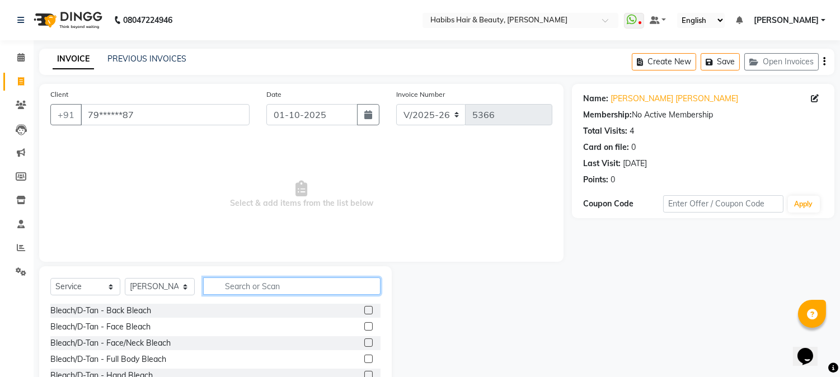
click at [234, 290] on input "text" at bounding box center [291, 286] width 177 height 17
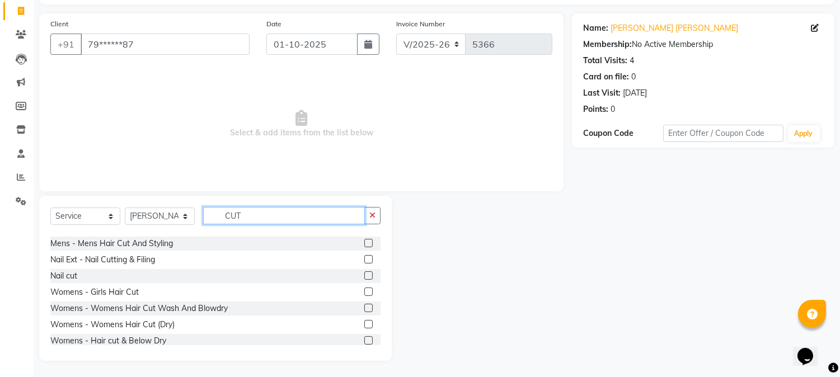
scroll to position [99, 0]
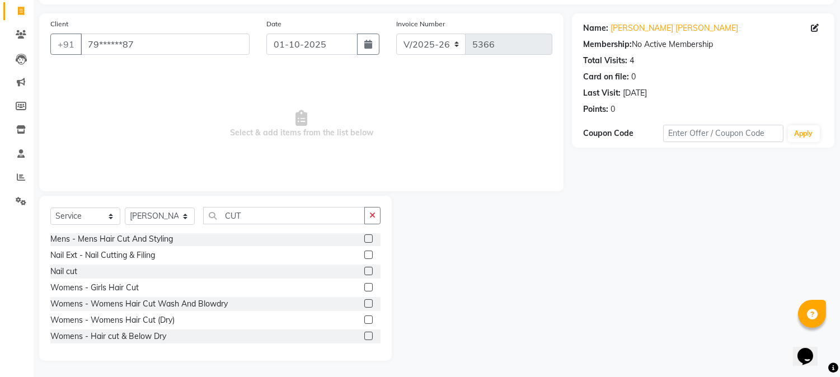
click at [364, 337] on label at bounding box center [368, 336] width 8 height 8
click at [364, 337] on input "checkbox" at bounding box center [367, 336] width 7 height 7
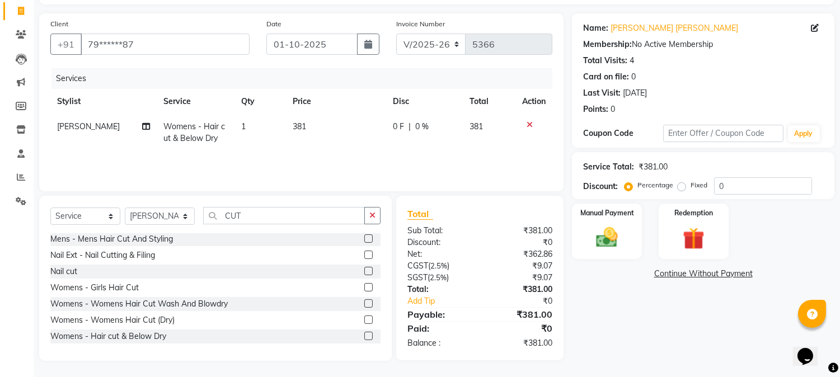
click at [299, 131] on td "381" at bounding box center [336, 132] width 100 height 37
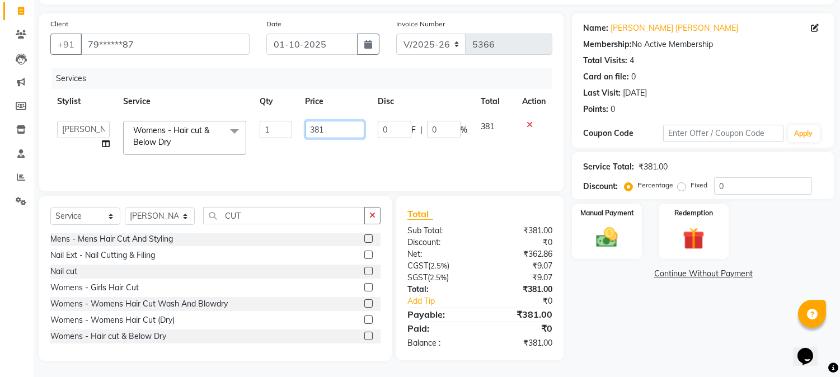
click at [314, 127] on input "381" at bounding box center [335, 129] width 59 height 17
click at [394, 86] on div "Services" at bounding box center [306, 78] width 509 height 21
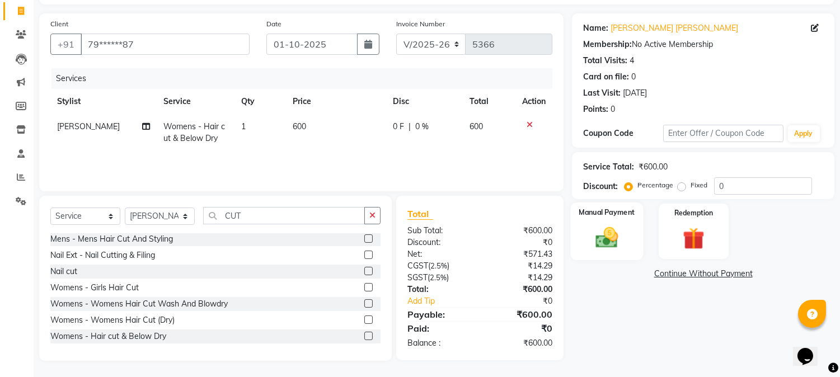
click at [611, 232] on img at bounding box center [607, 238] width 37 height 26
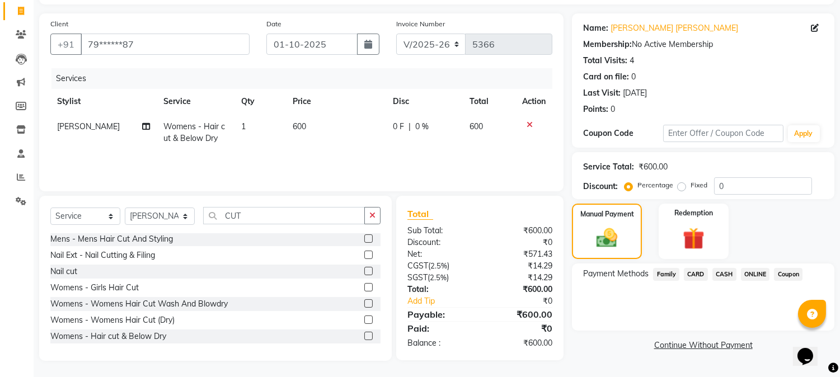
click at [757, 275] on span "ONLINE" at bounding box center [755, 274] width 29 height 13
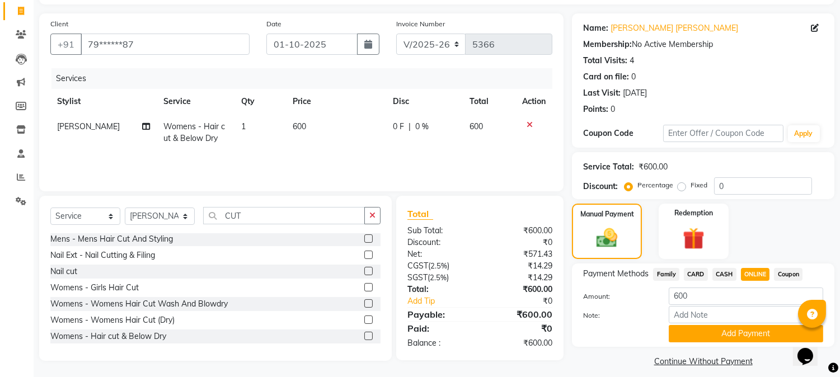
scroll to position [79, 0]
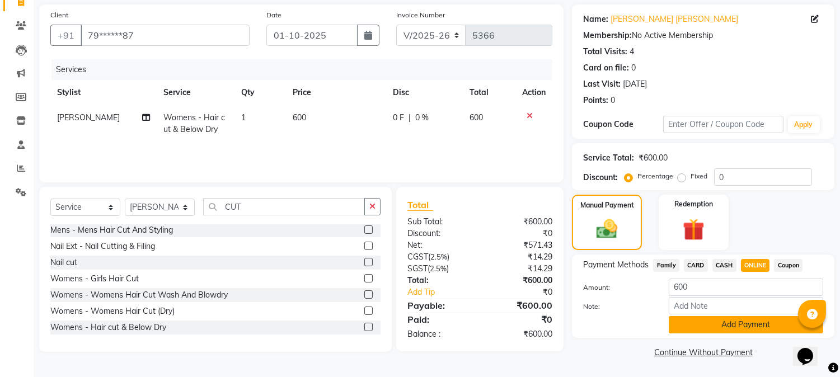
click at [725, 325] on button "Add Payment" at bounding box center [746, 324] width 155 height 17
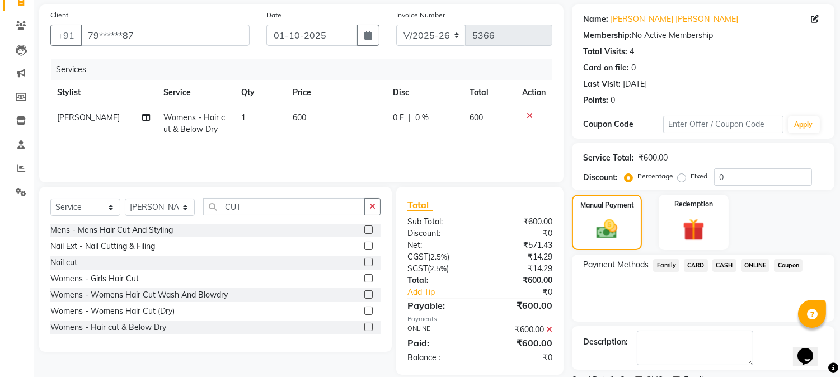
scroll to position [126, 0]
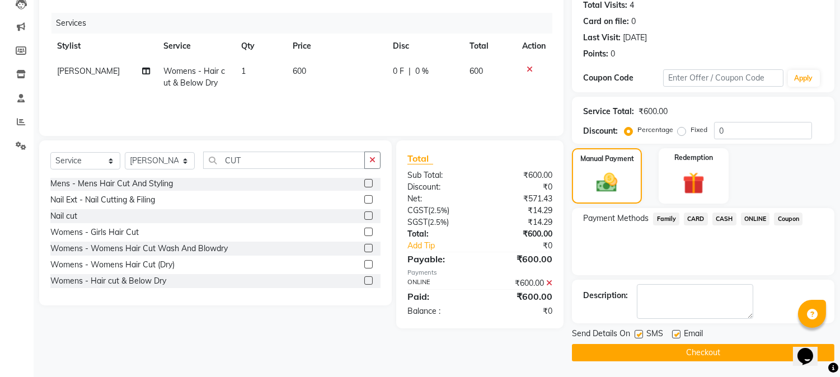
click at [705, 353] on button "Checkout" at bounding box center [703, 352] width 263 height 17
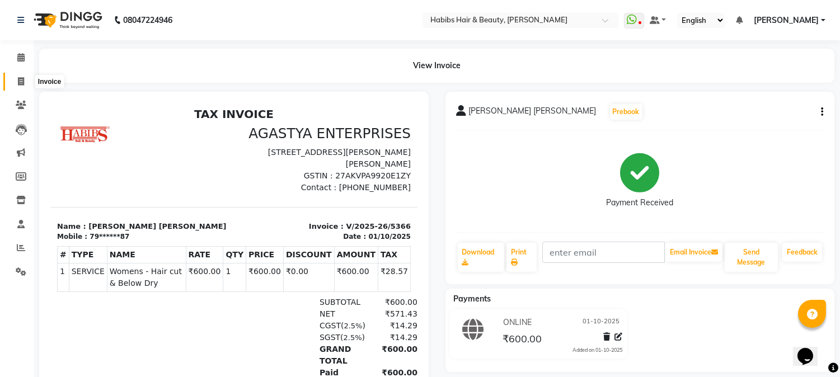
click at [21, 82] on icon at bounding box center [21, 81] width 6 height 8
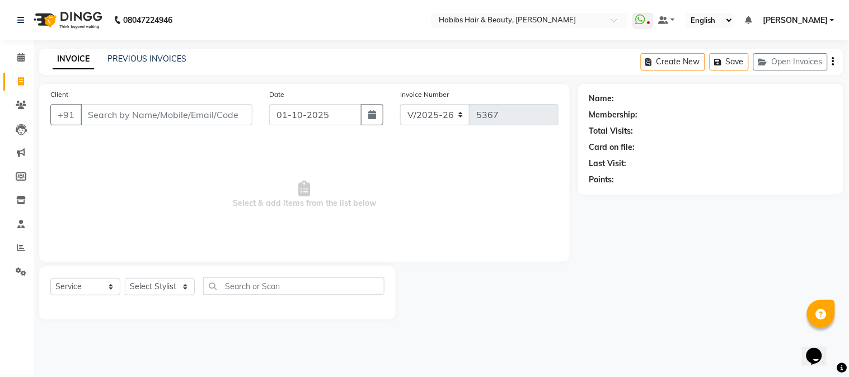
click at [780, 49] on div "Create New Save Open Invoices" at bounding box center [742, 62] width 203 height 26
click at [790, 59] on button "Open Invoices" at bounding box center [791, 61] width 74 height 17
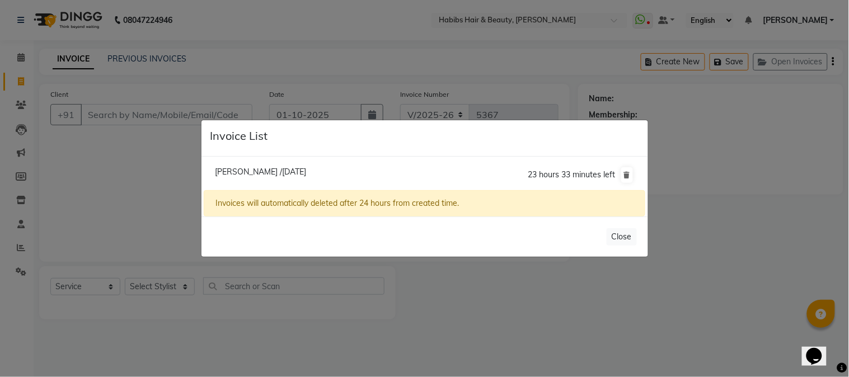
click at [284, 169] on span "Megha /01 October 2025" at bounding box center [260, 172] width 91 height 10
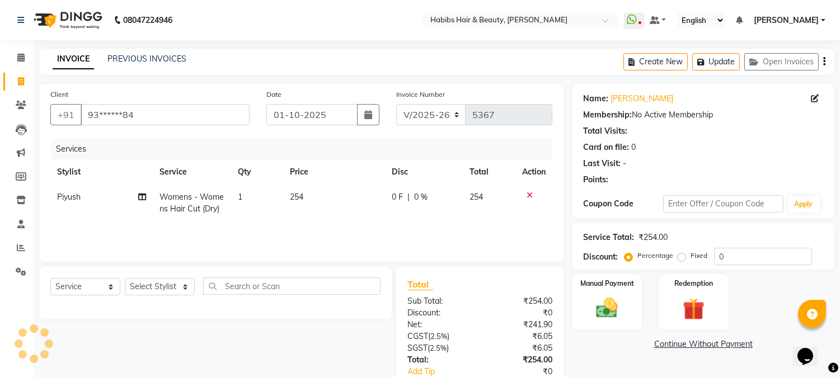
click at [298, 196] on span "254" at bounding box center [296, 197] width 13 height 10
click at [298, 196] on td "254" at bounding box center [334, 203] width 102 height 37
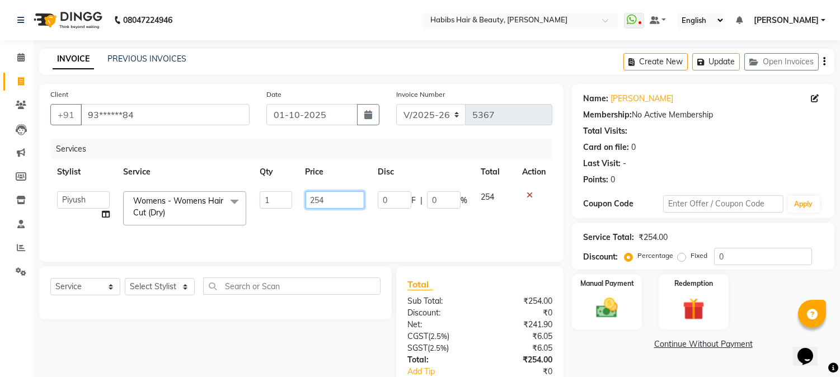
click at [317, 202] on input "254" at bounding box center [335, 199] width 59 height 17
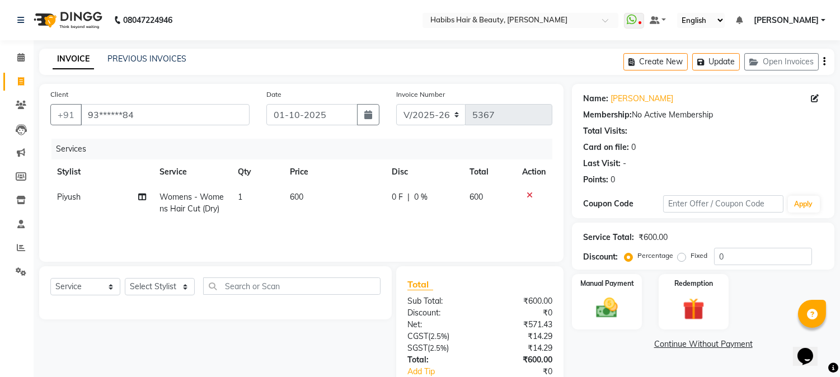
click at [364, 178] on th "Price" at bounding box center [334, 172] width 102 height 25
click at [618, 317] on img at bounding box center [607, 309] width 37 height 26
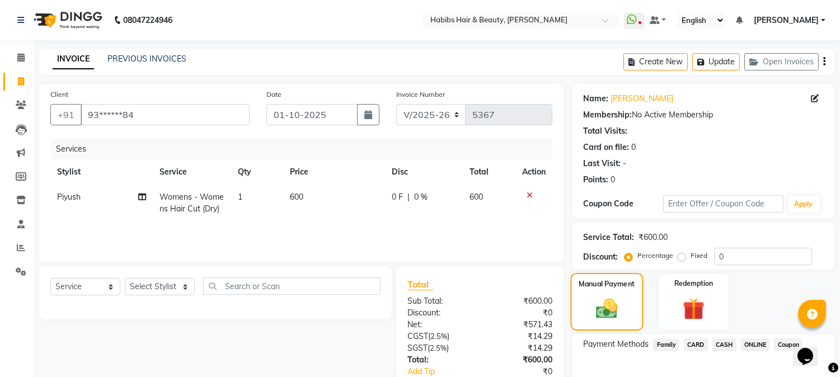
scroll to position [70, 0]
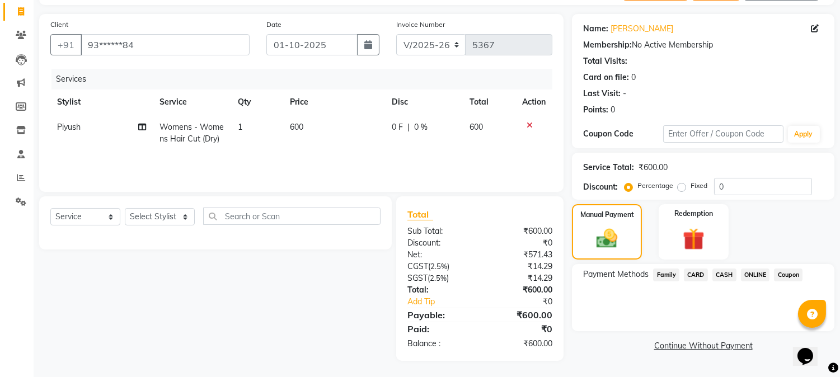
click at [749, 270] on span "ONLINE" at bounding box center [755, 275] width 29 height 13
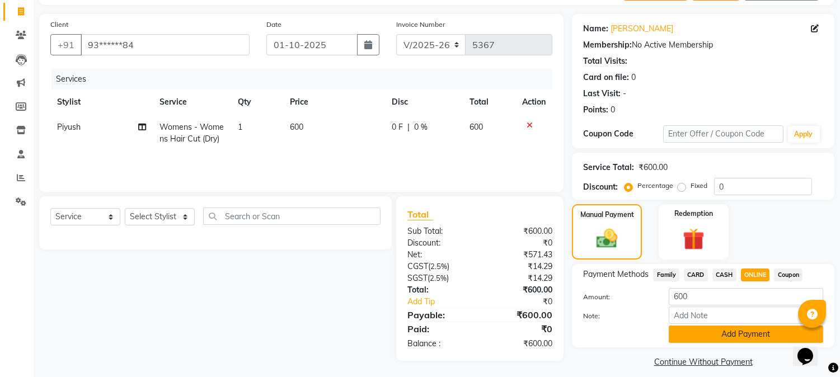
click at [726, 338] on button "Add Payment" at bounding box center [746, 334] width 155 height 17
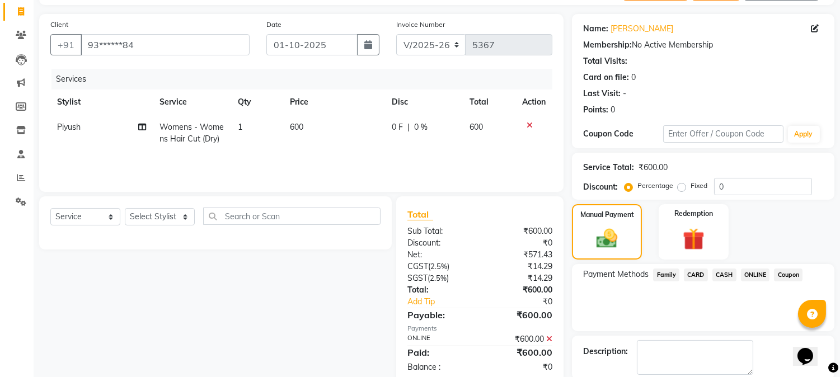
scroll to position [126, 0]
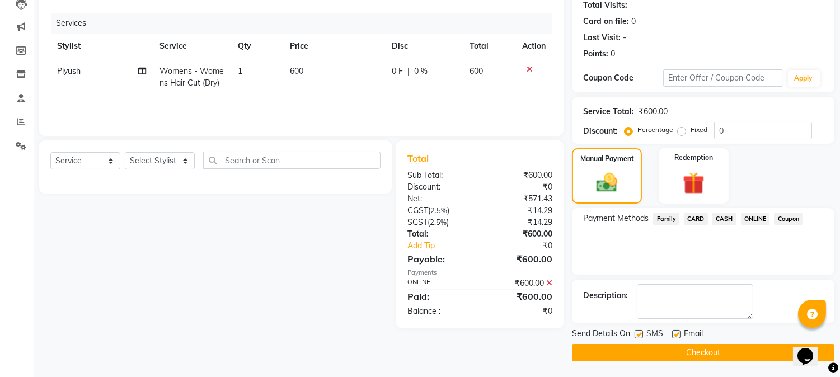
click at [699, 349] on button "Checkout" at bounding box center [703, 352] width 263 height 17
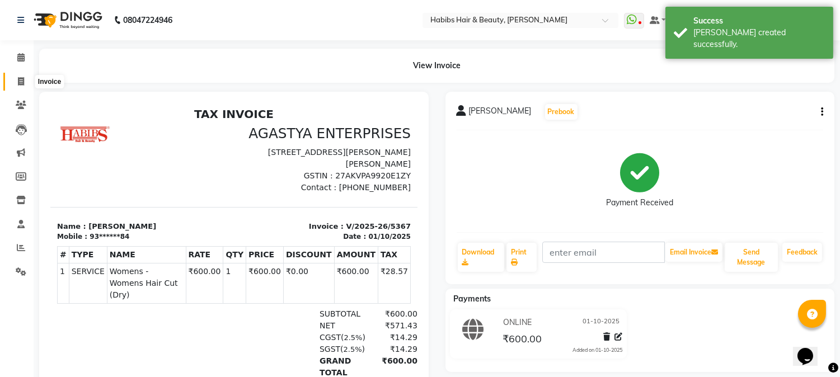
click at [18, 81] on icon at bounding box center [21, 81] width 6 height 8
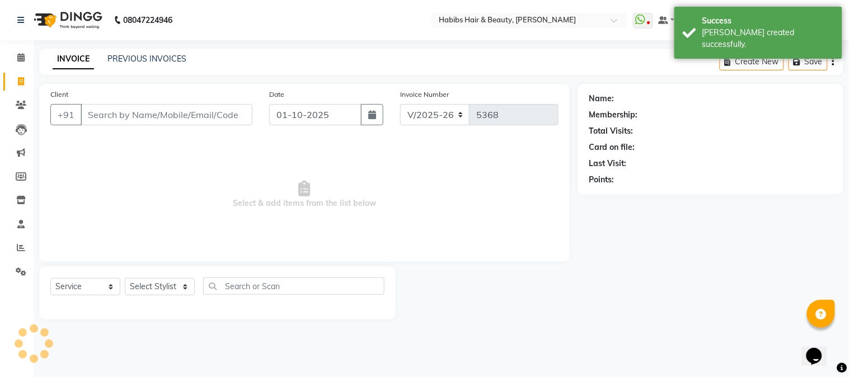
click at [113, 112] on input "Client" at bounding box center [167, 114] width 172 height 21
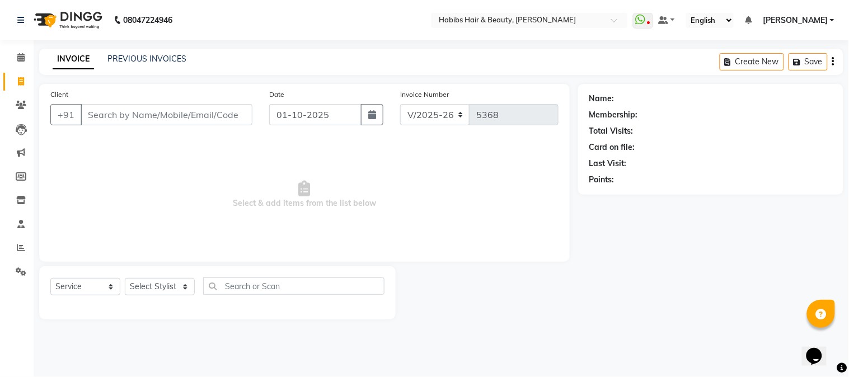
click at [153, 114] on input "Client" at bounding box center [167, 114] width 172 height 21
click at [176, 114] on input "Client" at bounding box center [167, 114] width 172 height 21
click at [166, 124] on input "Client" at bounding box center [167, 114] width 172 height 21
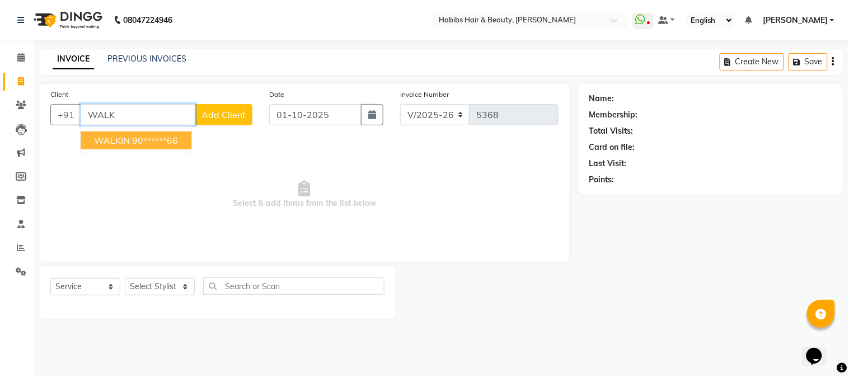
click at [157, 143] on ngb-highlight "90******66" at bounding box center [155, 140] width 46 height 11
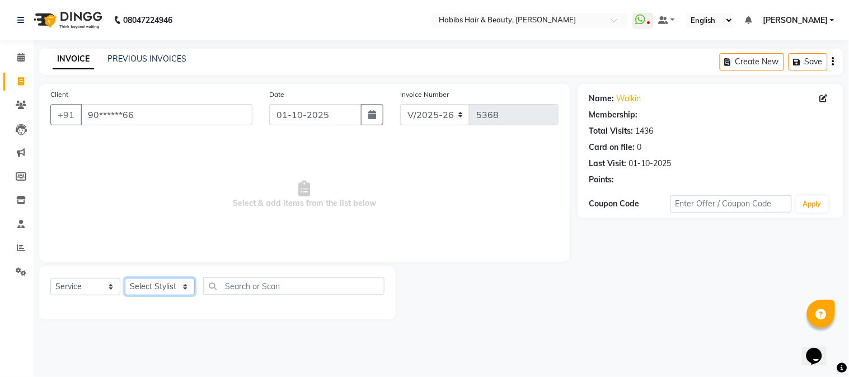
click at [162, 294] on select "Select Stylist Admin Akshay [PERSON_NAME] [PERSON_NAME] Pallavi [PERSON_NAME] […" at bounding box center [160, 286] width 70 height 17
click at [125, 279] on select "Select Stylist Admin Akshay [PERSON_NAME] [PERSON_NAME] Pallavi [PERSON_NAME] […" at bounding box center [160, 286] width 70 height 17
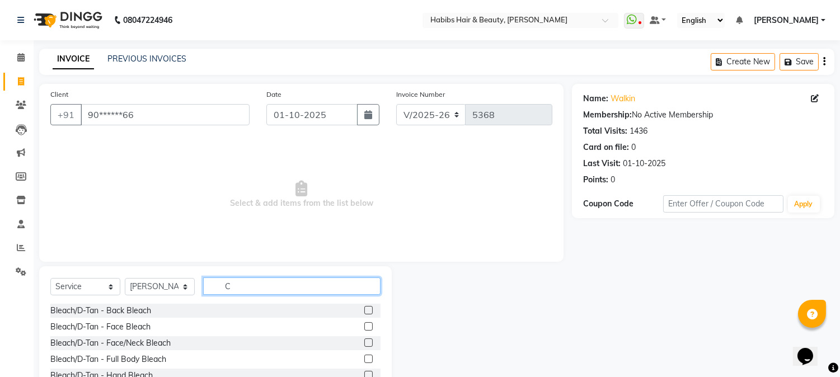
click at [234, 283] on input "C" at bounding box center [291, 286] width 177 height 17
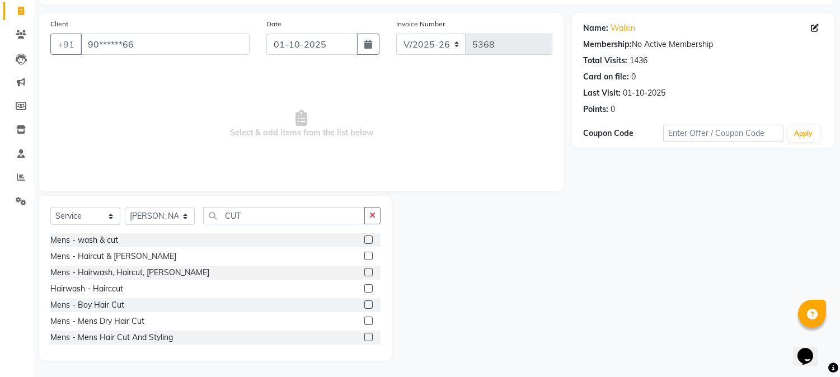
click at [364, 321] on label at bounding box center [368, 321] width 8 height 8
click at [364, 321] on input "checkbox" at bounding box center [367, 321] width 7 height 7
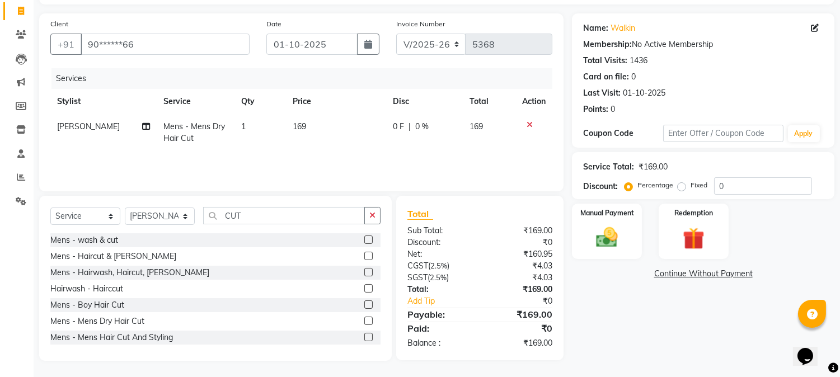
click at [300, 124] on span "169" at bounding box center [299, 126] width 13 height 10
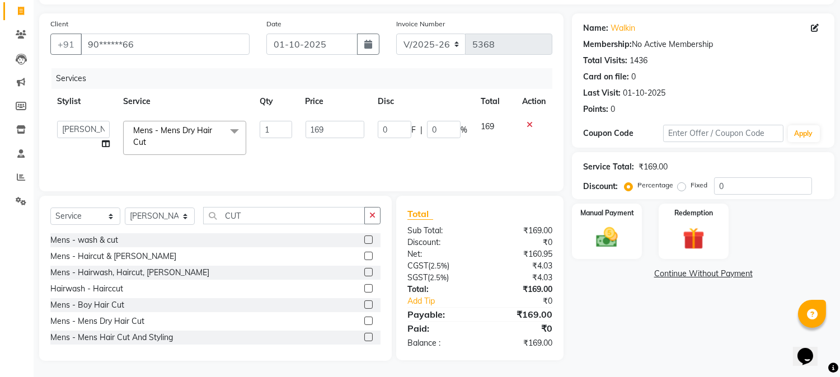
click at [300, 124] on td "169" at bounding box center [335, 138] width 72 height 48
click at [318, 127] on input "169" at bounding box center [335, 129] width 59 height 17
click at [360, 100] on th "Price" at bounding box center [335, 101] width 72 height 25
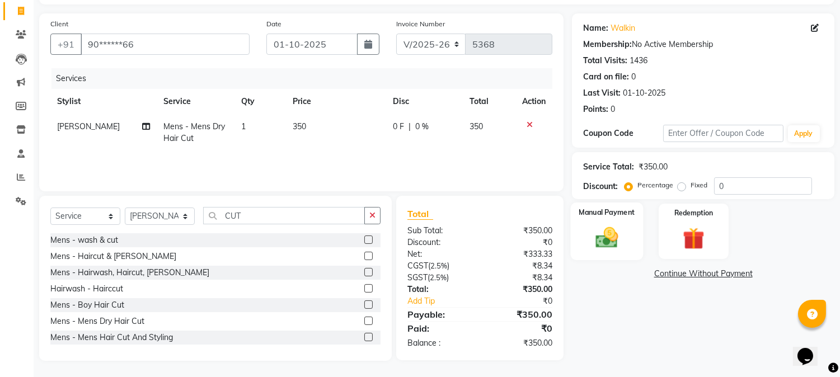
click at [603, 225] on img at bounding box center [607, 238] width 37 height 26
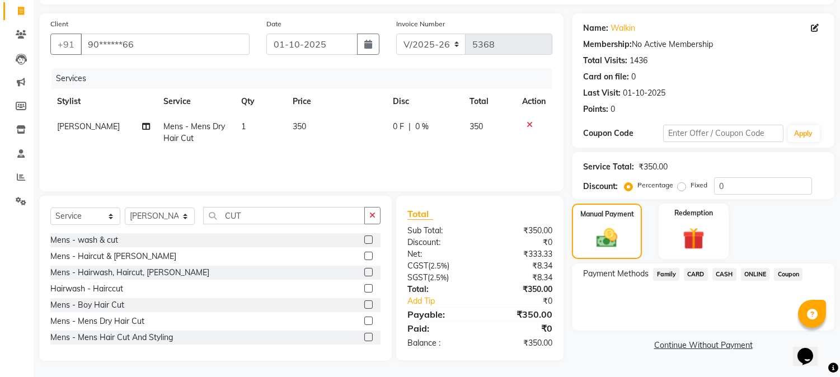
click at [759, 280] on span "ONLINE" at bounding box center [755, 274] width 29 height 13
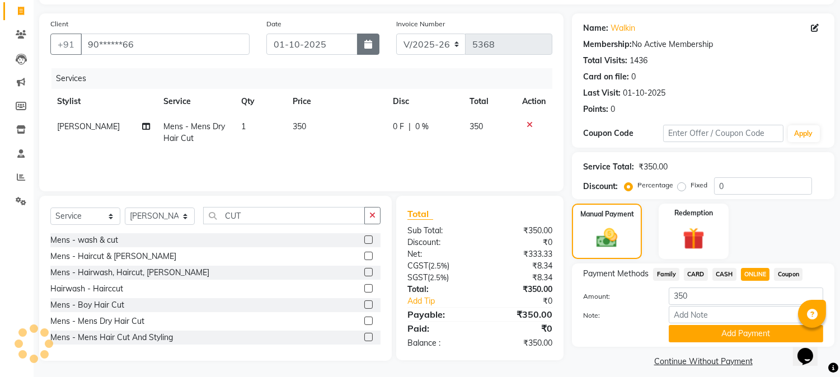
click at [365, 40] on icon "button" at bounding box center [368, 44] width 8 height 9
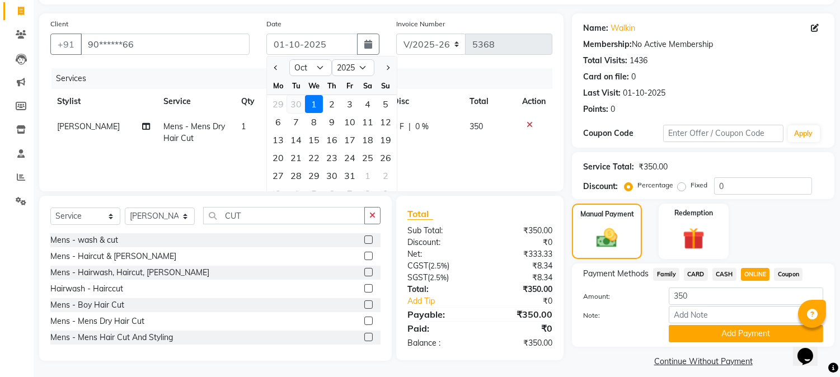
click at [298, 106] on div "30" at bounding box center [296, 104] width 18 height 18
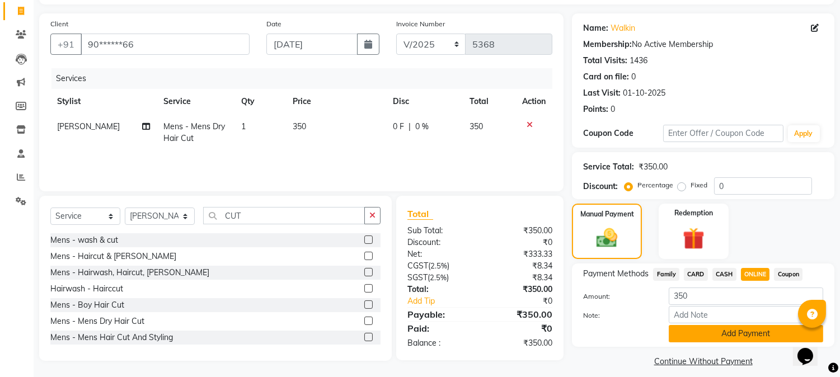
click at [720, 337] on button "Add Payment" at bounding box center [746, 333] width 155 height 17
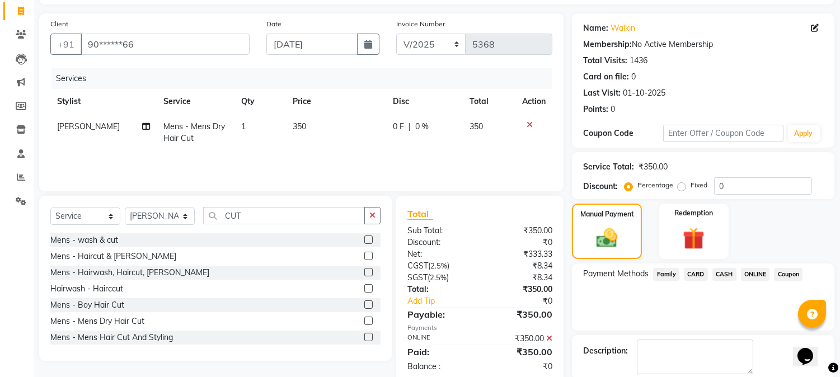
scroll to position [126, 0]
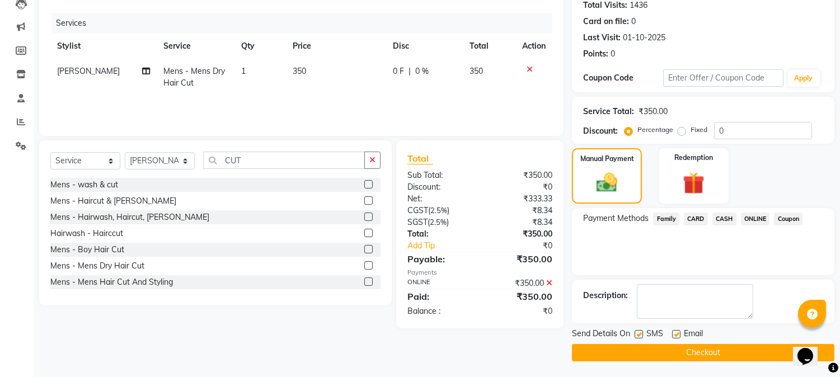
click at [706, 348] on button "Checkout" at bounding box center [703, 352] width 263 height 17
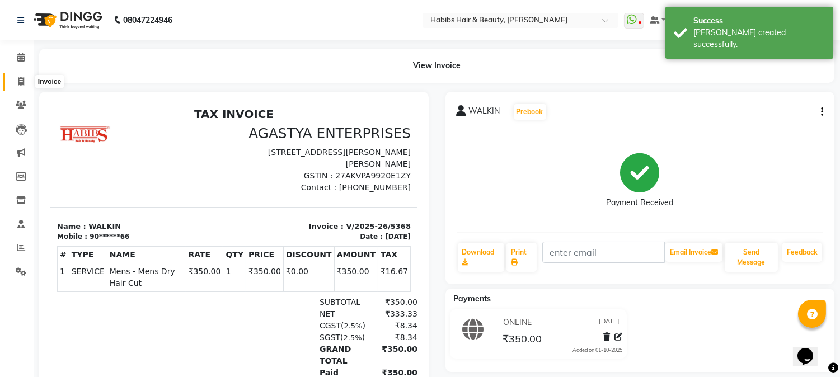
click at [24, 79] on icon at bounding box center [21, 81] width 6 height 8
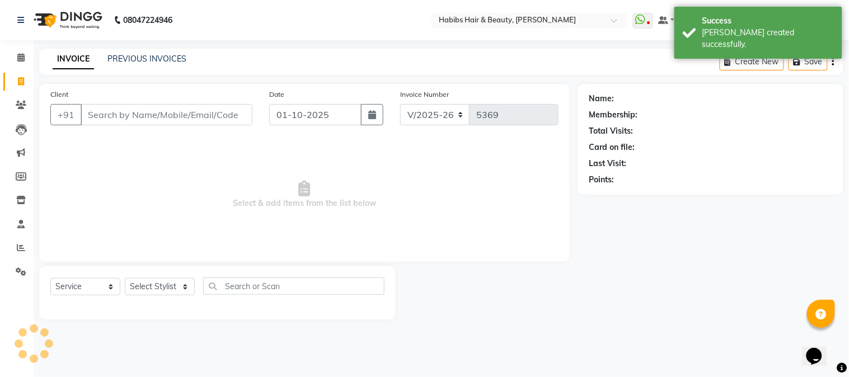
click at [168, 110] on input "Client" at bounding box center [167, 114] width 172 height 21
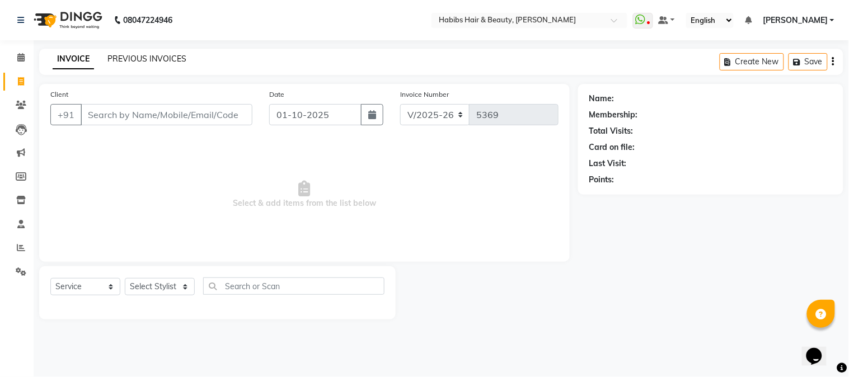
click at [143, 58] on link "PREVIOUS INVOICES" at bounding box center [146, 59] width 79 height 10
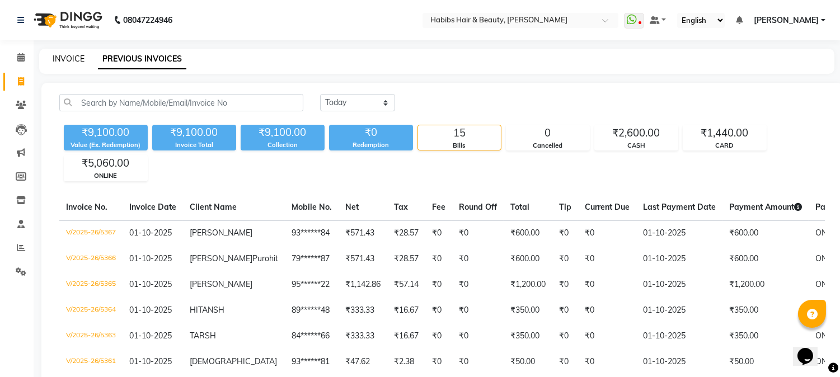
click at [67, 60] on link "INVOICE" at bounding box center [69, 59] width 32 height 10
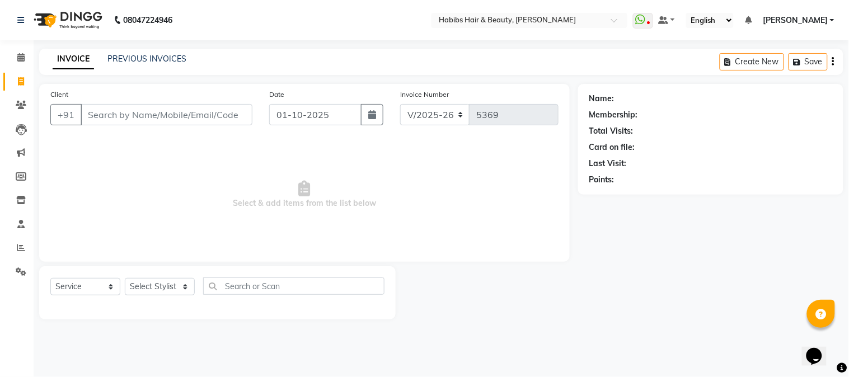
click at [160, 109] on input "Client" at bounding box center [167, 114] width 172 height 21
click at [142, 290] on select "Select Stylist Admin Akshay [PERSON_NAME] [PERSON_NAME] Pallavi [PERSON_NAME] […" at bounding box center [160, 286] width 70 height 17
click at [125, 279] on select "Select Stylist Admin Akshay [PERSON_NAME] [PERSON_NAME] Pallavi [PERSON_NAME] […" at bounding box center [160, 286] width 70 height 17
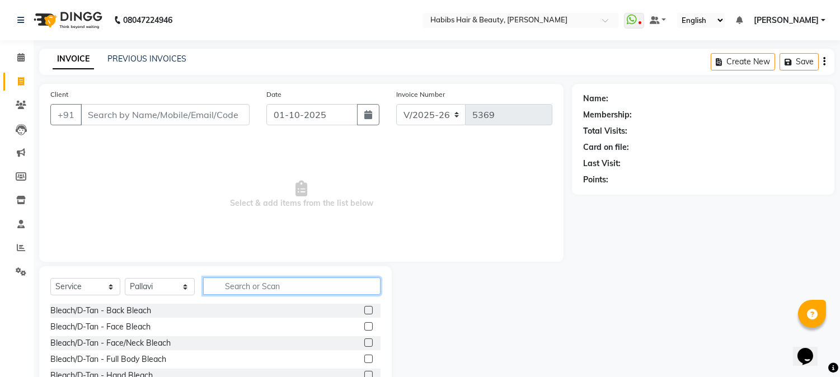
click at [271, 283] on input "text" at bounding box center [291, 286] width 177 height 17
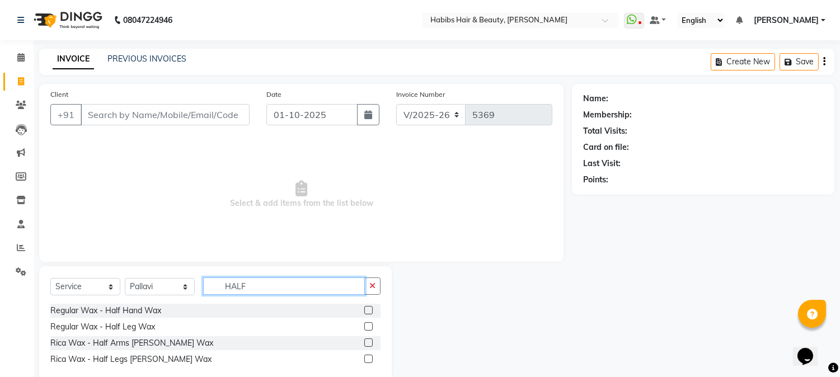
scroll to position [24, 0]
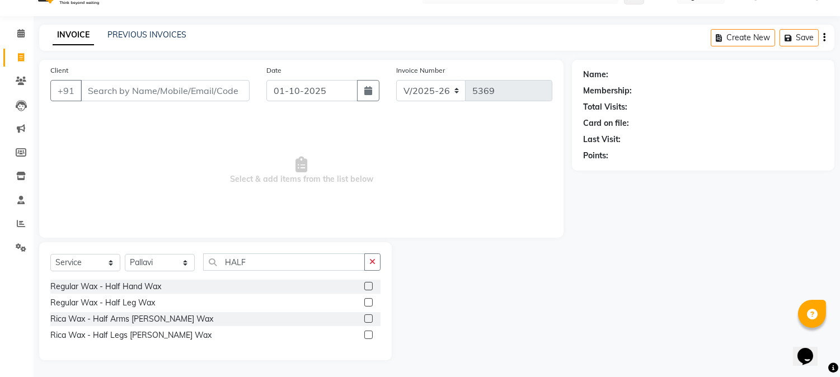
click at [367, 333] on label at bounding box center [368, 335] width 8 height 8
click at [367, 333] on input "checkbox" at bounding box center [367, 335] width 7 height 7
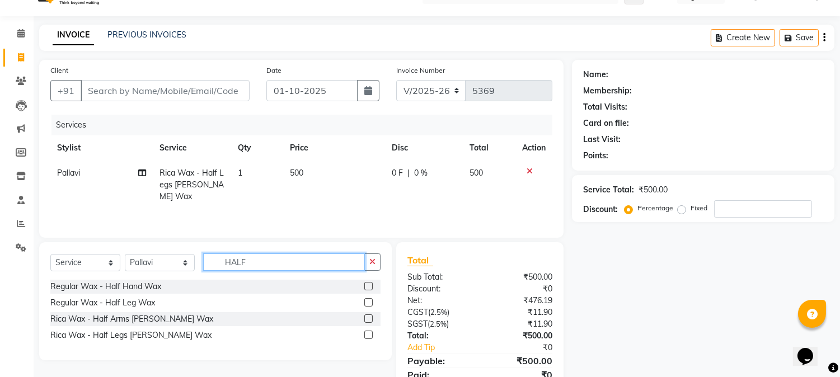
click at [238, 262] on input "HALF" at bounding box center [284, 262] width 162 height 17
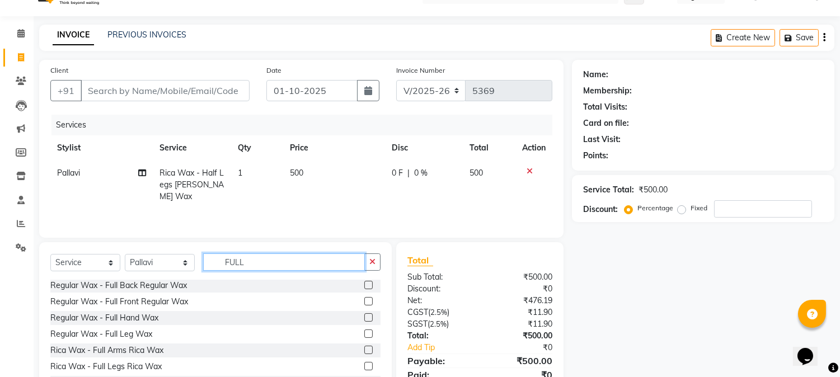
scroll to position [34, 0]
click at [364, 350] on label at bounding box center [368, 349] width 8 height 8
click at [364, 350] on input "checkbox" at bounding box center [367, 350] width 7 height 7
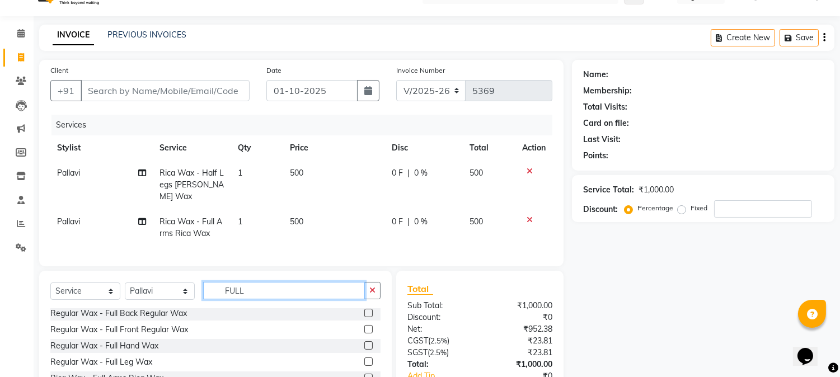
click at [237, 282] on input "FULL" at bounding box center [284, 290] width 162 height 17
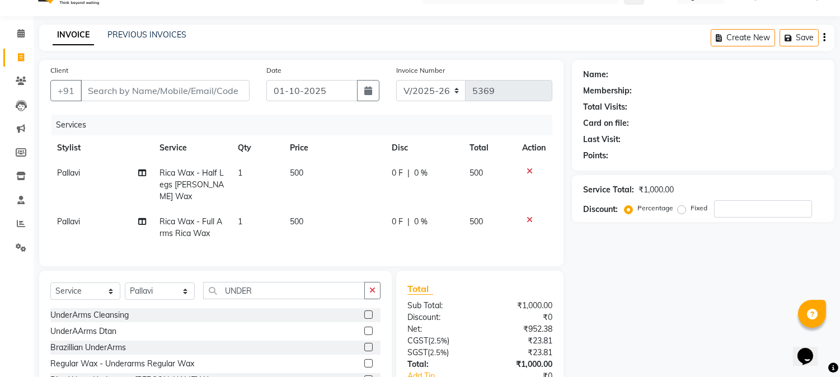
click at [369, 376] on label at bounding box center [368, 380] width 8 height 8
click at [369, 377] on input "checkbox" at bounding box center [367, 380] width 7 height 7
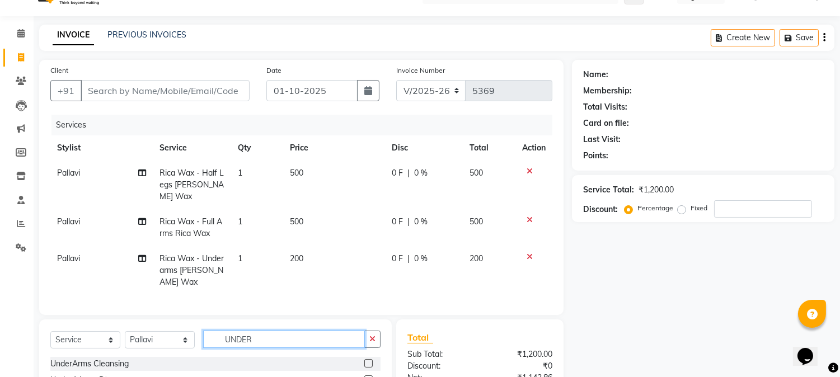
click at [241, 331] on input "UNDER" at bounding box center [284, 339] width 162 height 17
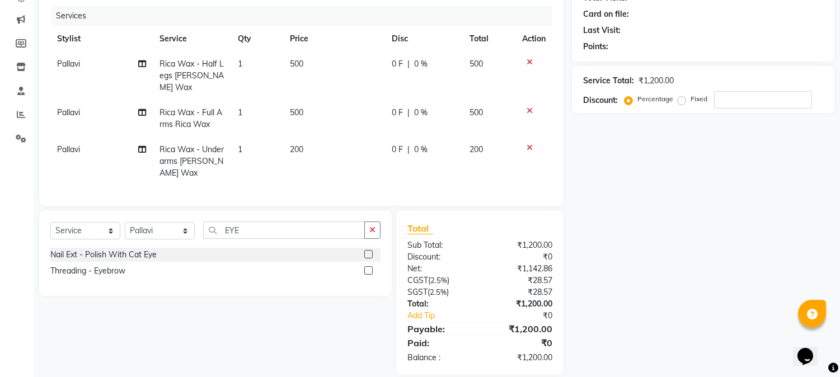
click at [368, 266] on label at bounding box center [368, 270] width 8 height 8
click at [368, 268] on input "checkbox" at bounding box center [367, 271] width 7 height 7
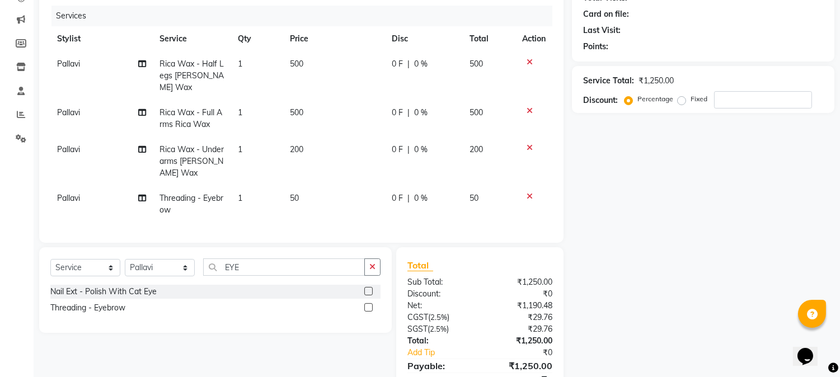
click at [297, 186] on td "50" at bounding box center [334, 204] width 102 height 37
click at [283, 186] on td "1" at bounding box center [257, 204] width 52 height 37
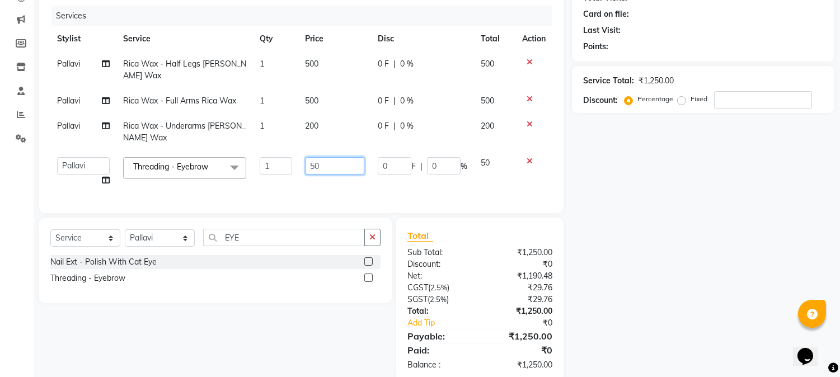
click at [314, 157] on input "50" at bounding box center [335, 165] width 59 height 17
click at [367, 93] on td "500" at bounding box center [335, 100] width 72 height 25
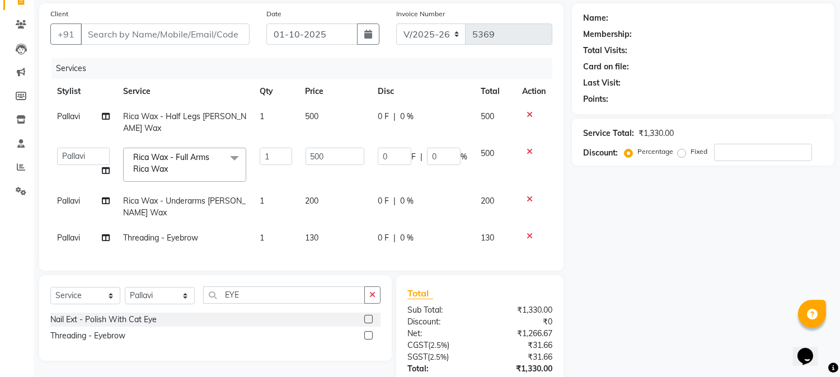
scroll to position [78, 0]
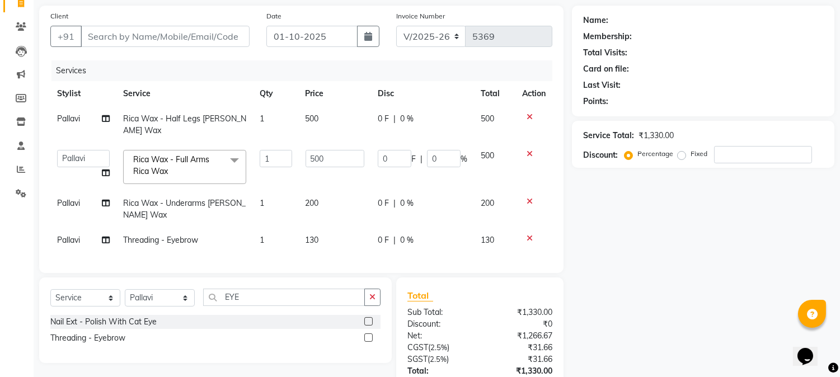
click at [400, 119] on span "0 %" at bounding box center [406, 119] width 13 height 12
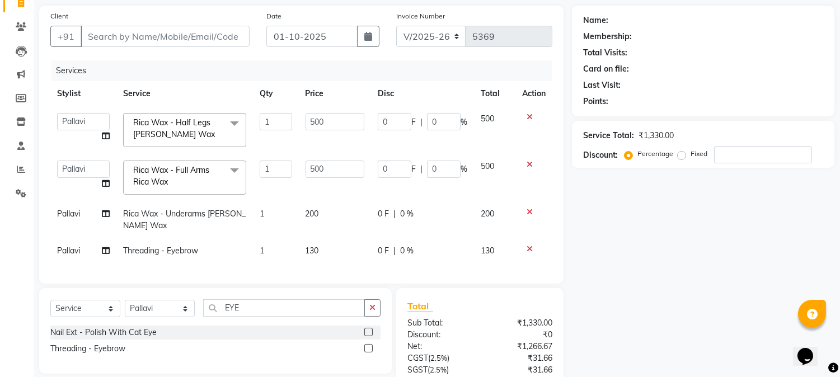
click at [243, 55] on div "Client +91" at bounding box center [150, 33] width 216 height 46
click at [165, 35] on input "Client" at bounding box center [165, 36] width 169 height 21
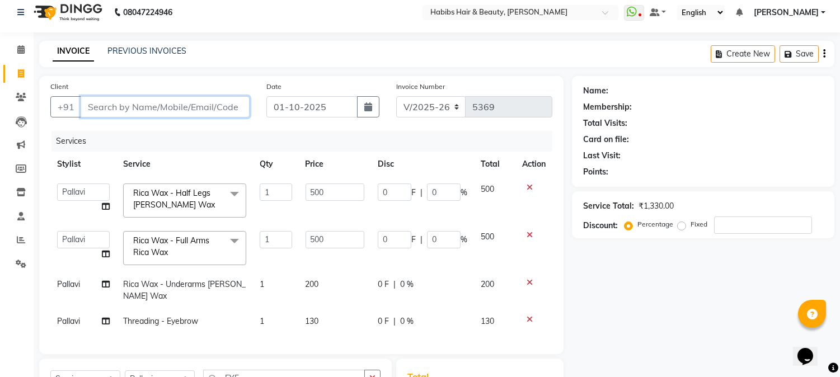
scroll to position [0, 0]
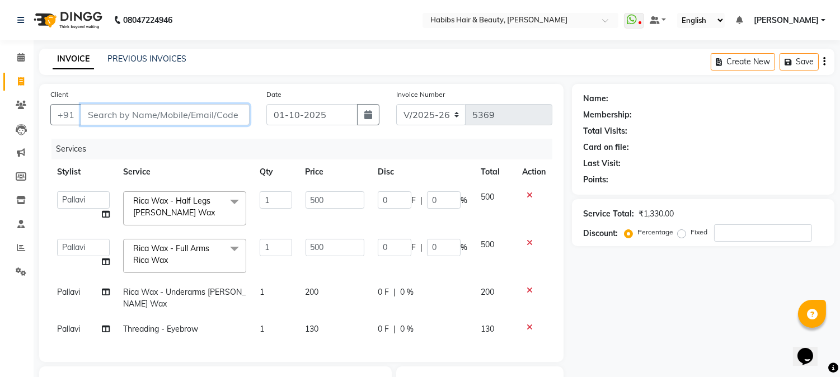
click at [171, 114] on input "Client" at bounding box center [165, 114] width 169 height 21
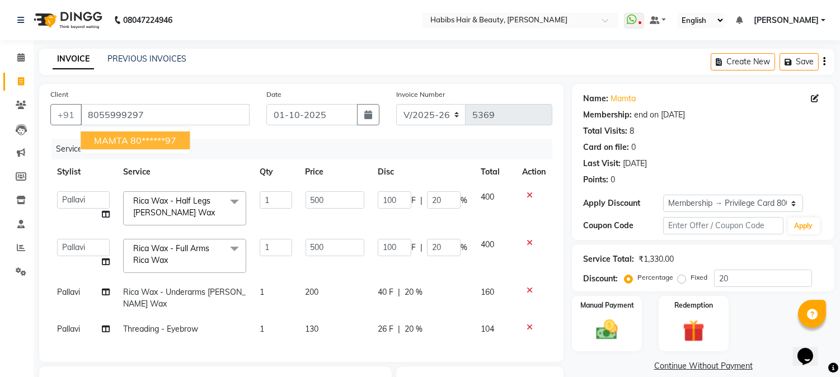
click at [165, 138] on ngb-highlight "80******97" at bounding box center [153, 140] width 46 height 11
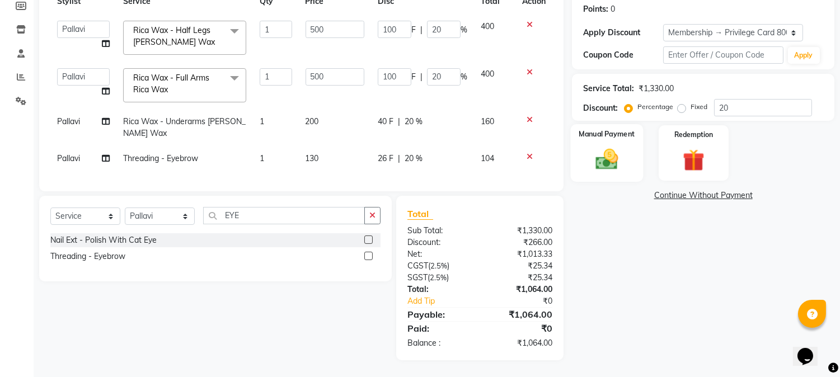
click at [601, 153] on img at bounding box center [607, 160] width 37 height 26
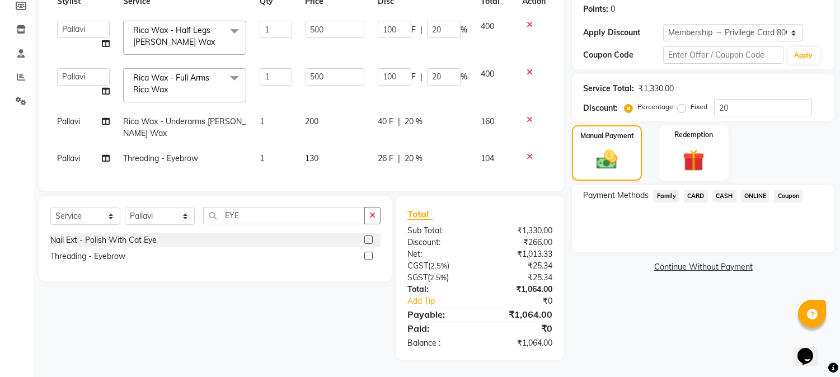
click at [754, 190] on span "ONLINE" at bounding box center [755, 196] width 29 height 13
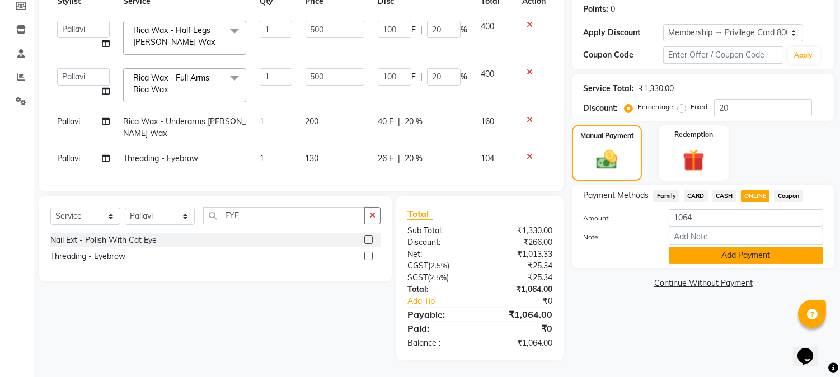
click at [737, 247] on button "Add Payment" at bounding box center [746, 255] width 155 height 17
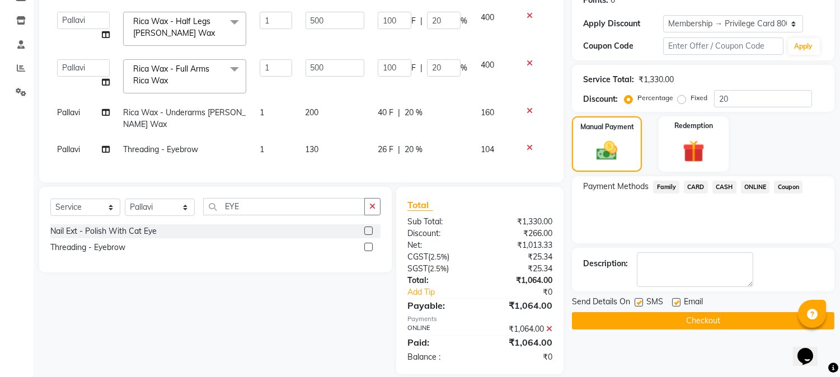
click at [713, 317] on button "Checkout" at bounding box center [703, 320] width 263 height 17
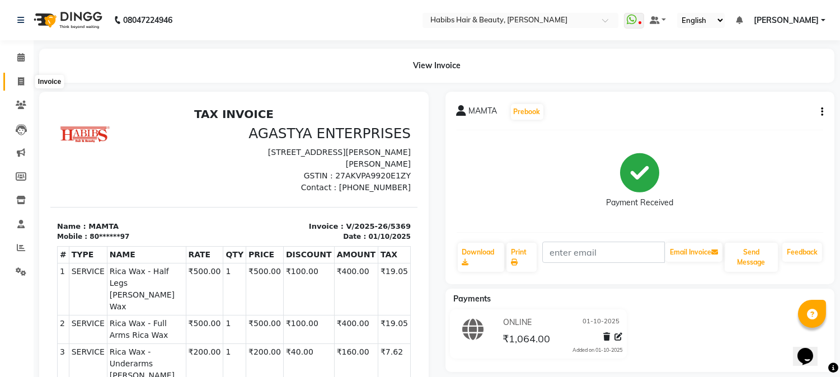
click at [20, 81] on icon at bounding box center [21, 81] width 6 height 8
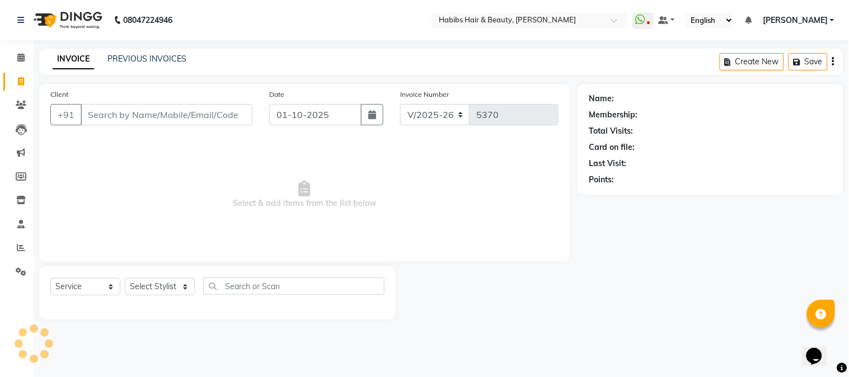
click at [128, 113] on input "Client" at bounding box center [167, 114] width 172 height 21
click at [133, 60] on link "PREVIOUS INVOICES" at bounding box center [146, 59] width 79 height 10
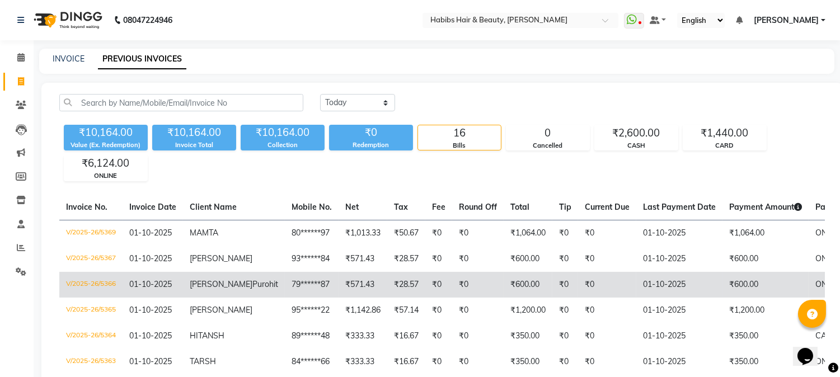
click at [98, 277] on td "V/2025-26/5366" at bounding box center [90, 285] width 63 height 26
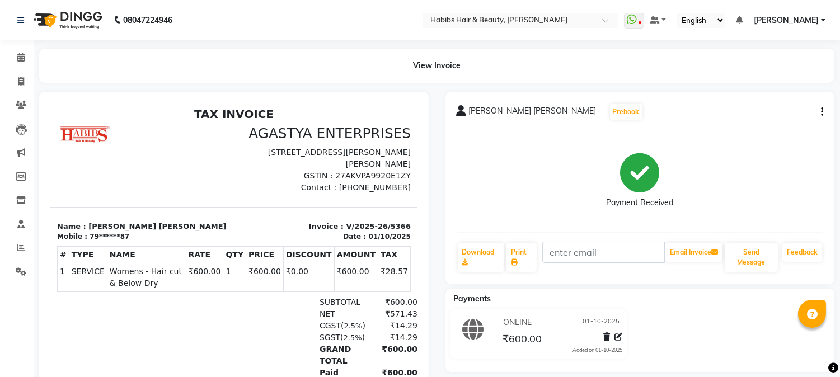
click at [819, 114] on button "button" at bounding box center [820, 112] width 7 height 12
click at [745, 125] on div "Edit Invoice" at bounding box center [766, 126] width 77 height 14
select select "service"
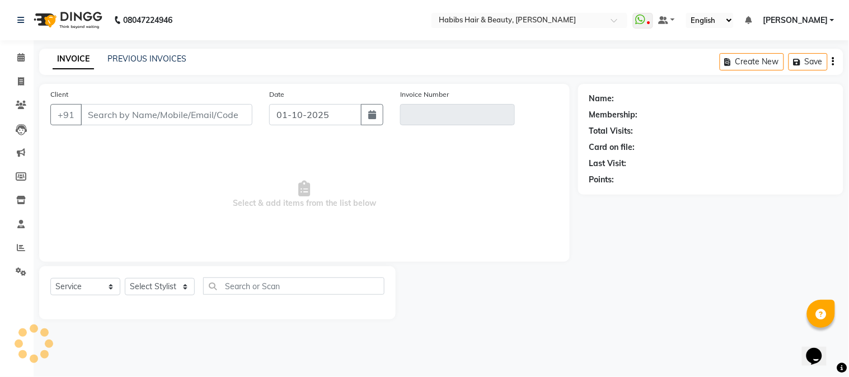
type input "79******87"
type input "V/2025-26/5366"
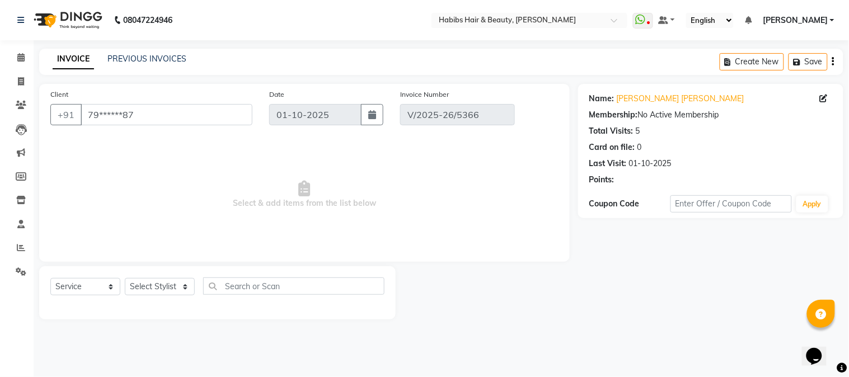
select select "select"
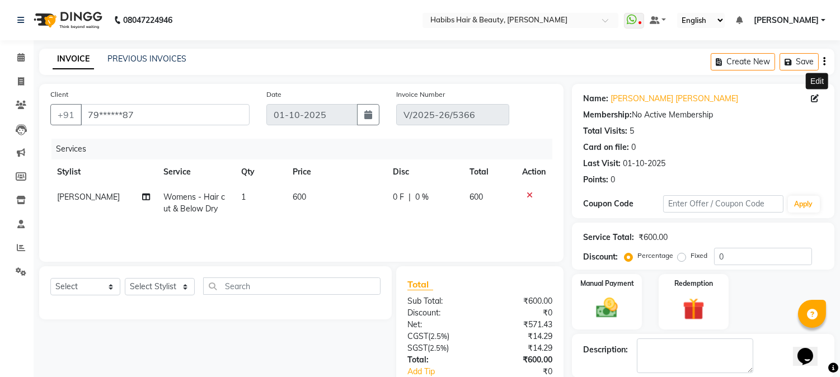
click at [816, 97] on icon at bounding box center [815, 99] width 8 height 8
select select "27"
select select "08"
select select "[DEMOGRAPHIC_DATA]"
select select
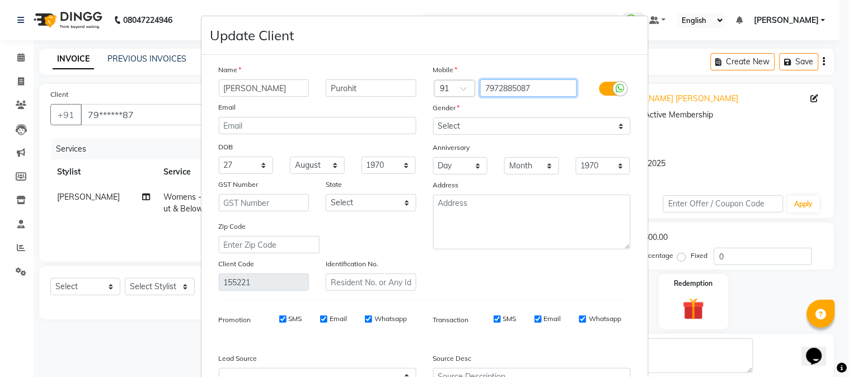
click at [488, 86] on input "7972885087" at bounding box center [528, 87] width 97 height 17
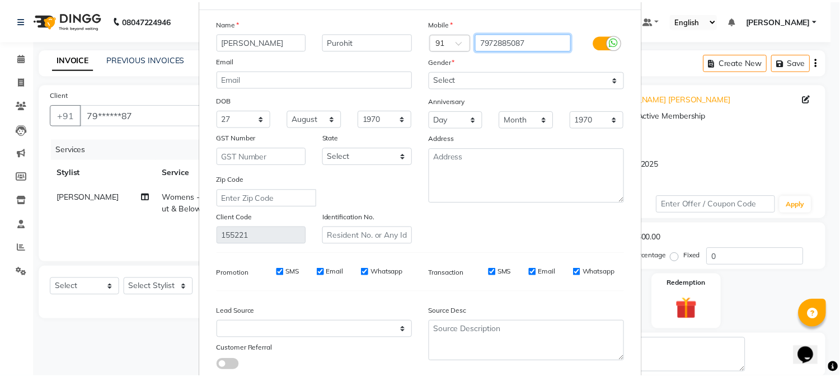
scroll to position [120, 0]
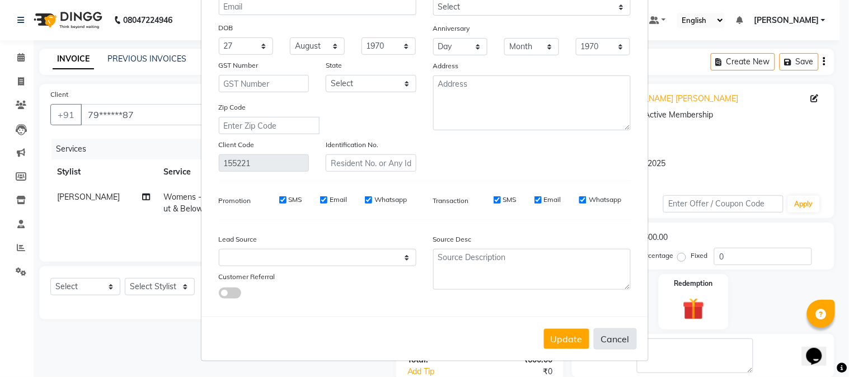
click at [606, 337] on button "Cancel" at bounding box center [615, 339] width 43 height 21
select select
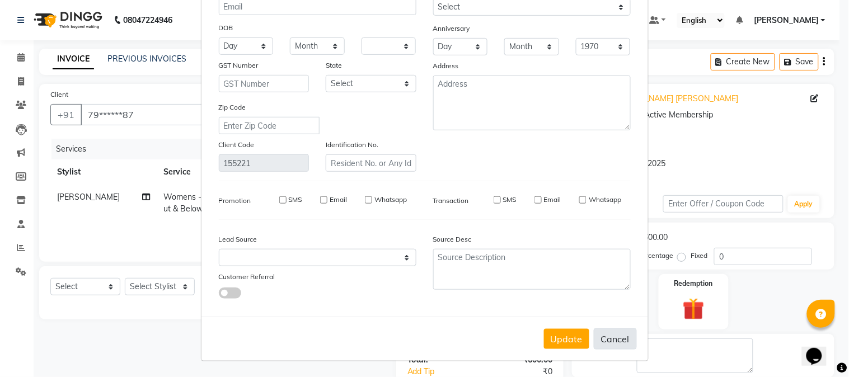
select select
checkbox input "false"
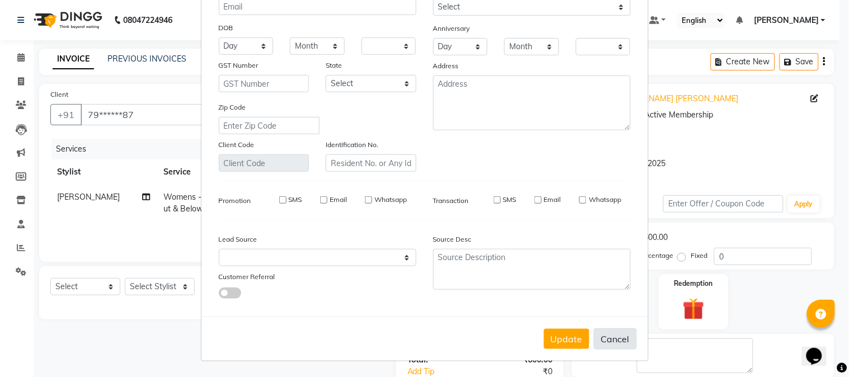
checkbox input "false"
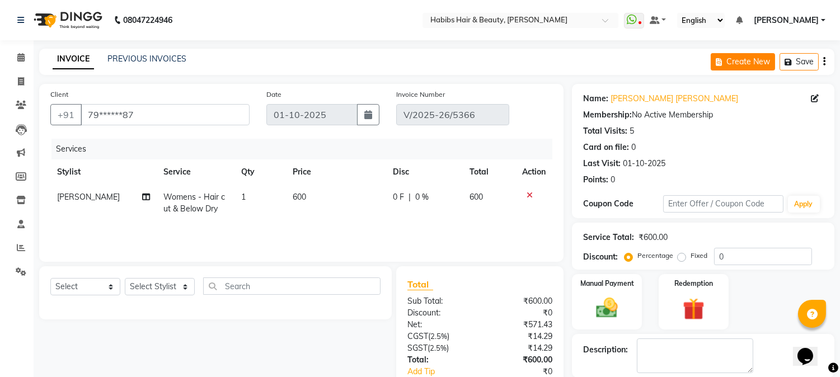
click at [721, 58] on icon "button" at bounding box center [721, 62] width 11 height 8
select select "service"
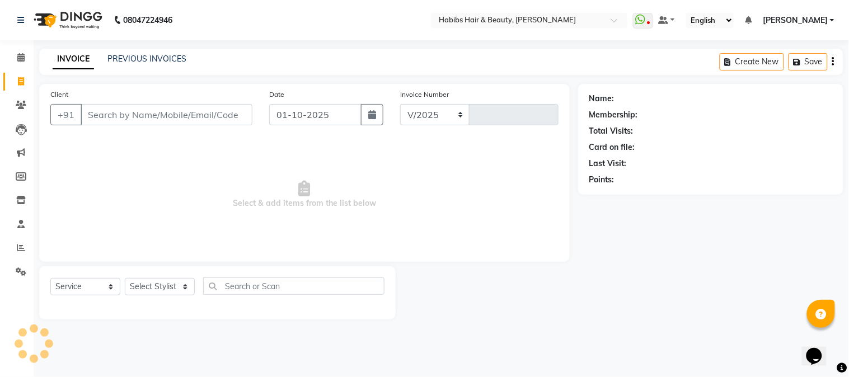
select select "3712"
type input "5370"
click at [142, 59] on link "PREVIOUS INVOICES" at bounding box center [146, 59] width 79 height 10
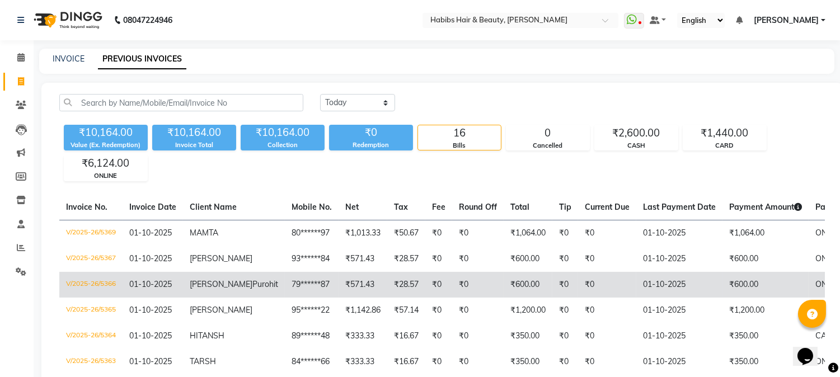
click at [92, 280] on td "V/2025-26/5366" at bounding box center [90, 285] width 63 height 26
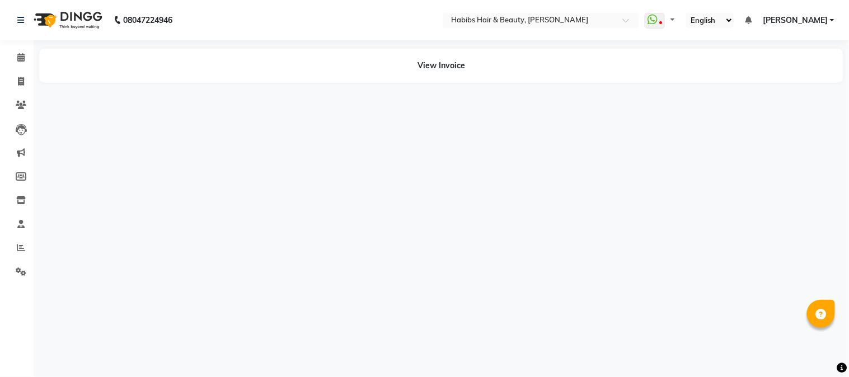
select select "en"
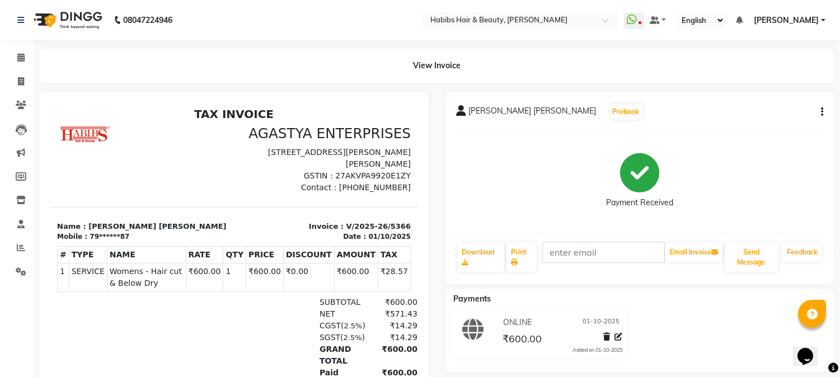
click at [820, 112] on button "button" at bounding box center [820, 112] width 7 height 12
click at [749, 87] on div "Cancel Invoice" at bounding box center [766, 84] width 77 height 14
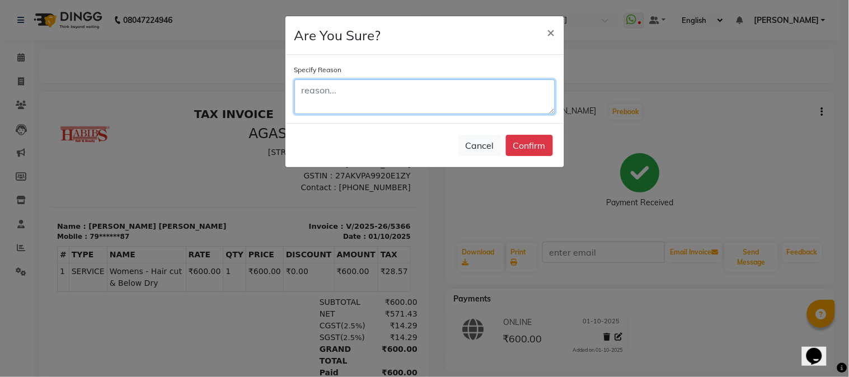
click at [448, 83] on textarea at bounding box center [424, 96] width 261 height 35
type textarea "WRONG ENTRY"
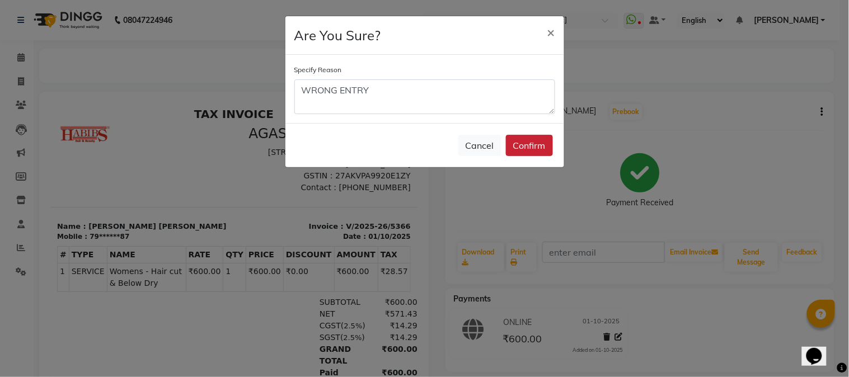
click at [523, 140] on button "Confirm" at bounding box center [529, 145] width 47 height 21
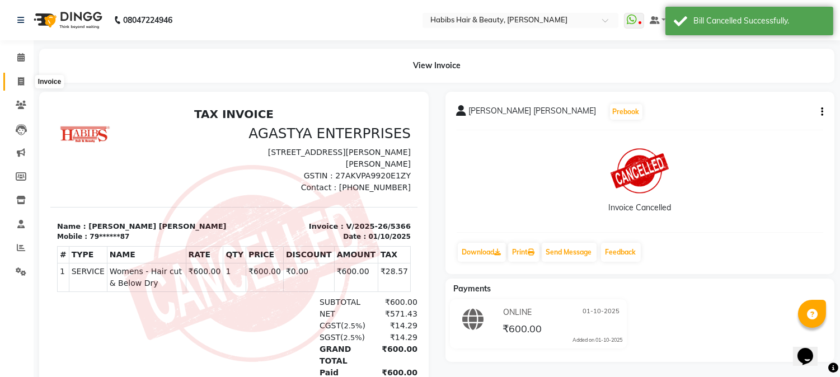
click at [15, 81] on span at bounding box center [21, 82] width 20 height 13
select select "service"
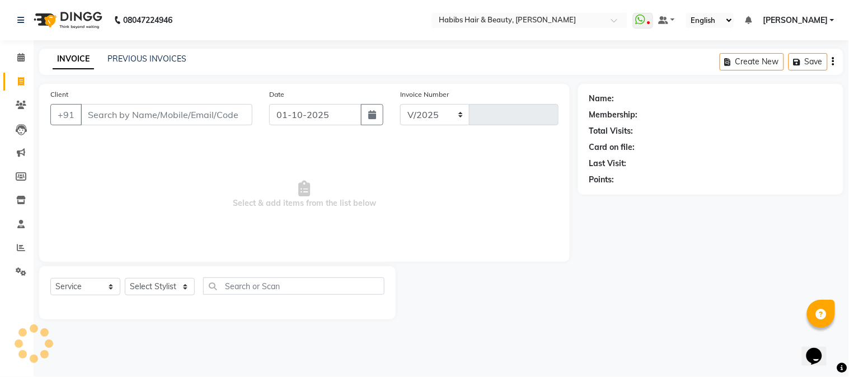
select select "3712"
type input "5370"
click at [108, 115] on input "Client" at bounding box center [167, 114] width 172 height 21
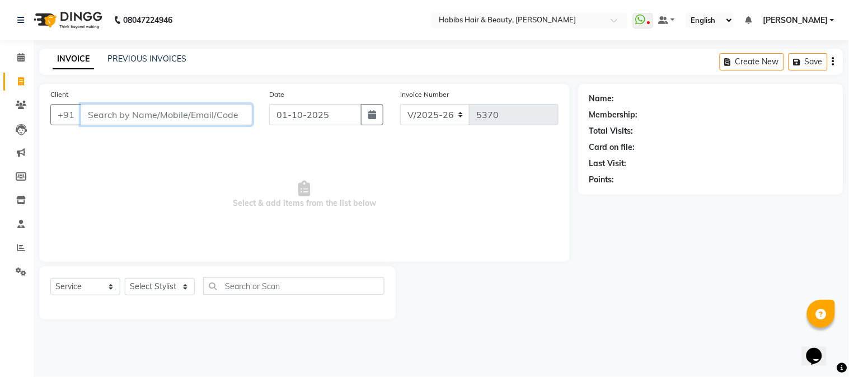
click at [119, 114] on input "Client" at bounding box center [167, 114] width 172 height 21
paste input "7972885087"
type input "7972885087"
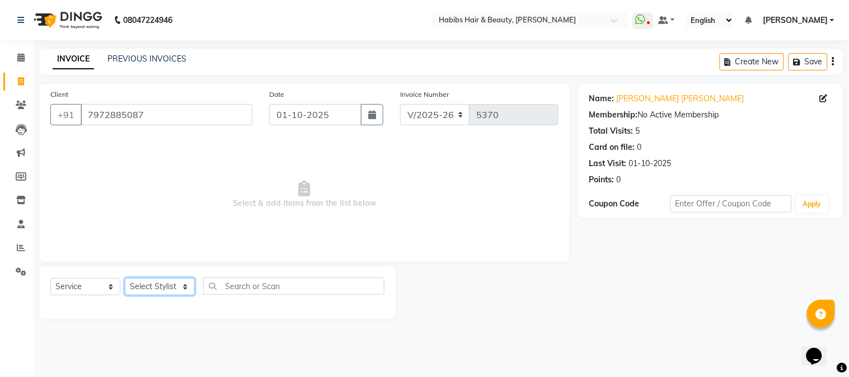
click at [160, 290] on select "Select Stylist Admin Akshay [PERSON_NAME] [PERSON_NAME] Pallavi [PERSON_NAME] […" at bounding box center [160, 286] width 70 height 17
select select "17830"
click at [125, 279] on select "Select Stylist Admin Akshay [PERSON_NAME] [PERSON_NAME] Pallavi [PERSON_NAME] […" at bounding box center [160, 286] width 70 height 17
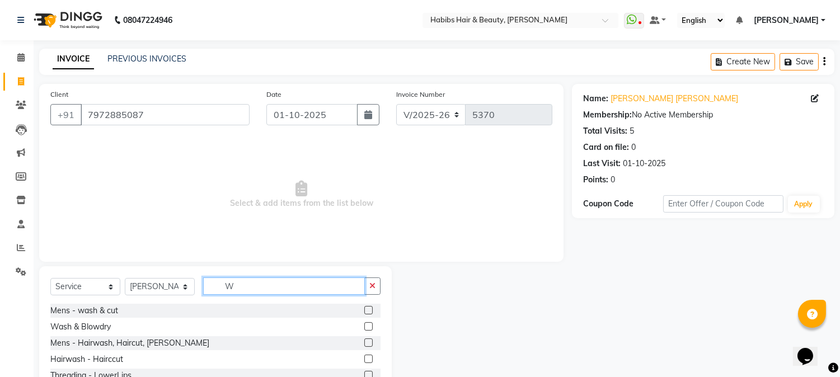
click at [259, 290] on input "W" at bounding box center [284, 286] width 162 height 17
type input "WASH"
click at [364, 328] on label at bounding box center [368, 326] width 8 height 8
click at [364, 328] on input "checkbox" at bounding box center [367, 327] width 7 height 7
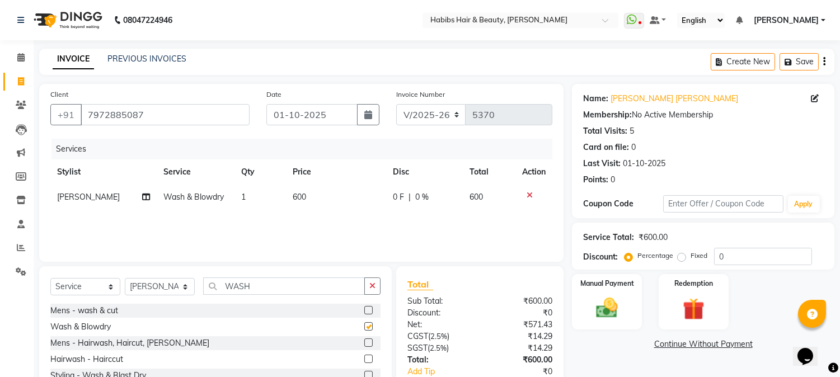
checkbox input "false"
click at [303, 209] on td "600" at bounding box center [336, 197] width 100 height 25
select select "17830"
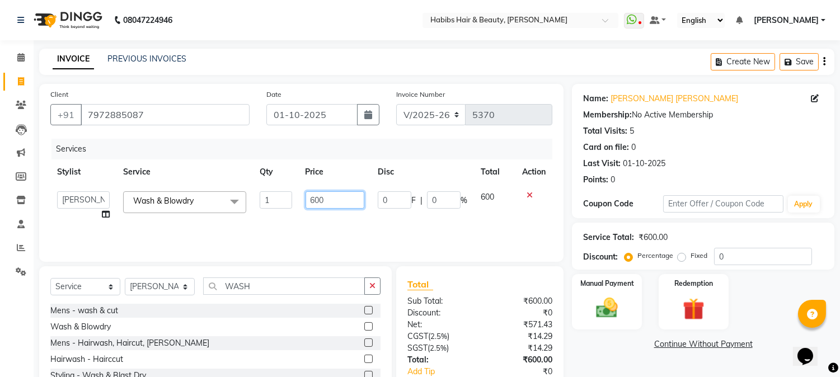
click at [312, 205] on input "600" at bounding box center [335, 199] width 59 height 17
type input "700"
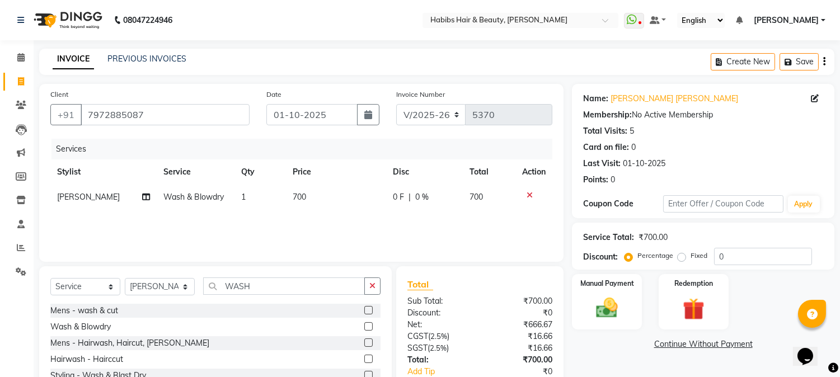
click at [343, 180] on th "Price" at bounding box center [336, 172] width 100 height 25
click at [593, 312] on img at bounding box center [607, 309] width 37 height 26
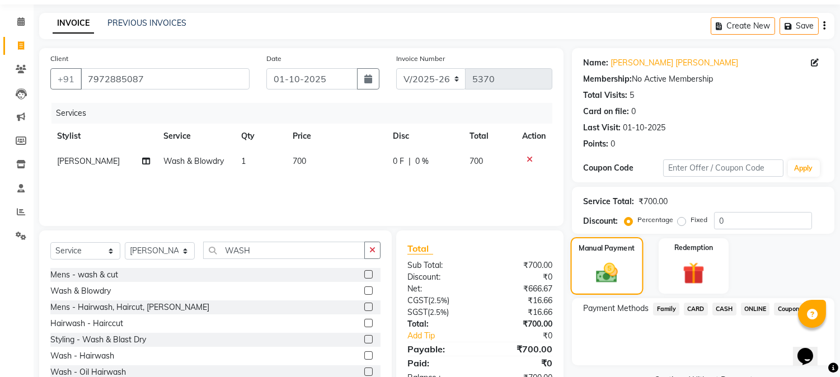
scroll to position [71, 0]
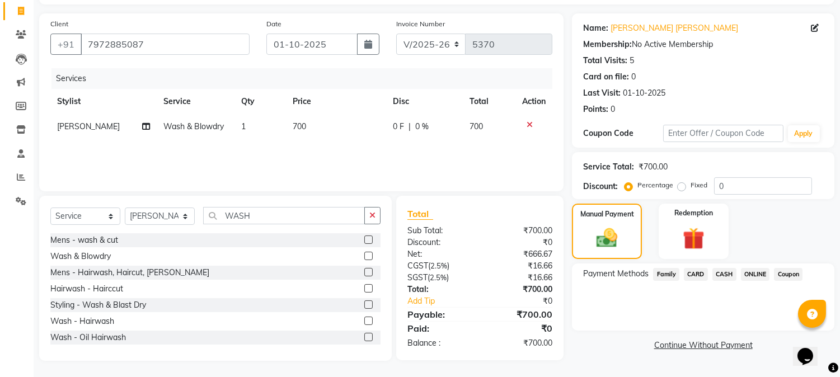
click at [755, 272] on span "ONLINE" at bounding box center [755, 274] width 29 height 13
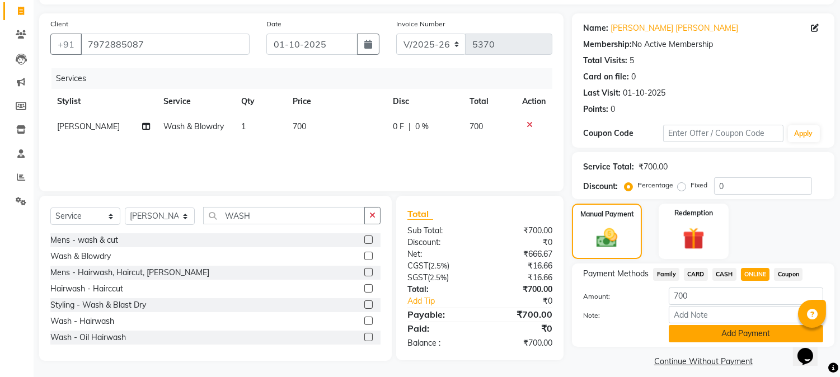
click at [726, 331] on button "Add Payment" at bounding box center [746, 333] width 155 height 17
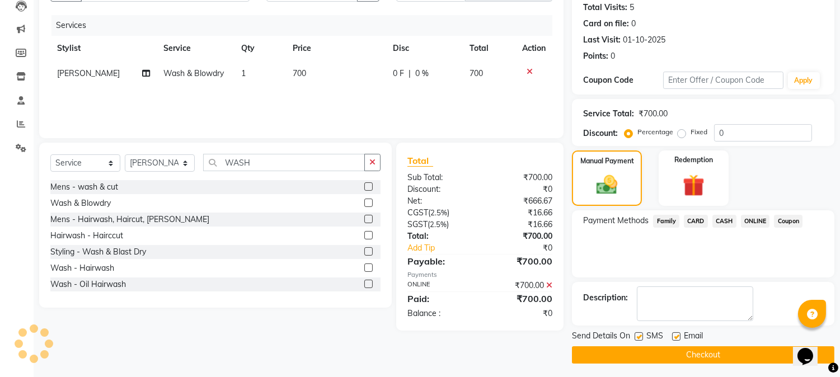
scroll to position [126, 0]
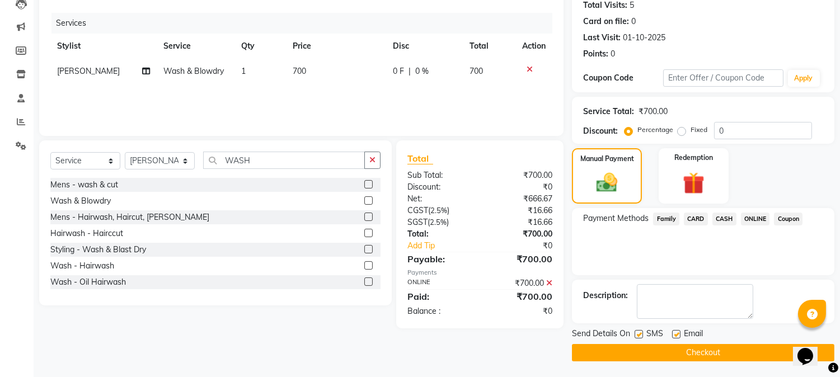
click at [708, 349] on button "Checkout" at bounding box center [703, 352] width 263 height 17
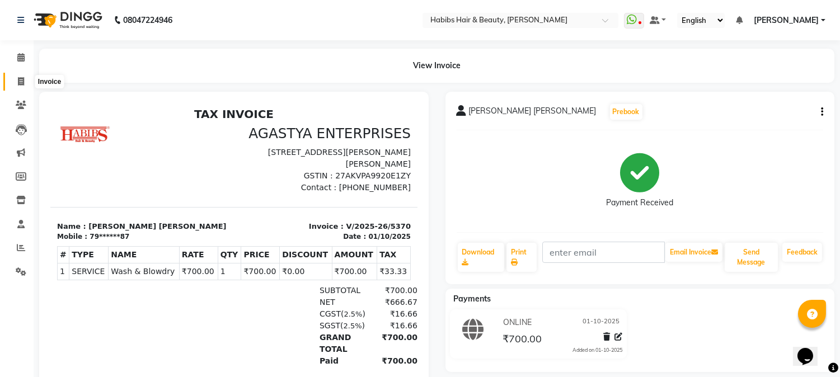
click at [21, 82] on icon at bounding box center [21, 81] width 6 height 8
select select "service"
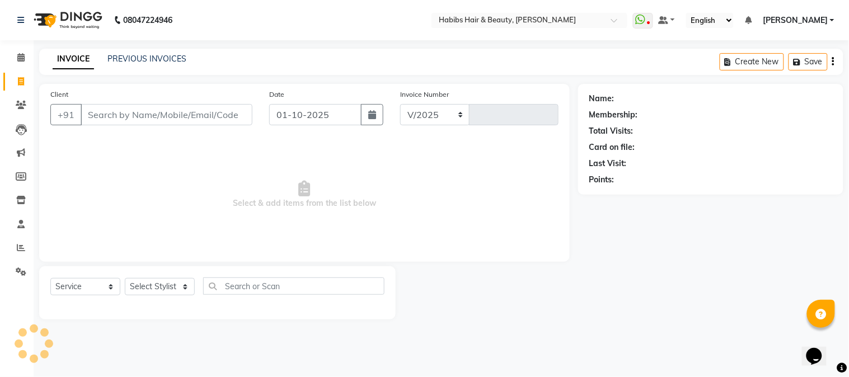
select select "3712"
type input "5371"
click at [149, 116] on input "Client" at bounding box center [167, 114] width 172 height 21
click at [158, 115] on input "Client" at bounding box center [167, 114] width 172 height 21
click at [166, 114] on input "Client" at bounding box center [167, 114] width 172 height 21
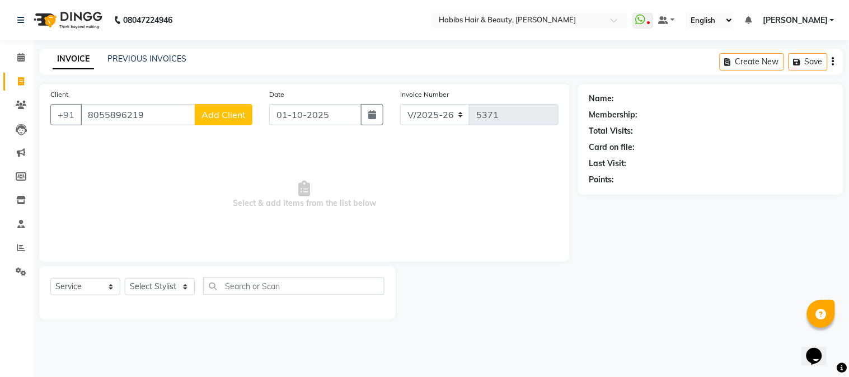
type input "8055896219"
click at [202, 114] on span "Add Client" at bounding box center [224, 114] width 44 height 11
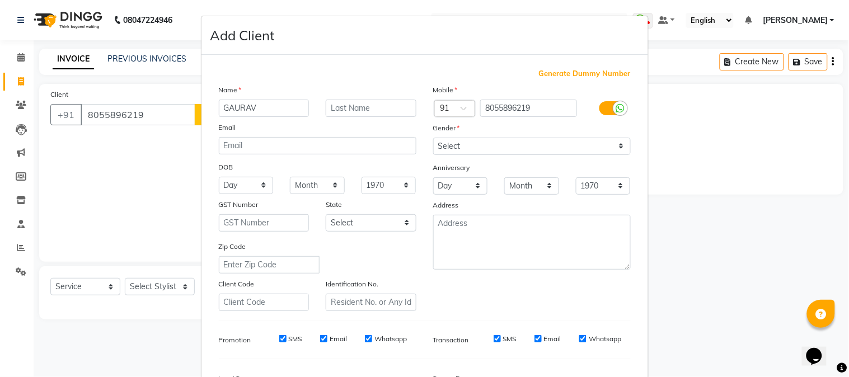
type input "GAURAV"
click at [570, 142] on select "Select [DEMOGRAPHIC_DATA] [DEMOGRAPHIC_DATA] Other Prefer Not To Say" at bounding box center [532, 146] width 198 height 17
select select "[DEMOGRAPHIC_DATA]"
click at [433, 138] on select "Select [DEMOGRAPHIC_DATA] [DEMOGRAPHIC_DATA] Other Prefer Not To Say" at bounding box center [532, 146] width 198 height 17
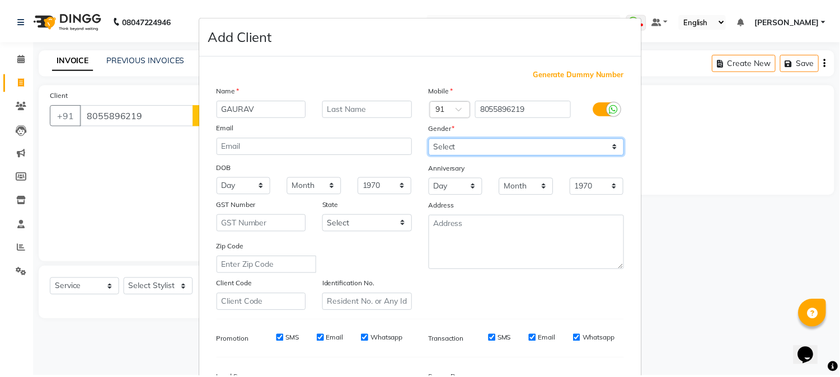
scroll to position [140, 0]
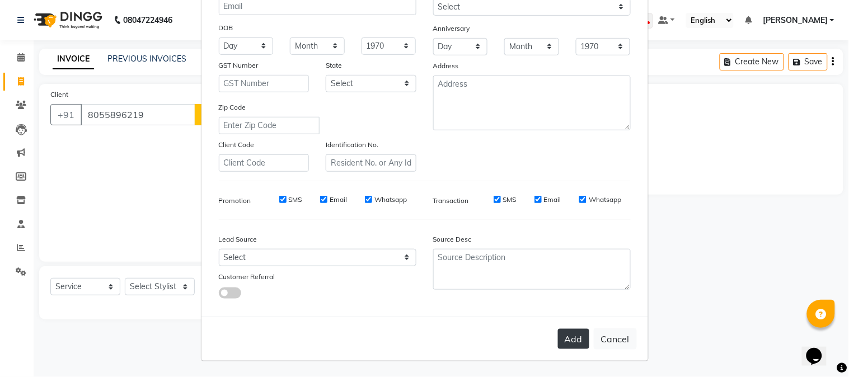
click at [568, 345] on button "Add" at bounding box center [573, 339] width 31 height 20
type input "80******19"
select select
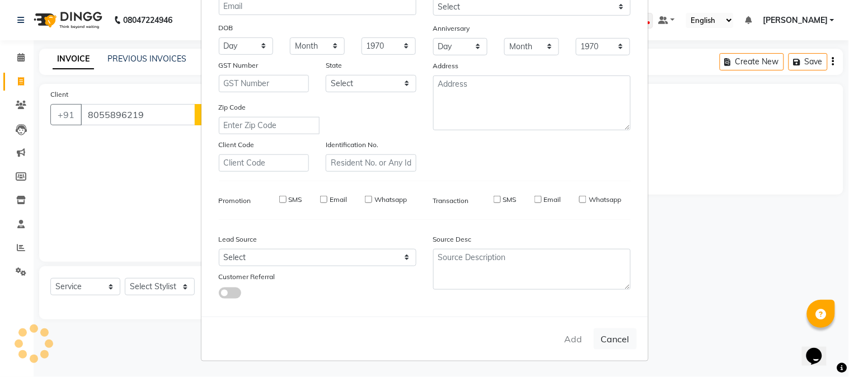
select select
checkbox input "false"
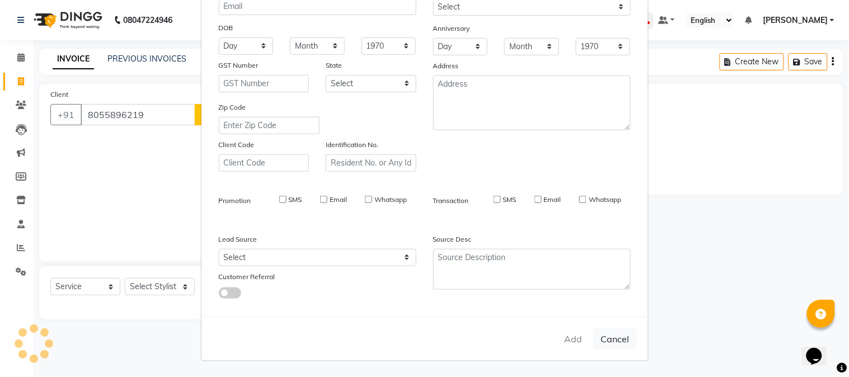
checkbox input "false"
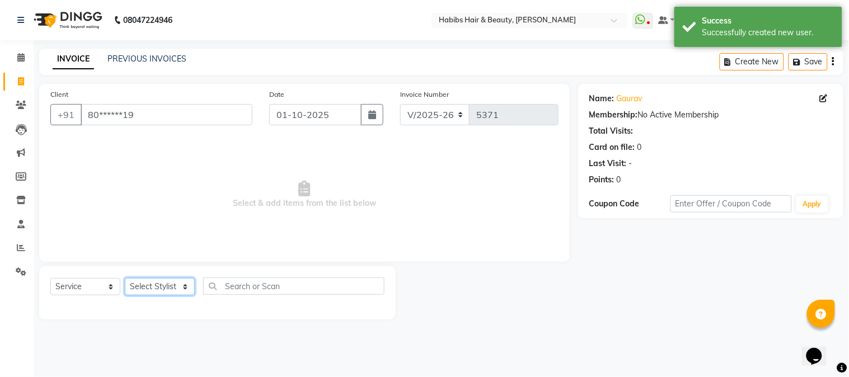
click at [169, 293] on select "Select Stylist Admin Akshay [PERSON_NAME] [PERSON_NAME] Pallavi [PERSON_NAME] […" at bounding box center [160, 286] width 70 height 17
select select "24540"
click at [125, 279] on select "Select Stylist Admin Akshay [PERSON_NAME] [PERSON_NAME] Pallavi [PERSON_NAME] […" at bounding box center [160, 286] width 70 height 17
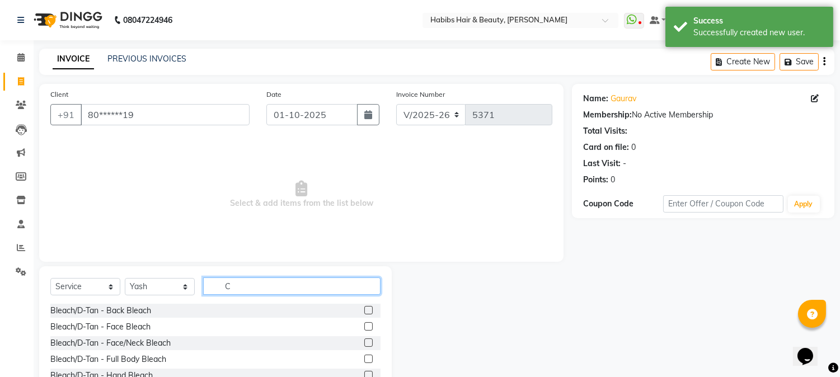
click at [273, 288] on input "C" at bounding box center [291, 286] width 177 height 17
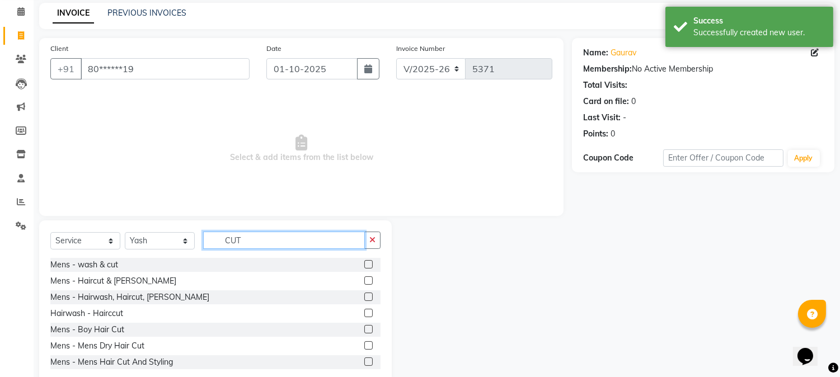
scroll to position [71, 0]
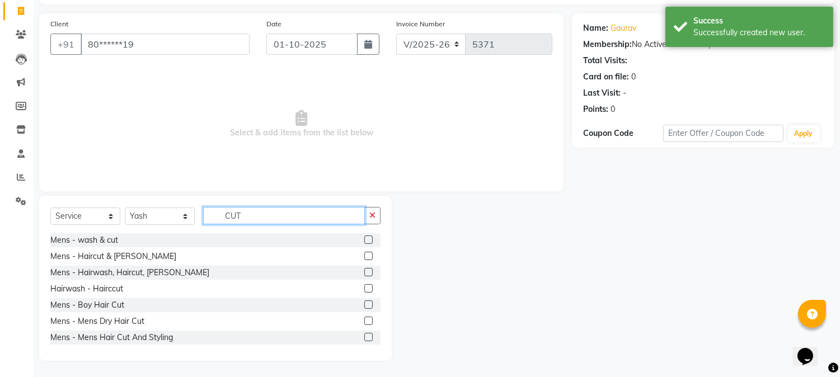
type input "CUT"
click at [364, 277] on div at bounding box center [367, 274] width 7 height 12
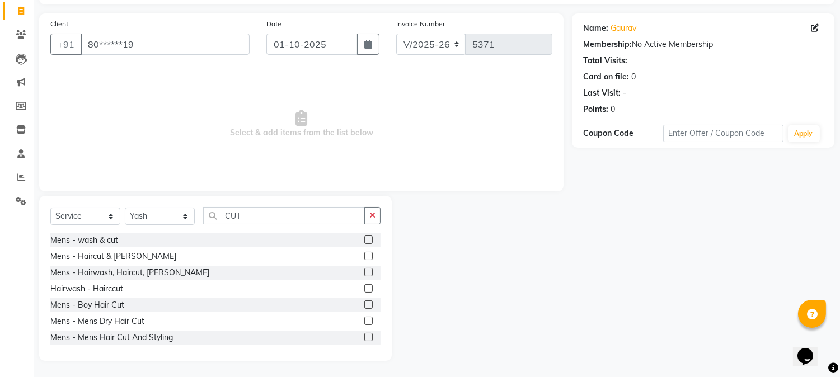
click at [364, 269] on label at bounding box center [368, 272] width 8 height 8
click at [364, 269] on input "checkbox" at bounding box center [367, 272] width 7 height 7
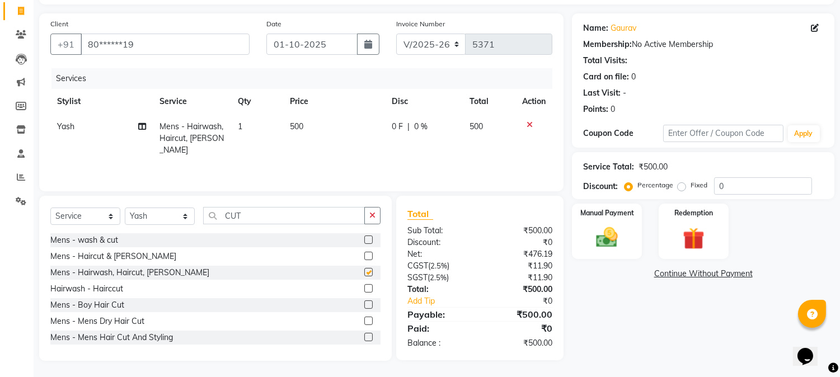
checkbox input "false"
click at [298, 124] on span "500" at bounding box center [296, 126] width 13 height 10
click at [298, 124] on td "500" at bounding box center [334, 138] width 102 height 49
select select "24540"
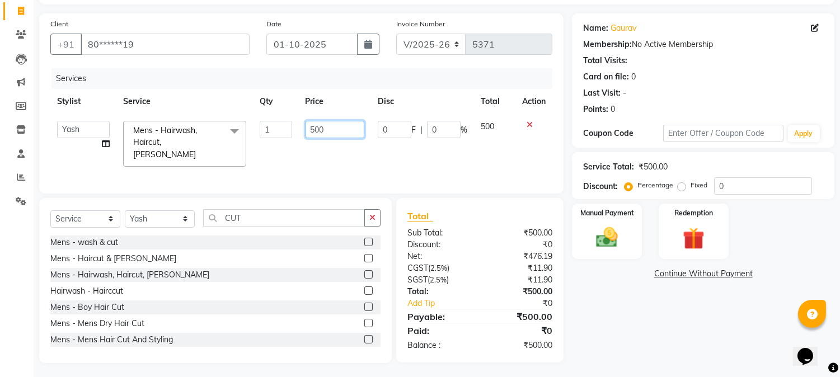
click at [309, 129] on input "500" at bounding box center [335, 129] width 59 height 17
type input "550"
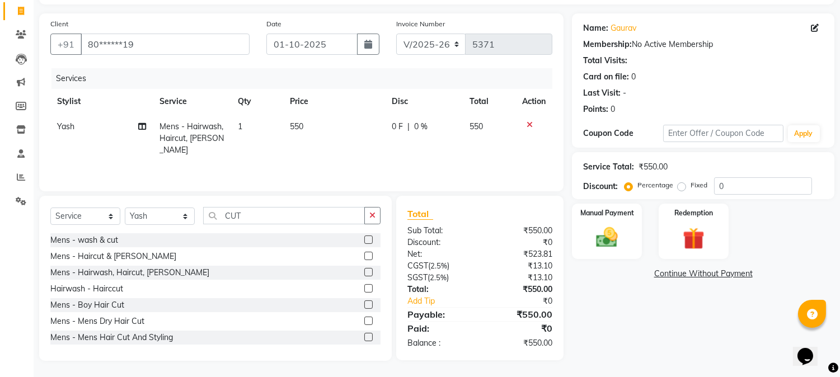
click at [390, 87] on div "Services" at bounding box center [306, 78] width 509 height 21
click at [415, 119] on td "0 F | 0 %" at bounding box center [424, 138] width 78 height 49
select select "24540"
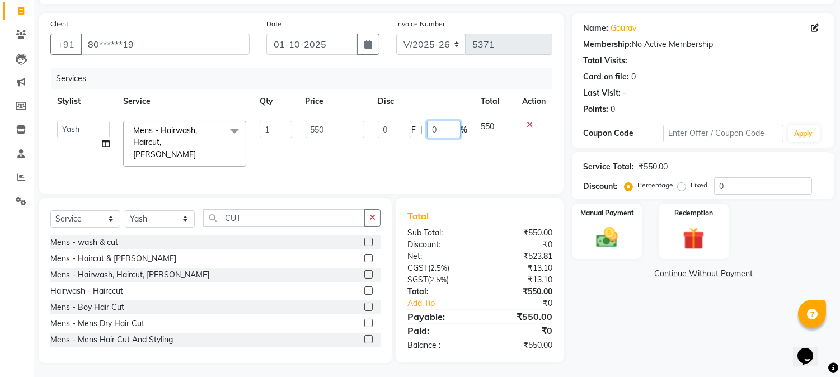
click at [432, 127] on input "0" at bounding box center [444, 129] width 34 height 17
type input "20"
click at [453, 104] on th "Disc" at bounding box center [422, 101] width 103 height 25
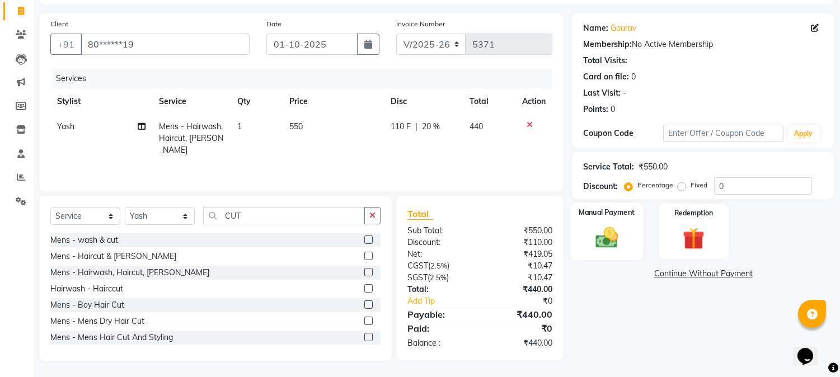
click at [588, 232] on div "Manual Payment" at bounding box center [607, 231] width 73 height 57
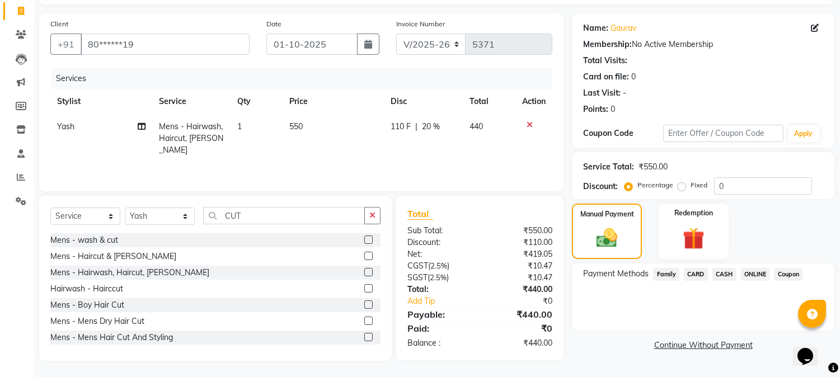
click at [713, 271] on span "CASH" at bounding box center [725, 274] width 24 height 13
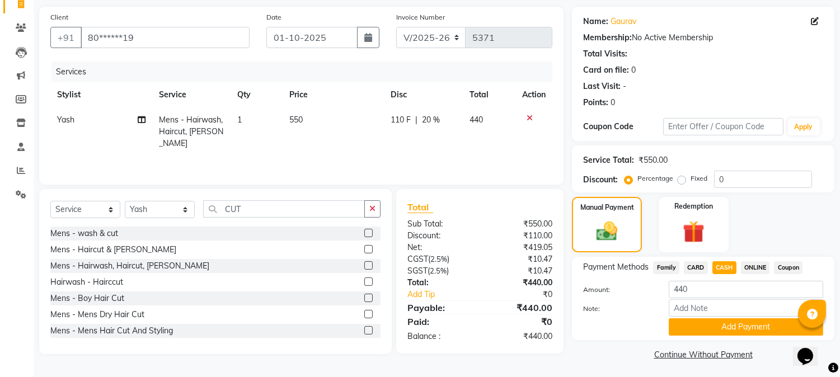
scroll to position [79, 0]
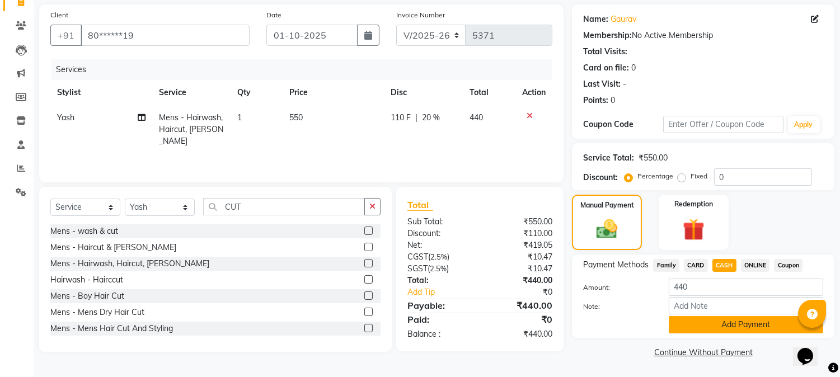
click at [721, 320] on button "Add Payment" at bounding box center [746, 324] width 155 height 17
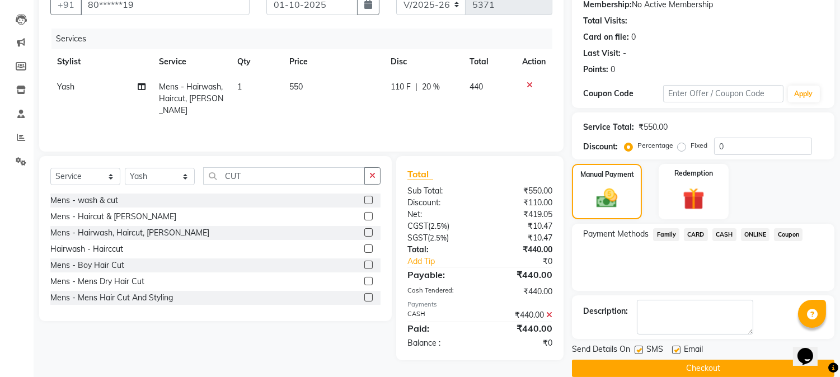
scroll to position [126, 0]
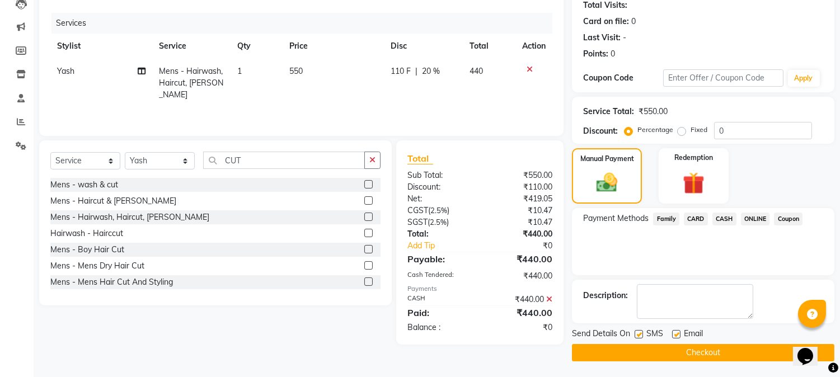
click at [711, 354] on button "Checkout" at bounding box center [703, 352] width 263 height 17
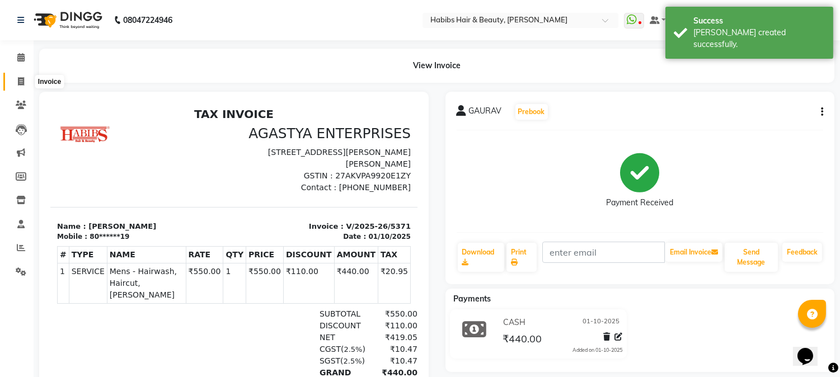
click at [21, 80] on icon at bounding box center [21, 81] width 6 height 8
select select "service"
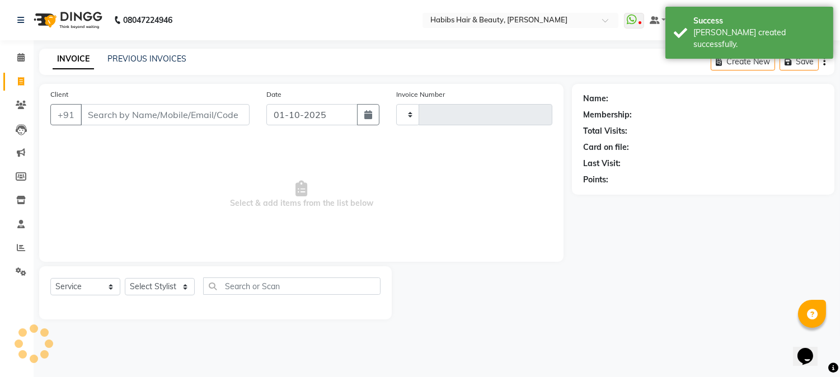
type input "5372"
select select "3712"
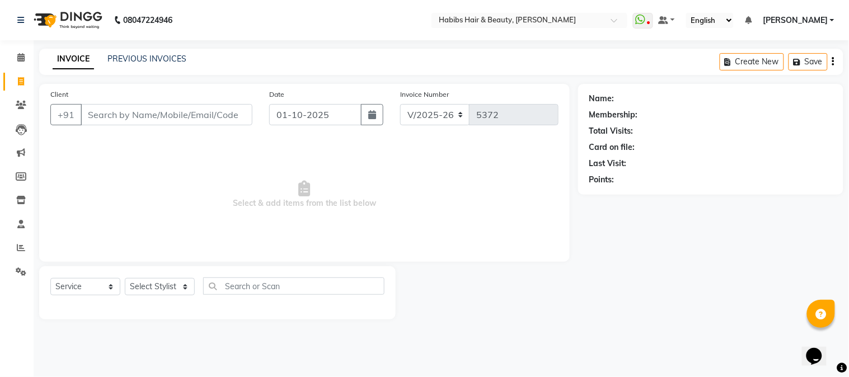
click at [165, 116] on input "Client" at bounding box center [167, 114] width 172 height 21
click at [171, 114] on input "Client" at bounding box center [167, 114] width 172 height 21
click at [167, 114] on input "Client" at bounding box center [167, 114] width 172 height 21
type input "8237585177"
click at [226, 112] on span "Add Client" at bounding box center [224, 114] width 44 height 11
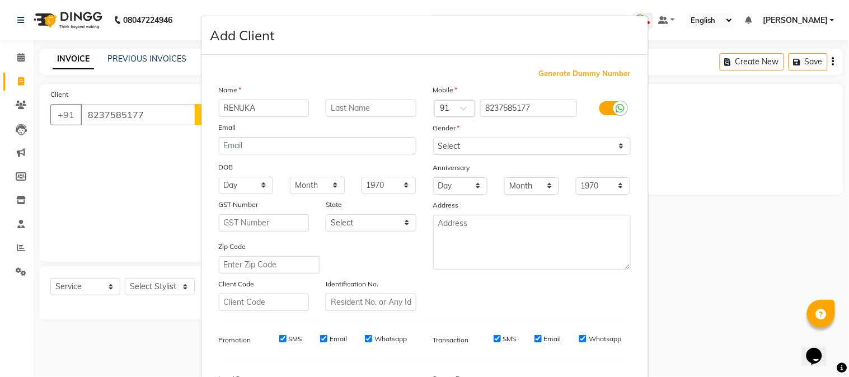
type input "RENUKA"
click at [539, 143] on select "Select [DEMOGRAPHIC_DATA] [DEMOGRAPHIC_DATA] Other Prefer Not To Say" at bounding box center [532, 146] width 198 height 17
select select "[DEMOGRAPHIC_DATA]"
click at [433, 138] on select "Select [DEMOGRAPHIC_DATA] [DEMOGRAPHIC_DATA] Other Prefer Not To Say" at bounding box center [532, 146] width 198 height 17
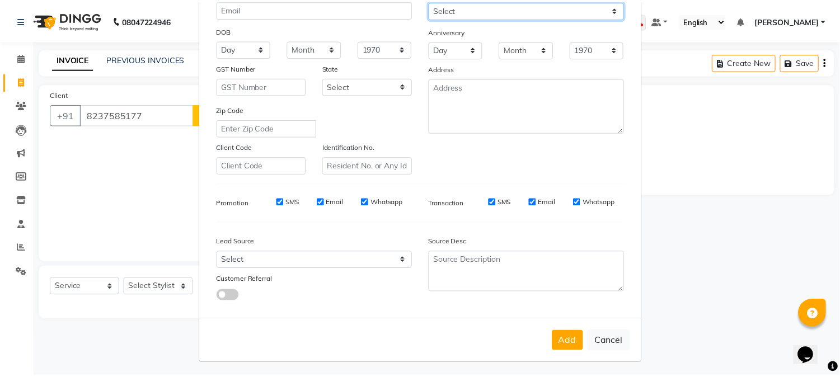
scroll to position [140, 0]
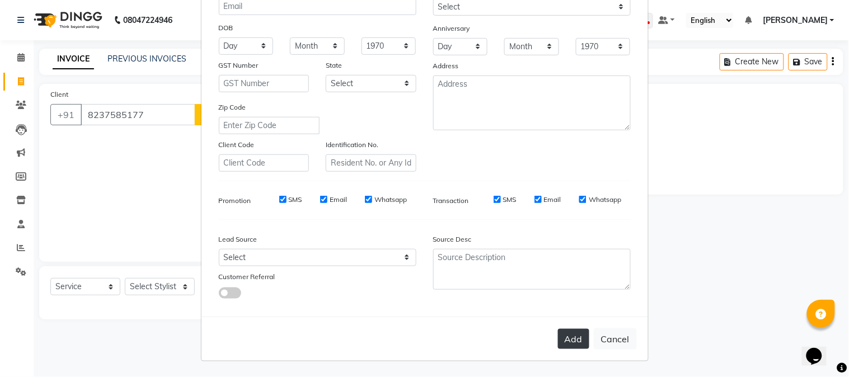
click at [569, 340] on button "Add" at bounding box center [573, 339] width 31 height 20
type input "82******77"
select select
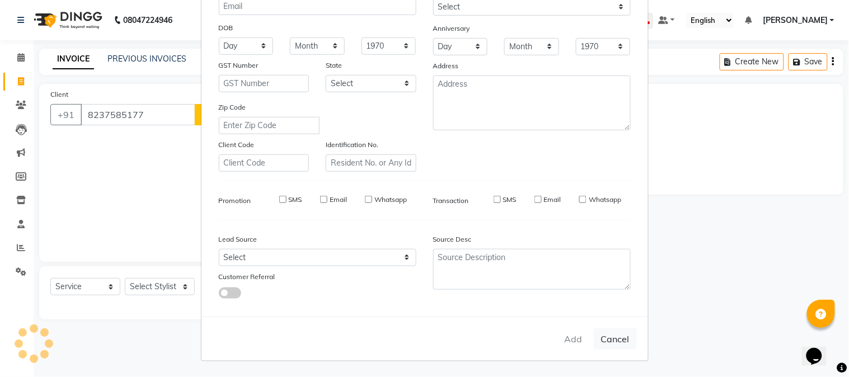
select select
checkbox input "false"
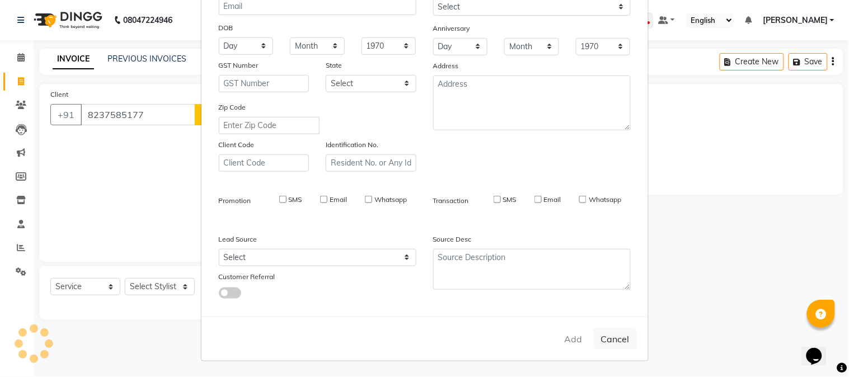
checkbox input "false"
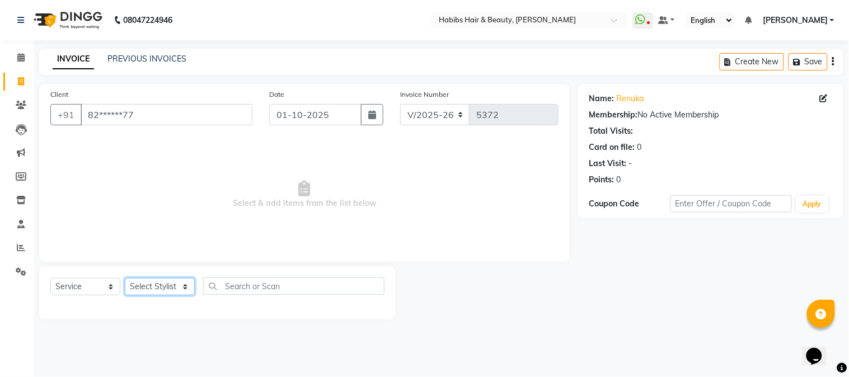
click at [165, 286] on select "Select Stylist Admin Akshay [PERSON_NAME] [PERSON_NAME] Pallavi [PERSON_NAME] […" at bounding box center [160, 286] width 70 height 17
select select "53779"
click at [125, 279] on select "Select Stylist Admin Akshay [PERSON_NAME] [PERSON_NAME] Pallavi [PERSON_NAME] […" at bounding box center [160, 286] width 70 height 17
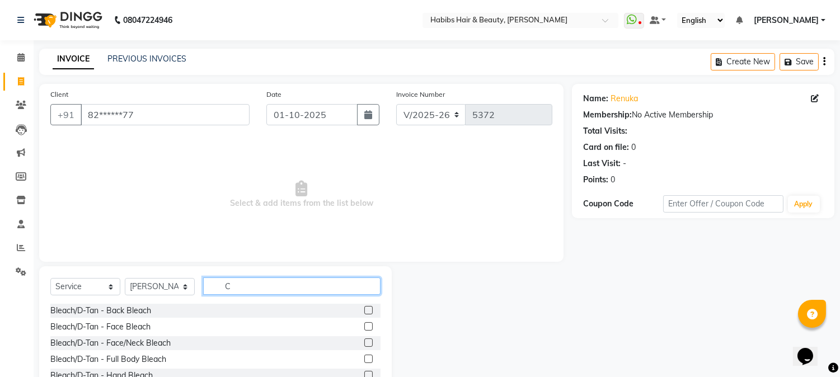
click at [237, 284] on input "C" at bounding box center [291, 286] width 177 height 17
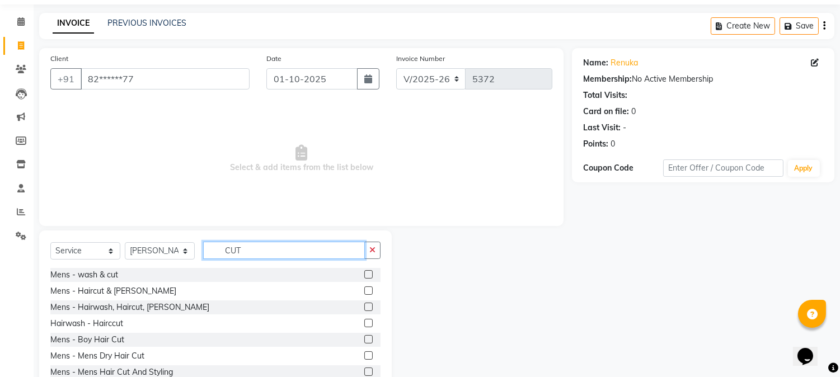
scroll to position [71, 0]
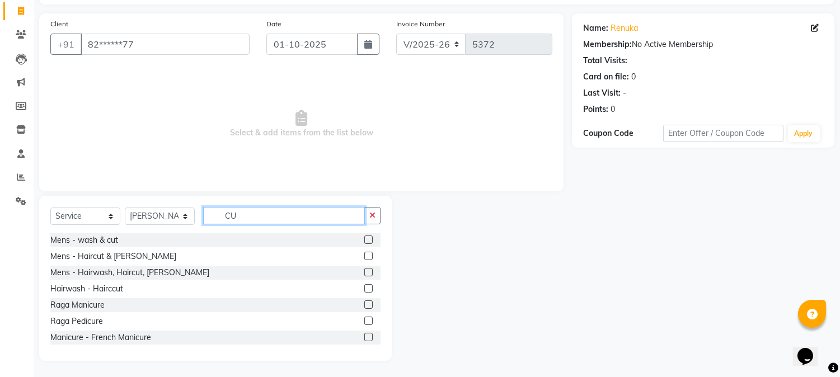
type input "C"
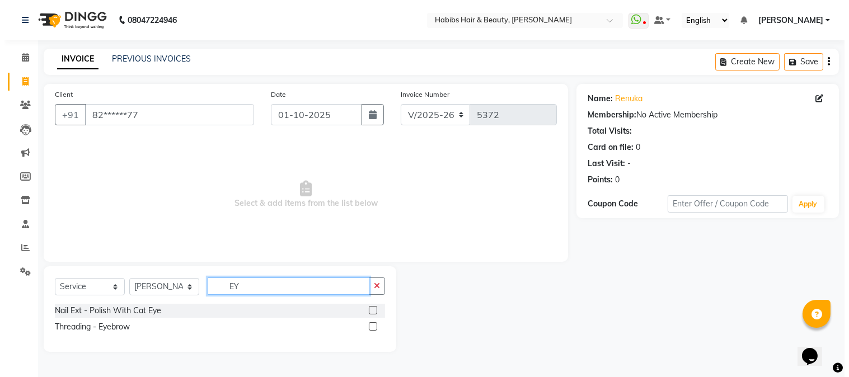
scroll to position [0, 0]
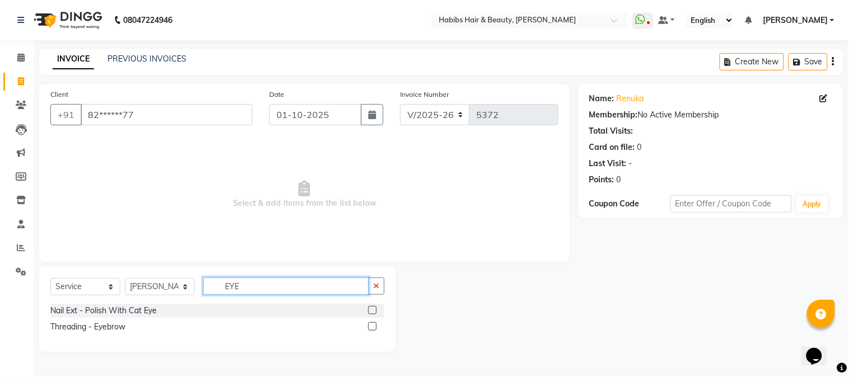
type input "EYE"
click at [371, 331] on div at bounding box center [371, 328] width 7 height 12
drag, startPoint x: 371, startPoint y: 331, endPoint x: 375, endPoint y: 325, distance: 7.6
click at [375, 325] on div at bounding box center [371, 328] width 7 height 12
click at [375, 325] on label at bounding box center [372, 326] width 8 height 8
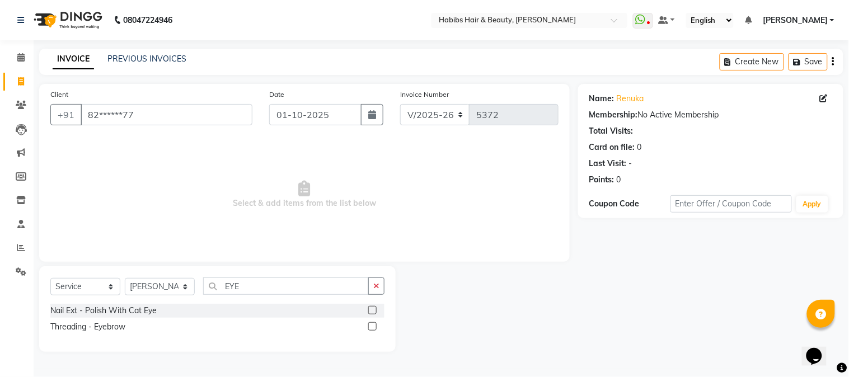
click at [375, 325] on input "checkbox" at bounding box center [371, 327] width 7 height 7
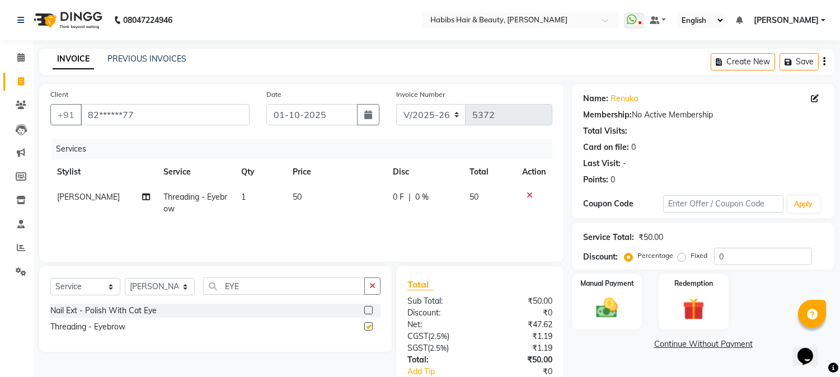
checkbox input "false"
click at [802, 60] on button "Save" at bounding box center [799, 61] width 39 height 17
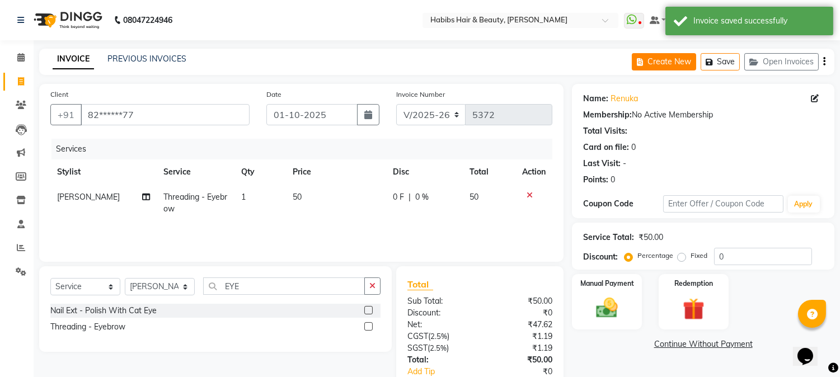
click at [675, 58] on button "Create New" at bounding box center [664, 61] width 64 height 17
select select "service"
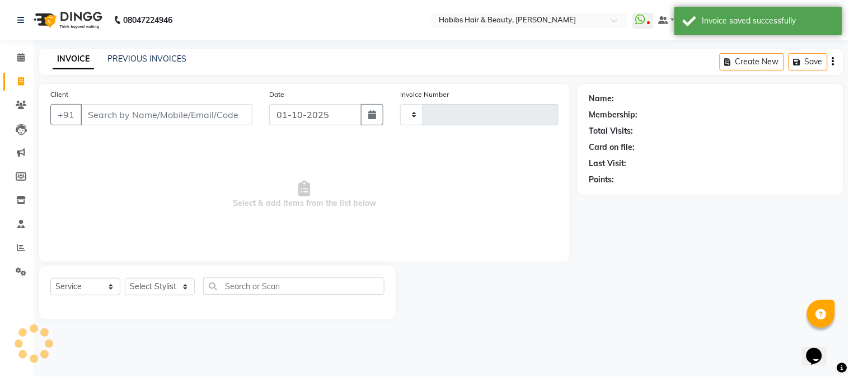
type input "5372"
select select "3712"
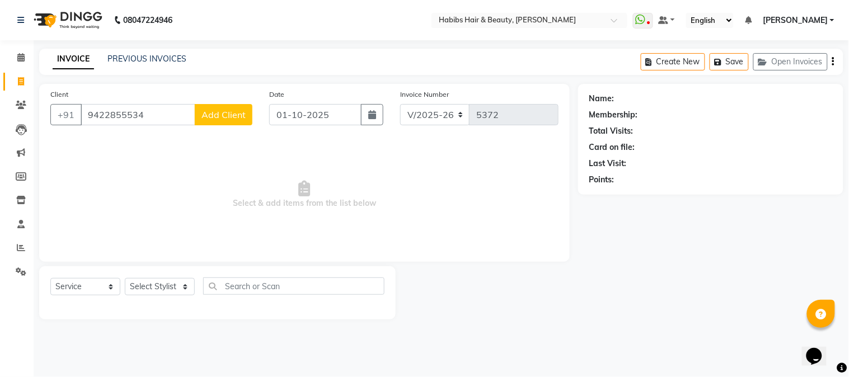
type input "9422855534"
click at [221, 116] on span "Add Client" at bounding box center [224, 114] width 44 height 11
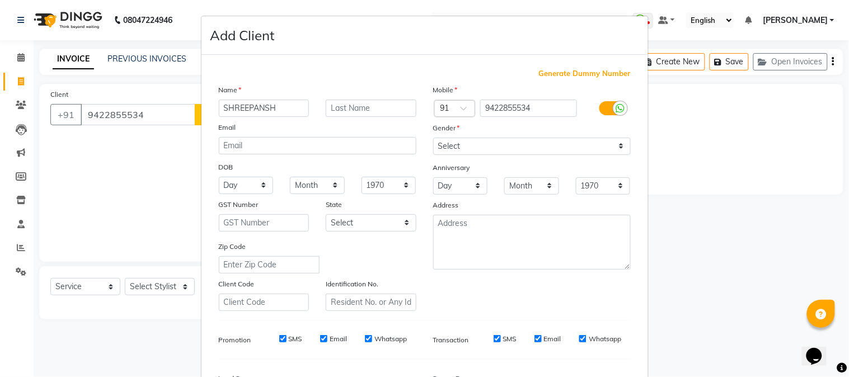
type input "SHREEPANSH"
click at [491, 152] on select "Select [DEMOGRAPHIC_DATA] [DEMOGRAPHIC_DATA] Other Prefer Not To Say" at bounding box center [532, 146] width 198 height 17
select select "[DEMOGRAPHIC_DATA]"
click at [433, 138] on select "Select [DEMOGRAPHIC_DATA] [DEMOGRAPHIC_DATA] Other Prefer Not To Say" at bounding box center [532, 146] width 198 height 17
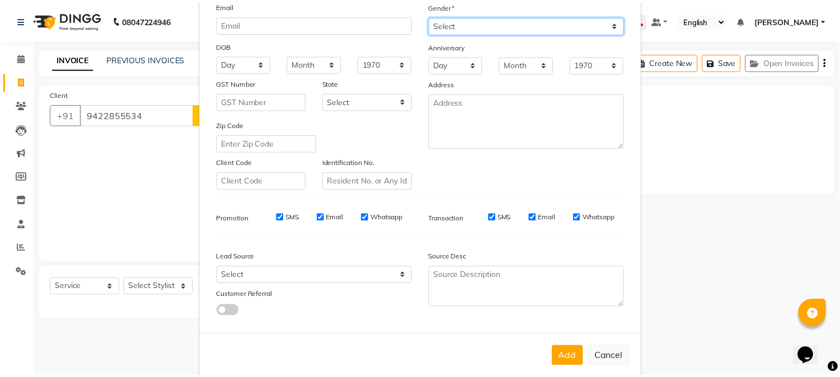
scroll to position [140, 0]
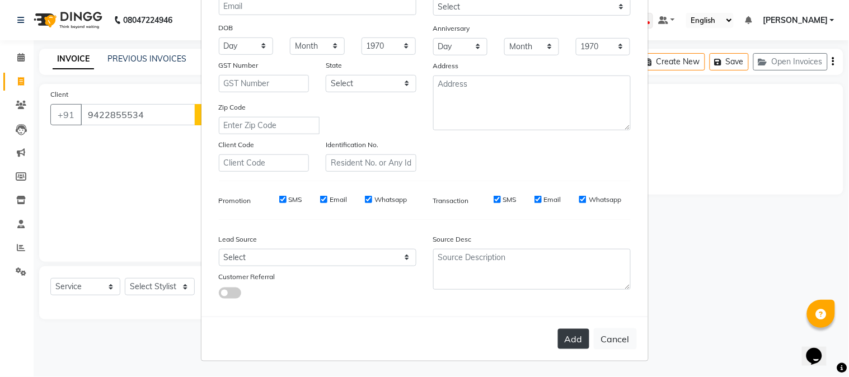
click at [572, 343] on button "Add" at bounding box center [573, 339] width 31 height 20
type input "94******34"
select select
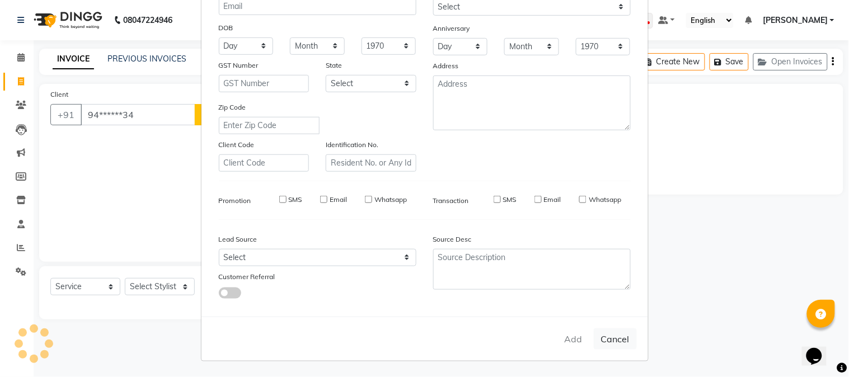
select select
checkbox input "false"
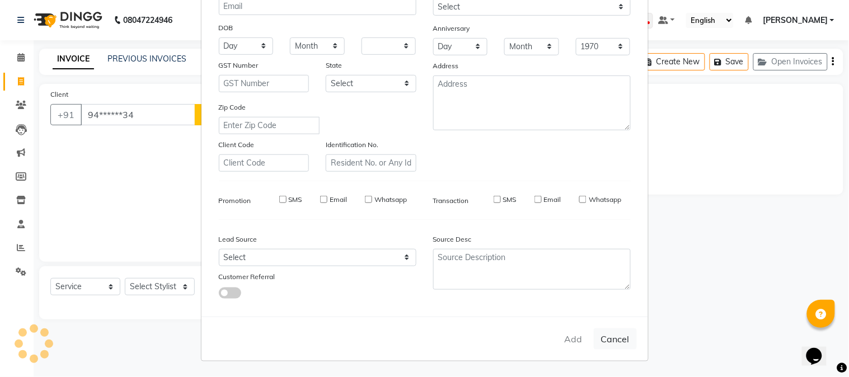
checkbox input "false"
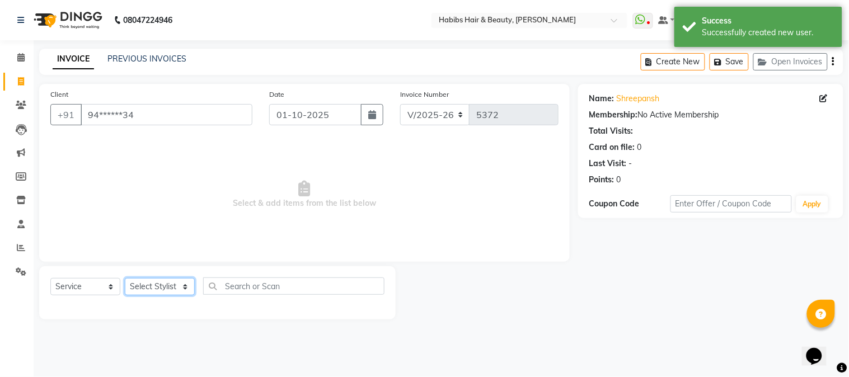
click at [161, 289] on select "Select Stylist Admin Akshay [PERSON_NAME] [PERSON_NAME] Pallavi [PERSON_NAME] […" at bounding box center [160, 286] width 70 height 17
select select "53779"
click at [125, 279] on select "Select Stylist Admin Akshay [PERSON_NAME] [PERSON_NAME] Pallavi [PERSON_NAME] […" at bounding box center [160, 286] width 70 height 17
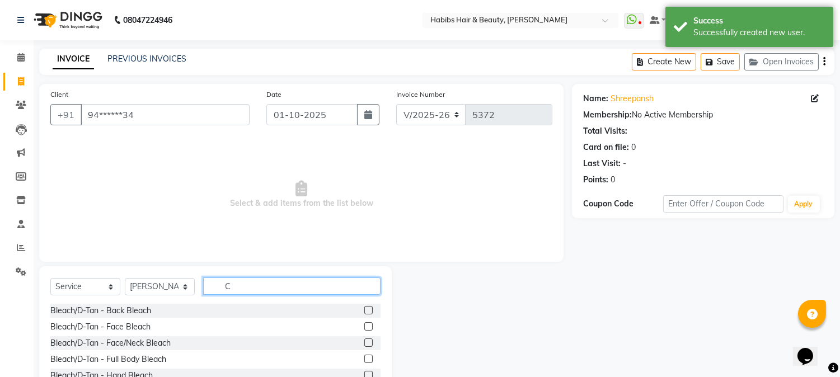
click at [219, 288] on input "C" at bounding box center [291, 286] width 177 height 17
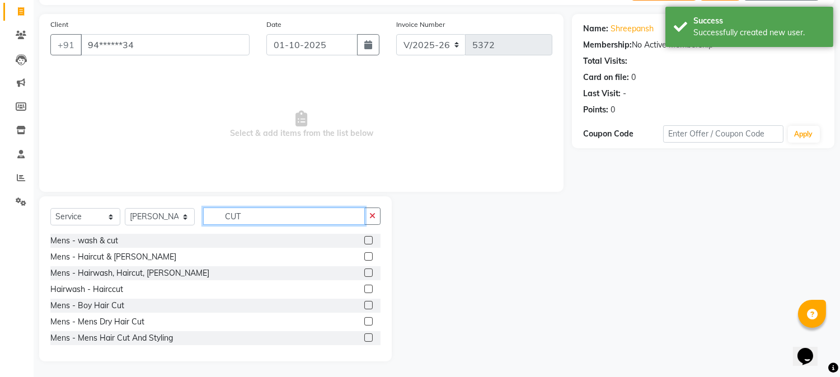
scroll to position [71, 0]
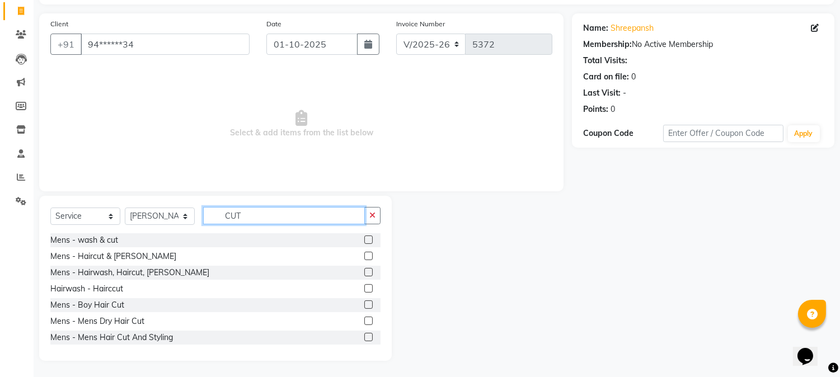
type input "CUT"
click at [364, 320] on label at bounding box center [368, 321] width 8 height 8
click at [364, 320] on input "checkbox" at bounding box center [367, 321] width 7 height 7
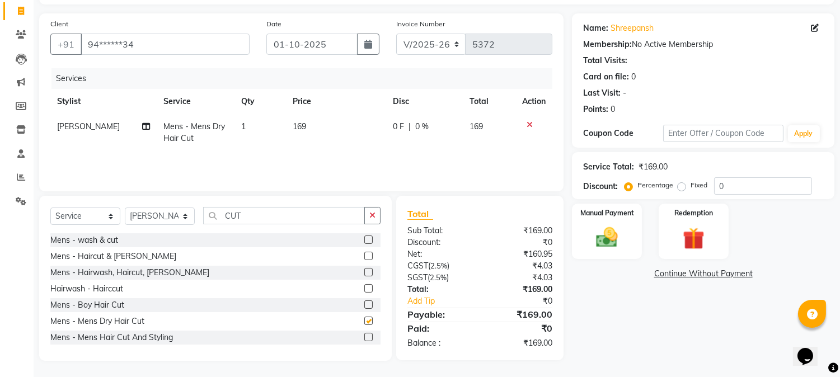
checkbox input "false"
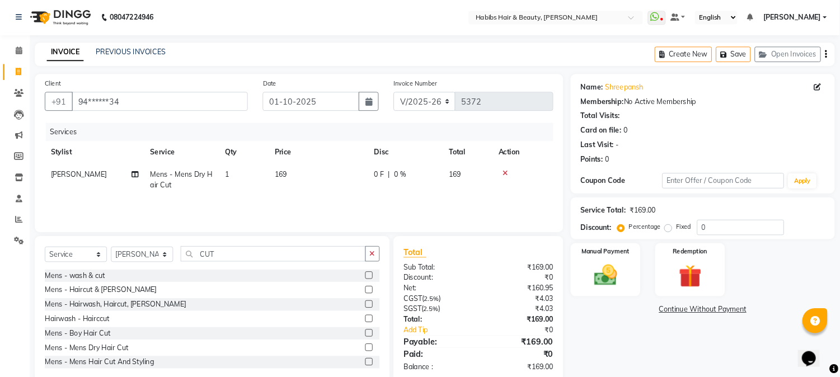
scroll to position [0, 0]
click at [832, 62] on button "Save" at bounding box center [825, 61] width 39 height 17
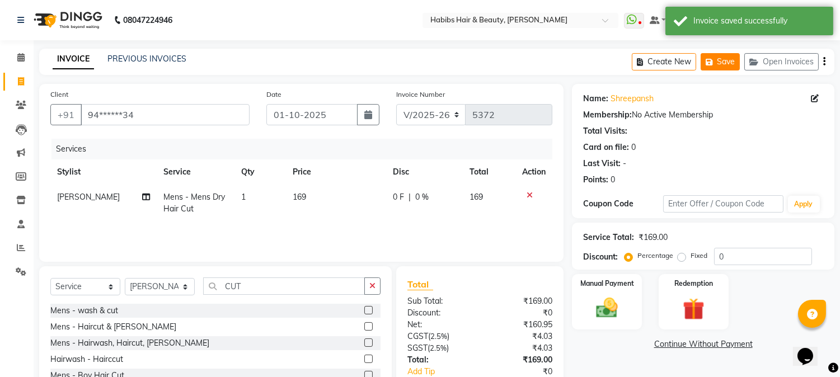
click at [719, 54] on button "Save" at bounding box center [720, 61] width 39 height 17
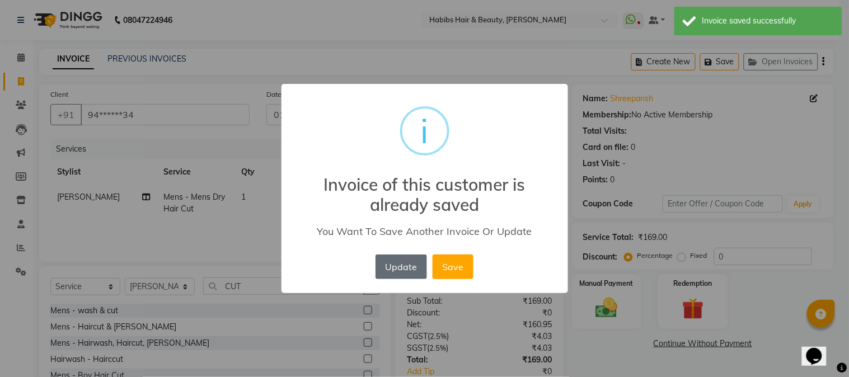
click at [409, 269] on button "Update" at bounding box center [402, 267] width 52 height 25
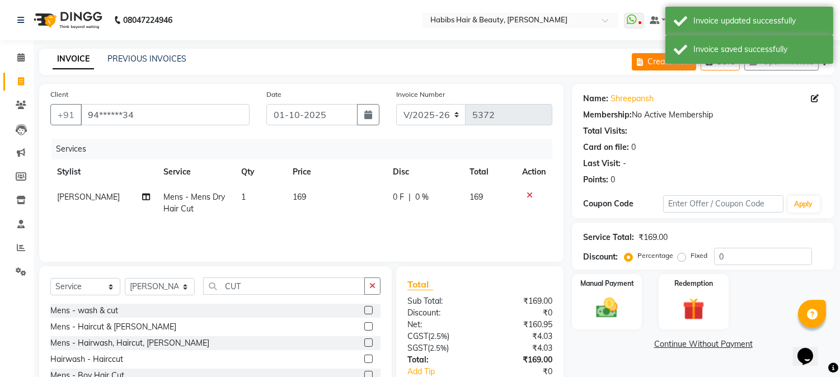
click at [645, 62] on icon "button" at bounding box center [642, 62] width 11 height 8
select select "service"
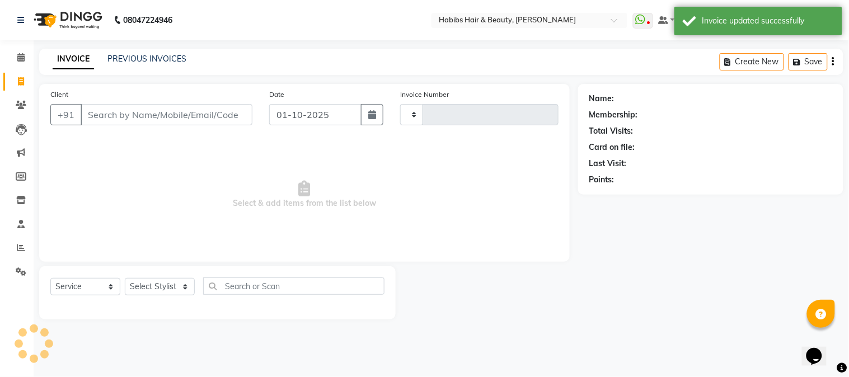
type input "5372"
select select "3712"
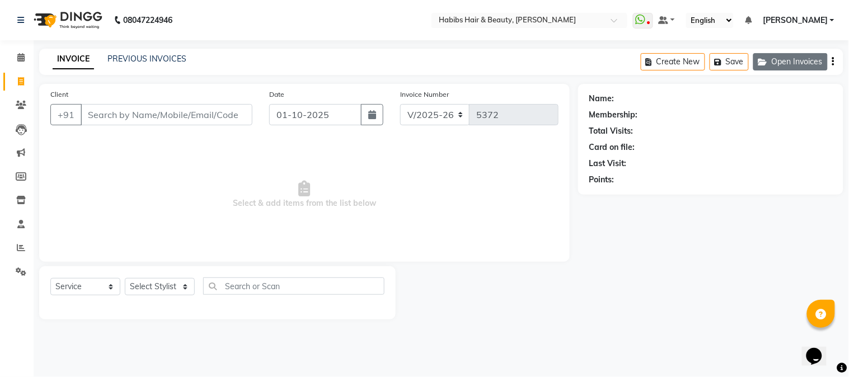
click at [783, 63] on button "Open Invoices" at bounding box center [791, 61] width 74 height 17
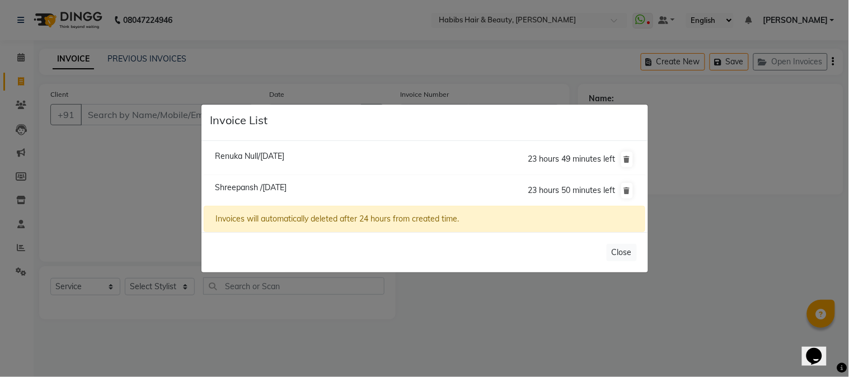
click at [284, 157] on span "Renuka Null/[DATE]" at bounding box center [249, 156] width 69 height 10
type input "82******77"
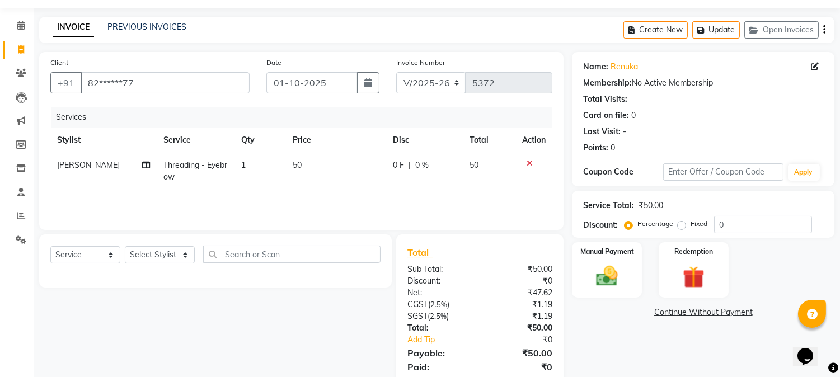
scroll to position [70, 0]
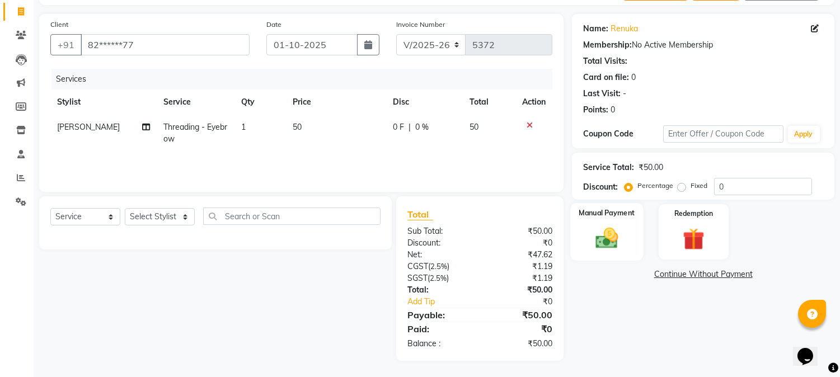
click at [612, 226] on img at bounding box center [607, 239] width 37 height 26
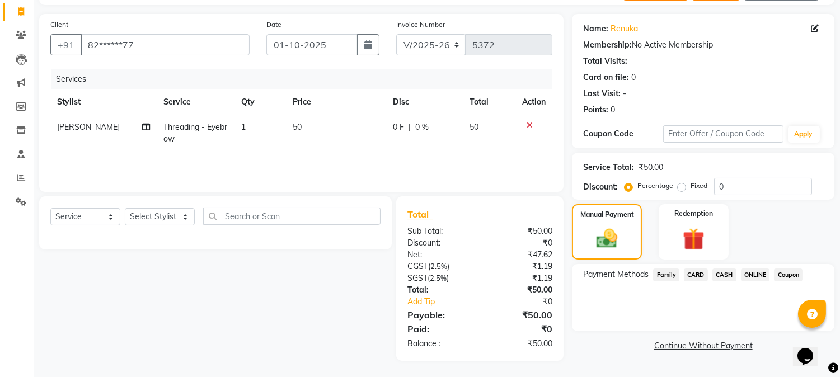
click at [760, 277] on span "ONLINE" at bounding box center [755, 275] width 29 height 13
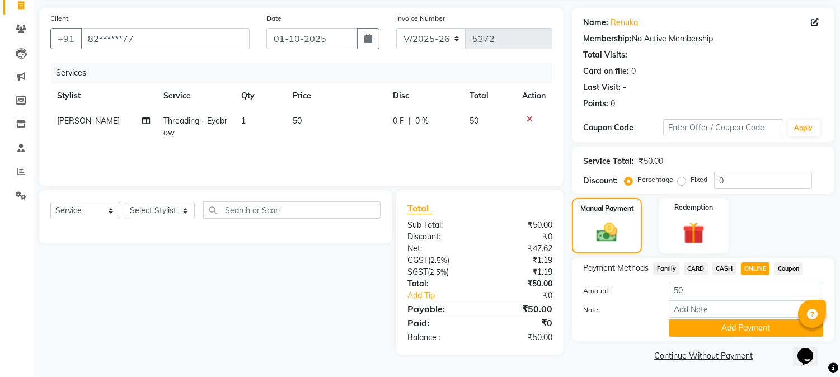
scroll to position [79, 0]
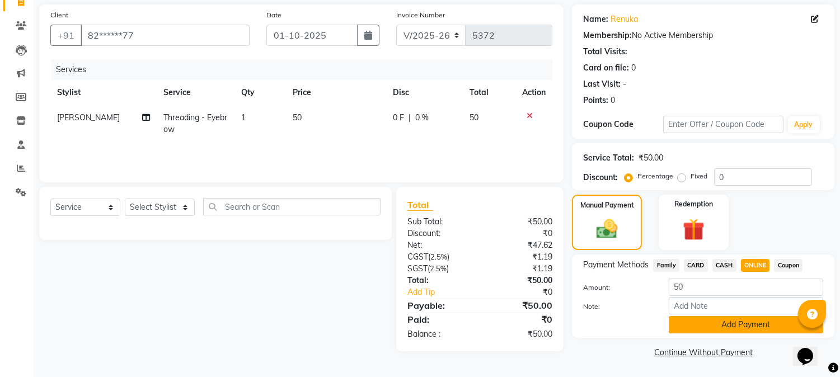
click at [751, 318] on button "Add Payment" at bounding box center [746, 324] width 155 height 17
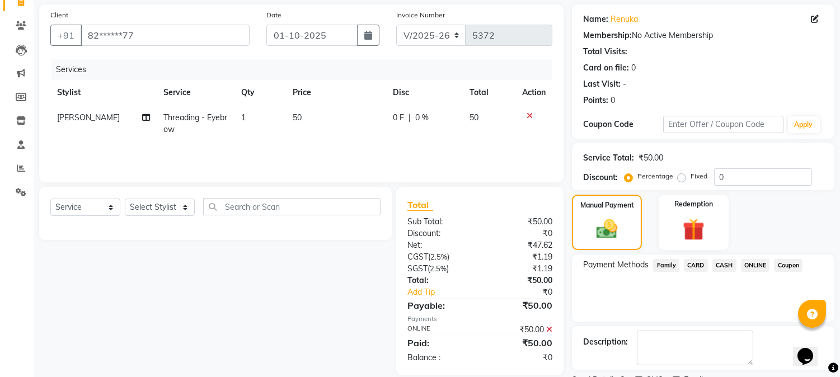
scroll to position [126, 0]
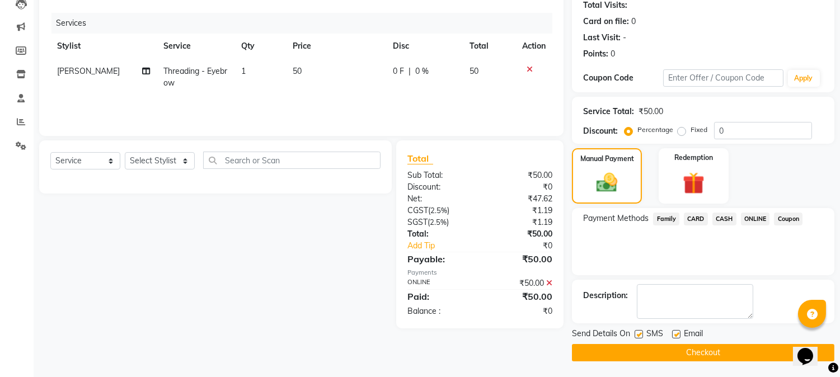
click at [717, 351] on button "Checkout" at bounding box center [703, 352] width 263 height 17
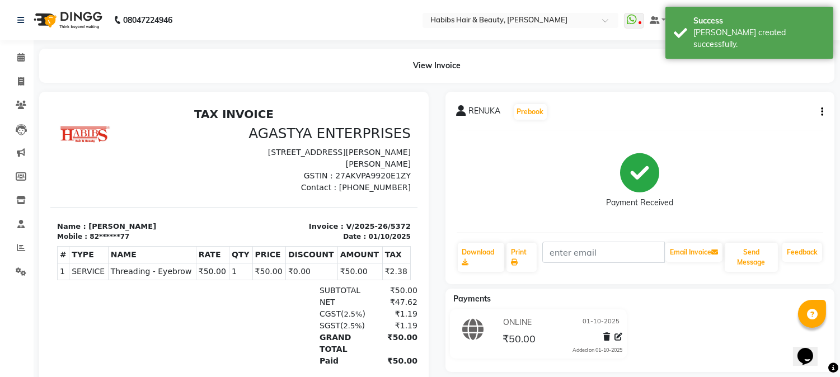
click at [717, 351] on div "ONLINE [DATE] ₹50.00 Added on [DATE]" at bounding box center [640, 337] width 406 height 54
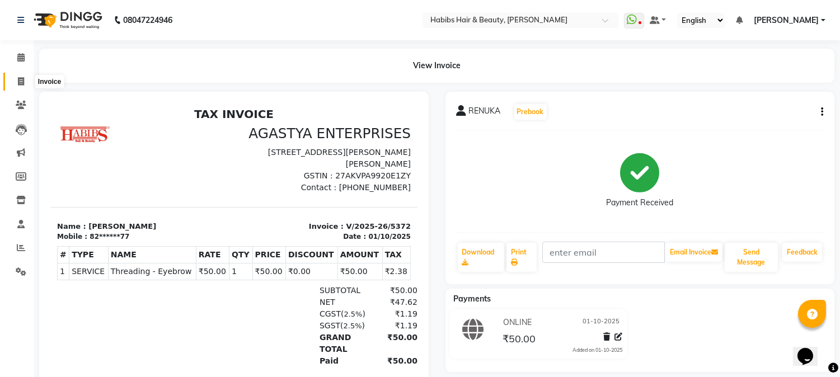
click at [25, 77] on span at bounding box center [21, 82] width 20 height 13
select select "service"
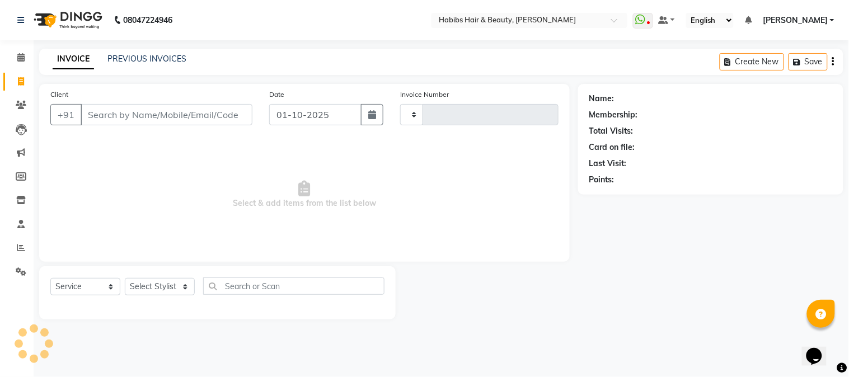
type input "5373"
select select "3712"
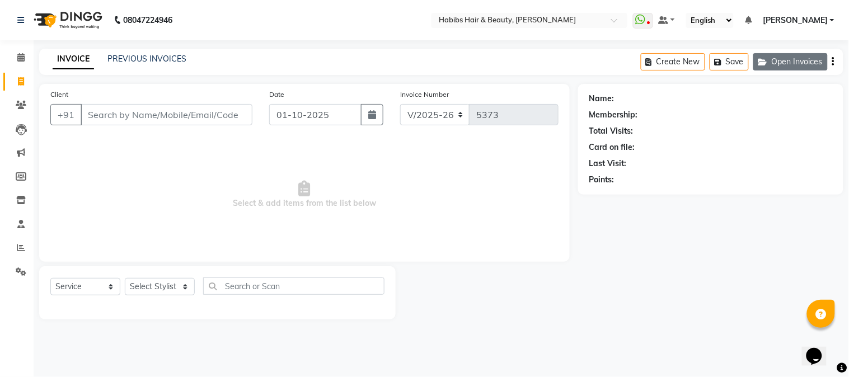
click at [784, 65] on button "Open Invoices" at bounding box center [791, 61] width 74 height 17
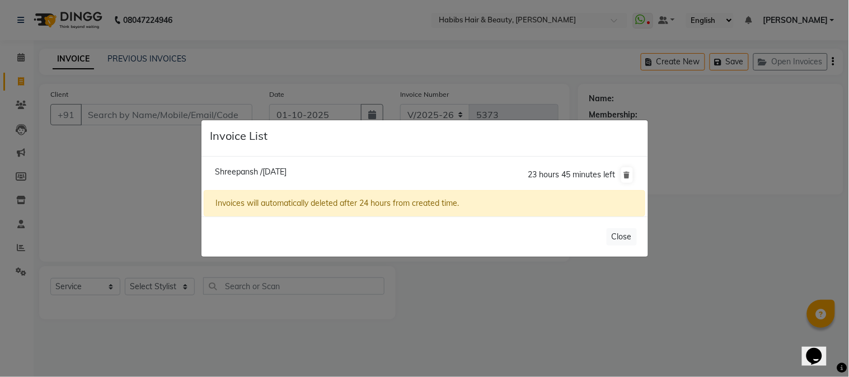
click at [266, 176] on span "Shreepansh /[DATE]" at bounding box center [251, 172] width 72 height 10
type input "94******34"
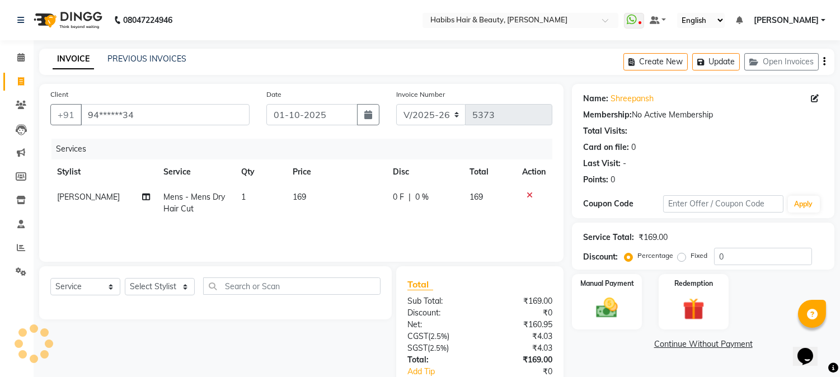
click at [301, 203] on td "169" at bounding box center [336, 203] width 100 height 37
select select "53779"
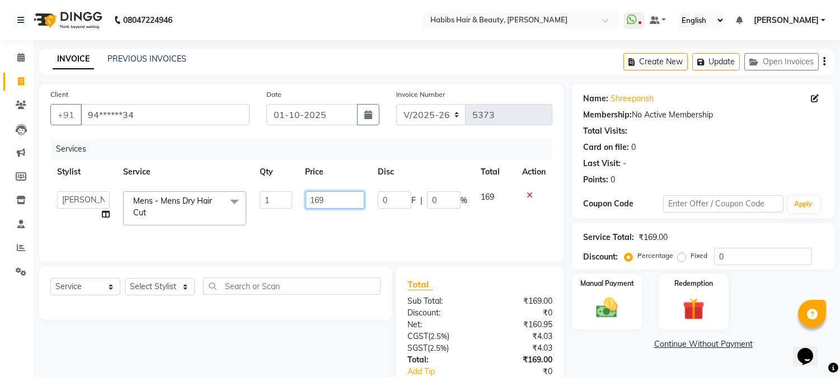
click at [312, 203] on input "169" at bounding box center [335, 199] width 59 height 17
type input "250"
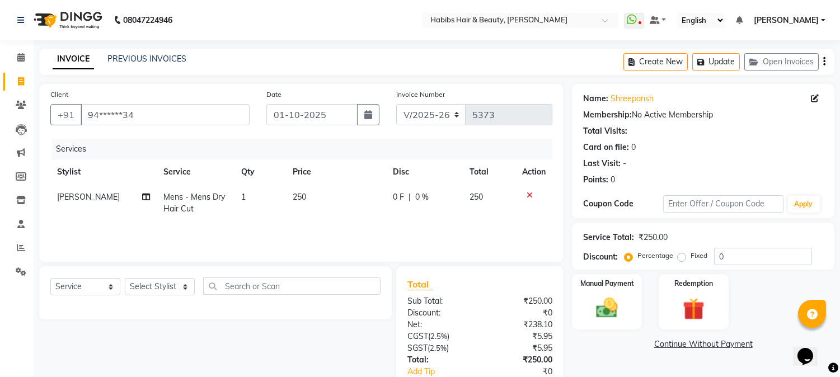
click at [389, 154] on div "Services" at bounding box center [306, 149] width 509 height 21
click at [612, 292] on div "Manual Payment" at bounding box center [607, 301] width 73 height 57
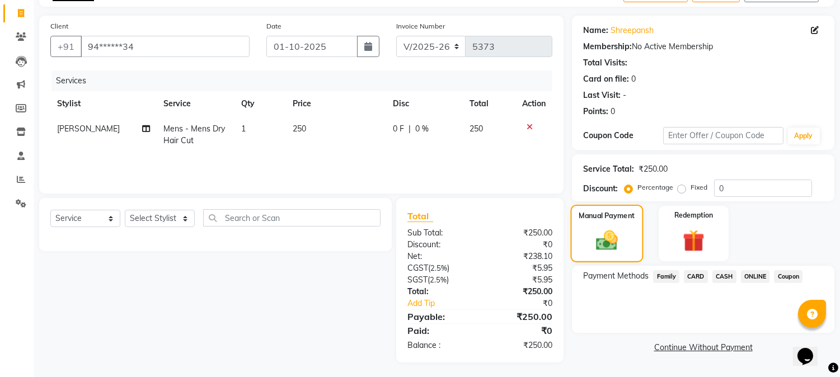
scroll to position [70, 0]
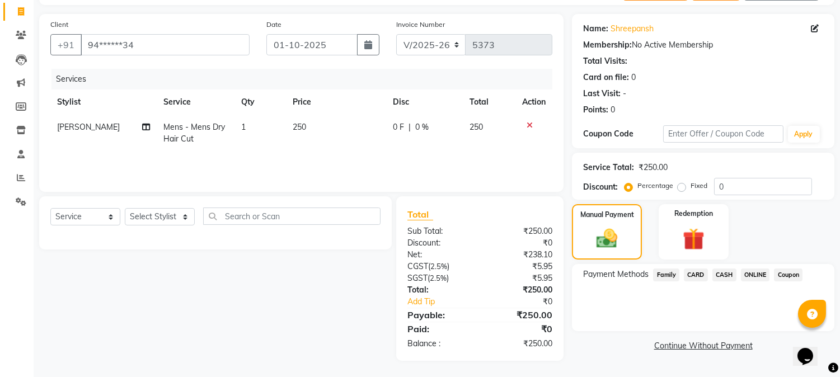
click at [723, 274] on span "CASH" at bounding box center [725, 275] width 24 height 13
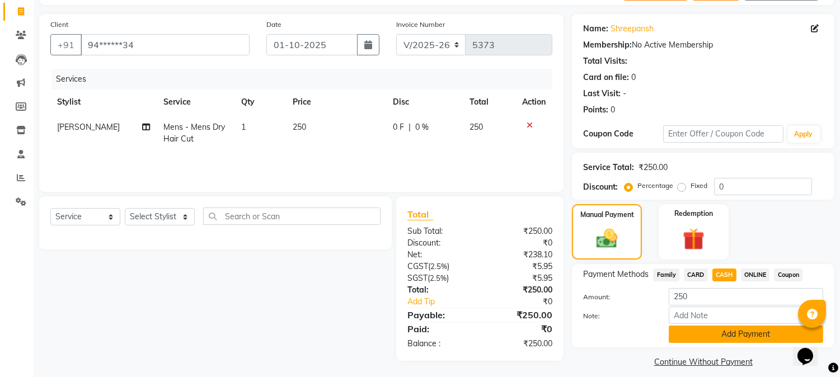
click at [705, 332] on button "Add Payment" at bounding box center [746, 334] width 155 height 17
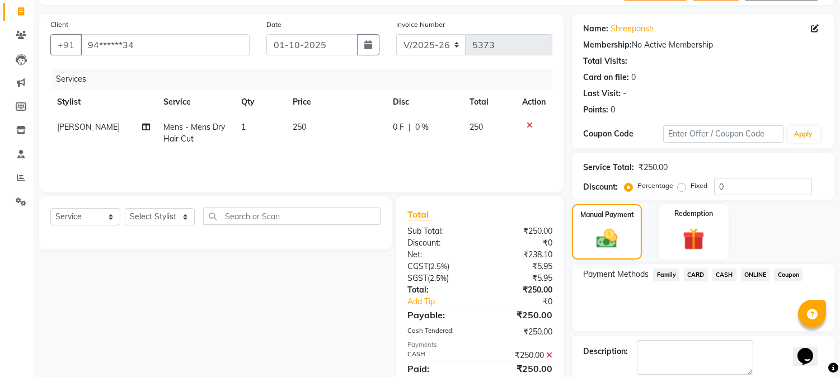
scroll to position [126, 0]
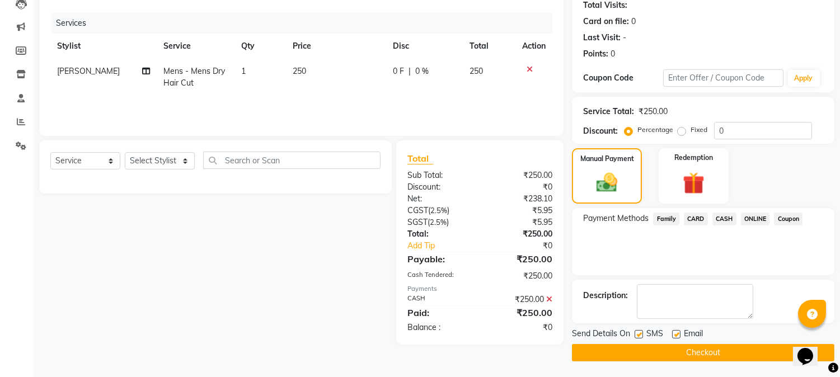
click at [690, 345] on button "Checkout" at bounding box center [703, 352] width 263 height 17
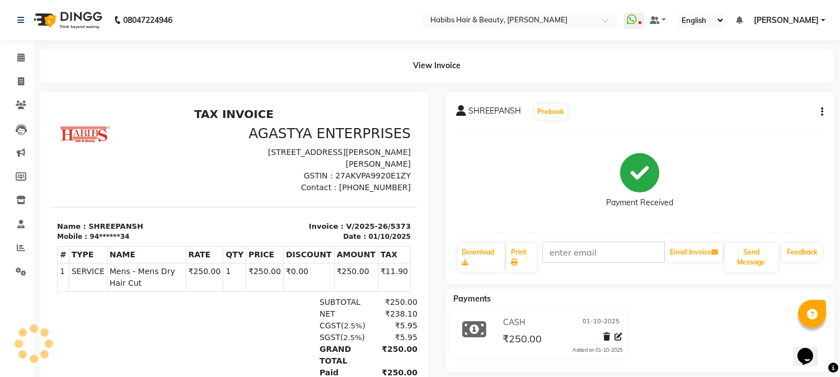
click at [690, 345] on div "CASH [DATE] ₹250.00 Added on [DATE]" at bounding box center [640, 337] width 406 height 54
click at [20, 85] on icon at bounding box center [21, 81] width 6 height 8
select select "service"
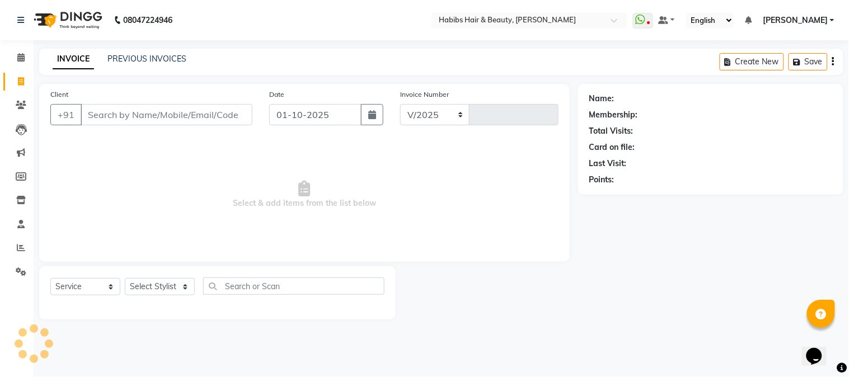
select select "3712"
type input "5374"
click at [167, 118] on input "Client" at bounding box center [167, 114] width 172 height 21
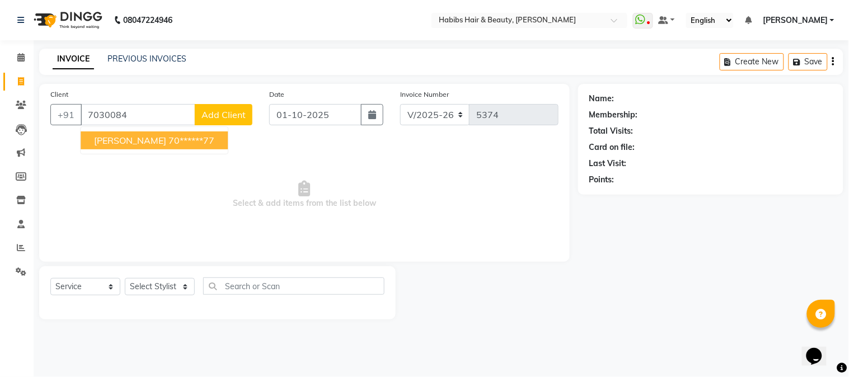
click at [169, 142] on ngb-highlight "70******77" at bounding box center [192, 140] width 46 height 11
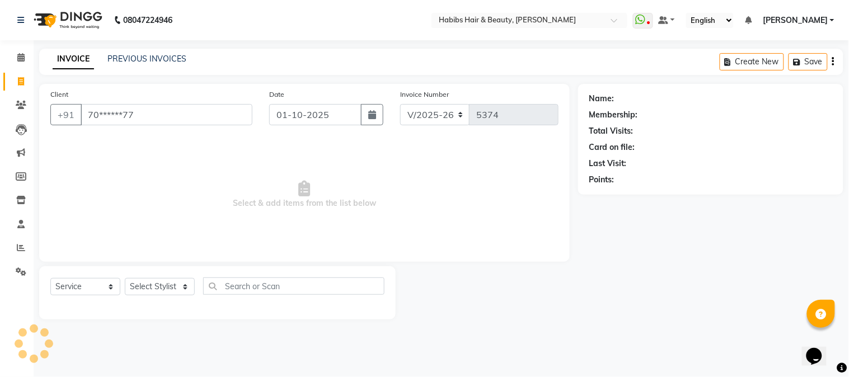
type input "70******77"
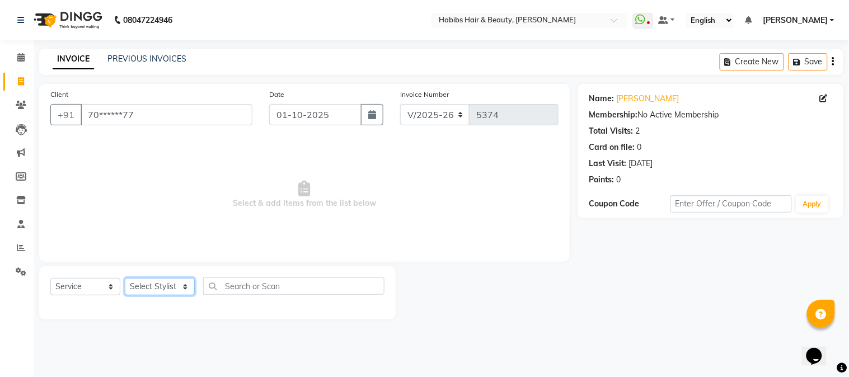
click at [153, 286] on select "Select Stylist Admin Akshay [PERSON_NAME] [PERSON_NAME] Pallavi [PERSON_NAME] […" at bounding box center [160, 286] width 70 height 17
select select "17834"
click at [125, 279] on select "Select Stylist Admin Akshay [PERSON_NAME] [PERSON_NAME] Pallavi [PERSON_NAME] […" at bounding box center [160, 286] width 70 height 17
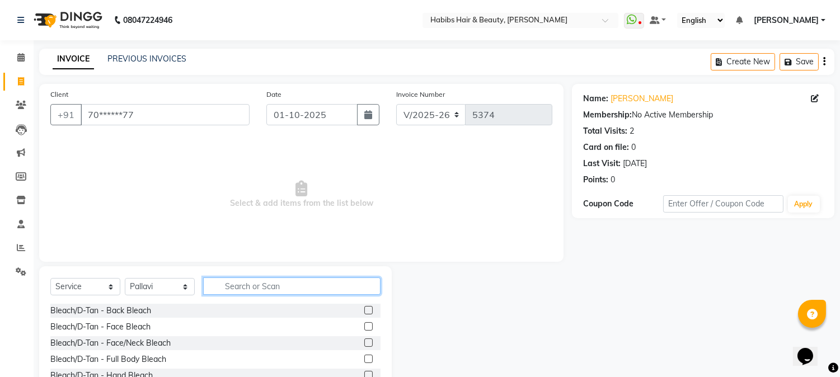
click at [237, 280] on input "text" at bounding box center [291, 286] width 177 height 17
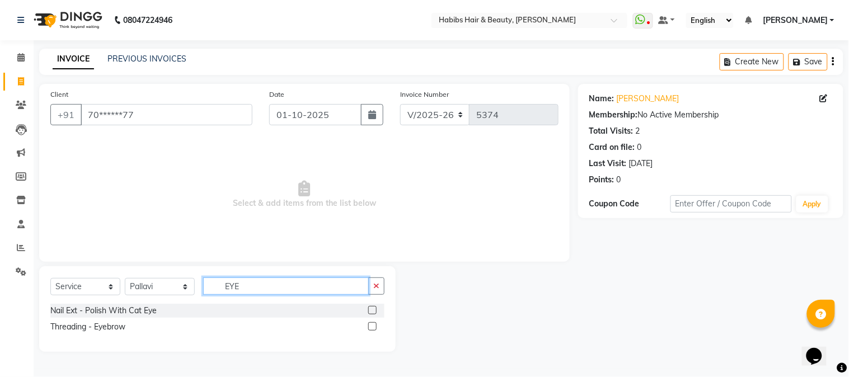
type input "EYE"
click at [372, 325] on label at bounding box center [372, 326] width 8 height 8
click at [372, 325] on input "checkbox" at bounding box center [371, 327] width 7 height 7
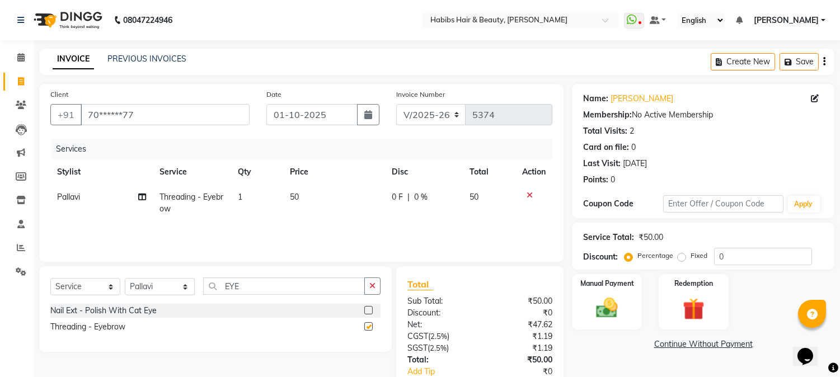
checkbox input "false"
click at [295, 207] on td "50" at bounding box center [334, 203] width 102 height 37
click at [283, 207] on td "1" at bounding box center [257, 203] width 52 height 37
select select "17834"
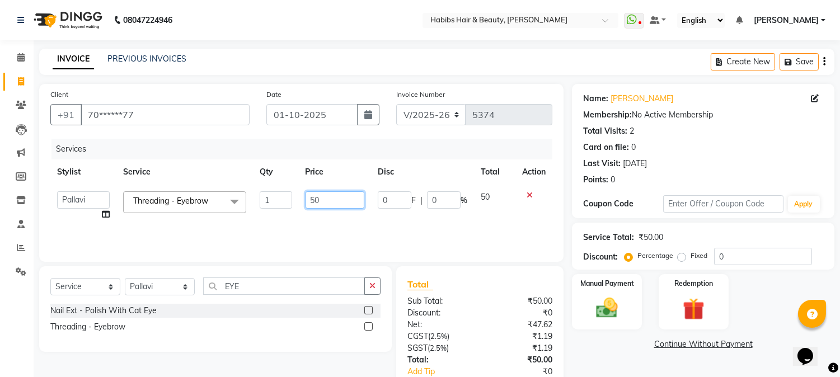
click at [311, 208] on input "50" at bounding box center [335, 199] width 59 height 17
type input "130"
click at [336, 177] on th "Price" at bounding box center [335, 172] width 72 height 25
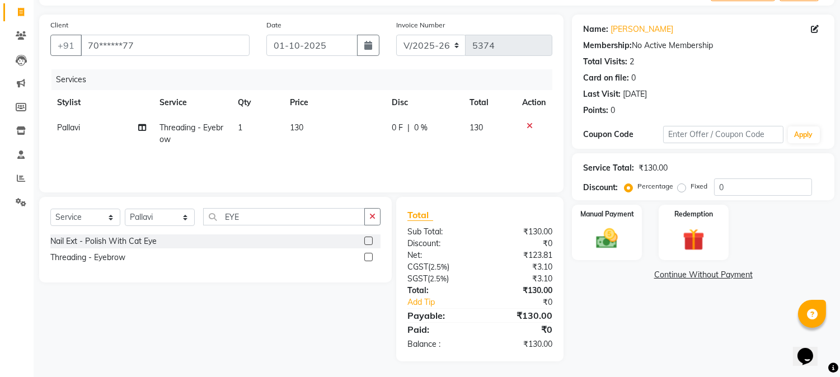
scroll to position [70, 0]
click at [612, 243] on img at bounding box center [607, 239] width 37 height 26
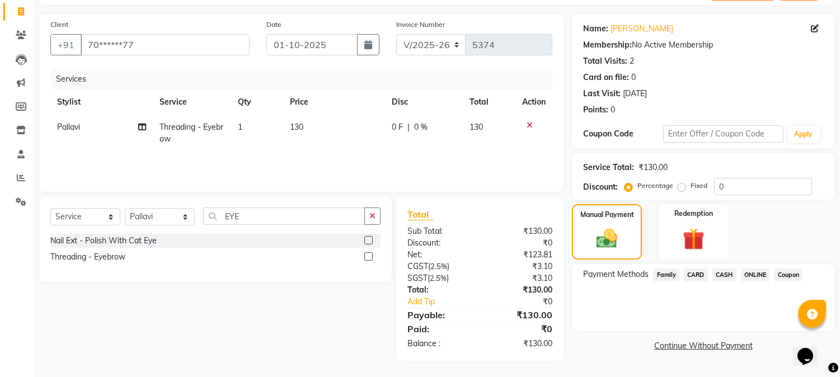
click at [753, 272] on span "ONLINE" at bounding box center [755, 275] width 29 height 13
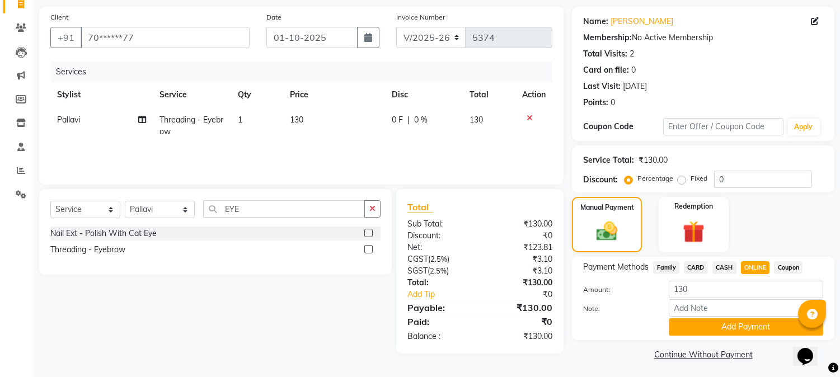
scroll to position [79, 0]
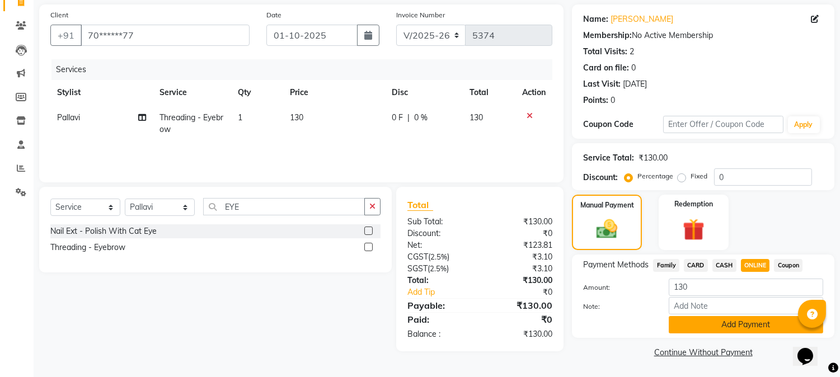
click at [725, 319] on button "Add Payment" at bounding box center [746, 324] width 155 height 17
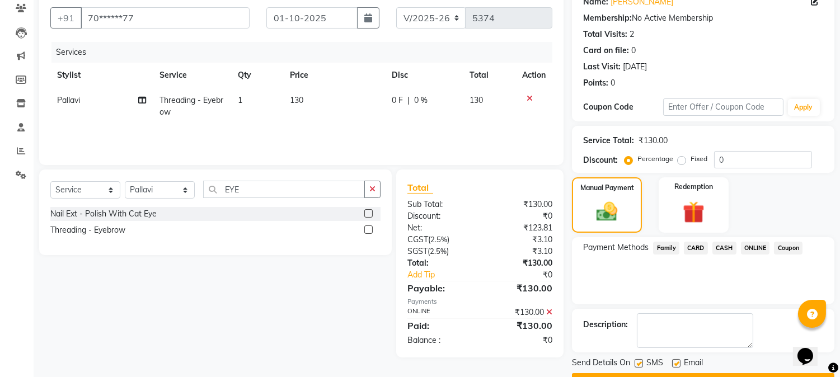
scroll to position [126, 0]
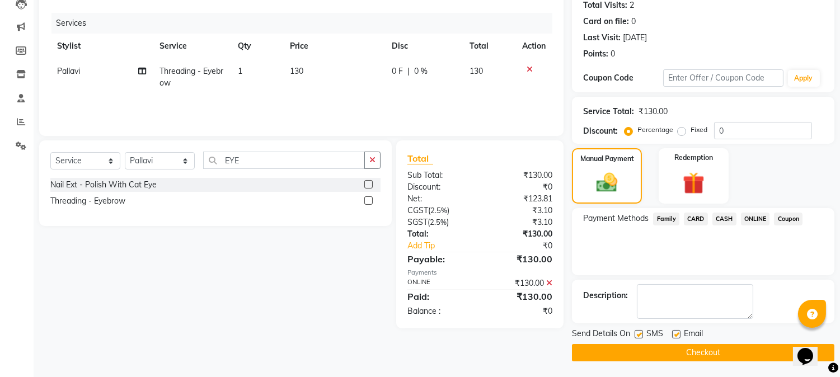
click at [707, 355] on button "Checkout" at bounding box center [703, 352] width 263 height 17
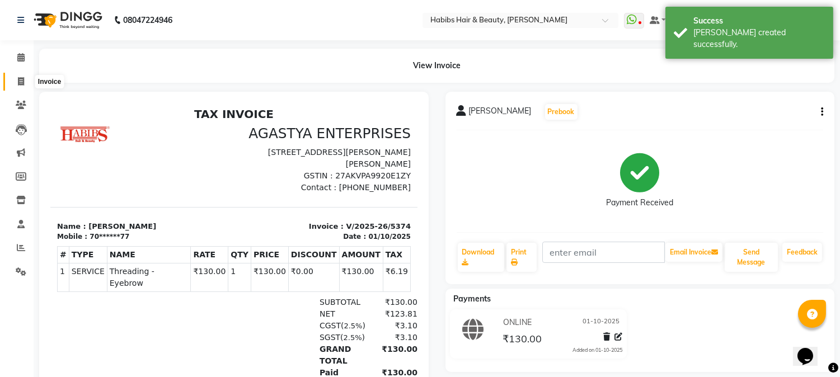
click at [25, 76] on span at bounding box center [21, 82] width 20 height 13
select select "service"
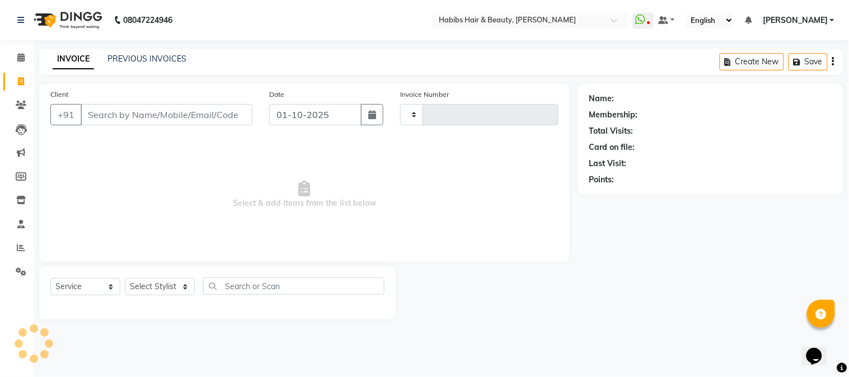
click at [152, 114] on input "Client" at bounding box center [167, 114] width 172 height 21
type input "5375"
select select "3712"
click at [152, 114] on input "Client" at bounding box center [167, 114] width 172 height 21
click at [161, 292] on select "Select Stylist Admin Akshay [PERSON_NAME] [PERSON_NAME] Pallavi [PERSON_NAME] […" at bounding box center [160, 286] width 70 height 17
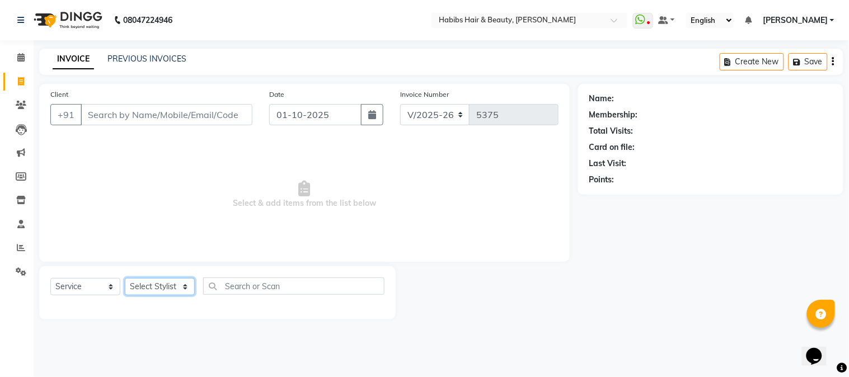
select select "23452"
click at [125, 279] on select "Select Stylist Admin Akshay [PERSON_NAME] [PERSON_NAME] Pallavi [PERSON_NAME] […" at bounding box center [160, 286] width 70 height 17
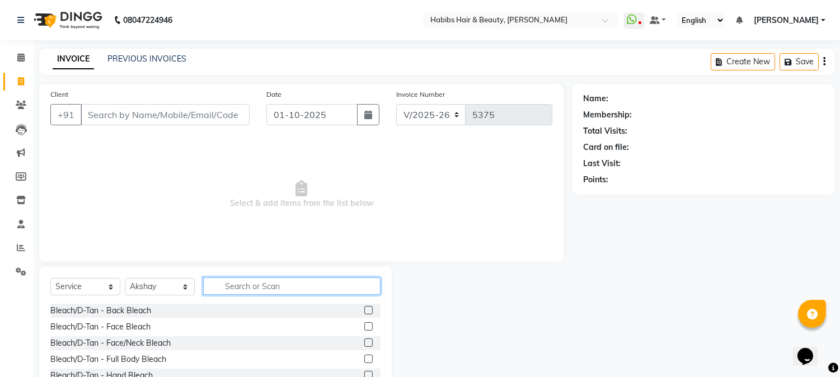
click at [231, 288] on input "text" at bounding box center [291, 286] width 177 height 17
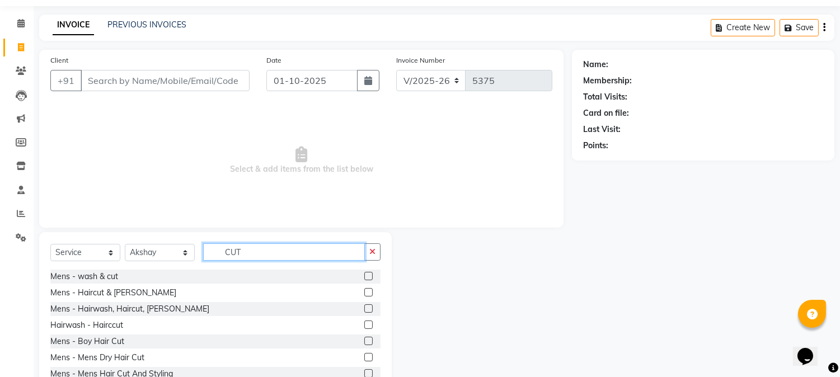
scroll to position [71, 0]
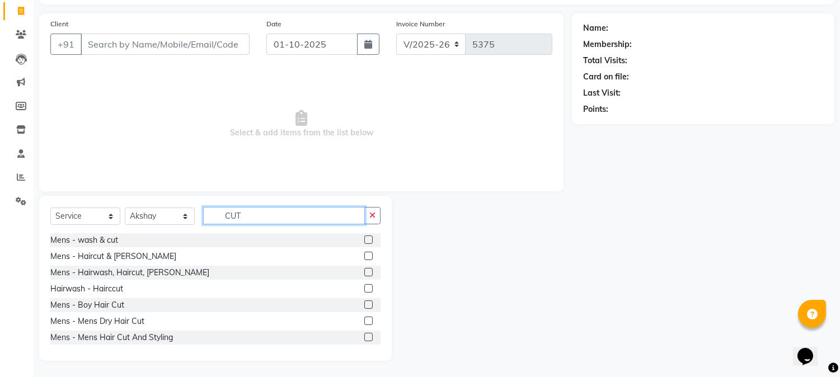
type input "CUT"
click at [364, 273] on label at bounding box center [368, 272] width 8 height 8
click at [364, 273] on input "checkbox" at bounding box center [367, 272] width 7 height 7
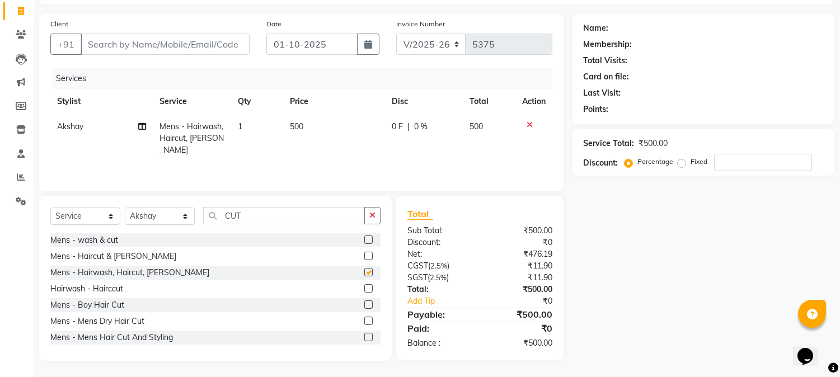
checkbox input "false"
click at [295, 137] on td "500" at bounding box center [333, 138] width 101 height 49
select select "23452"
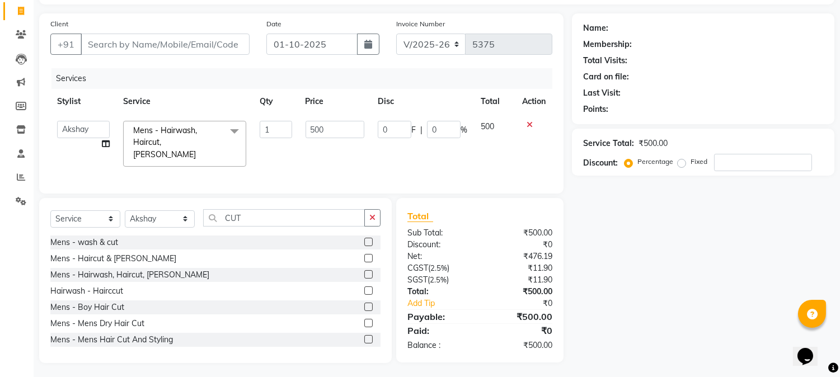
click at [295, 137] on td "1" at bounding box center [275, 143] width 45 height 59
click at [318, 127] on input "500" at bounding box center [335, 129] width 59 height 17
type input "550"
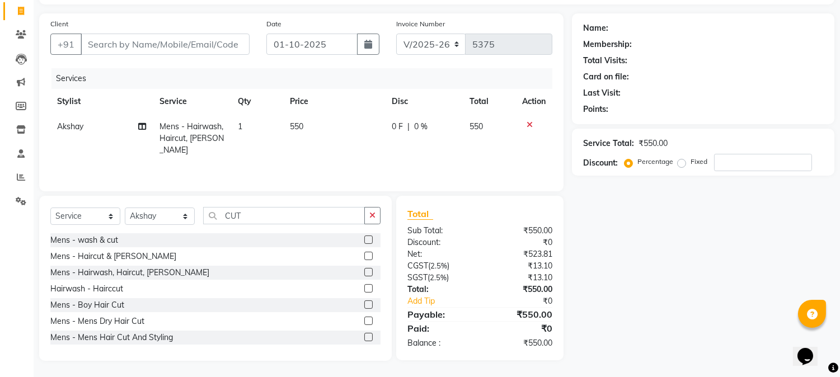
click at [284, 162] on div "Services Stylist Service Qty Price Disc Total Action Akshay Mens - Hairwash, Ha…" at bounding box center [301, 124] width 502 height 112
click at [228, 214] on input "CUT" at bounding box center [284, 215] width 162 height 17
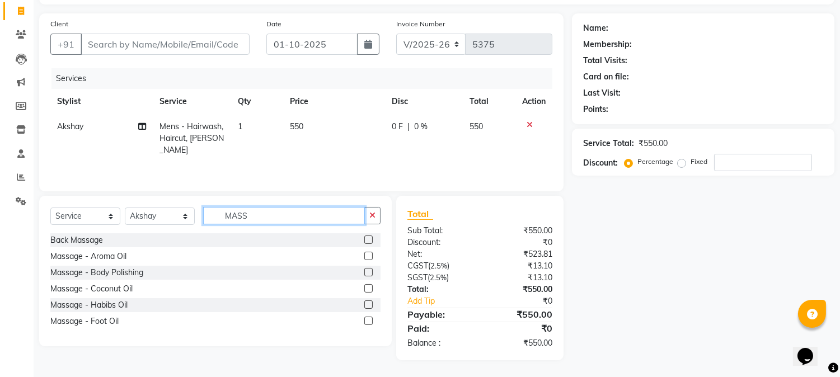
scroll to position [70, 0]
type input "MASS"
click at [367, 287] on label at bounding box center [368, 289] width 8 height 8
click at [367, 287] on input "checkbox" at bounding box center [367, 289] width 7 height 7
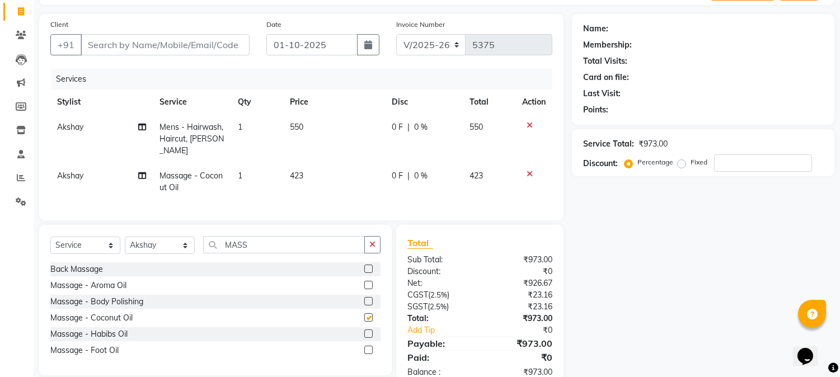
checkbox input "false"
click at [303, 171] on span "423" at bounding box center [296, 176] width 13 height 10
click at [303, 163] on td "423" at bounding box center [333, 181] width 101 height 37
select select "23452"
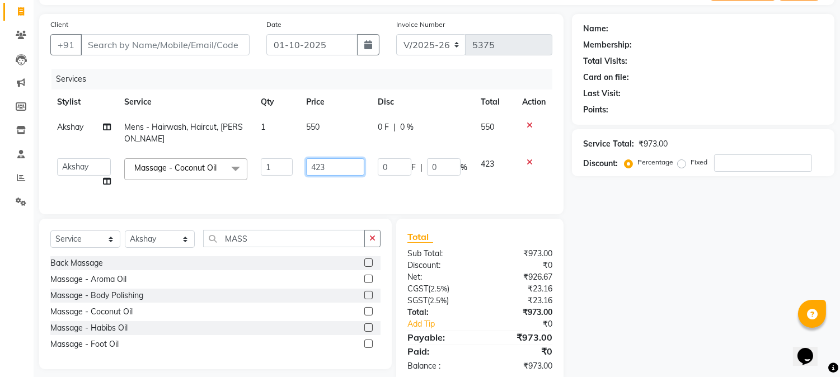
click at [317, 161] on input "423" at bounding box center [335, 166] width 58 height 17
type input "700"
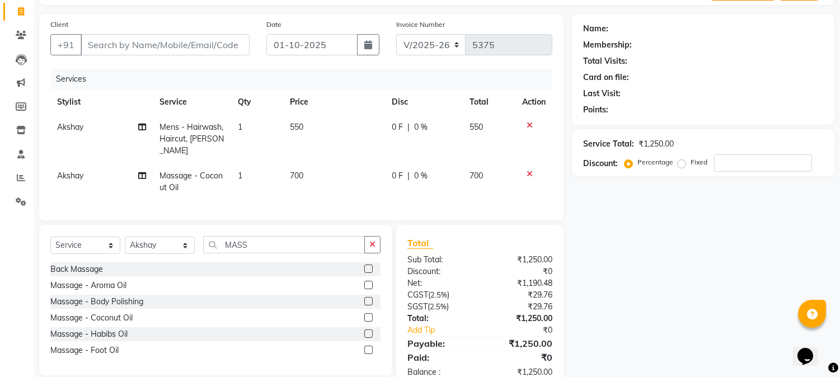
click at [340, 125] on td "550" at bounding box center [333, 139] width 101 height 49
select select "23452"
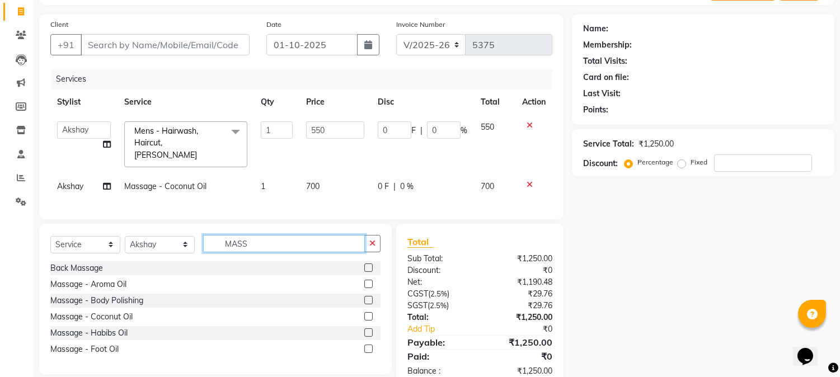
click at [228, 244] on input "MASS" at bounding box center [284, 243] width 162 height 17
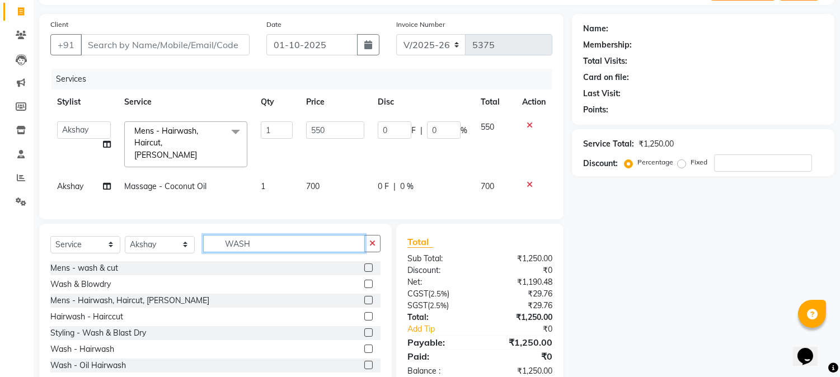
type input "WASH"
click at [364, 282] on label at bounding box center [368, 284] width 8 height 8
click at [364, 282] on input "checkbox" at bounding box center [367, 284] width 7 height 7
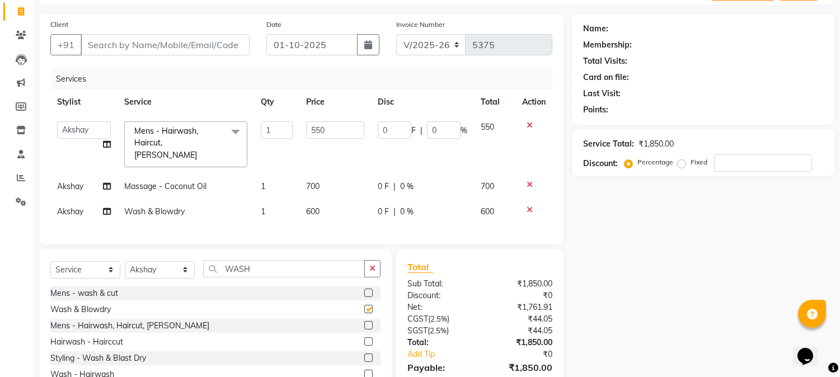
checkbox input "false"
click at [325, 205] on td "600" at bounding box center [336, 211] width 72 height 25
select select "23452"
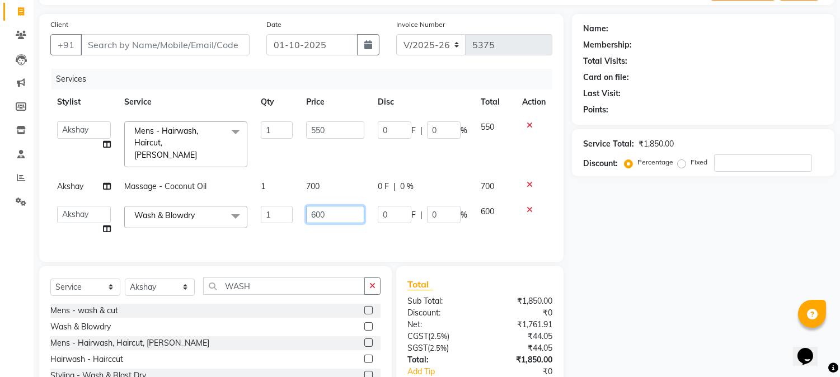
click at [326, 206] on input "600" at bounding box center [335, 214] width 58 height 17
type input "6"
type input "800"
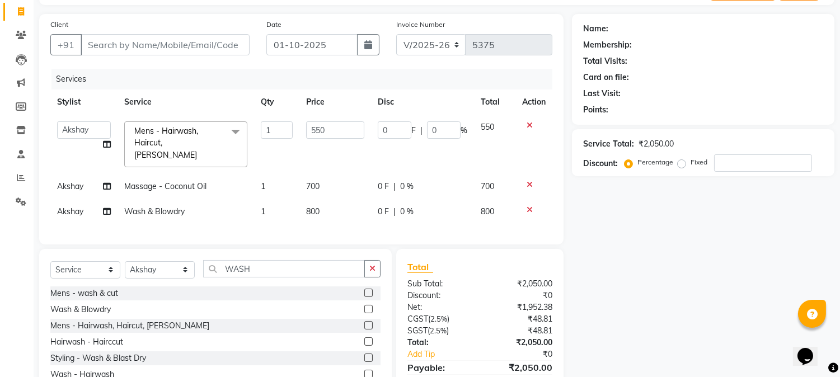
click at [354, 174] on td "700" at bounding box center [336, 186] width 72 height 25
select select "23452"
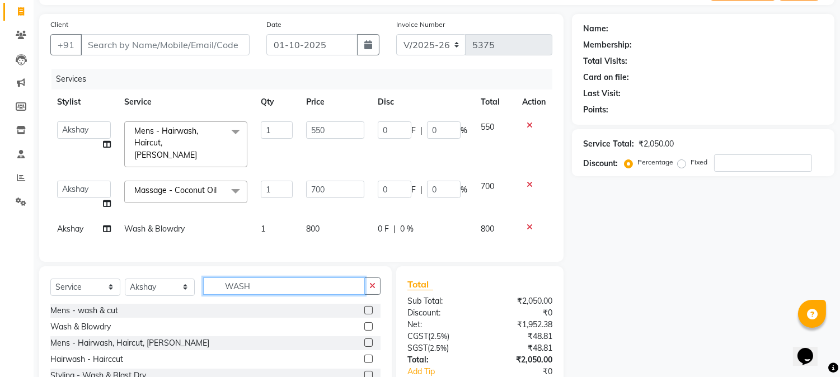
click at [235, 284] on input "WASH" at bounding box center [284, 286] width 162 height 17
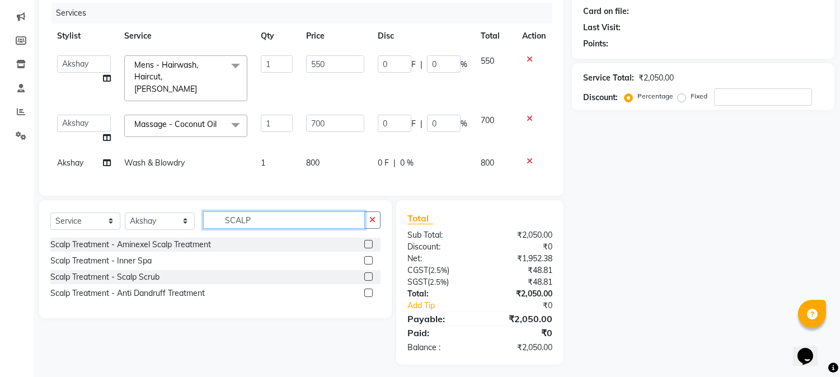
scroll to position [138, 0]
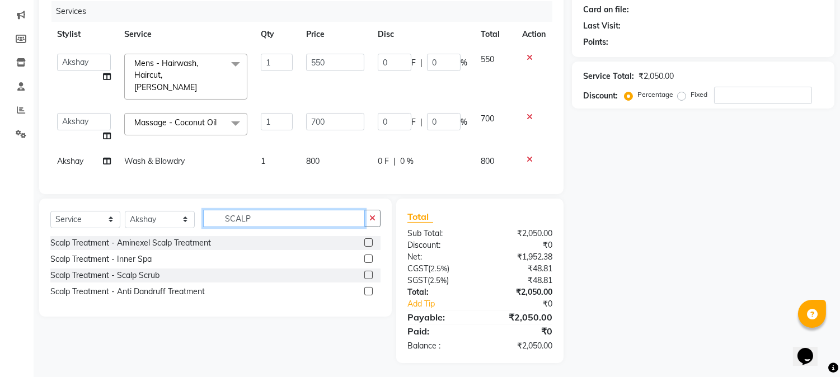
type input "SCALP"
click at [371, 272] on label at bounding box center [368, 275] width 8 height 8
click at [371, 272] on input "checkbox" at bounding box center [367, 275] width 7 height 7
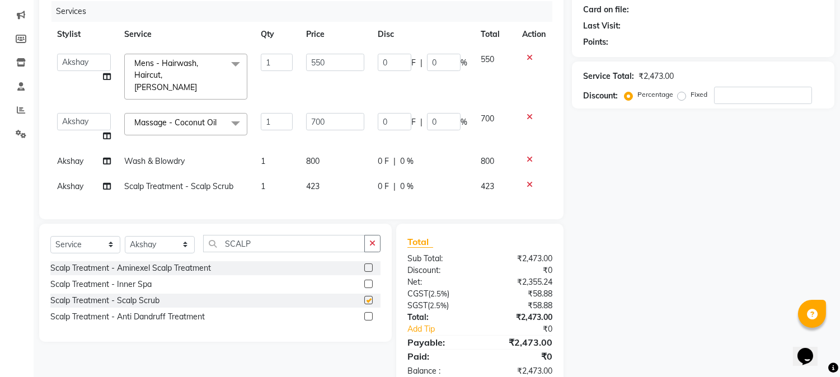
checkbox input "false"
click at [318, 181] on span "423" at bounding box center [312, 186] width 13 height 10
select select "23452"
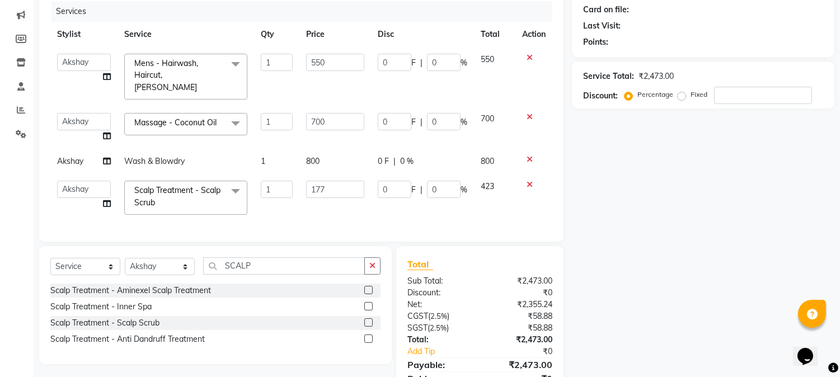
type input "1770"
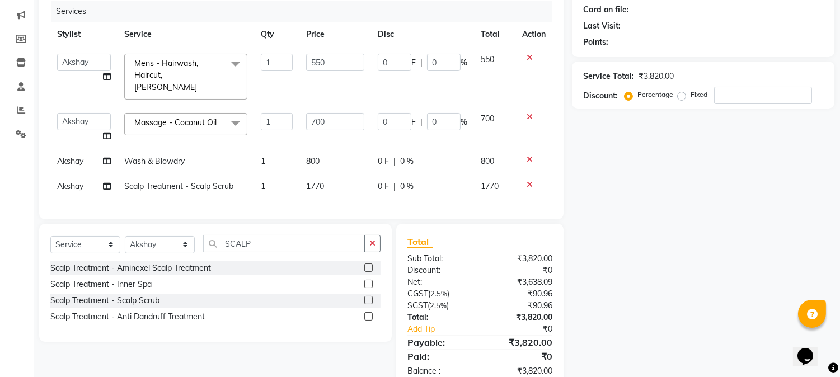
click at [379, 136] on td "0 F | 0 %" at bounding box center [422, 127] width 103 height 43
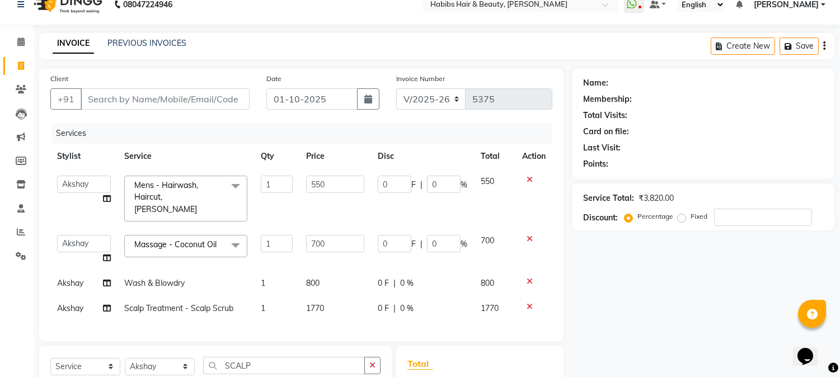
scroll to position [0, 0]
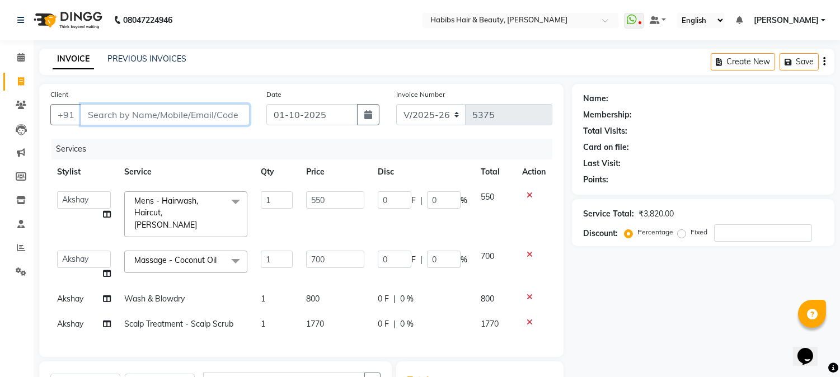
click at [112, 112] on input "Client" at bounding box center [165, 114] width 169 height 21
type input "S"
type input "0"
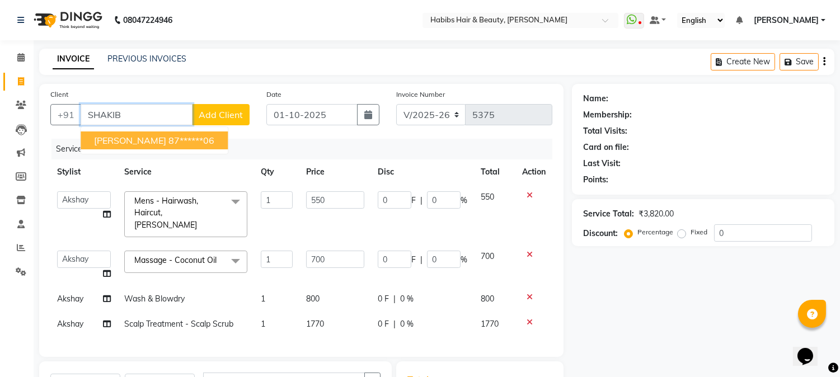
click at [143, 142] on span "[PERSON_NAME]" at bounding box center [130, 140] width 72 height 11
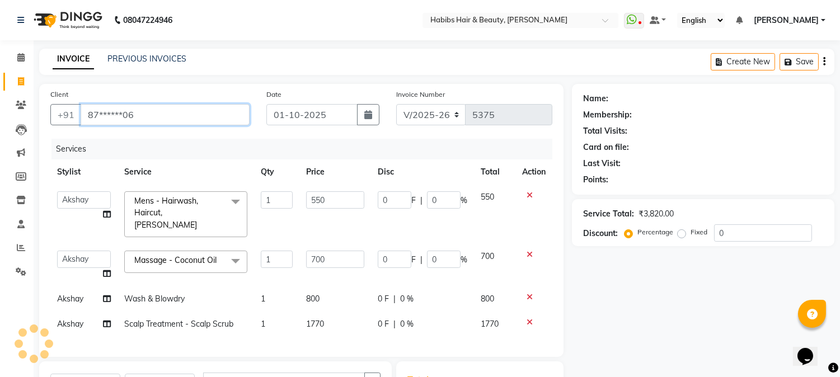
type input "87******06"
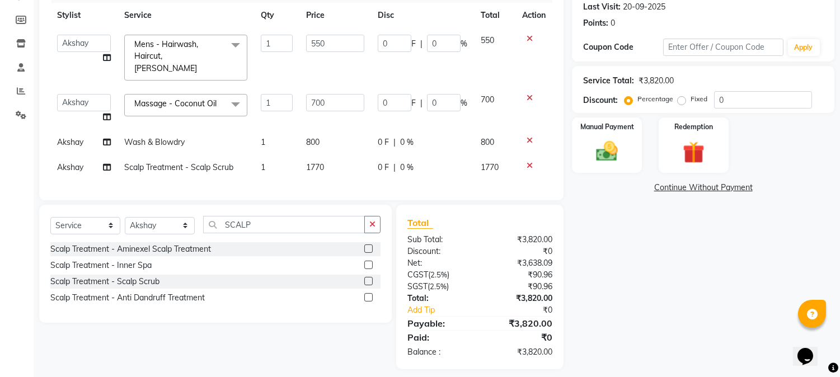
scroll to position [163, 0]
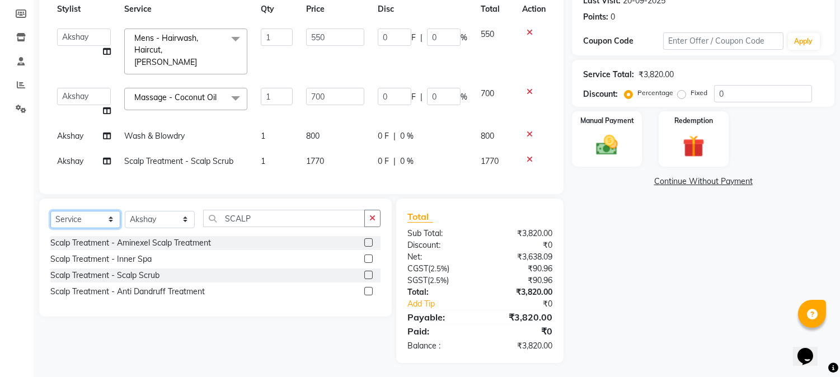
click at [98, 213] on select "Select Service Product Membership Package Voucher Prepaid Gift Card" at bounding box center [85, 219] width 70 height 17
click at [50, 211] on select "Select Service Product Membership Package Voucher Prepaid Gift Card" at bounding box center [85, 219] width 70 height 17
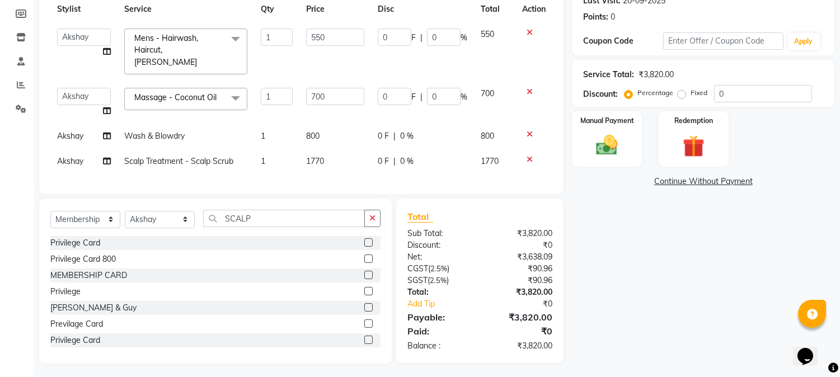
click at [364, 255] on label at bounding box center [368, 259] width 8 height 8
click at [364, 256] on input "checkbox" at bounding box center [367, 259] width 7 height 7
select select "select"
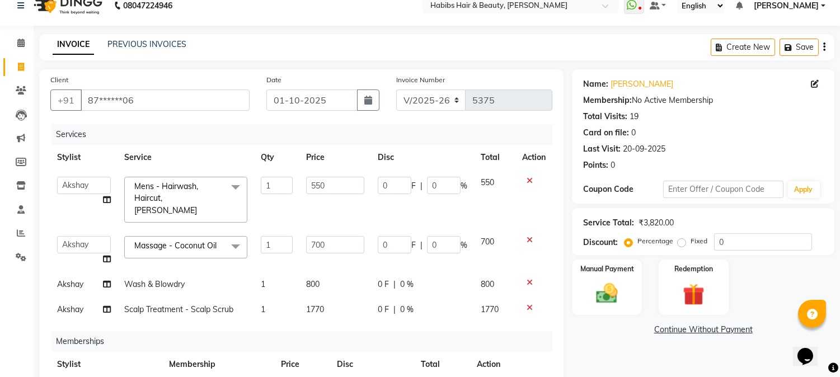
scroll to position [12, 0]
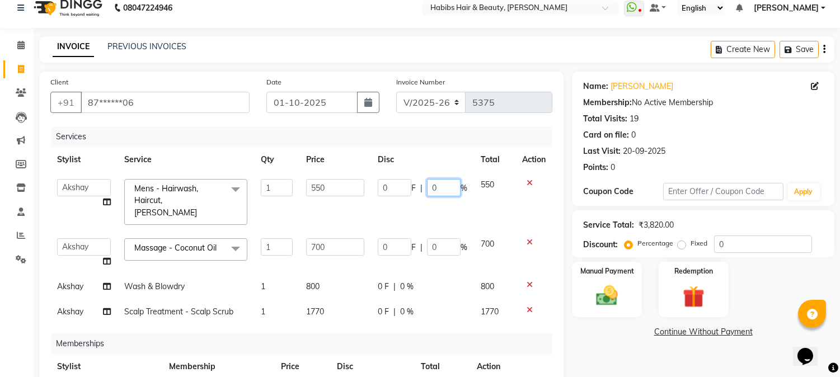
click at [427, 188] on input "0" at bounding box center [444, 187] width 34 height 17
type input "20"
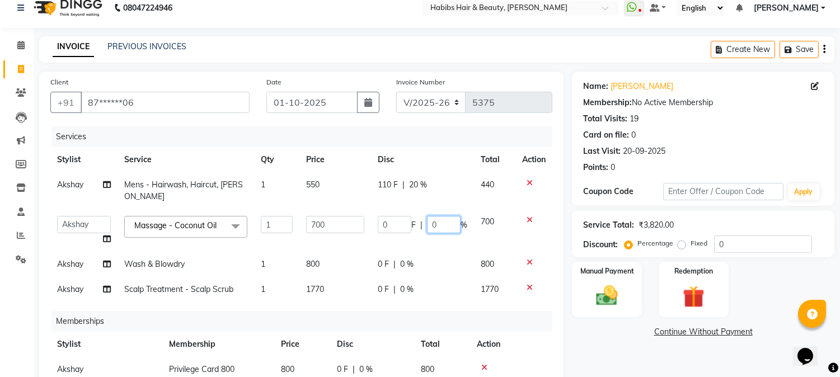
click at [433, 233] on td "0 F | 0 %" at bounding box center [422, 230] width 103 height 43
type input "20"
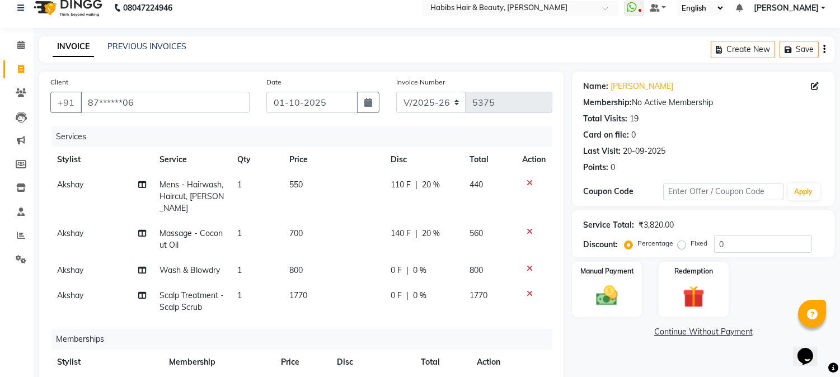
click at [408, 265] on div "0 F | 0 %" at bounding box center [424, 271] width 66 height 12
select select "23452"
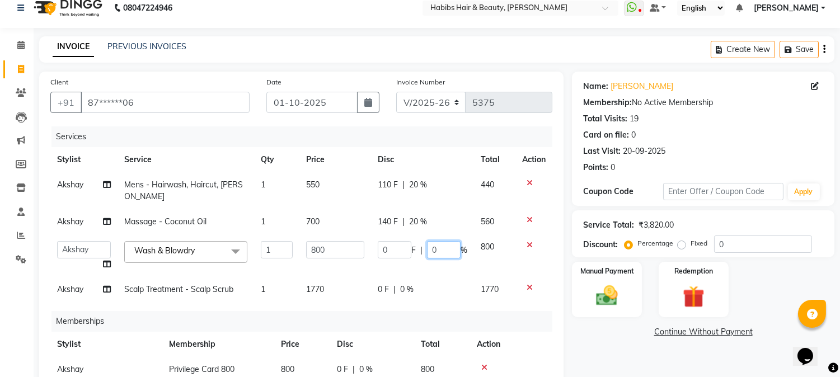
click at [433, 241] on input "0" at bounding box center [444, 249] width 34 height 17
type input "20"
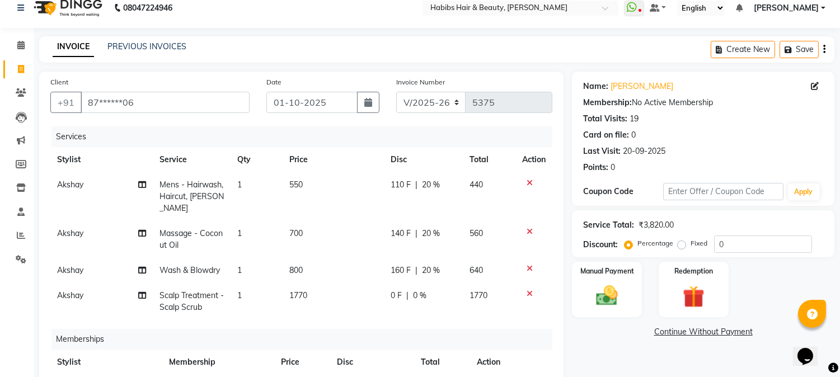
click at [405, 283] on td "0 F | 0 %" at bounding box center [423, 301] width 79 height 37
select select "23452"
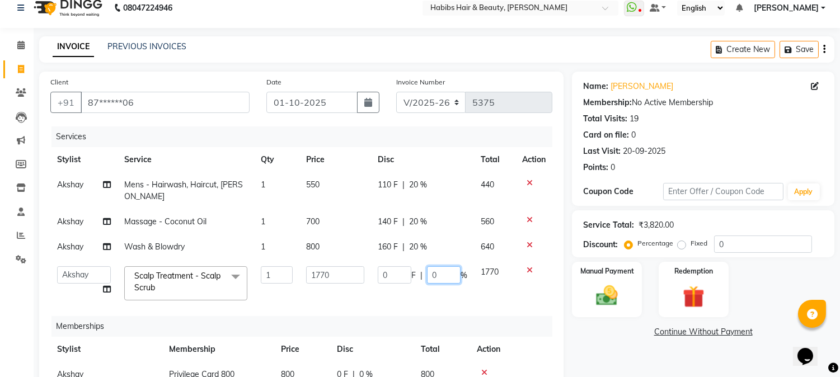
click at [429, 266] on input "0" at bounding box center [444, 274] width 34 height 17
type input "20"
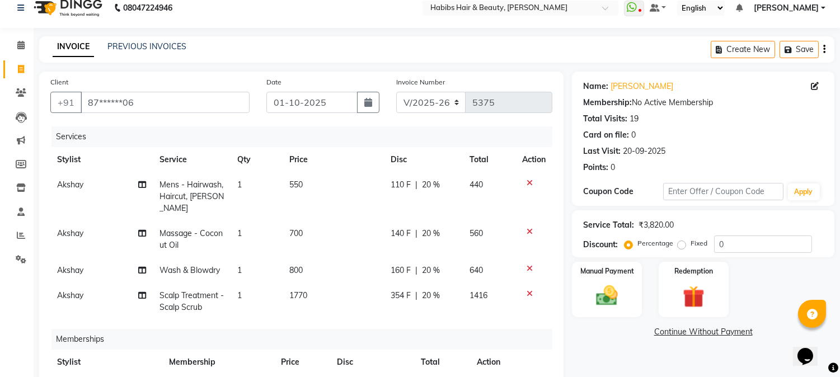
click at [446, 233] on tbody "Akshay Mens - Hairwash, Haircut, [PERSON_NAME] 1 550 110 F | 20 % 440 Akshay Ma…" at bounding box center [301, 246] width 502 height 148
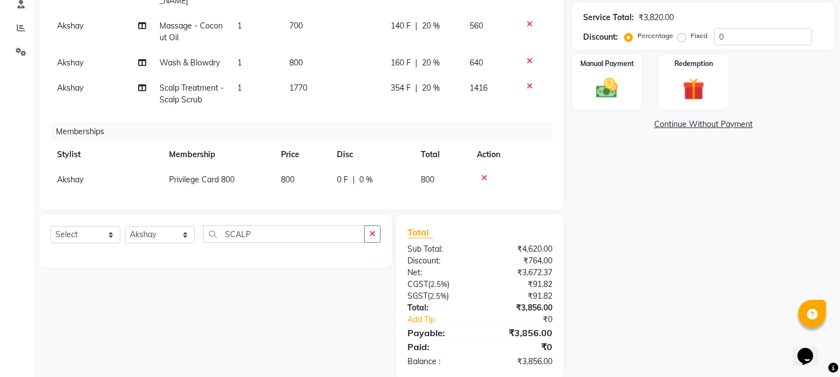
scroll to position [238, 0]
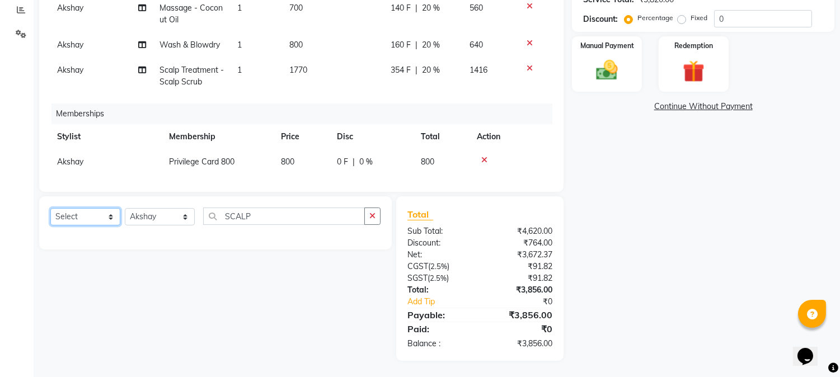
click at [98, 225] on select "Select Service Product Package Voucher Prepaid Gift Card" at bounding box center [85, 216] width 70 height 17
select select "service"
click at [50, 208] on select "Select Service Product Package Voucher Prepaid Gift Card" at bounding box center [85, 216] width 70 height 17
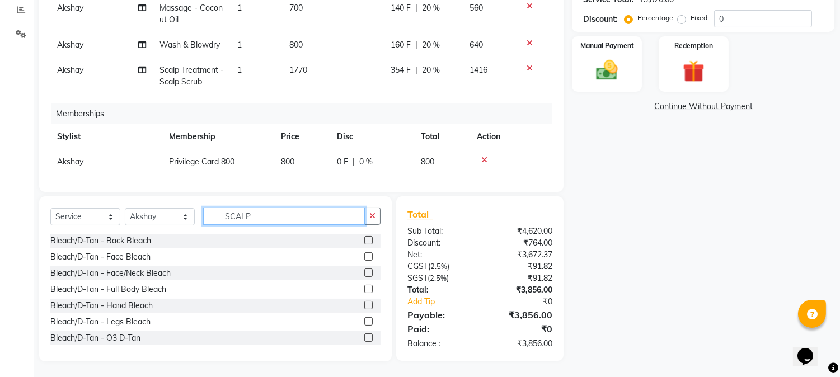
click at [236, 210] on input "SCALP" at bounding box center [284, 216] width 162 height 17
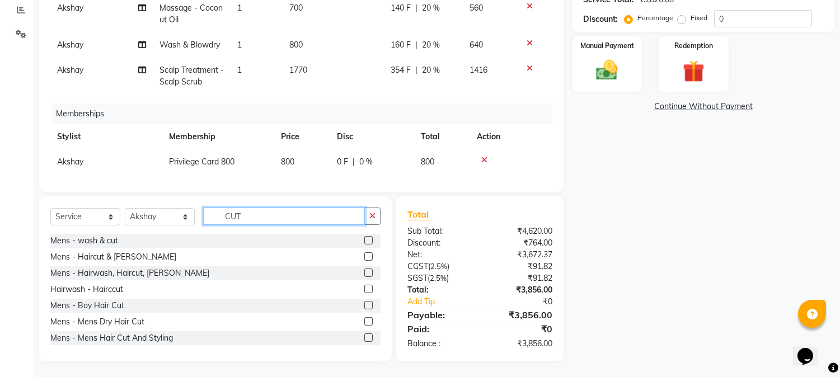
type input "CUT"
click at [364, 274] on label at bounding box center [368, 273] width 8 height 8
click at [364, 274] on input "checkbox" at bounding box center [367, 273] width 7 height 7
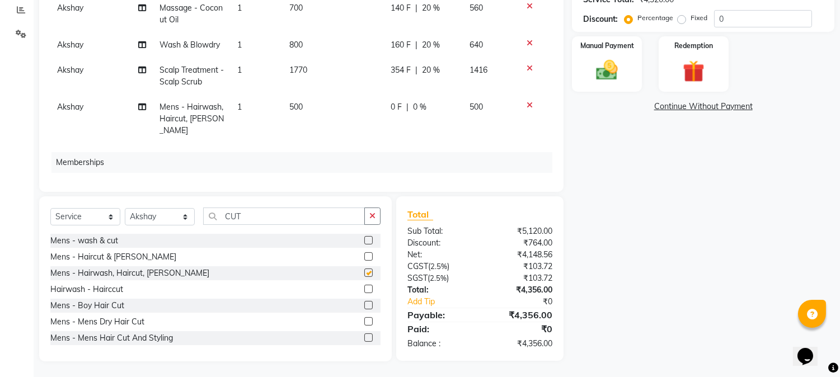
checkbox input "false"
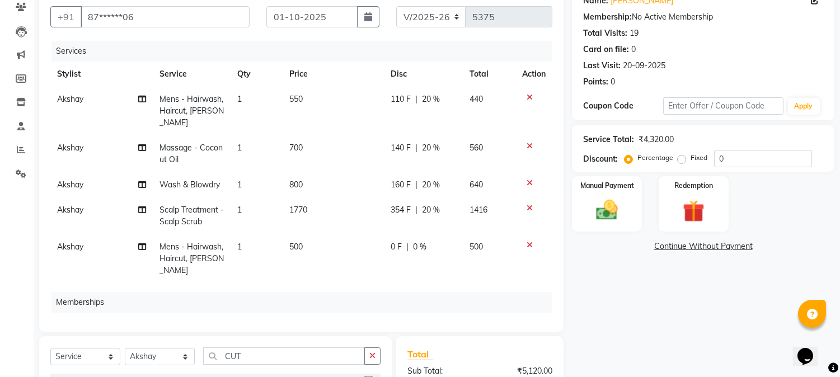
scroll to position [26, 0]
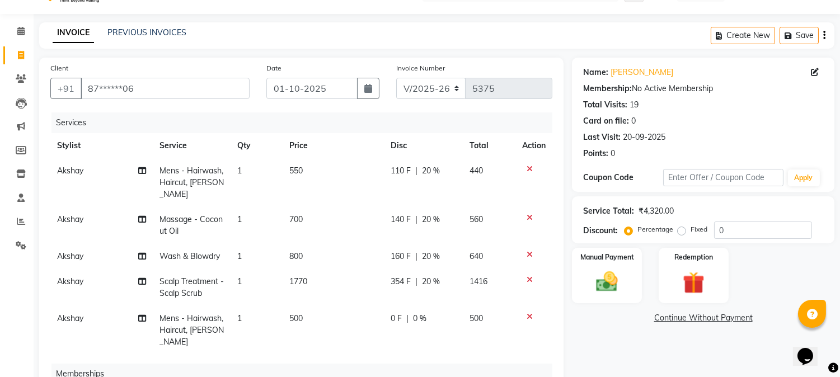
click at [286, 306] on td "500" at bounding box center [333, 330] width 101 height 49
select select "23452"
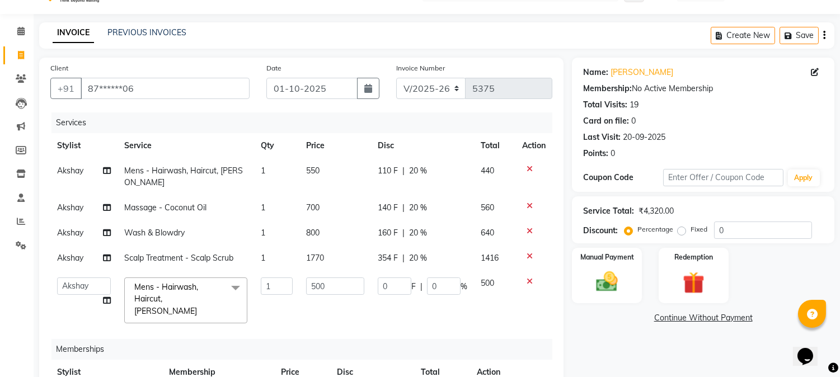
click at [286, 298] on td "1" at bounding box center [276, 300] width 45 height 59
click at [310, 278] on input "500" at bounding box center [335, 286] width 58 height 17
type input "550"
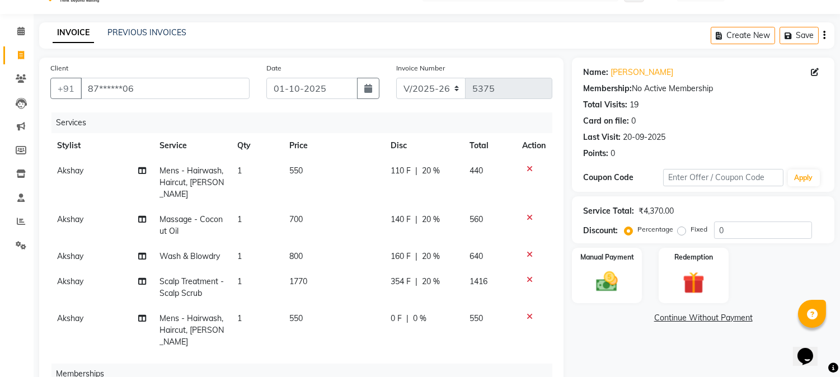
click at [338, 244] on tbody "Akshay Mens - Hairwash, Haircut, [PERSON_NAME] 1 550 110 F | 20 % 440 Akshay Ma…" at bounding box center [301, 256] width 502 height 197
click at [404, 283] on td "354 F | 20 %" at bounding box center [423, 287] width 79 height 37
select select "23452"
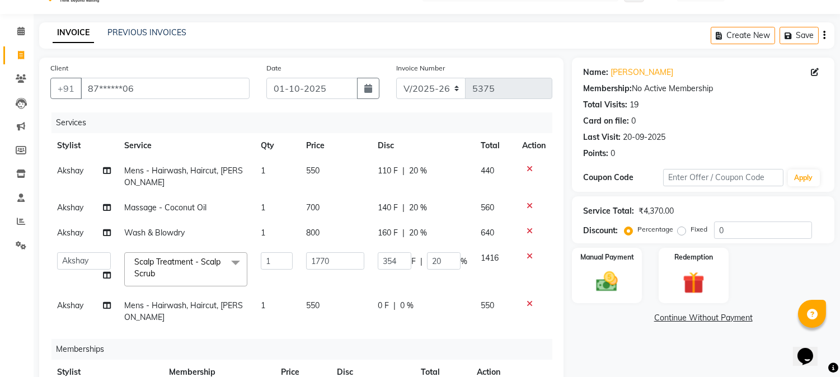
click at [394, 300] on span "|" at bounding box center [395, 306] width 2 height 12
select select "23452"
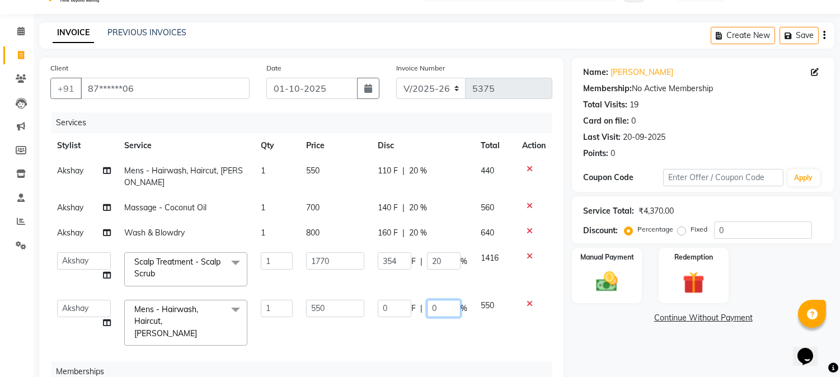
click at [427, 300] on input "0" at bounding box center [444, 308] width 34 height 17
type input "20"
click at [446, 273] on td "354 F | 20 %" at bounding box center [422, 270] width 103 height 48
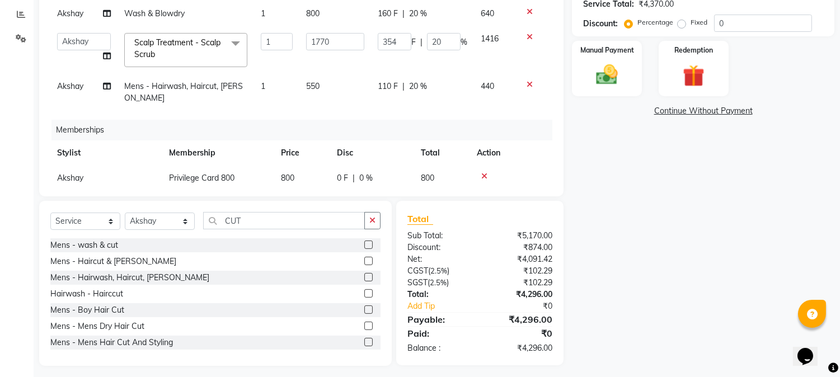
scroll to position [218, 0]
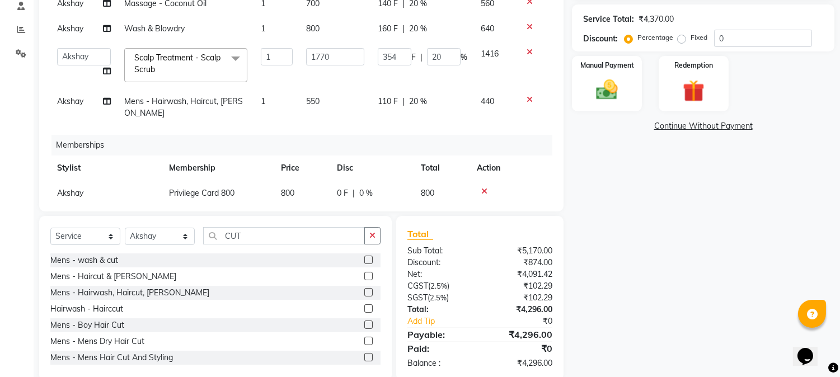
click at [354, 24] on td "800" at bounding box center [336, 28] width 72 height 25
select select "23452"
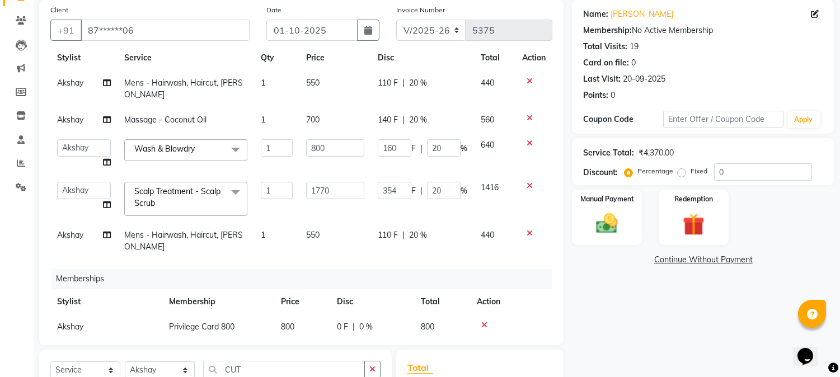
scroll to position [238, 0]
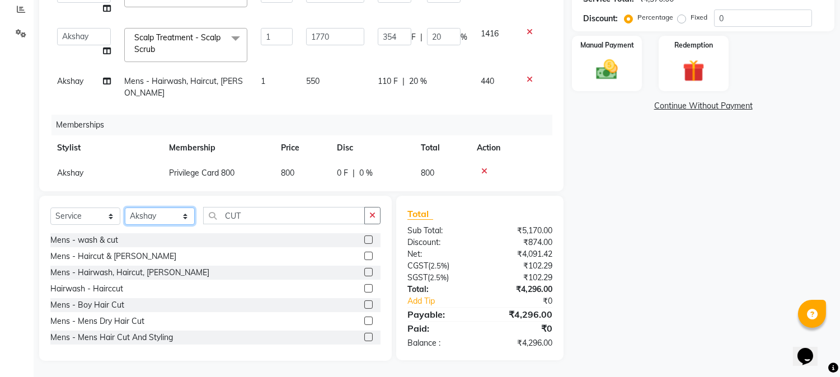
click at [172, 221] on select "Select Stylist Admin Akshay [PERSON_NAME] [PERSON_NAME] Pallavi [PERSON_NAME] […" at bounding box center [160, 216] width 70 height 17
select select "46991"
click at [125, 208] on select "Select Stylist Admin Akshay [PERSON_NAME] [PERSON_NAME] Pallavi [PERSON_NAME] […" at bounding box center [160, 216] width 70 height 17
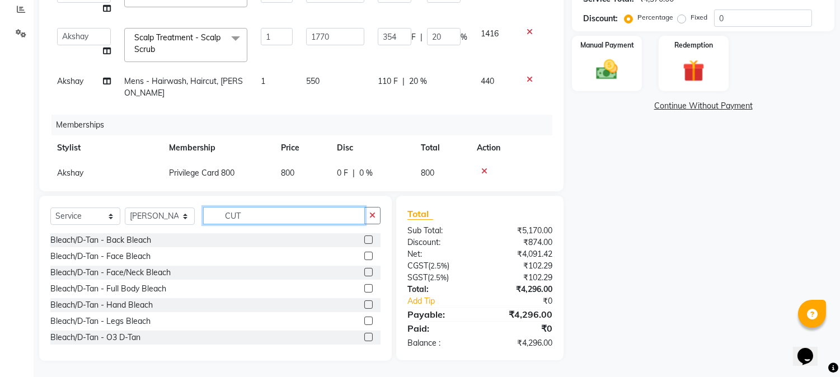
click at [222, 214] on input "CUT" at bounding box center [284, 215] width 162 height 17
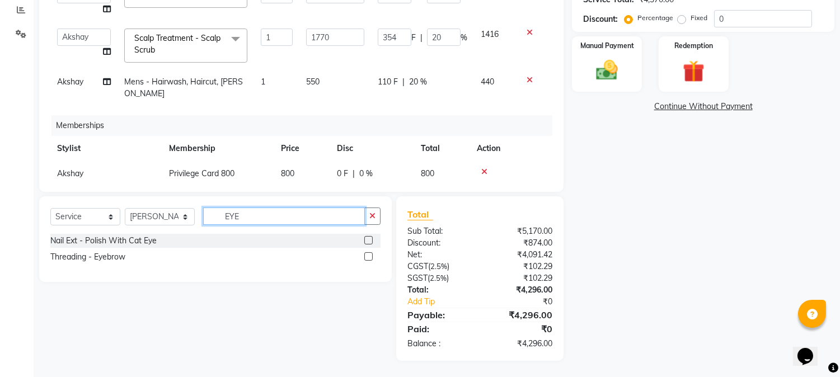
type input "EYE"
click at [371, 254] on label at bounding box center [368, 256] width 8 height 8
click at [371, 254] on input "checkbox" at bounding box center [367, 257] width 7 height 7
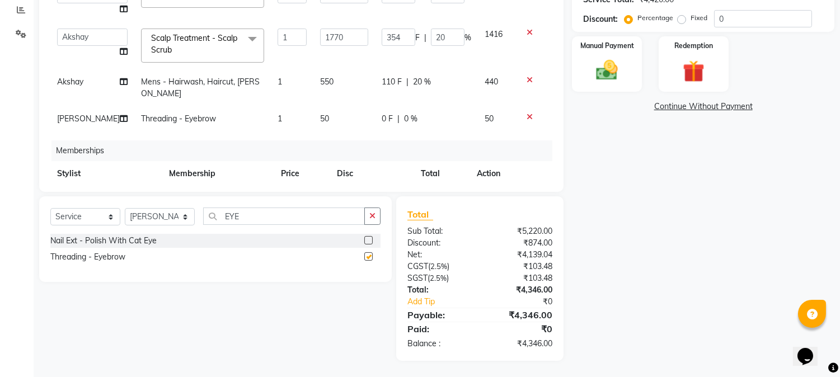
checkbox input "false"
click at [320, 114] on span "50" at bounding box center [324, 119] width 9 height 10
select select "46991"
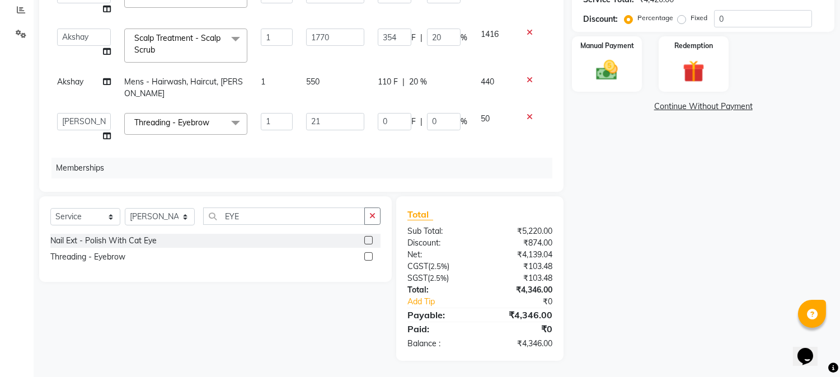
type input "210"
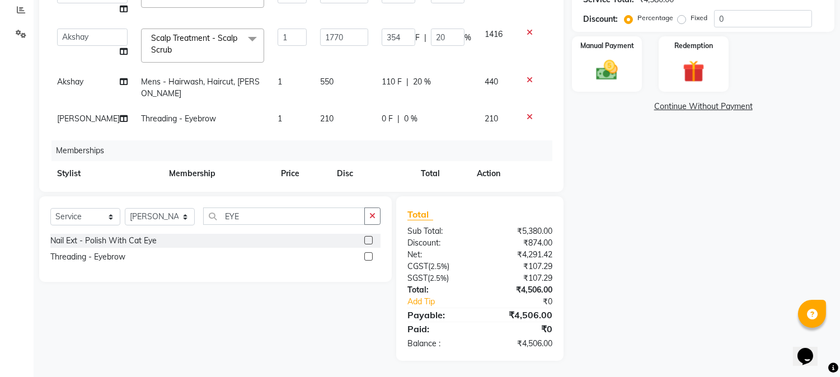
click at [382, 76] on span "110 F" at bounding box center [392, 82] width 20 height 12
select select "23452"
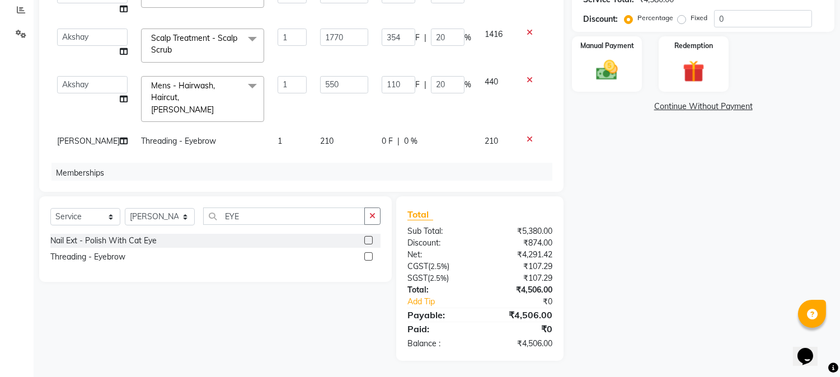
click at [390, 135] on div "0 F | 0 %" at bounding box center [427, 141] width 90 height 12
select select "46991"
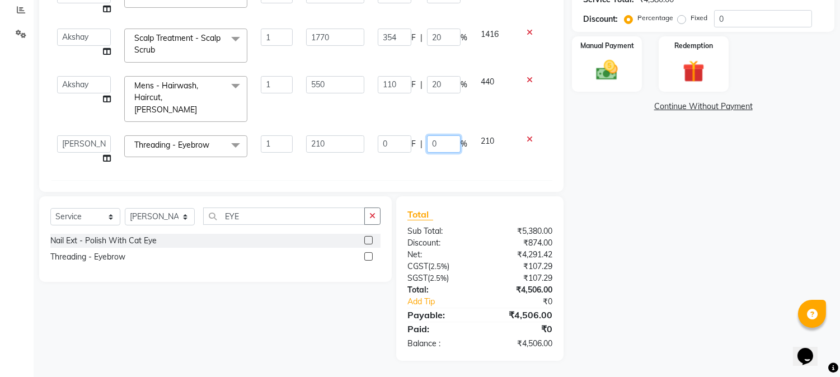
click at [427, 135] on input "0" at bounding box center [444, 143] width 34 height 17
type input "20"
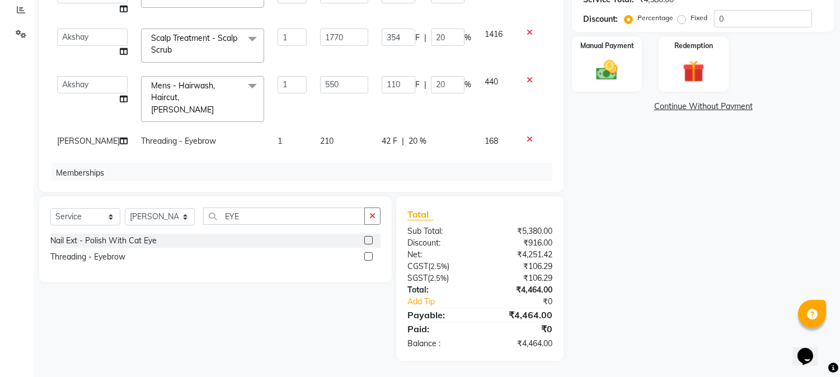
click at [445, 88] on td "110 F | 20 %" at bounding box center [426, 98] width 103 height 59
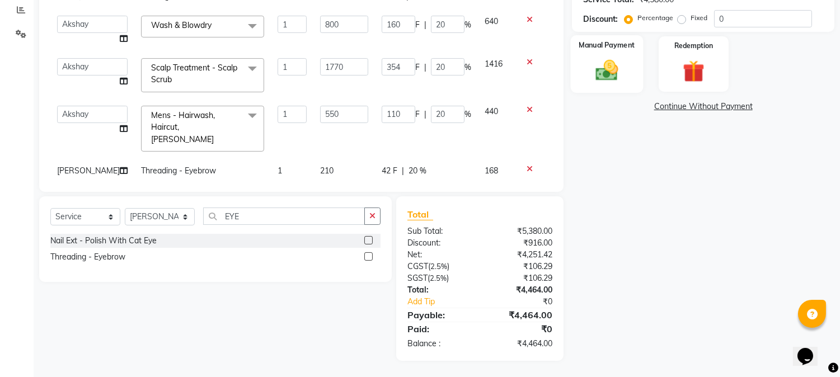
click at [623, 75] on img at bounding box center [607, 71] width 37 height 26
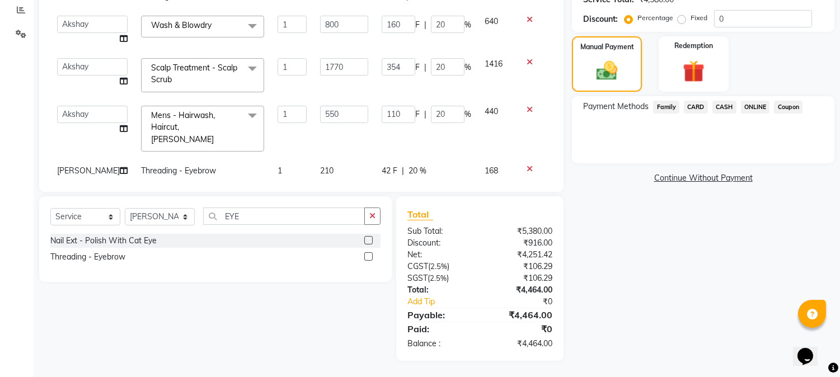
click at [750, 109] on span "ONLINE" at bounding box center [755, 107] width 29 height 13
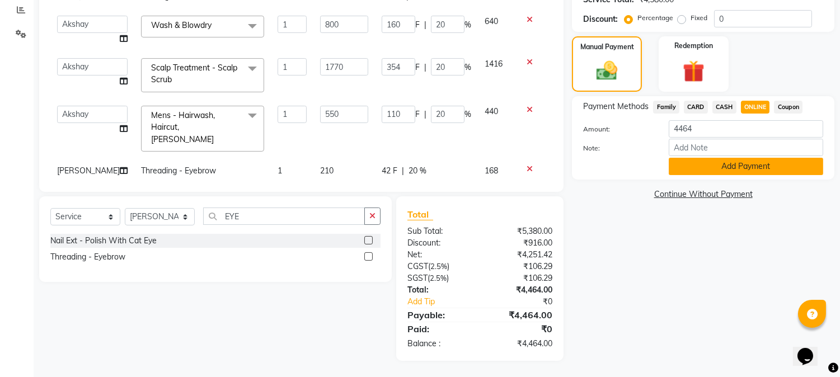
click at [731, 165] on button "Add Payment" at bounding box center [746, 166] width 155 height 17
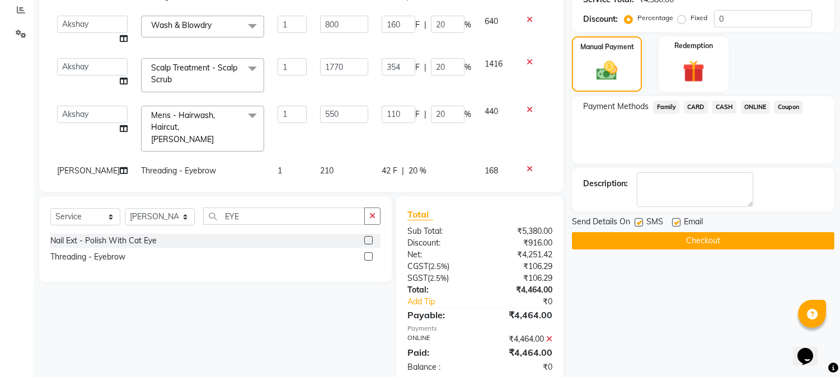
click at [696, 244] on button "Checkout" at bounding box center [703, 240] width 263 height 17
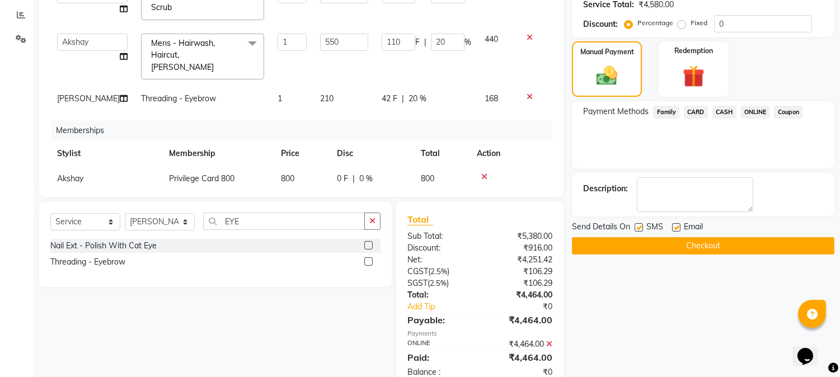
scroll to position [261, 0]
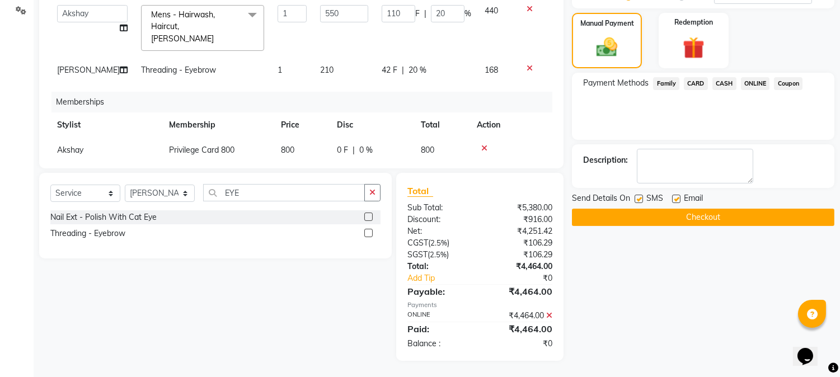
click at [708, 218] on button "Checkout" at bounding box center [703, 217] width 263 height 17
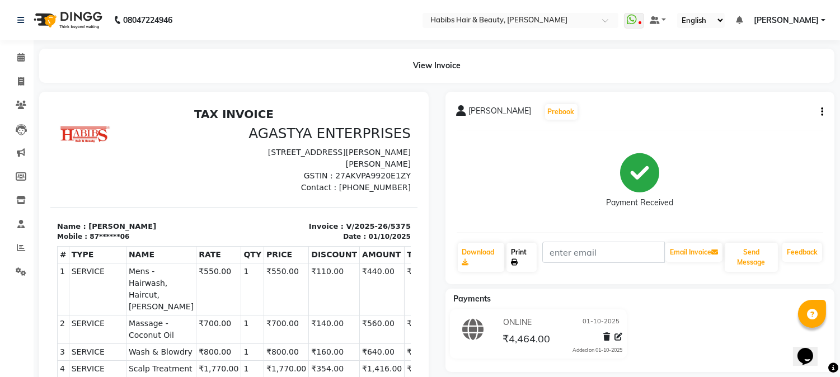
click at [525, 248] on link "Print" at bounding box center [522, 257] width 30 height 29
click at [24, 81] on icon at bounding box center [21, 81] width 6 height 8
select select "service"
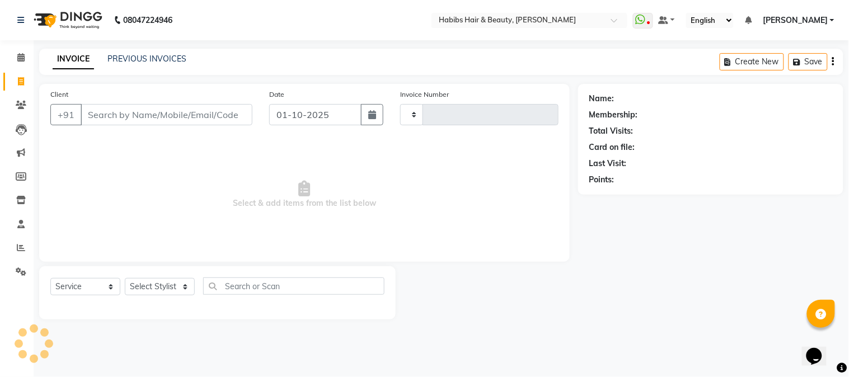
type input "5376"
select select "3712"
click at [155, 119] on input "Client" at bounding box center [167, 114] width 172 height 21
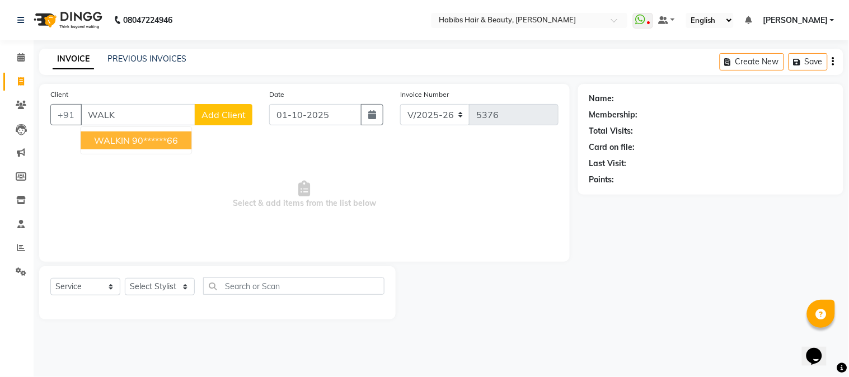
click at [148, 147] on button "WALKIN 90******66" at bounding box center [136, 141] width 111 height 18
type input "90******66"
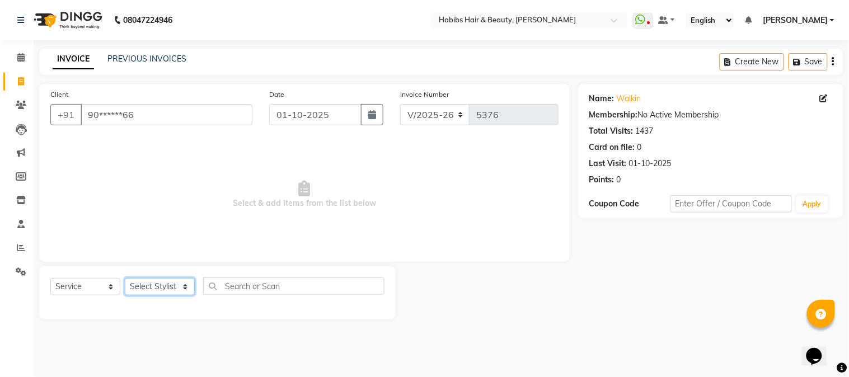
click at [151, 283] on select "Select Stylist Admin Akshay [PERSON_NAME] [PERSON_NAME] Pallavi [PERSON_NAME] […" at bounding box center [160, 286] width 70 height 17
select select "17830"
click at [125, 279] on select "Select Stylist Admin Akshay [PERSON_NAME] [PERSON_NAME] Pallavi [PERSON_NAME] […" at bounding box center [160, 286] width 70 height 17
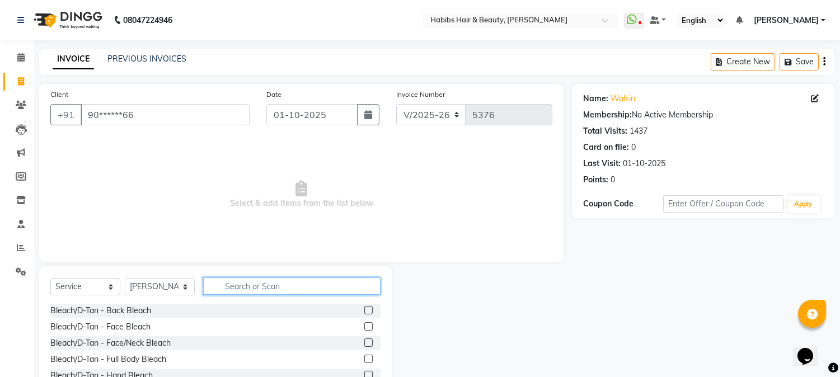
click at [270, 286] on input "text" at bounding box center [291, 286] width 177 height 17
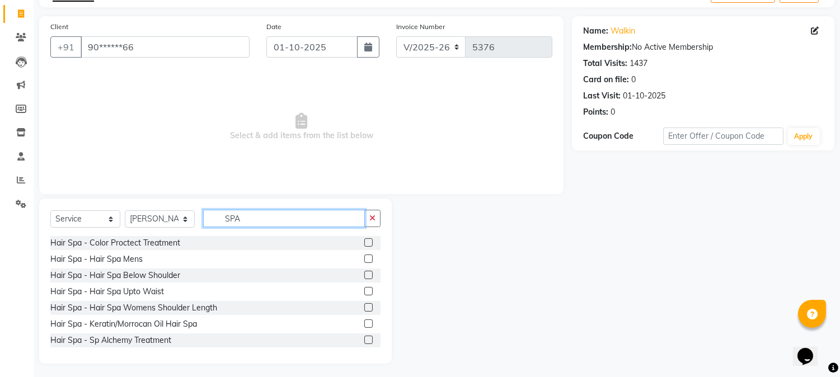
scroll to position [71, 0]
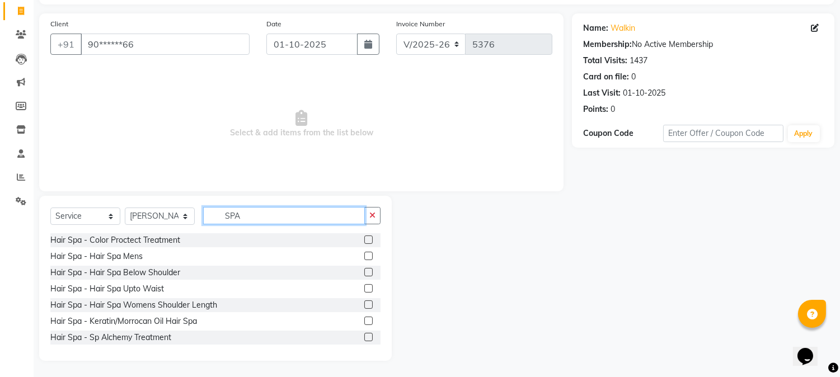
type input "SPA"
click at [364, 318] on label at bounding box center [368, 321] width 8 height 8
click at [364, 318] on input "checkbox" at bounding box center [367, 321] width 7 height 7
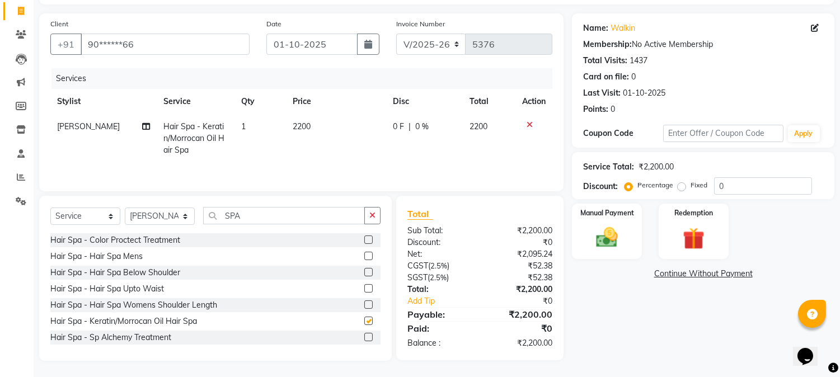
checkbox input "false"
click at [302, 127] on span "2200" at bounding box center [302, 126] width 18 height 10
click at [302, 127] on td "2200" at bounding box center [336, 138] width 100 height 49
select select "17830"
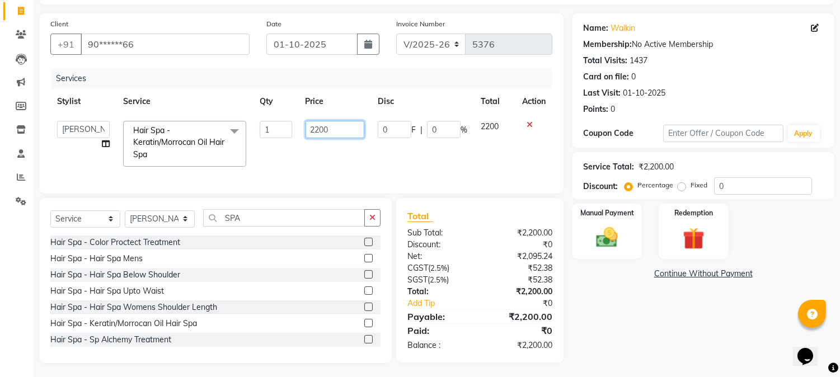
click at [318, 129] on input "2200" at bounding box center [335, 129] width 59 height 17
type input "1500"
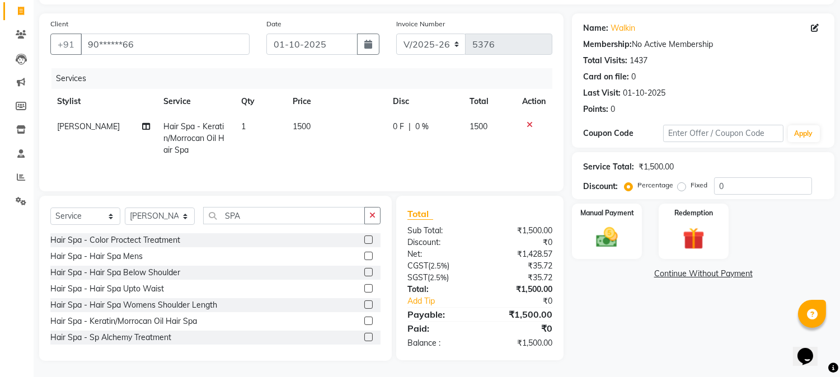
click at [234, 213] on div "Select Service Product Membership Package Voucher Prepaid Gift Card Select Styl…" at bounding box center [215, 278] width 353 height 165
click at [234, 213] on input "SPA" at bounding box center [284, 215] width 162 height 17
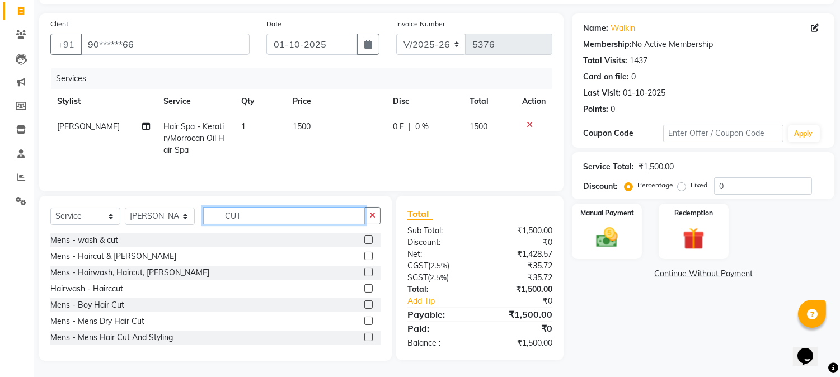
scroll to position [72, 0]
type input "CUT"
click at [364, 269] on label at bounding box center [368, 272] width 8 height 8
click at [364, 269] on input "checkbox" at bounding box center [367, 272] width 7 height 7
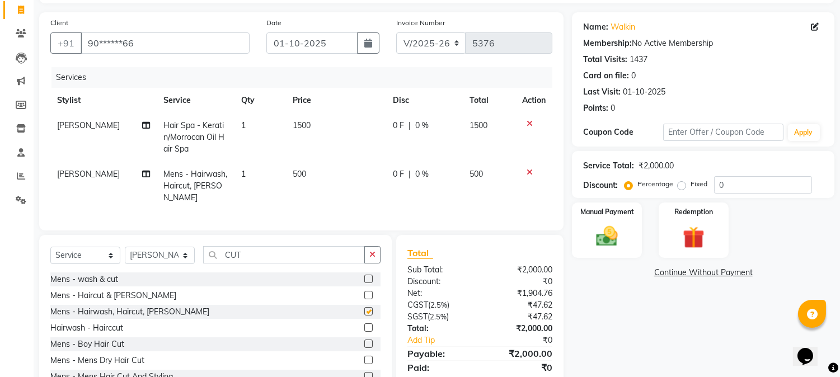
checkbox input "false"
click at [298, 172] on span "500" at bounding box center [299, 174] width 13 height 10
click at [298, 172] on td "500" at bounding box center [336, 186] width 100 height 49
select select "17830"
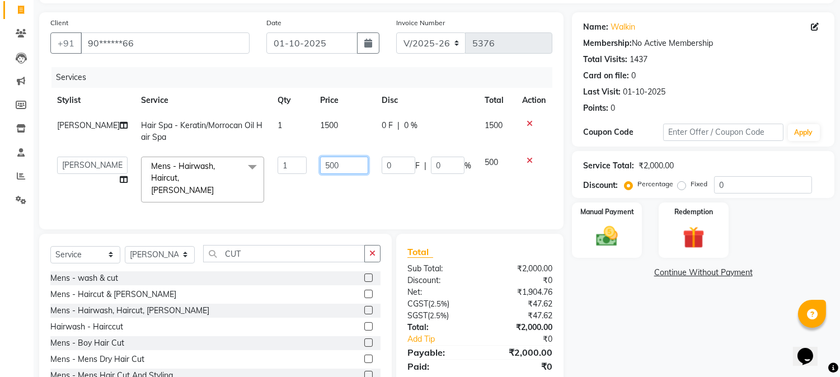
click at [321, 162] on input "500" at bounding box center [344, 165] width 48 height 17
type input "550"
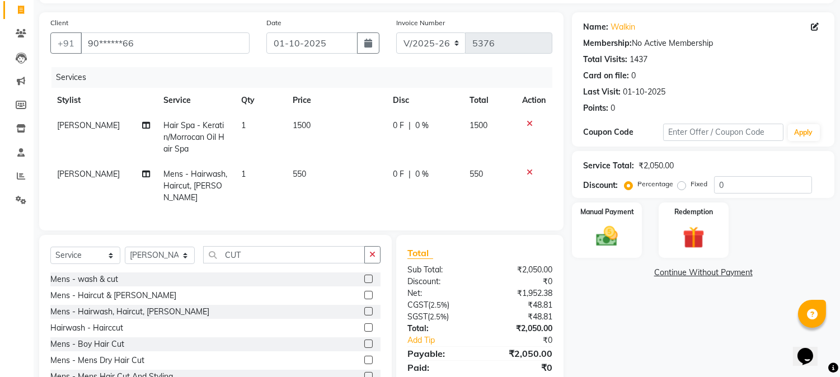
click at [357, 134] on td "1500" at bounding box center [336, 137] width 100 height 49
select select "17830"
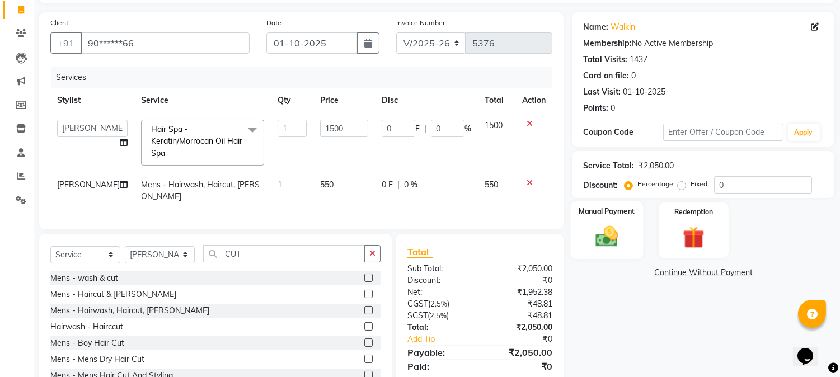
click at [599, 235] on img at bounding box center [607, 237] width 37 height 26
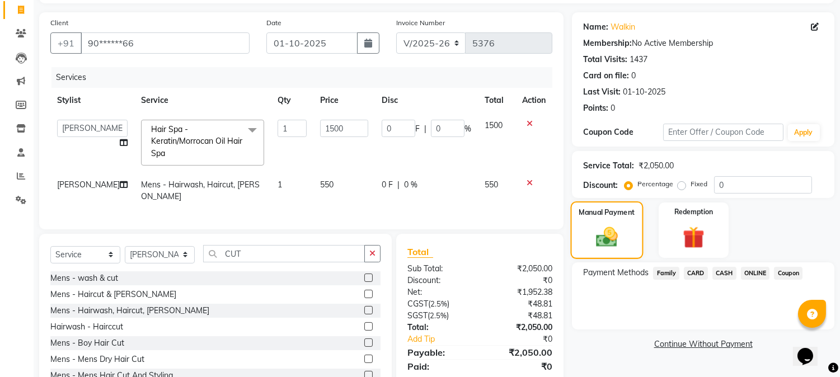
scroll to position [108, 0]
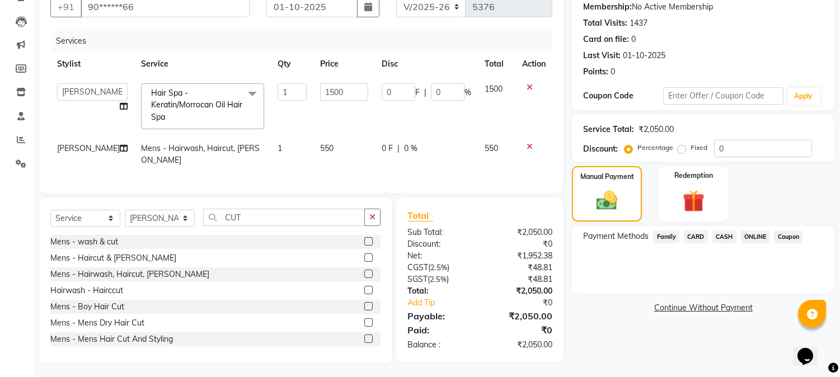
click at [762, 235] on span "ONLINE" at bounding box center [755, 237] width 29 height 13
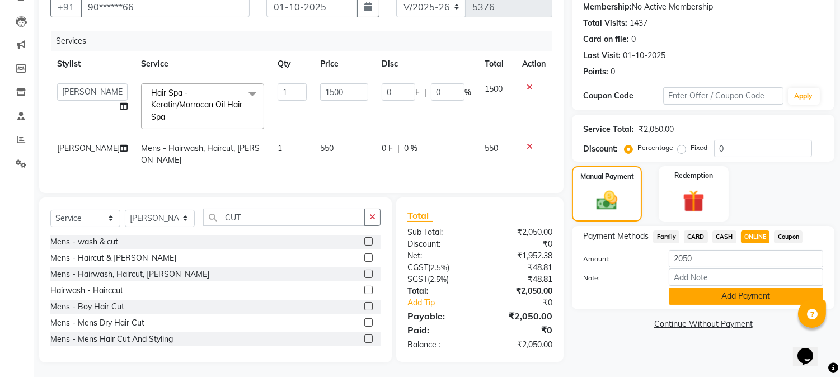
click at [728, 298] on button "Add Payment" at bounding box center [746, 296] width 155 height 17
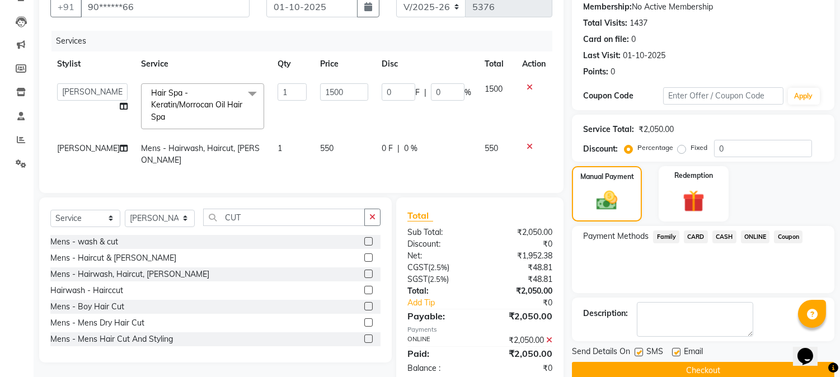
scroll to position [130, 0]
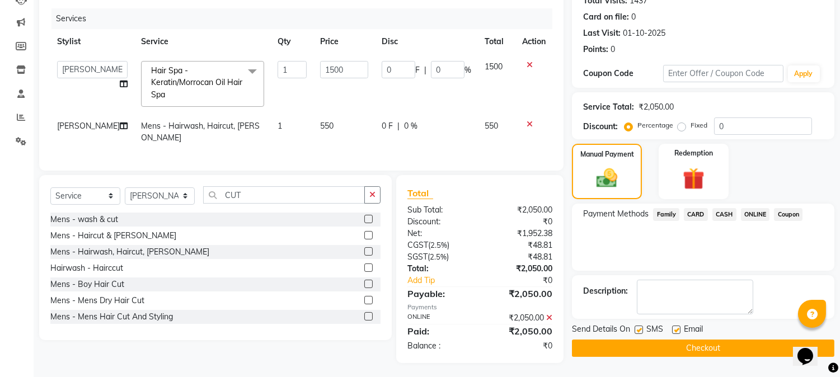
click at [698, 354] on button "Checkout" at bounding box center [703, 348] width 263 height 17
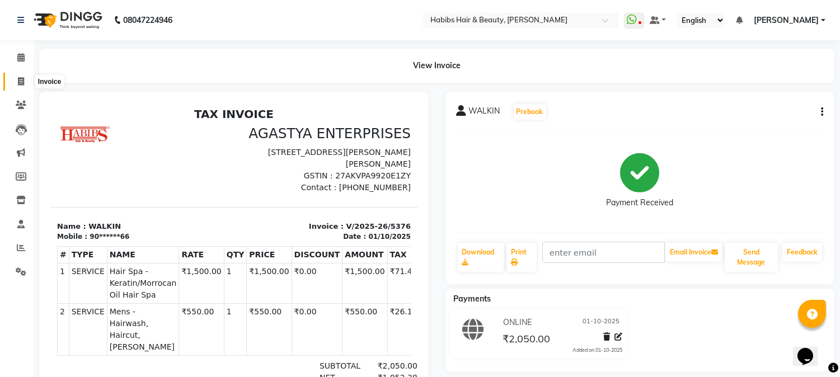
click at [22, 82] on icon at bounding box center [21, 81] width 6 height 8
select select "service"
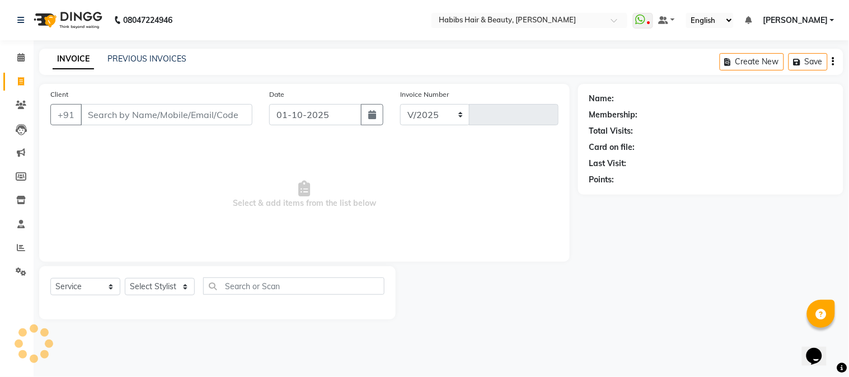
select select "3712"
type input "5377"
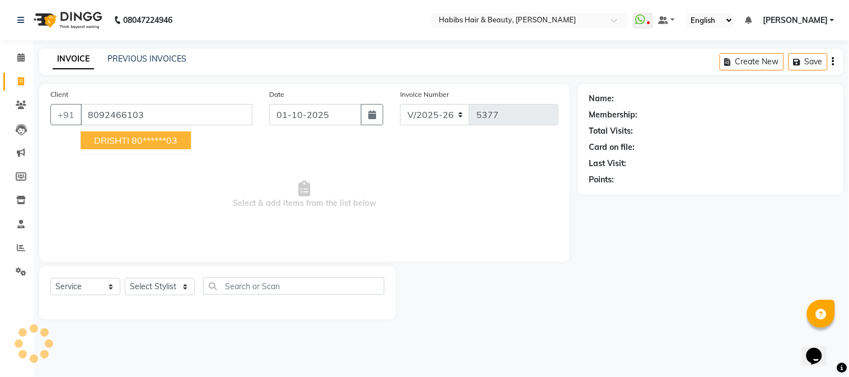
type input "8092466103"
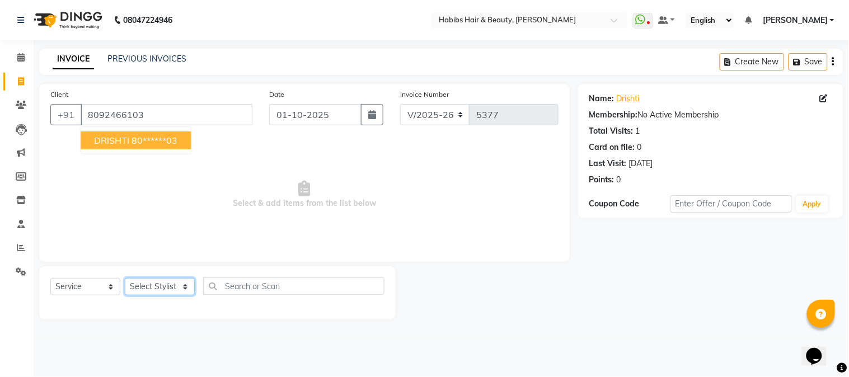
click at [171, 289] on select "Select Stylist Admin Akshay [PERSON_NAME] [PERSON_NAME] Pallavi [PERSON_NAME] […" at bounding box center [160, 286] width 70 height 17
select select "91170"
click at [125, 279] on select "Select Stylist Admin Akshay [PERSON_NAME] [PERSON_NAME] Pallavi [PERSON_NAME] […" at bounding box center [160, 286] width 70 height 17
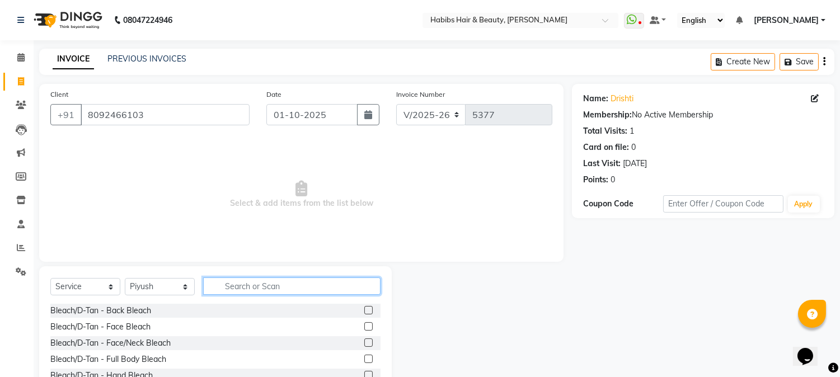
click at [228, 288] on input "text" at bounding box center [291, 286] width 177 height 17
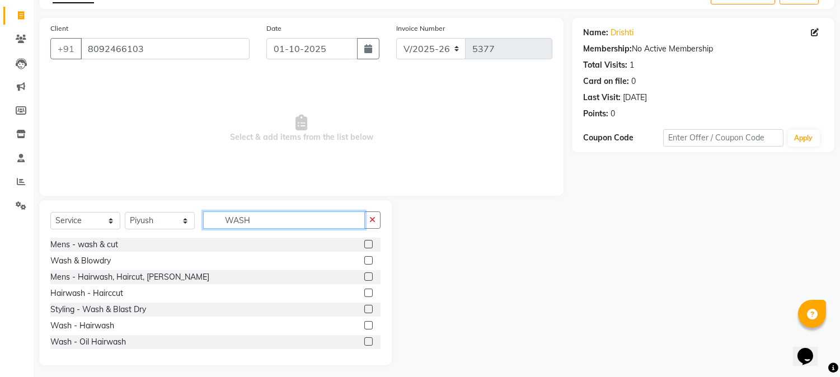
scroll to position [71, 0]
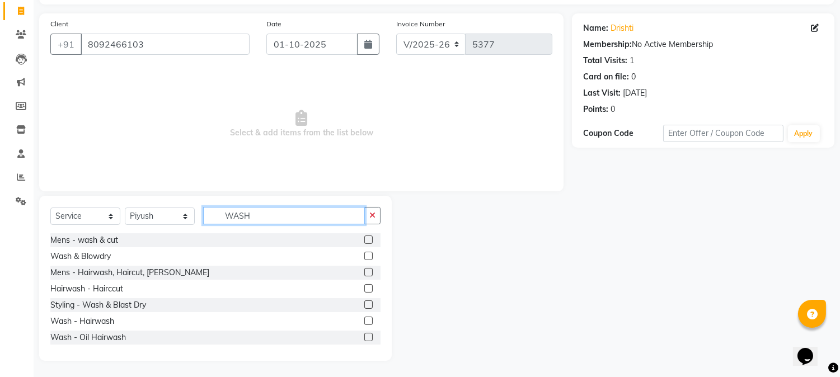
type input "WASH"
click at [364, 305] on label at bounding box center [368, 305] width 8 height 8
click at [364, 305] on input "checkbox" at bounding box center [367, 305] width 7 height 7
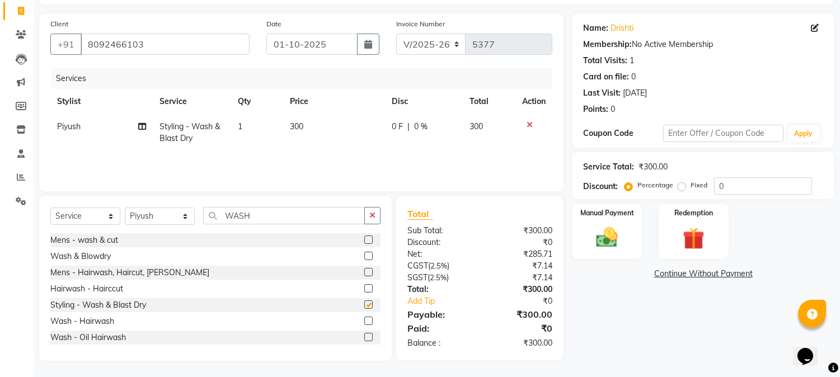
checkbox input "false"
click at [604, 237] on img at bounding box center [607, 238] width 37 height 26
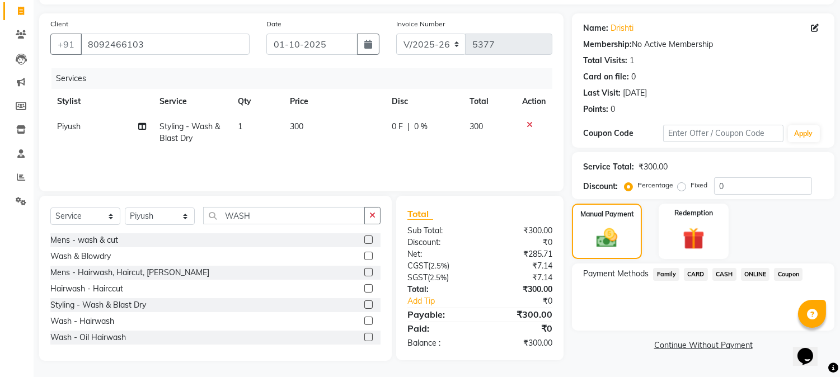
click at [742, 260] on div "Name: Drishti Membership: No Active Membership Total Visits: 1 Card on file: 0 …" at bounding box center [707, 187] width 271 height 348
click at [756, 277] on span "ONLINE" at bounding box center [755, 274] width 29 height 13
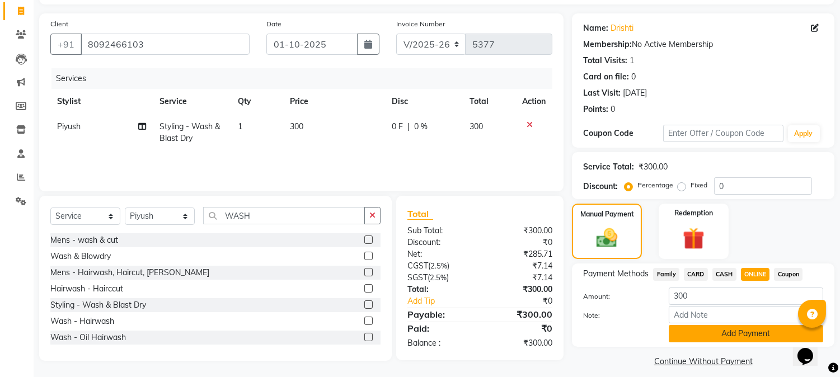
click at [749, 328] on button "Add Payment" at bounding box center [746, 333] width 155 height 17
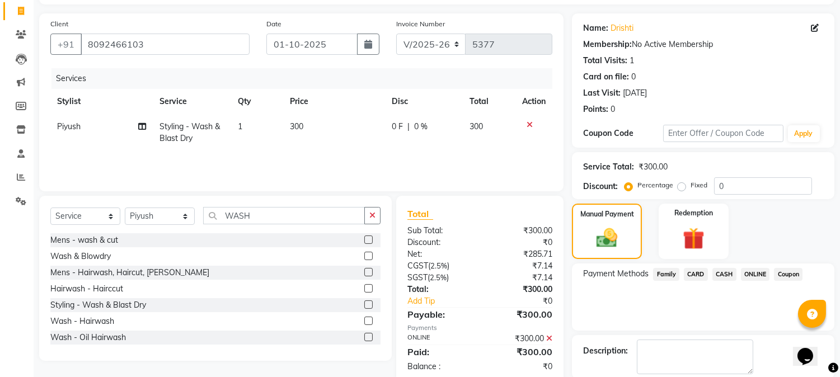
scroll to position [126, 0]
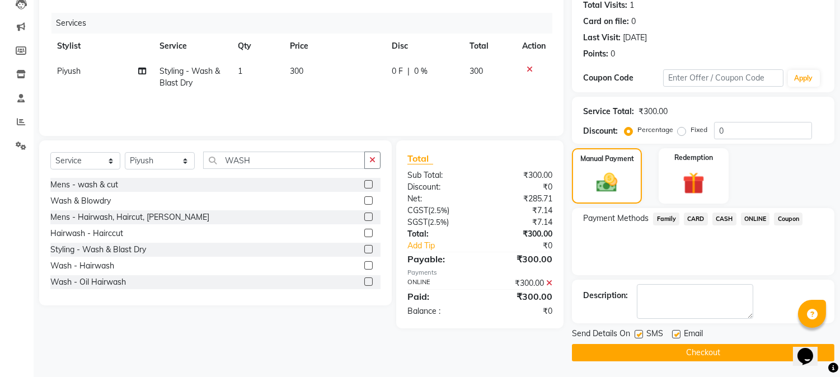
click at [705, 348] on button "Checkout" at bounding box center [703, 352] width 263 height 17
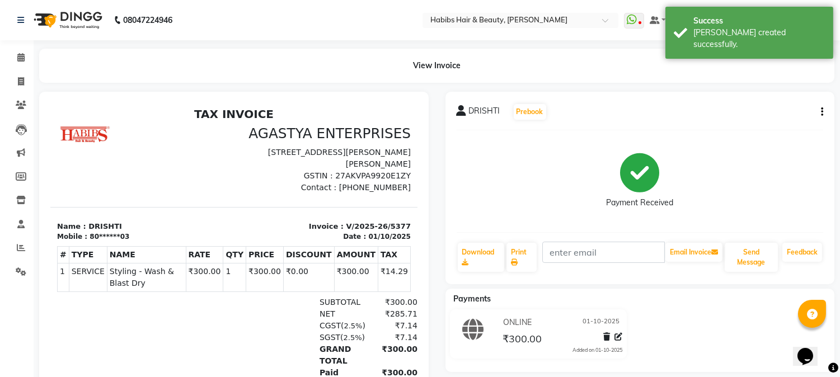
click at [822, 112] on icon "button" at bounding box center [822, 112] width 2 height 1
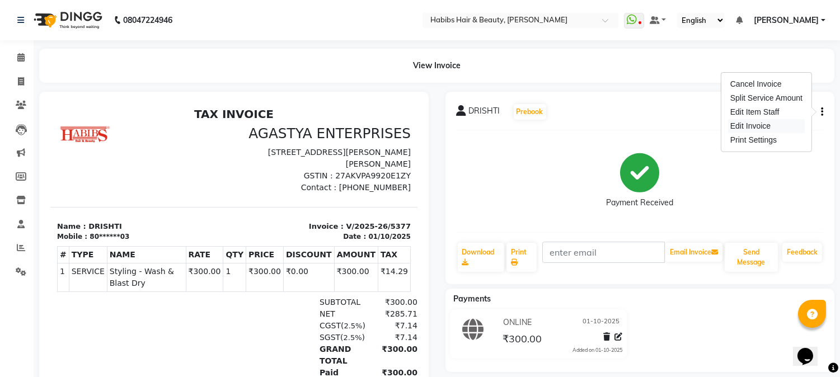
click at [741, 125] on div "Edit Invoice" at bounding box center [766, 126] width 77 height 14
select select "service"
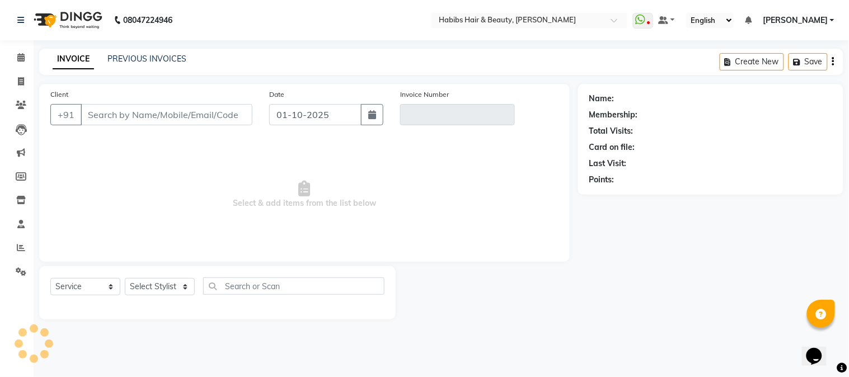
type input "80******03"
type input "V/2025-26/5377"
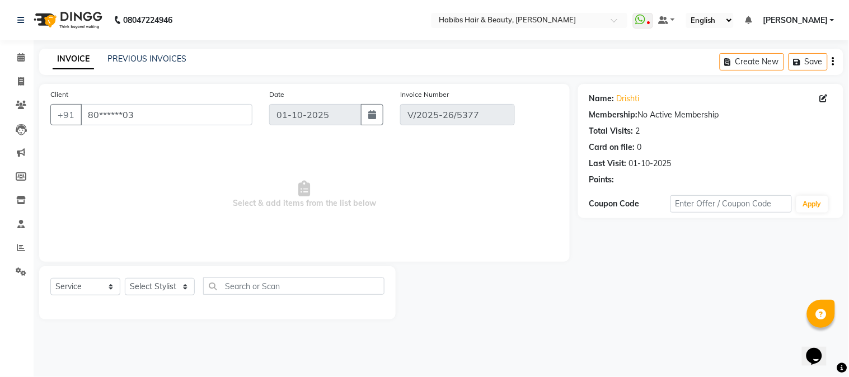
select select "select"
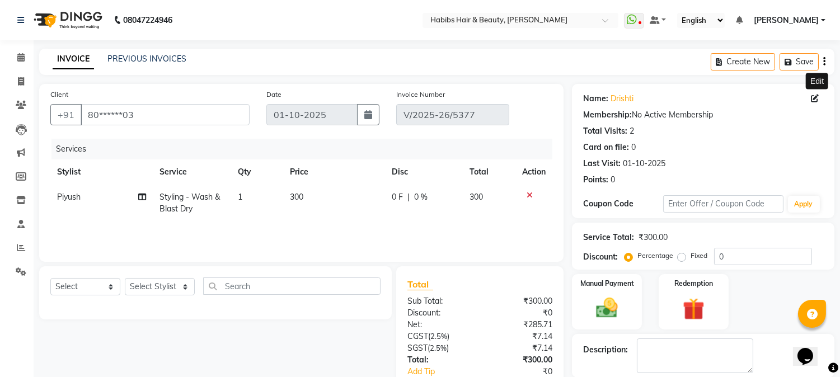
click at [811, 99] on icon at bounding box center [815, 99] width 8 height 8
select select "[DEMOGRAPHIC_DATA]"
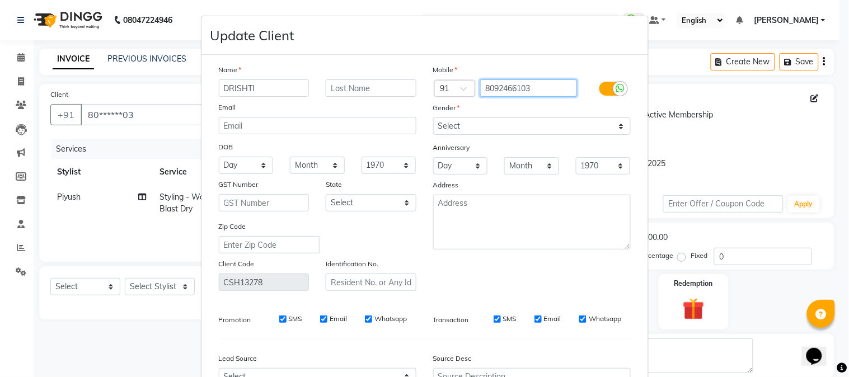
click at [499, 82] on input "8092466103" at bounding box center [528, 87] width 97 height 17
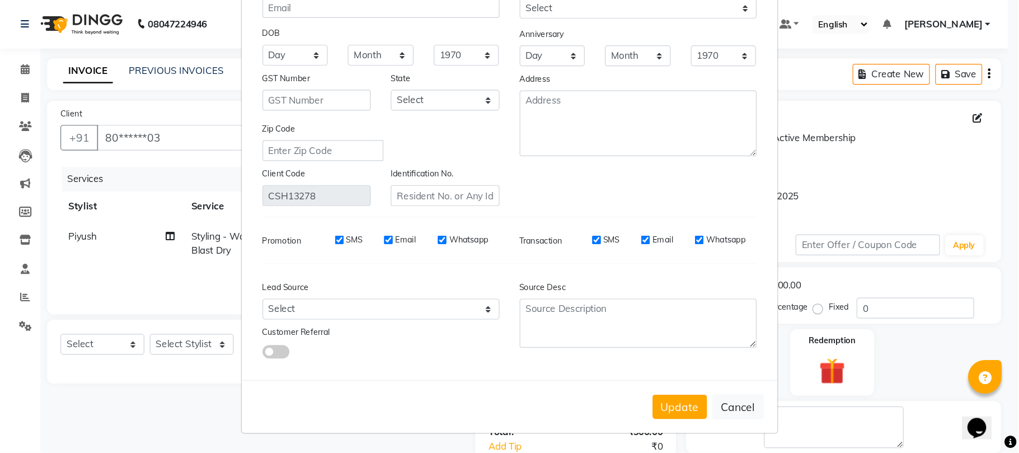
scroll to position [120, 0]
click at [618, 338] on button "Cancel" at bounding box center [615, 339] width 43 height 21
select select
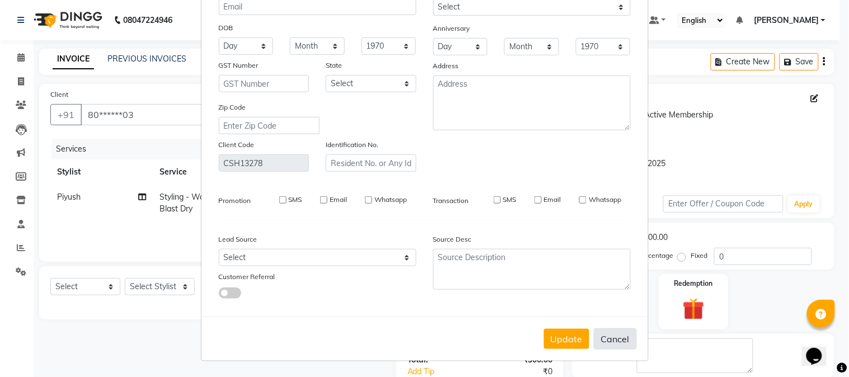
select select
checkbox input "false"
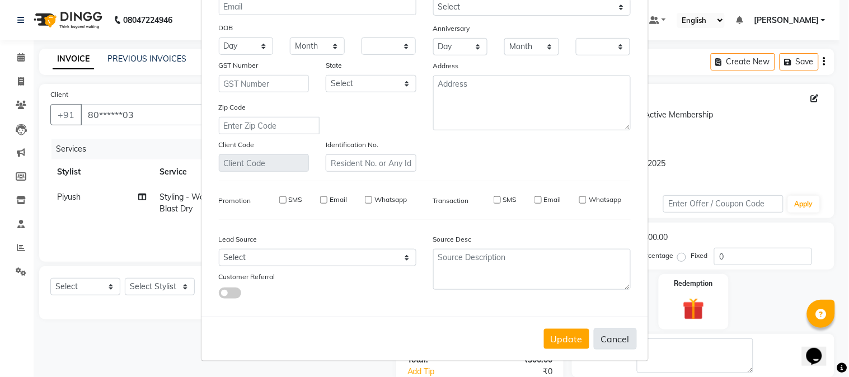
checkbox input "false"
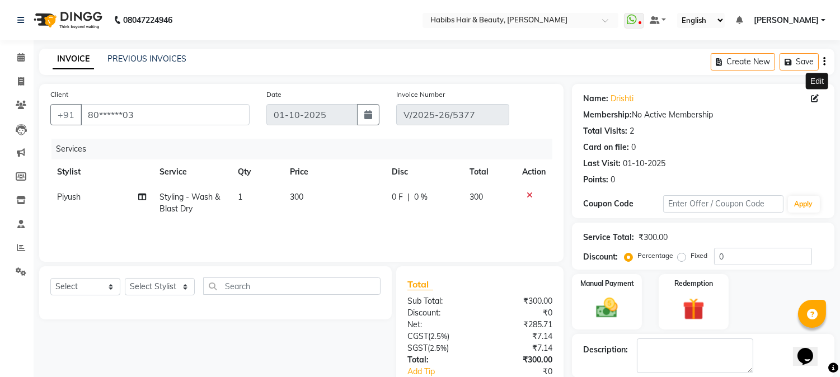
click at [812, 99] on icon at bounding box center [815, 99] width 8 height 8
select select "[DEMOGRAPHIC_DATA]"
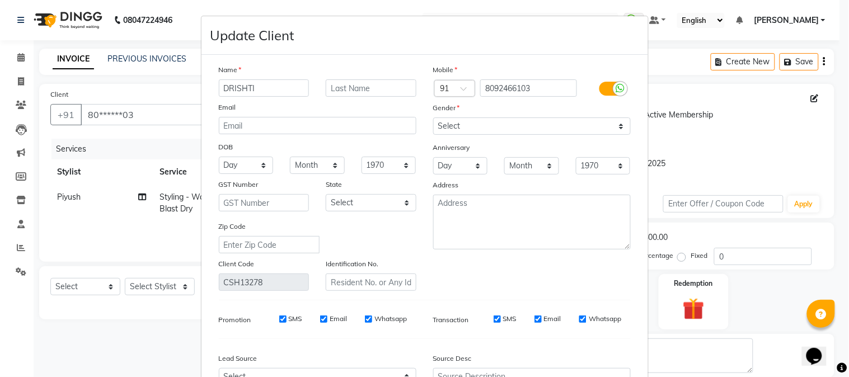
click at [676, 152] on ngb-modal-window "Update Client Name DRISHTI Email DOB Day 01 02 03 04 05 06 07 08 09 10 11 12 13…" at bounding box center [424, 188] width 849 height 377
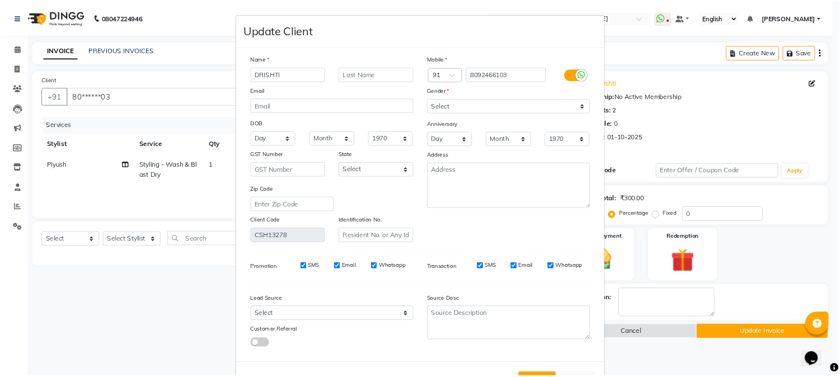
scroll to position [41, 0]
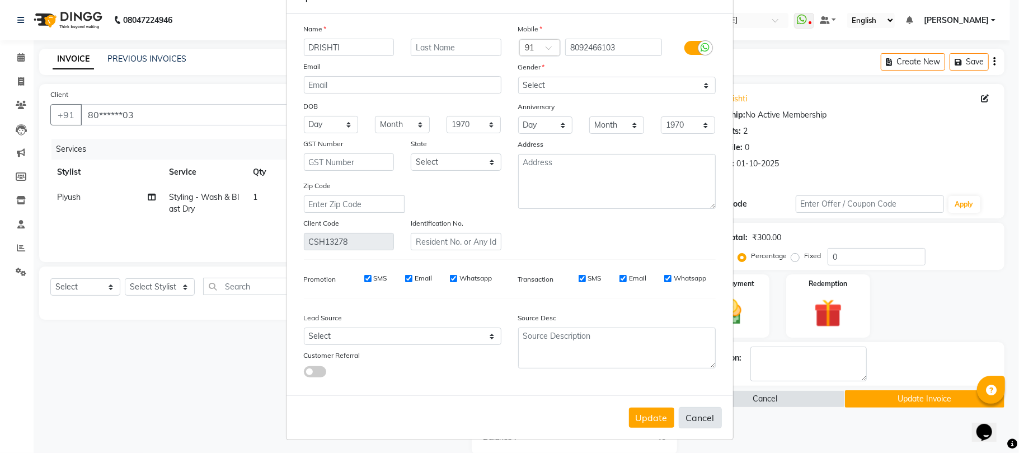
click at [690, 377] on button "Cancel" at bounding box center [700, 417] width 43 height 21
select select
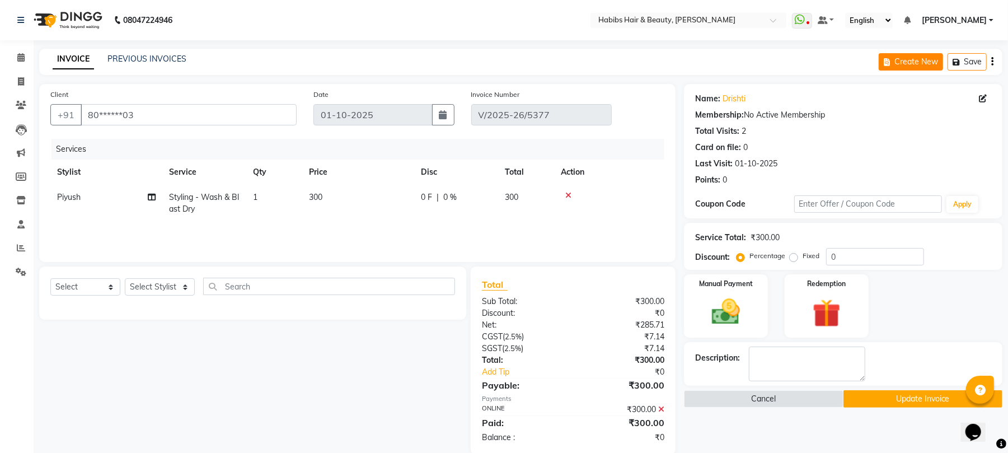
click at [849, 59] on button "Create New" at bounding box center [911, 61] width 64 height 17
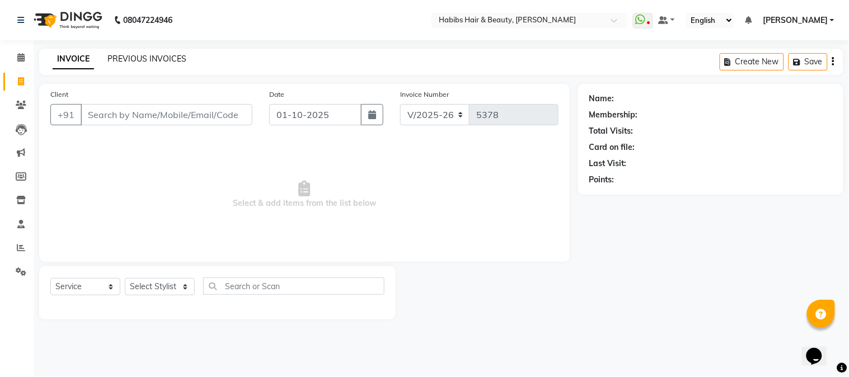
click at [154, 54] on link "PREVIOUS INVOICES" at bounding box center [146, 59] width 79 height 10
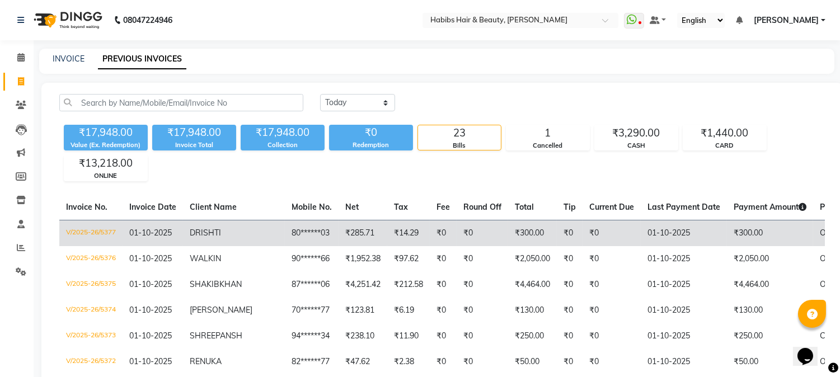
click at [71, 227] on td "V/2025-26/5377" at bounding box center [90, 233] width 63 height 26
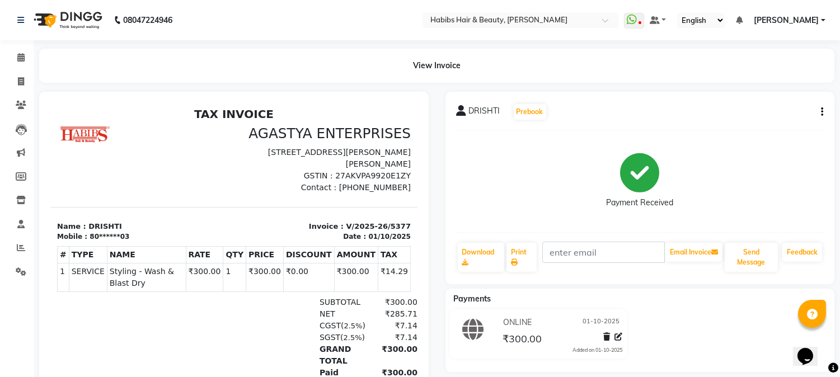
click at [820, 109] on button "button" at bounding box center [820, 112] width 7 height 12
click at [732, 86] on div "Cancel Invoice" at bounding box center [766, 84] width 77 height 14
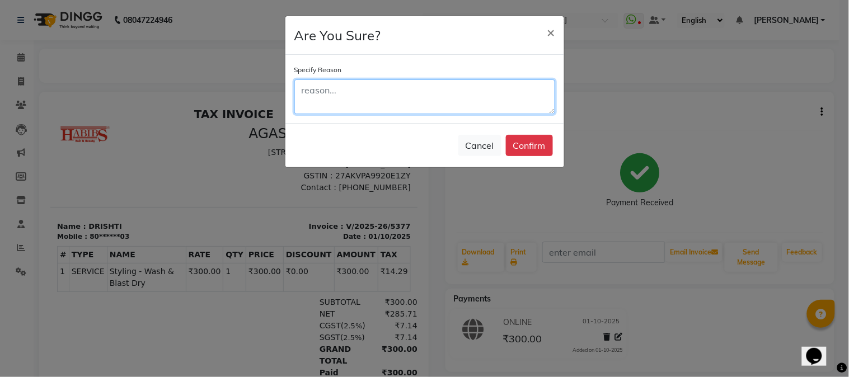
click at [418, 90] on textarea at bounding box center [424, 96] width 261 height 35
type textarea "WRONG ENTRY"
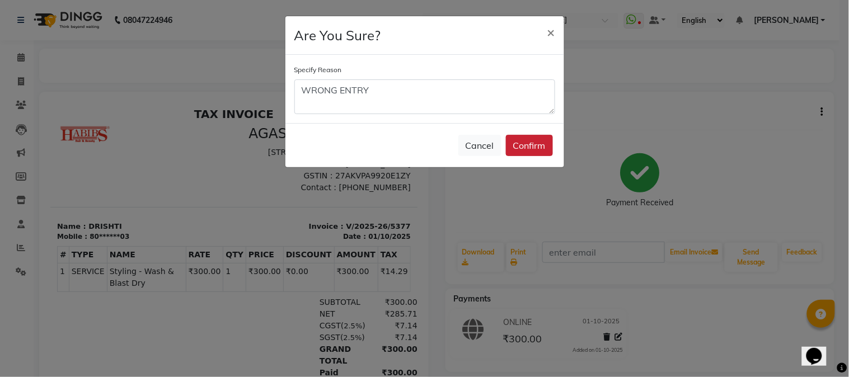
click at [529, 144] on button "Confirm" at bounding box center [529, 145] width 47 height 21
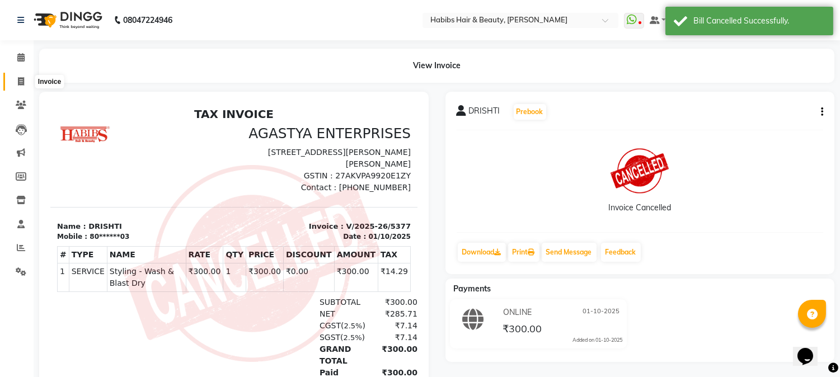
click at [18, 77] on icon at bounding box center [21, 81] width 6 height 8
select select "service"
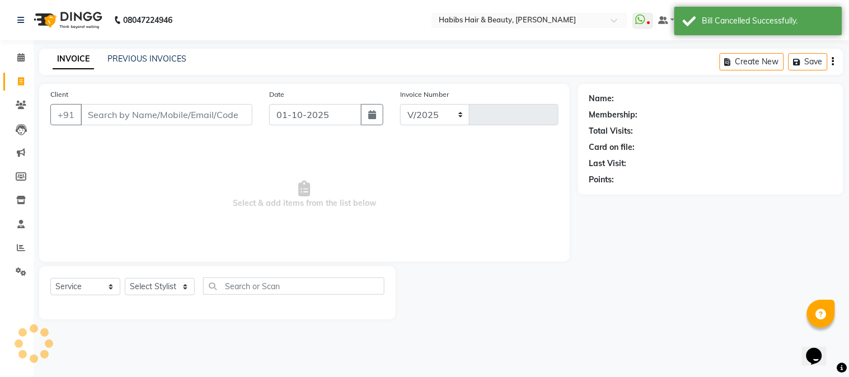
select select "3712"
type input "5378"
click at [99, 111] on input "Client" at bounding box center [167, 114] width 172 height 21
type input "8092466103"
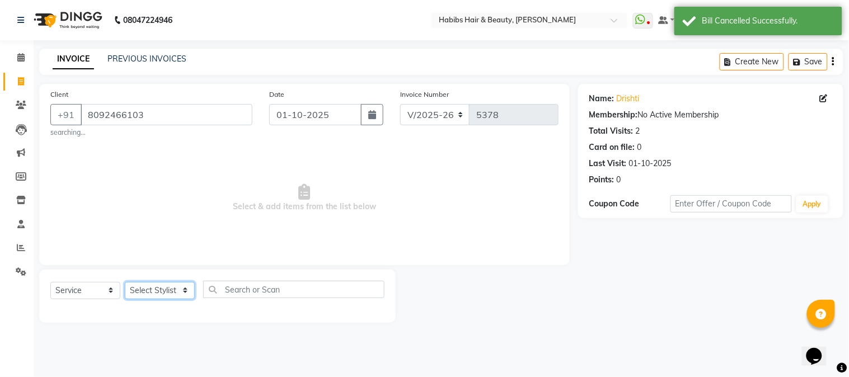
click at [162, 287] on select "Select Stylist Admin Akshay [PERSON_NAME] [PERSON_NAME] Pallavi [PERSON_NAME] […" at bounding box center [160, 290] width 70 height 17
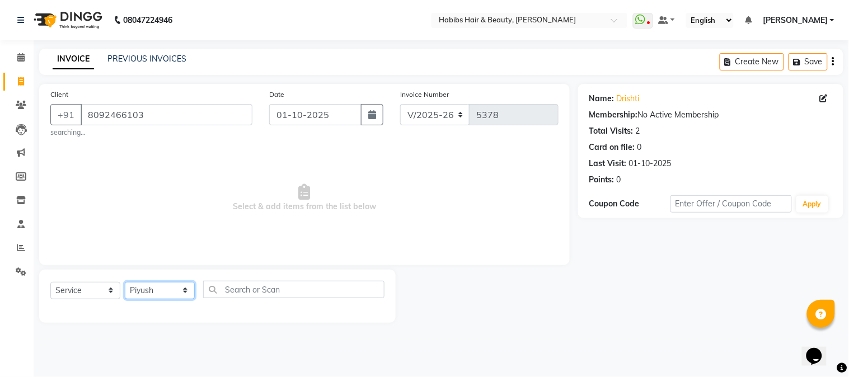
click at [125, 282] on select "Select Stylist Admin Akshay [PERSON_NAME] [PERSON_NAME] Pallavi [PERSON_NAME] […" at bounding box center [160, 290] width 70 height 17
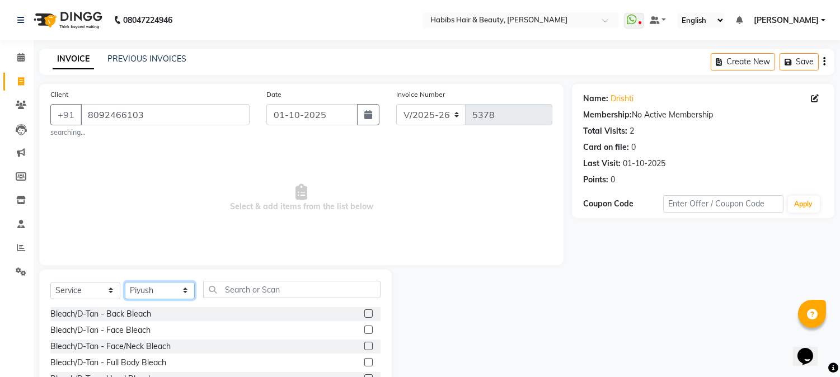
select select "17834"
click at [238, 293] on input "text" at bounding box center [291, 289] width 177 height 17
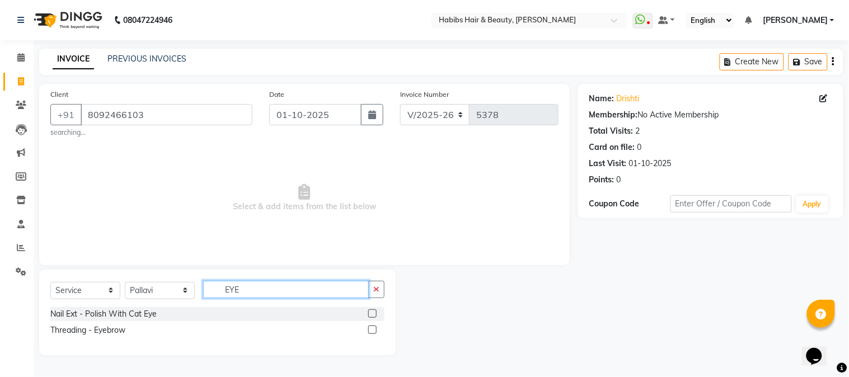
type input "EYE"
click at [371, 333] on label at bounding box center [372, 330] width 8 height 8
click at [371, 333] on input "checkbox" at bounding box center [371, 330] width 7 height 7
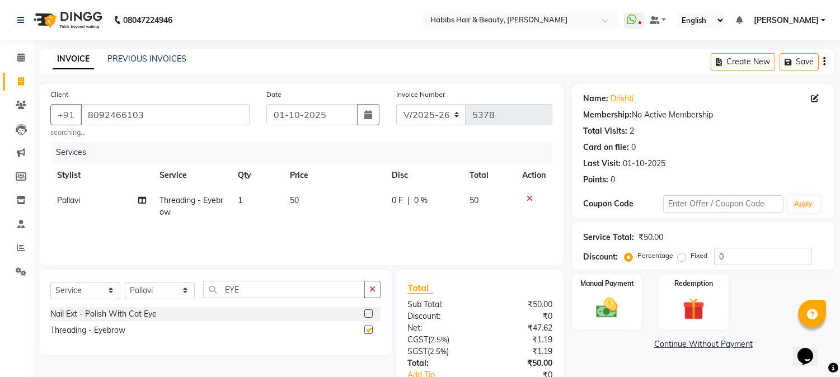
checkbox input "false"
click at [296, 208] on td "50" at bounding box center [334, 206] width 102 height 37
click at [283, 208] on td "1" at bounding box center [257, 206] width 52 height 37
select select "17834"
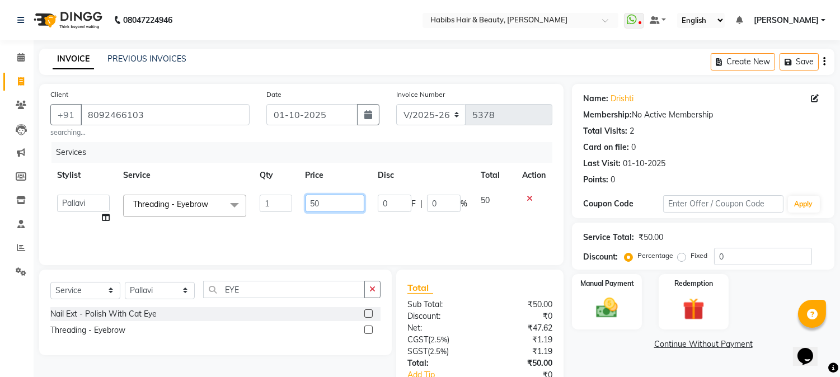
click at [312, 208] on input "50" at bounding box center [335, 203] width 59 height 17
type input "90"
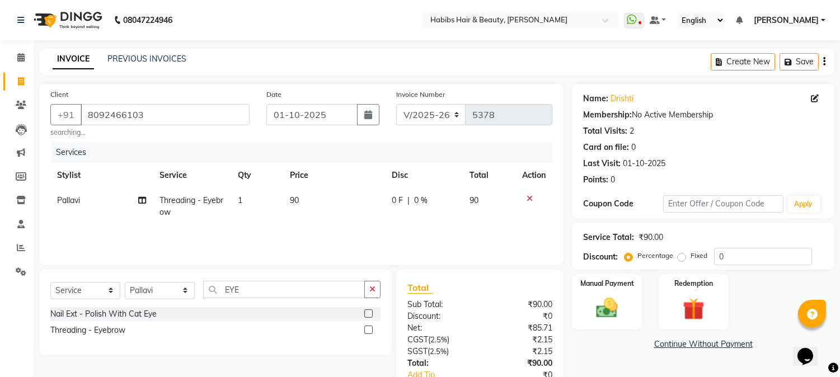
click at [370, 333] on label at bounding box center [368, 330] width 8 height 8
click at [370, 333] on input "checkbox" at bounding box center [367, 330] width 7 height 7
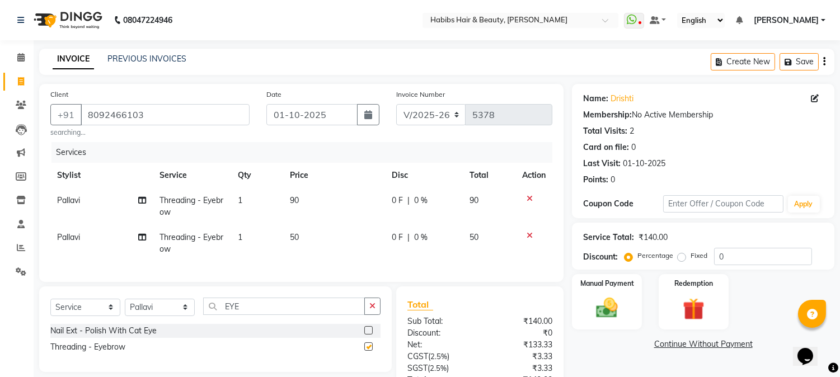
checkbox input "false"
click at [298, 241] on span "50" at bounding box center [294, 237] width 9 height 10
click at [283, 241] on td "1" at bounding box center [257, 243] width 52 height 37
select select "17834"
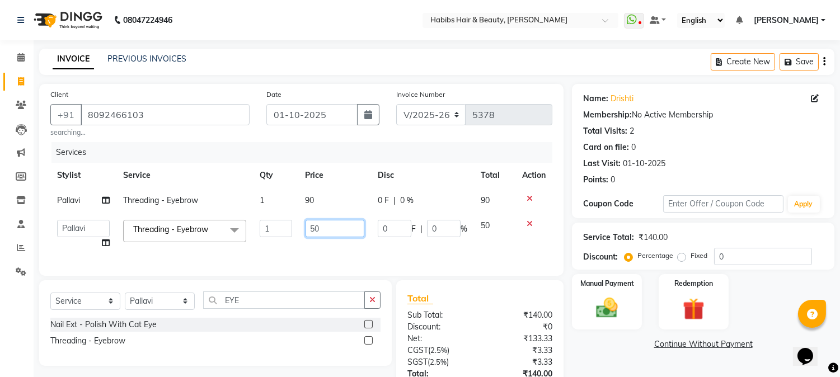
click at [317, 230] on input "50" at bounding box center [335, 228] width 59 height 17
type input "130"
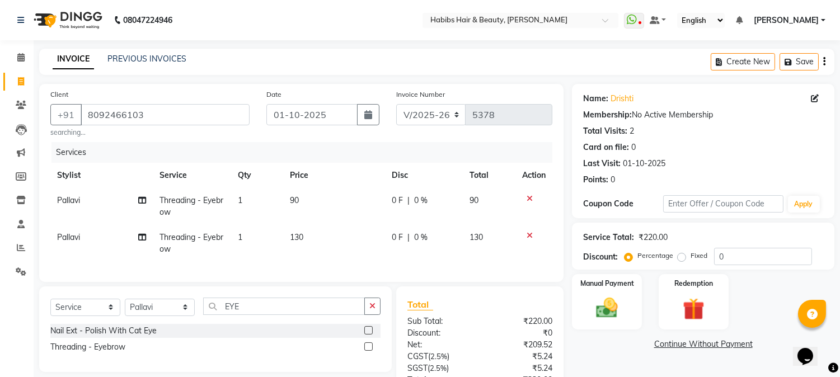
click at [355, 197] on td "90" at bounding box center [334, 206] width 102 height 37
select select "17834"
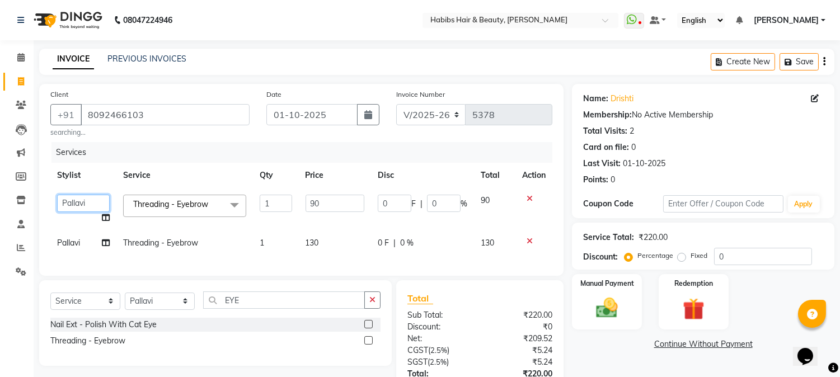
click at [73, 202] on select "Admin Akshay Anas Jaideep Sir Lokesh Mangesh Pallavi Piyush Pratiksha Rahul Raj…" at bounding box center [83, 203] width 53 height 17
select select "46991"
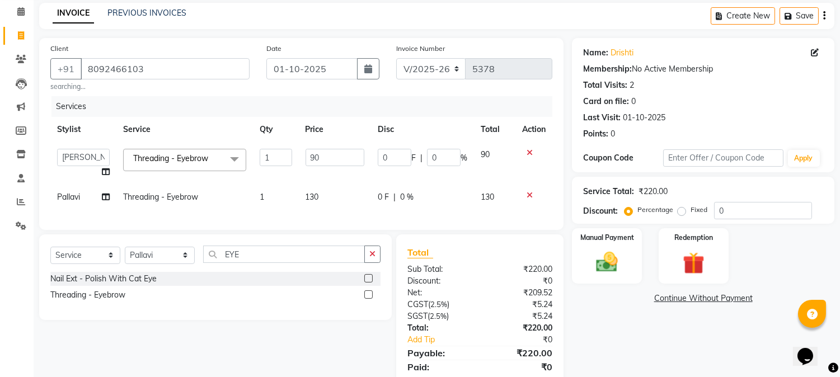
scroll to position [93, 0]
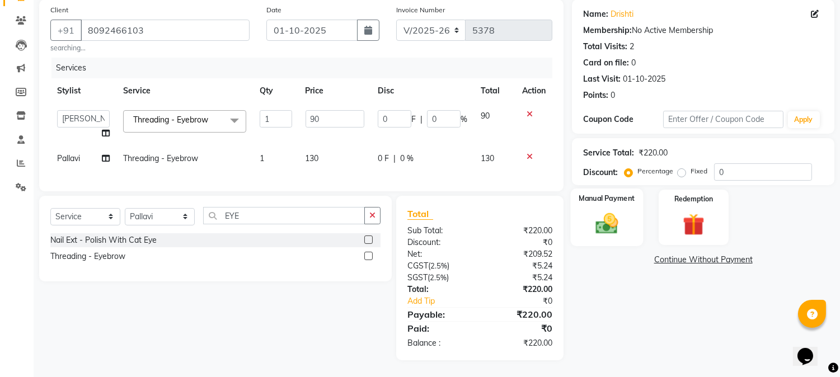
click at [607, 211] on img at bounding box center [607, 224] width 37 height 26
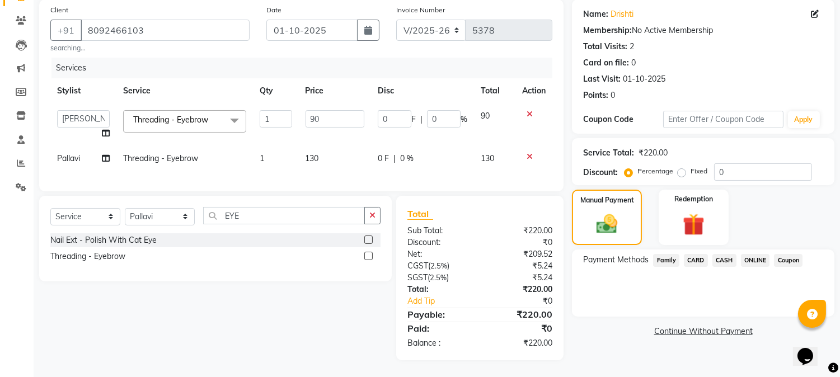
click at [723, 254] on span "CASH" at bounding box center [725, 260] width 24 height 13
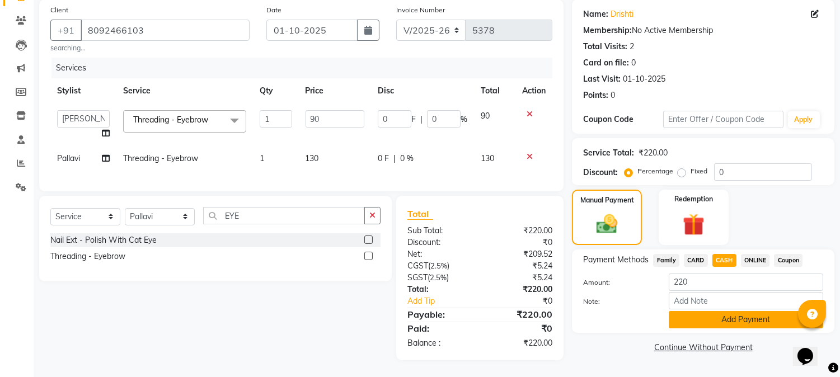
click at [712, 311] on button "Add Payment" at bounding box center [746, 319] width 155 height 17
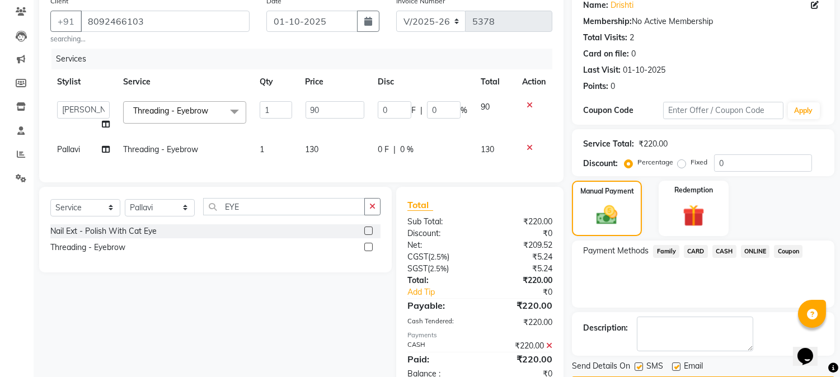
scroll to position [133, 0]
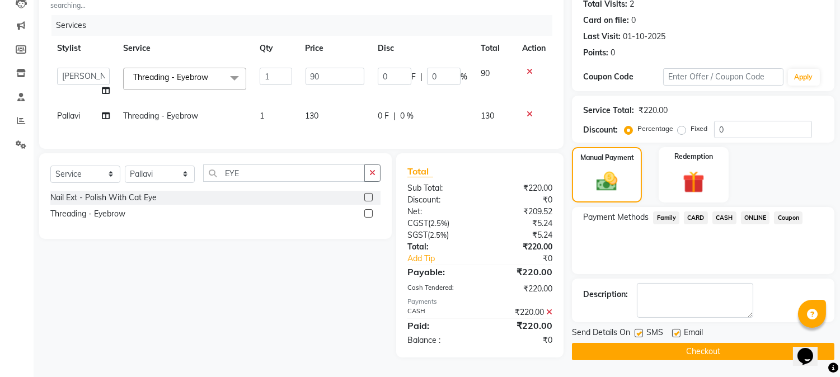
click at [698, 347] on button "Checkout" at bounding box center [703, 351] width 263 height 17
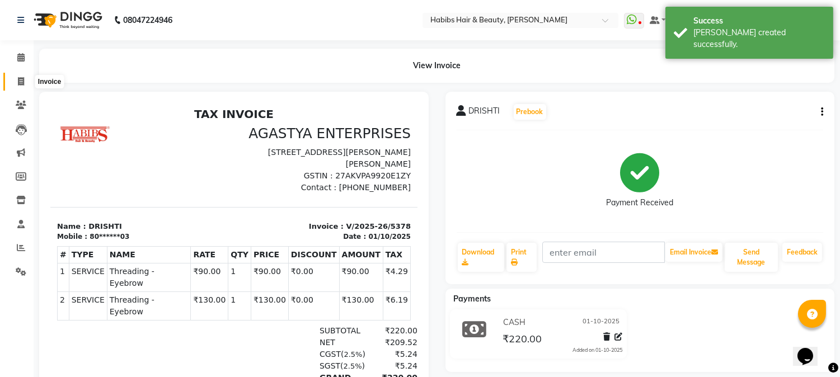
click at [23, 77] on icon at bounding box center [21, 81] width 6 height 8
select select "service"
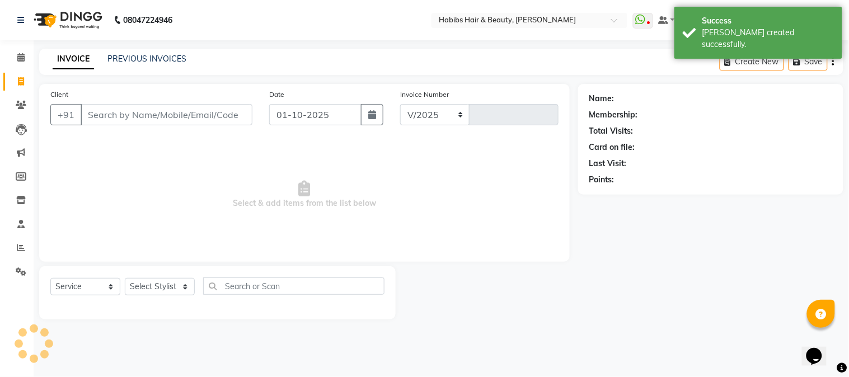
select select "3712"
type input "5379"
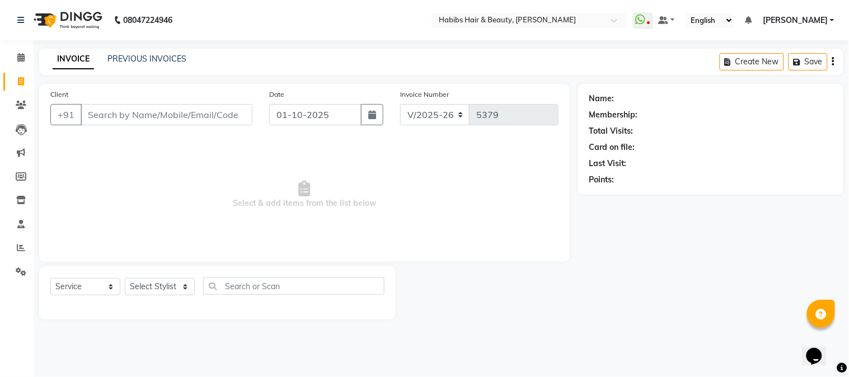
click at [183, 120] on input "Client" at bounding box center [167, 114] width 172 height 21
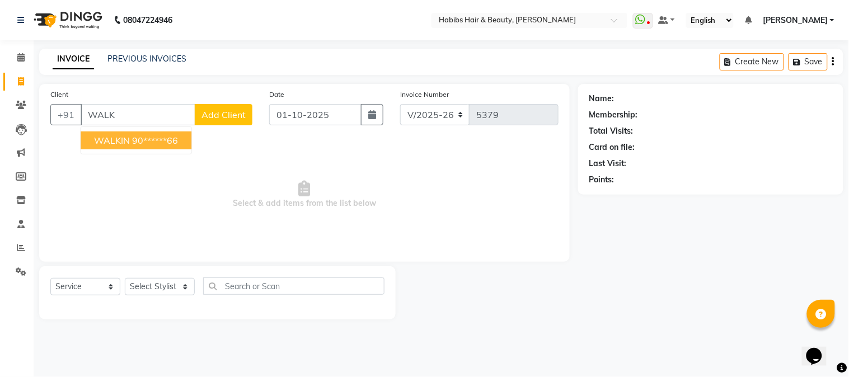
click at [161, 135] on ngb-highlight "90******66" at bounding box center [155, 140] width 46 height 11
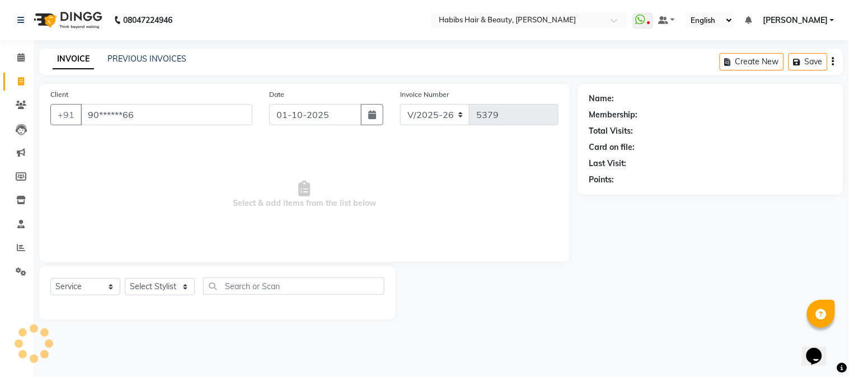
type input "90******66"
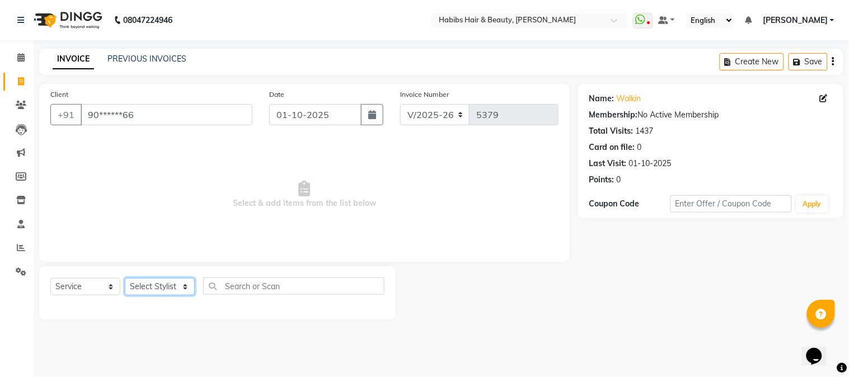
click at [158, 288] on select "Select Stylist Admin Akshay [PERSON_NAME] [PERSON_NAME] Pallavi [PERSON_NAME] […" at bounding box center [160, 286] width 70 height 17
select select "91170"
click at [125, 279] on select "Select Stylist Admin Akshay [PERSON_NAME] [PERSON_NAME] Pallavi [PERSON_NAME] […" at bounding box center [160, 286] width 70 height 17
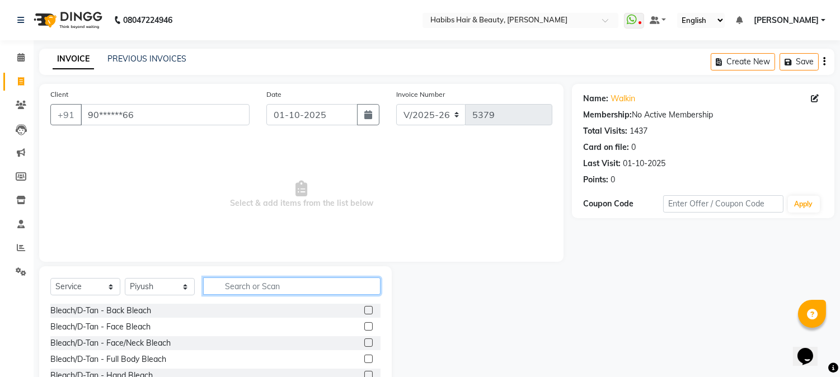
click at [233, 288] on input "text" at bounding box center [291, 286] width 177 height 17
type input "C"
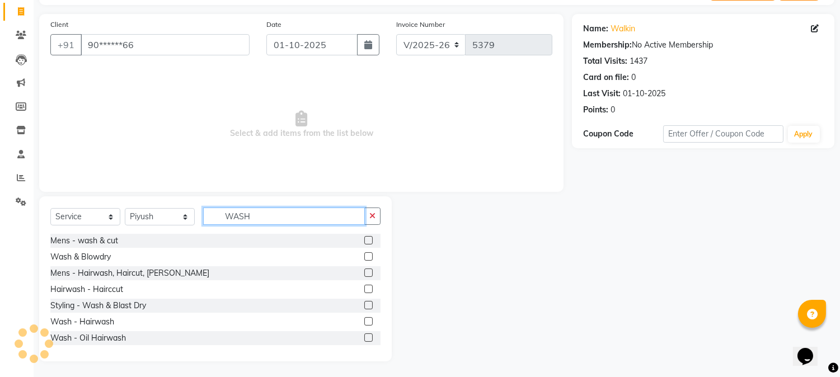
scroll to position [71, 0]
type input "WASH"
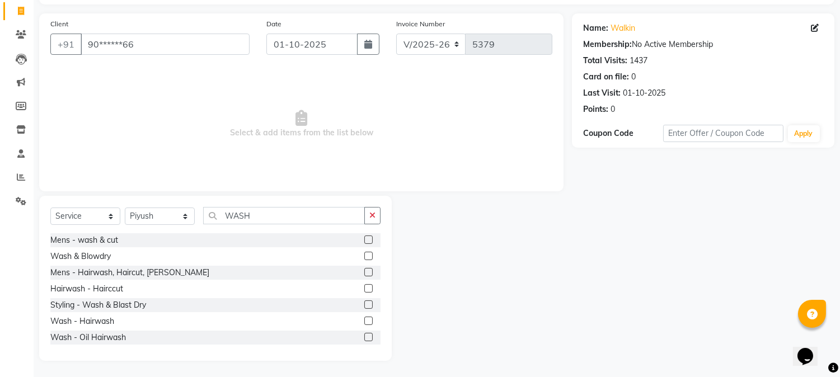
click at [364, 305] on label at bounding box center [368, 305] width 8 height 8
click at [364, 305] on input "checkbox" at bounding box center [367, 305] width 7 height 7
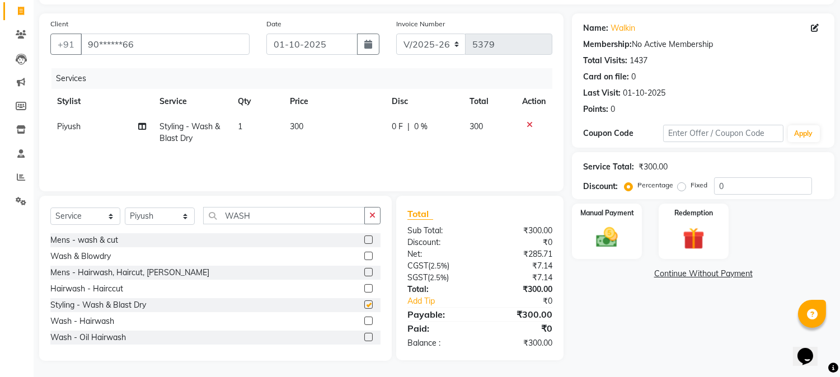
checkbox input "false"
click at [633, 226] on div "Manual Payment" at bounding box center [607, 231] width 73 height 57
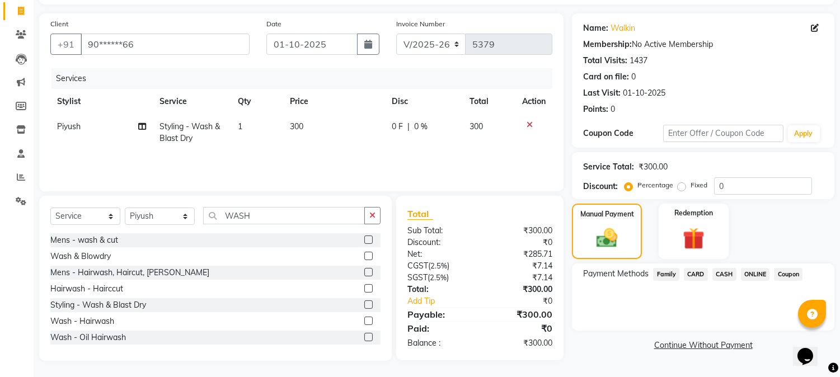
click at [749, 275] on span "ONLINE" at bounding box center [755, 274] width 29 height 13
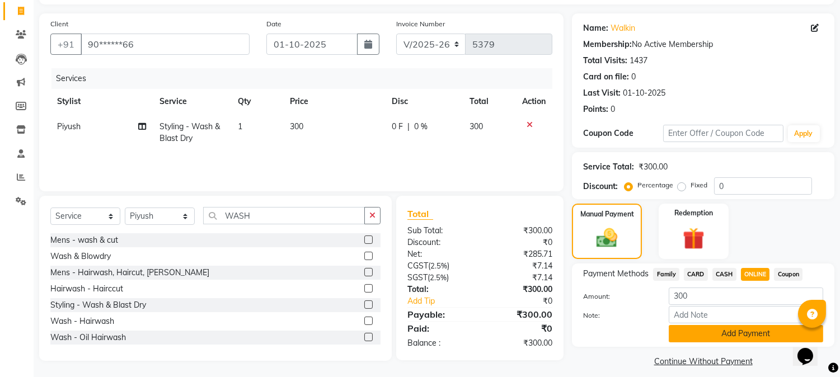
click at [714, 329] on button "Add Payment" at bounding box center [746, 333] width 155 height 17
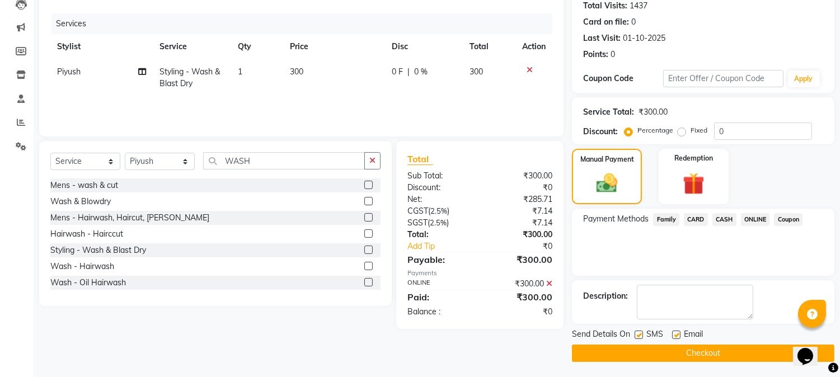
scroll to position [126, 0]
click at [697, 348] on button "Checkout" at bounding box center [703, 352] width 263 height 17
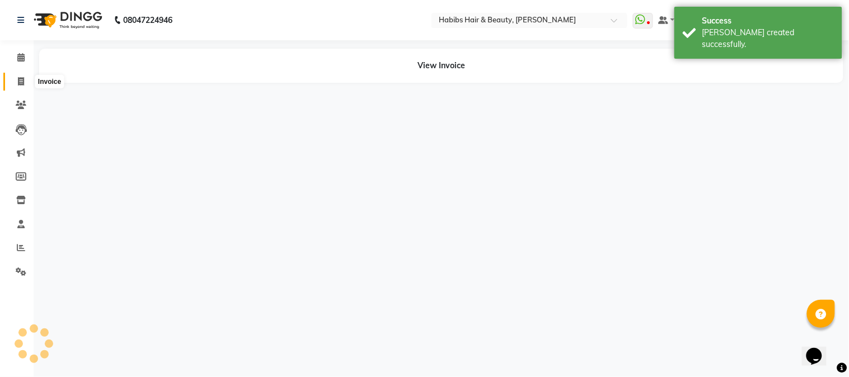
click at [21, 76] on span at bounding box center [21, 82] width 20 height 13
select select "service"
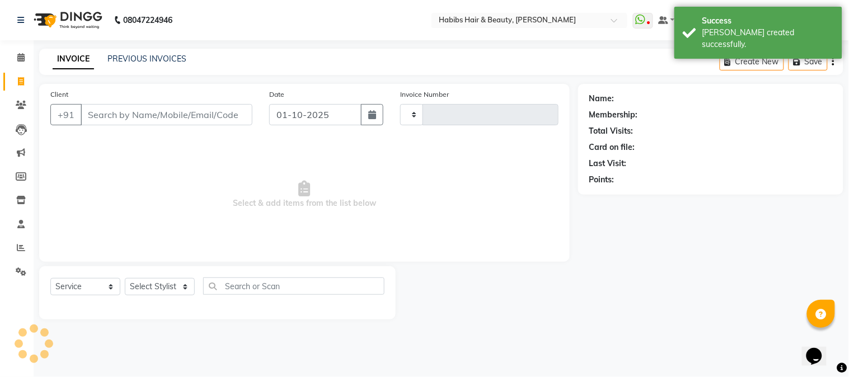
type input "5380"
select select "3712"
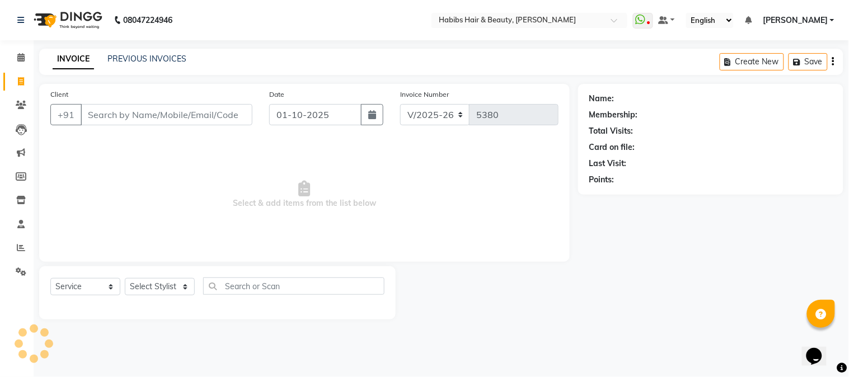
click at [130, 111] on input "Client" at bounding box center [167, 114] width 172 height 21
click at [144, 118] on input "Client" at bounding box center [167, 114] width 172 height 21
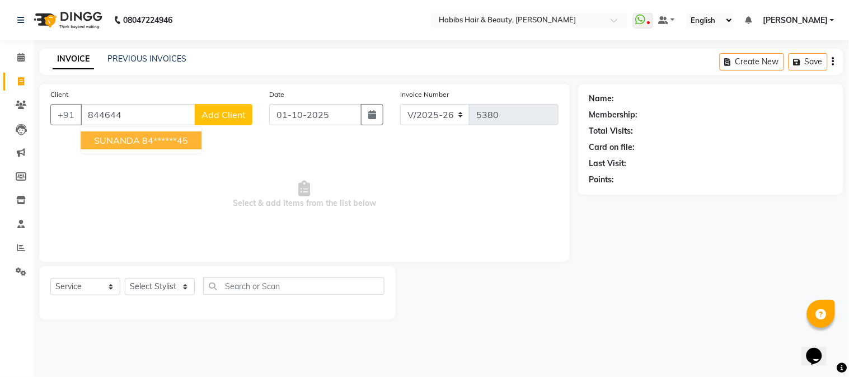
click at [161, 133] on button "SUNANDA 84******45" at bounding box center [141, 141] width 121 height 18
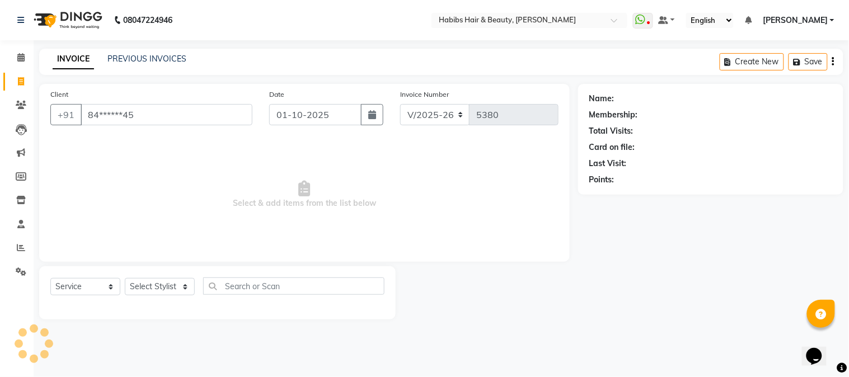
type input "84******45"
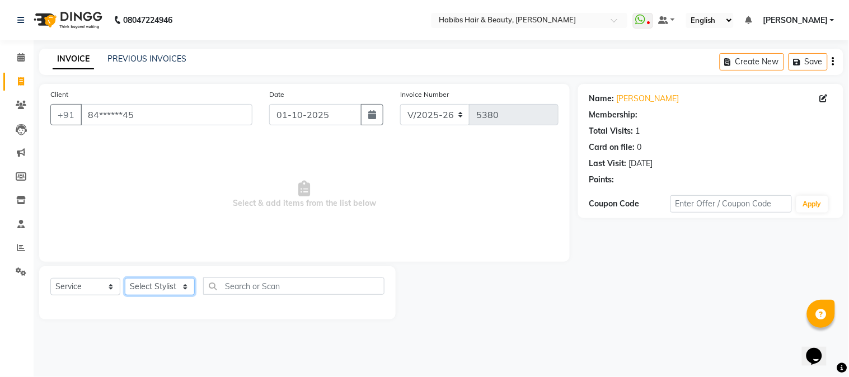
click at [150, 290] on select "Select Stylist Admin Akshay [PERSON_NAME] [PERSON_NAME] Pallavi [PERSON_NAME] […" at bounding box center [160, 286] width 70 height 17
select select "17834"
click at [125, 279] on select "Select Stylist Admin Akshay [PERSON_NAME] [PERSON_NAME] Pallavi [PERSON_NAME] […" at bounding box center [160, 286] width 70 height 17
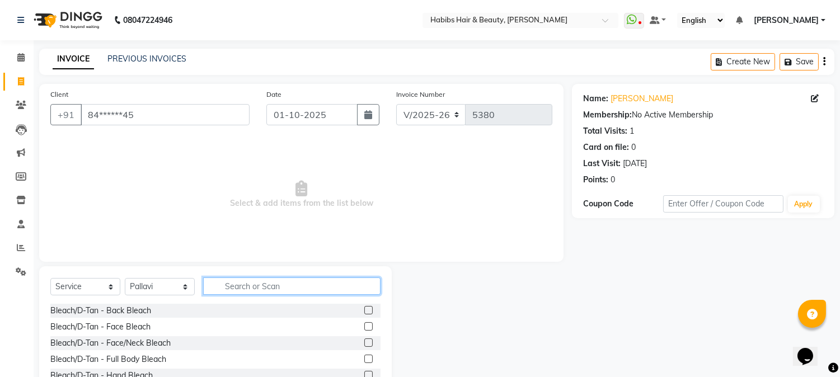
click at [227, 288] on input "text" at bounding box center [291, 286] width 177 height 17
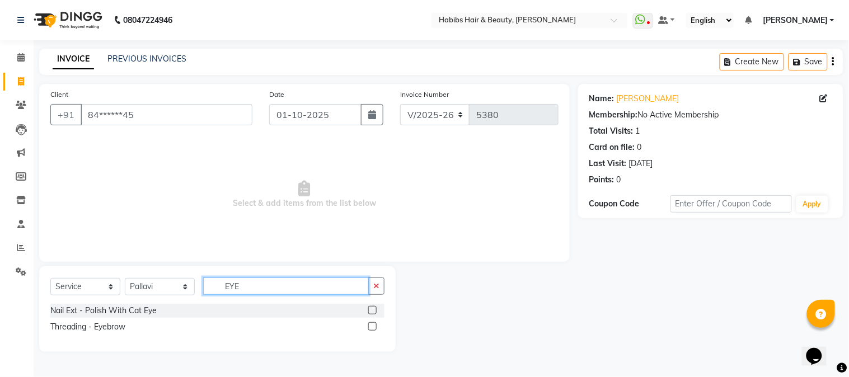
type input "EYE"
click at [371, 329] on label at bounding box center [372, 326] width 8 height 8
click at [371, 329] on input "checkbox" at bounding box center [371, 327] width 7 height 7
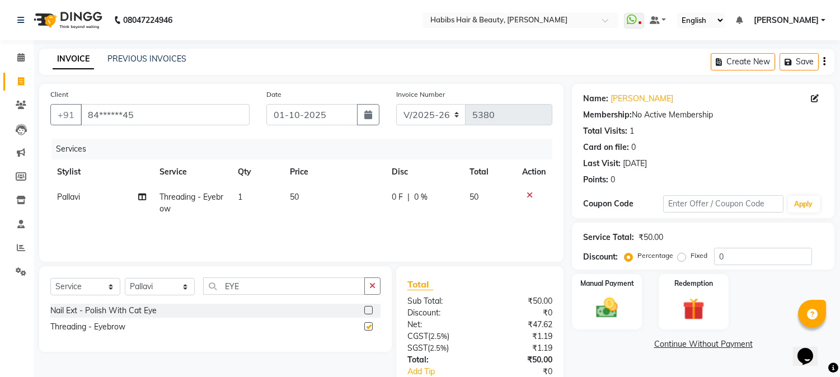
checkbox input "false"
click at [293, 196] on span "50" at bounding box center [294, 197] width 9 height 10
select select "17834"
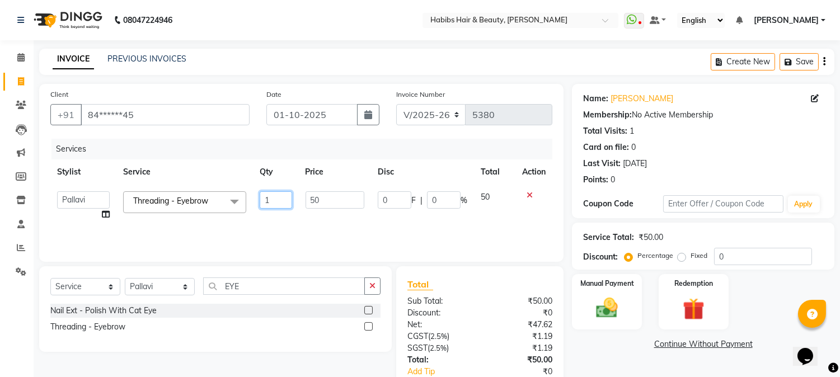
drag, startPoint x: 293, startPoint y: 196, endPoint x: 304, endPoint y: 199, distance: 11.0
click at [304, 199] on tr "Admin Akshay Anas Jaideep Sir Lokesh Mangesh Pallavi Piyush Pratiksha Rahul Raj…" at bounding box center [301, 206] width 502 height 43
click at [304, 199] on td "50" at bounding box center [335, 206] width 72 height 43
select select "17834"
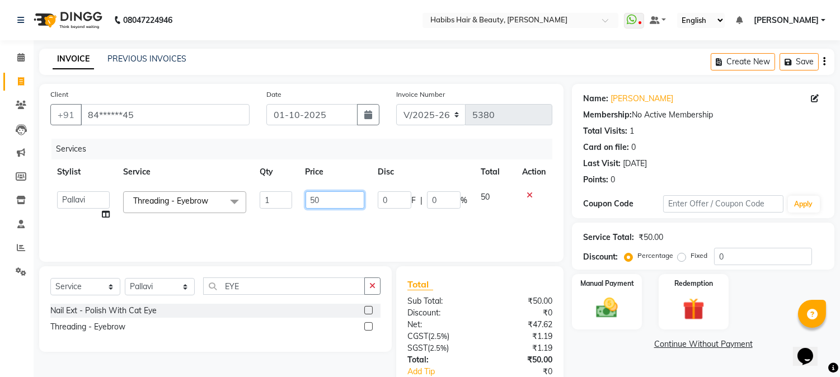
click at [310, 197] on input "50" at bounding box center [335, 199] width 59 height 17
type input "130"
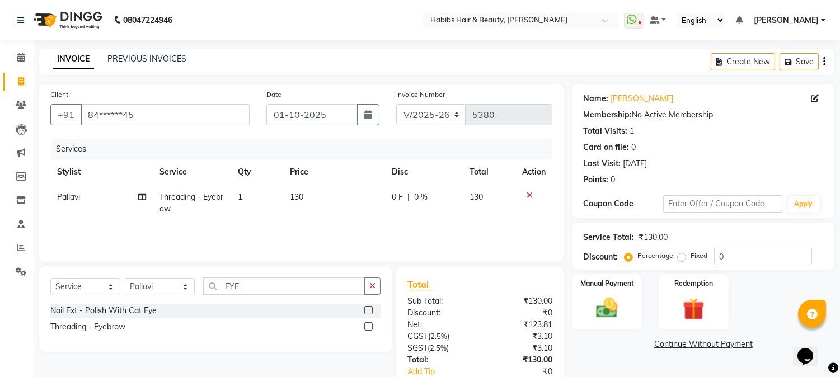
click at [344, 170] on th "Price" at bounding box center [334, 172] width 102 height 25
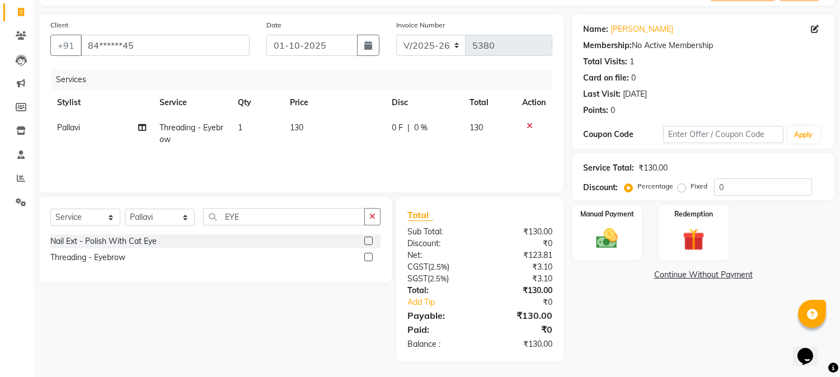
scroll to position [70, 0]
click at [607, 226] on img at bounding box center [607, 239] width 37 height 26
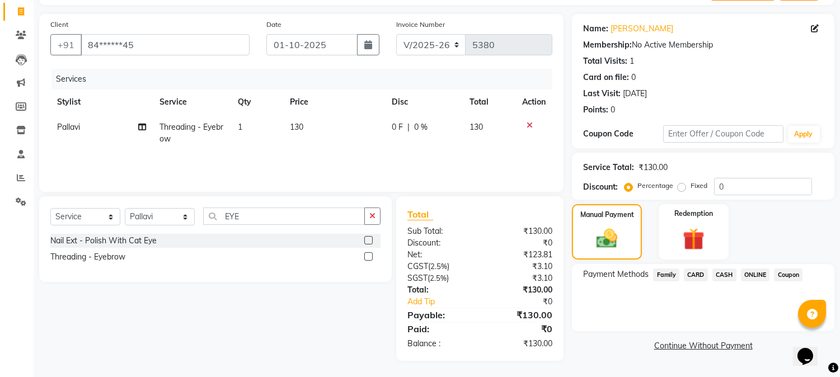
click at [751, 275] on span "ONLINE" at bounding box center [755, 275] width 29 height 13
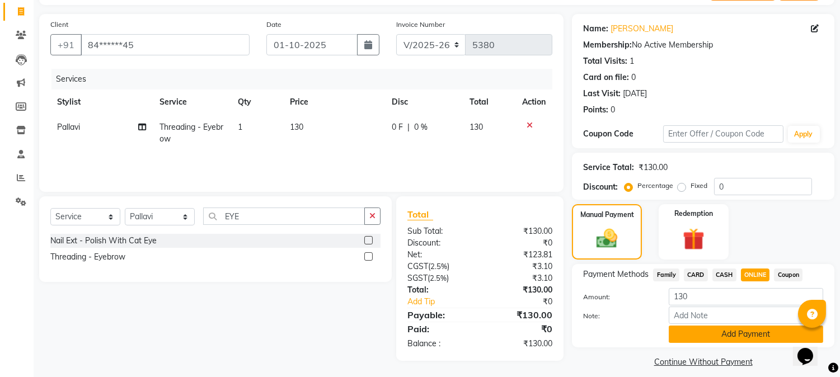
click at [745, 331] on button "Add Payment" at bounding box center [746, 334] width 155 height 17
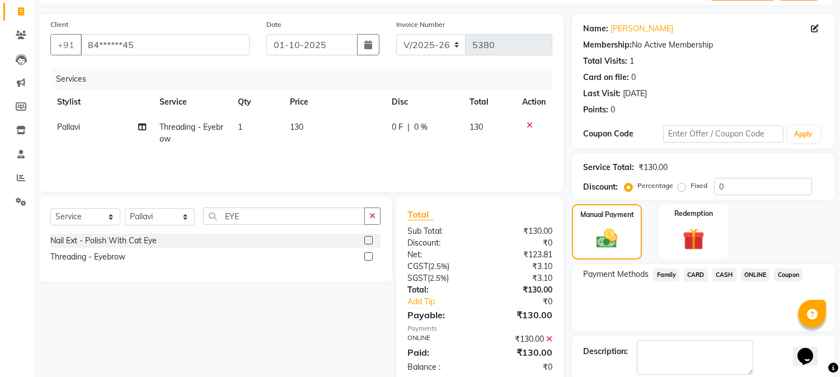
scroll to position [126, 0]
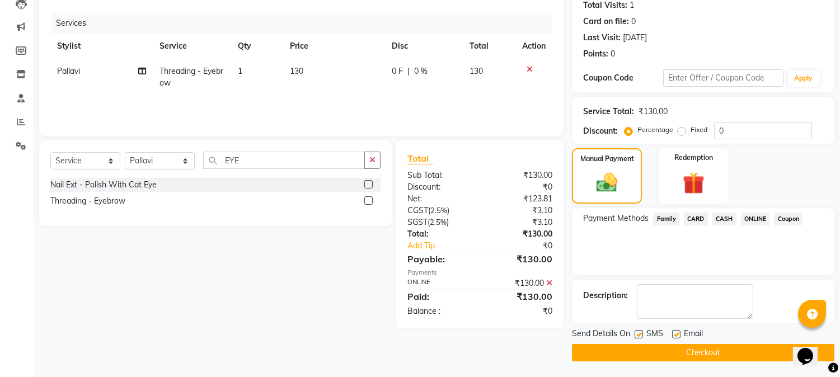
click at [715, 354] on button "Checkout" at bounding box center [703, 352] width 263 height 17
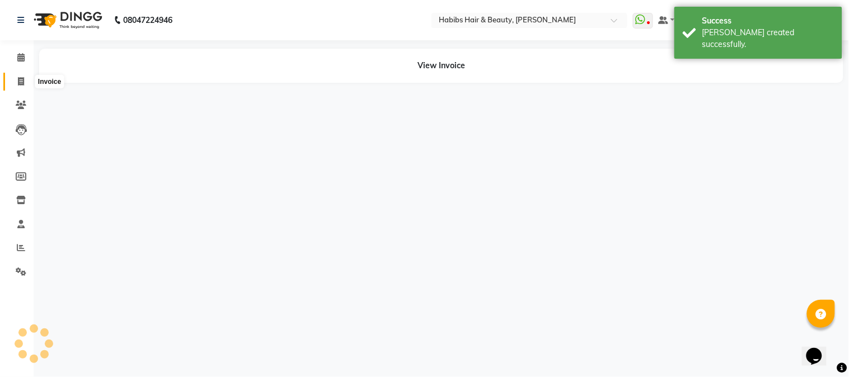
click at [20, 76] on span at bounding box center [21, 82] width 20 height 13
select select "service"
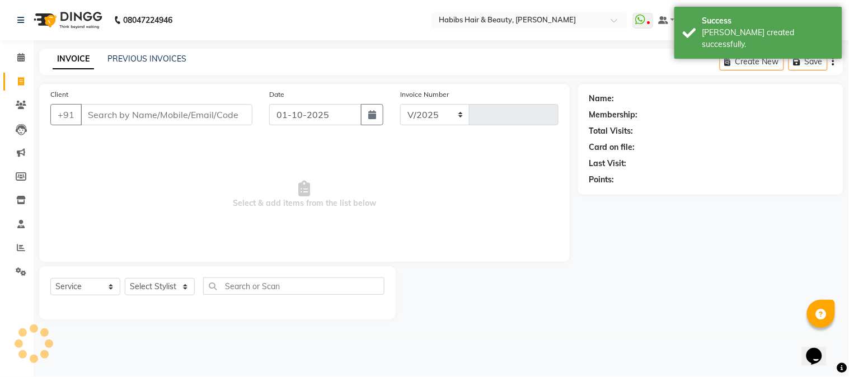
select select "3712"
type input "5381"
click at [126, 121] on input "Client" at bounding box center [167, 114] width 172 height 21
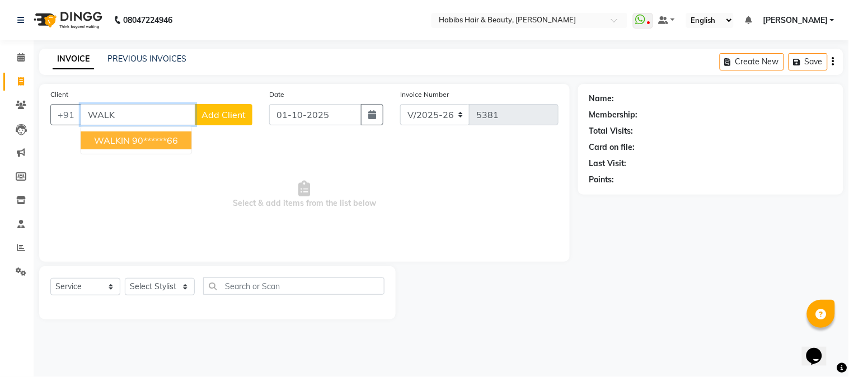
click at [159, 135] on ngb-highlight "90******66" at bounding box center [155, 140] width 46 height 11
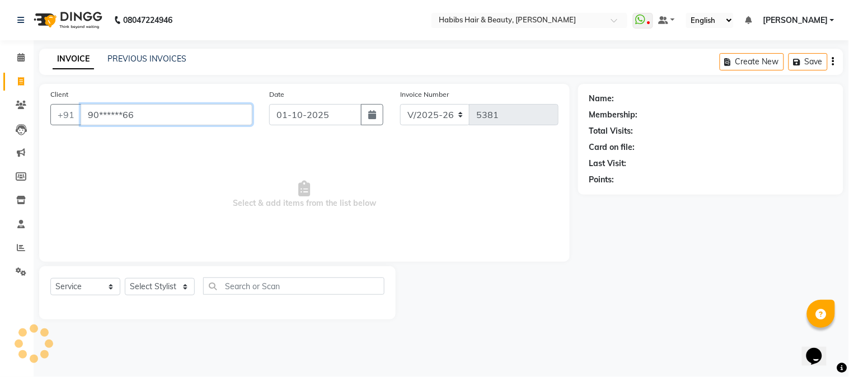
type input "90******66"
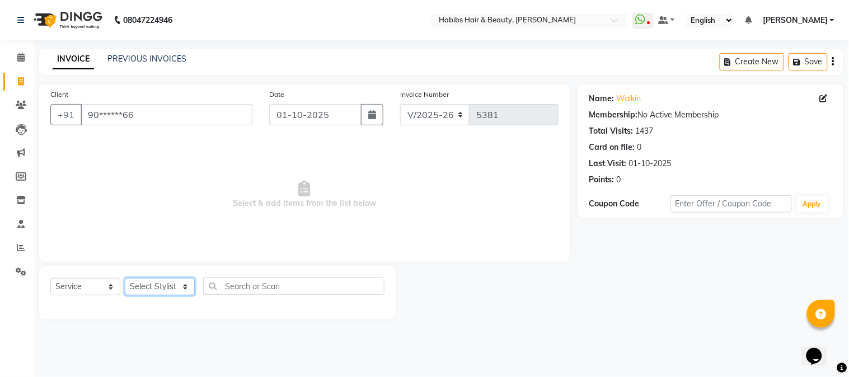
click at [152, 284] on select "Select Stylist Admin Akshay [PERSON_NAME] [PERSON_NAME] Pallavi [PERSON_NAME] […" at bounding box center [160, 286] width 70 height 17
select select "17830"
click at [125, 279] on select "Select Stylist Admin Akshay [PERSON_NAME] [PERSON_NAME] Pallavi [PERSON_NAME] […" at bounding box center [160, 286] width 70 height 17
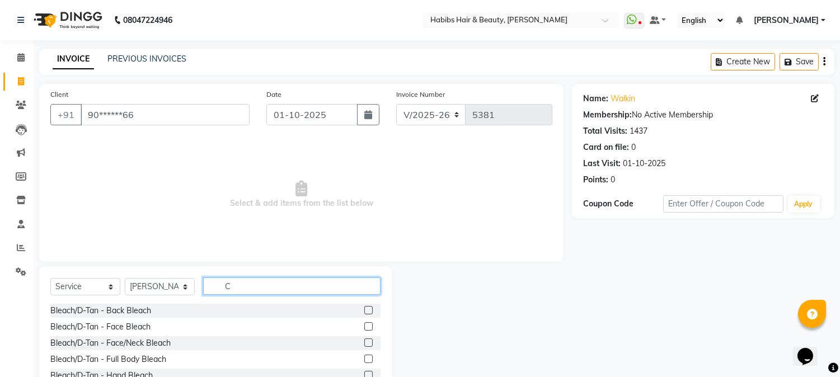
click at [277, 283] on input "C" at bounding box center [291, 286] width 177 height 17
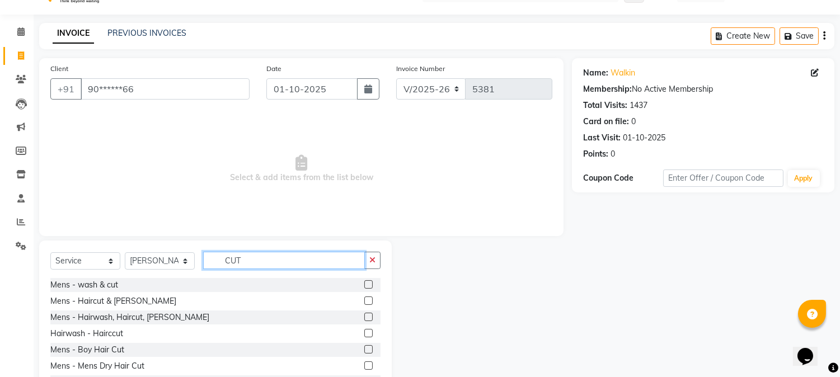
scroll to position [71, 0]
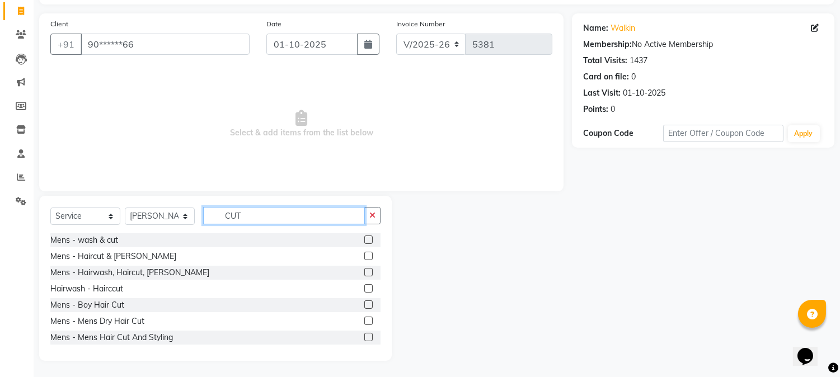
type input "CUT"
click at [364, 260] on label at bounding box center [368, 256] width 8 height 8
click at [364, 260] on input "checkbox" at bounding box center [367, 256] width 7 height 7
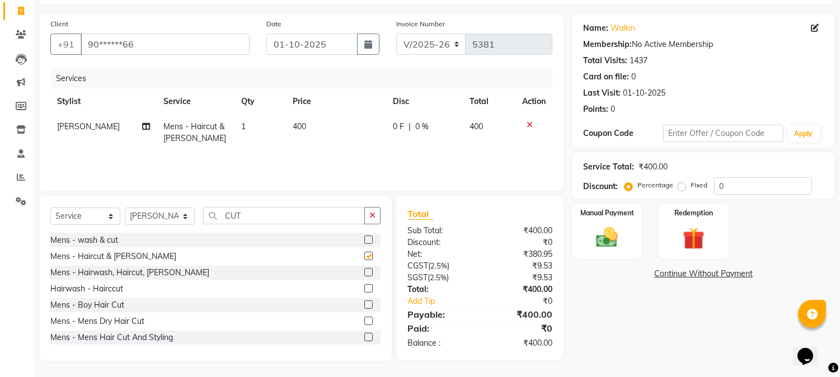
checkbox input "false"
click at [293, 129] on span "400" at bounding box center [299, 126] width 13 height 10
click at [286, 129] on td "1" at bounding box center [261, 132] width 52 height 37
select select "17830"
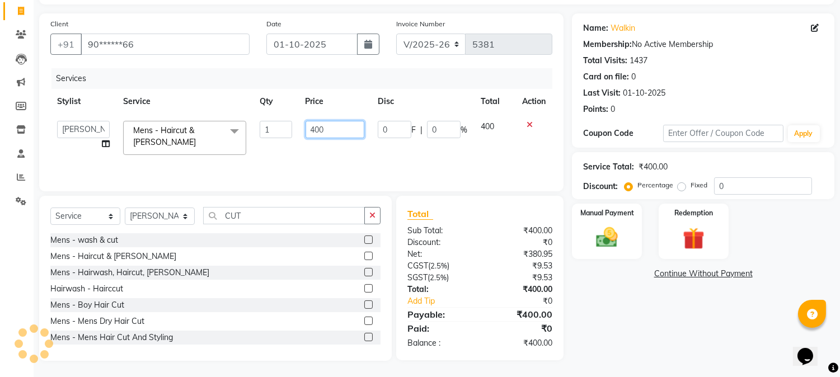
click at [314, 132] on input "400" at bounding box center [335, 129] width 59 height 17
type input "450"
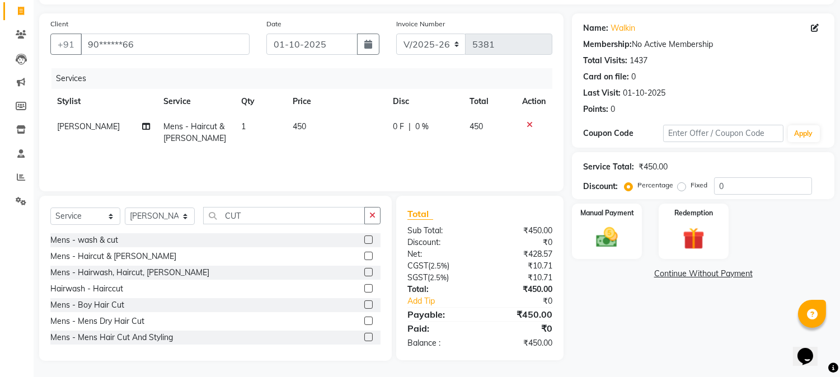
click at [351, 107] on th "Price" at bounding box center [336, 101] width 100 height 25
click at [593, 220] on div "Manual Payment" at bounding box center [607, 231] width 73 height 57
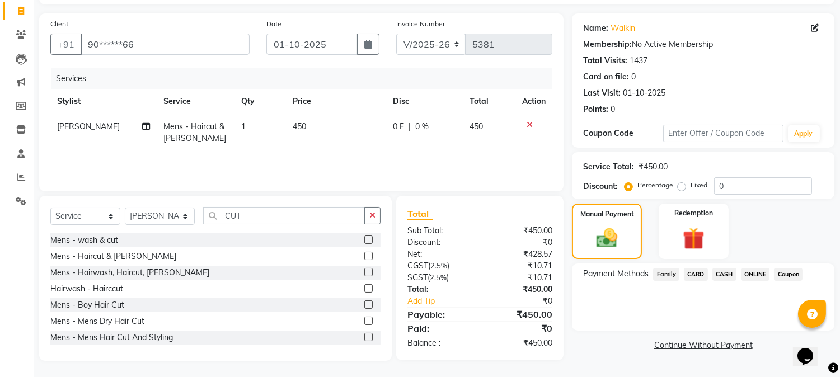
click at [755, 275] on span "ONLINE" at bounding box center [755, 274] width 29 height 13
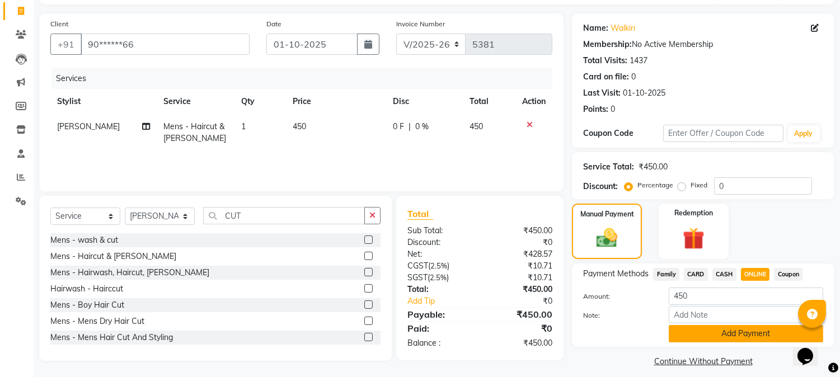
click at [733, 337] on button "Add Payment" at bounding box center [746, 333] width 155 height 17
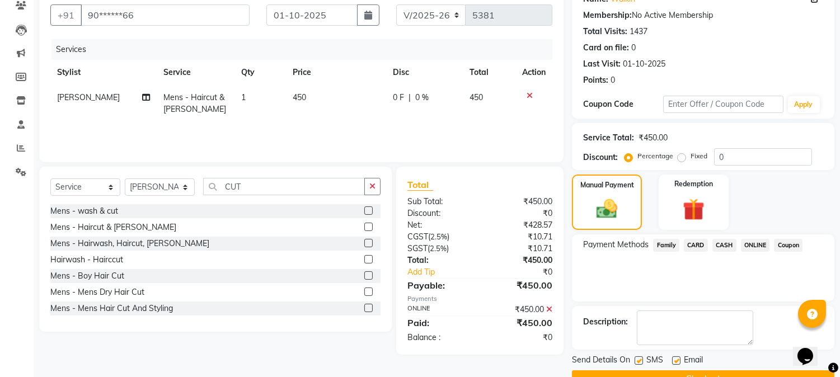
scroll to position [126, 0]
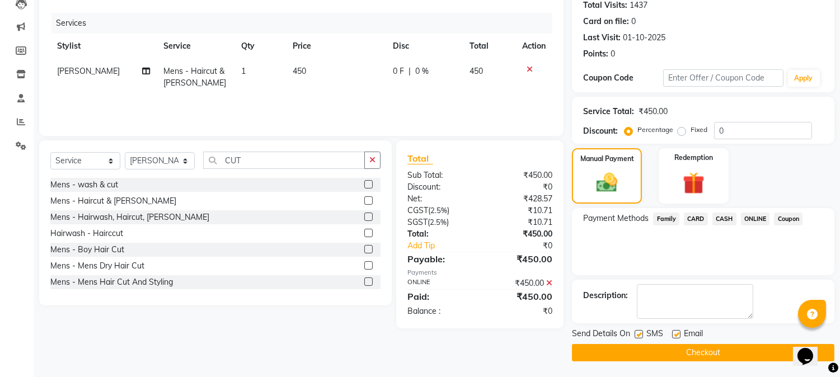
click at [724, 348] on button "Checkout" at bounding box center [703, 352] width 263 height 17
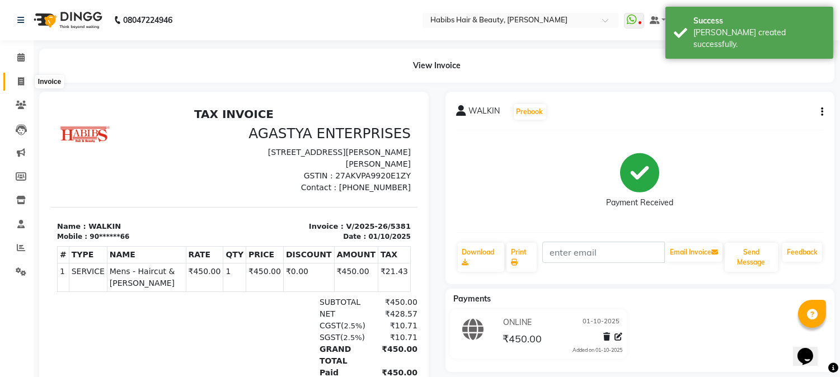
click at [20, 81] on icon at bounding box center [21, 81] width 6 height 8
select select "service"
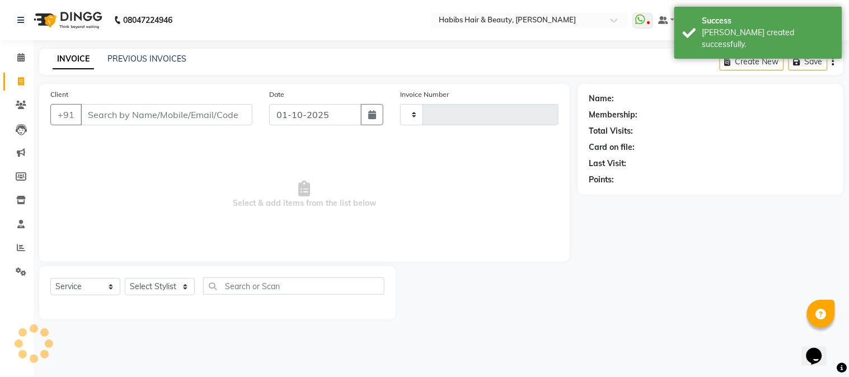
type input "5382"
select select "3712"
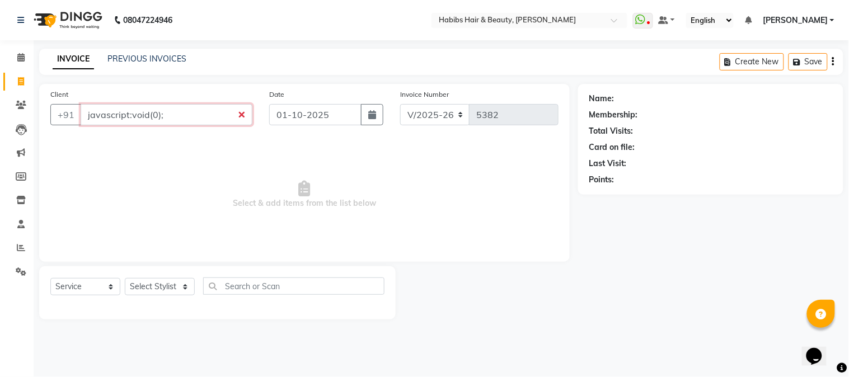
click at [186, 109] on input "javascript:void(0);" at bounding box center [167, 114] width 172 height 21
type input "j"
type input "8378873819"
click at [217, 116] on span "Add Client" at bounding box center [224, 114] width 44 height 11
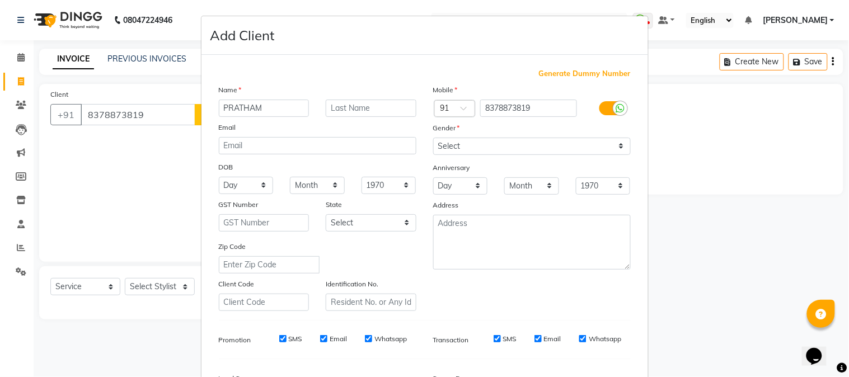
type input "PRATHAM"
click at [441, 147] on select "Select [DEMOGRAPHIC_DATA] [DEMOGRAPHIC_DATA] Other Prefer Not To Say" at bounding box center [532, 146] width 198 height 17
select select "[DEMOGRAPHIC_DATA]"
click at [433, 138] on select "Select [DEMOGRAPHIC_DATA] [DEMOGRAPHIC_DATA] Other Prefer Not To Say" at bounding box center [532, 146] width 198 height 17
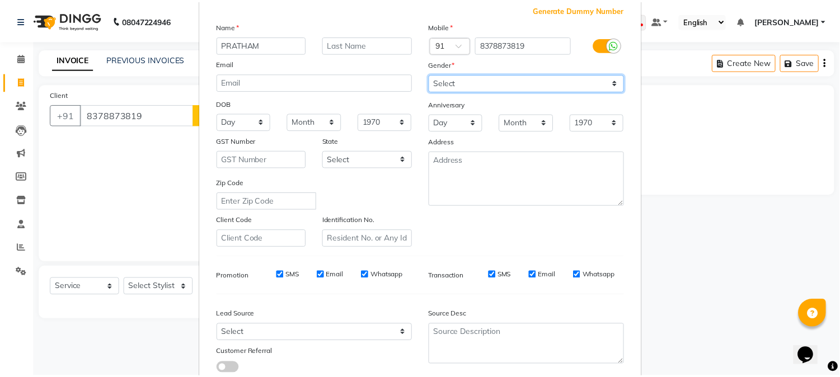
scroll to position [140, 0]
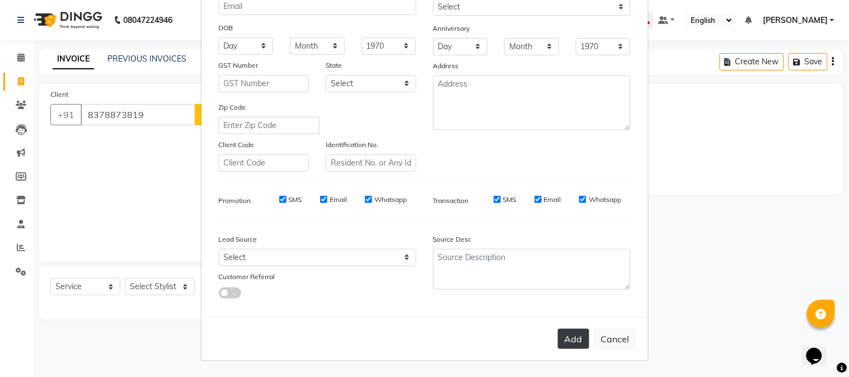
click at [572, 334] on button "Add" at bounding box center [573, 339] width 31 height 20
type input "83******19"
select select
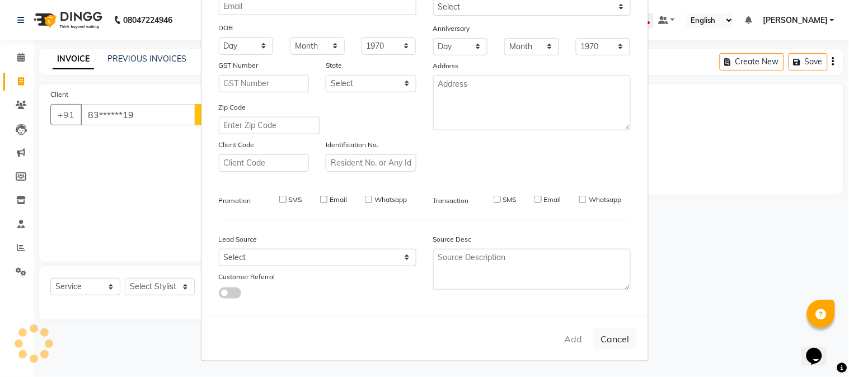
select select
checkbox input "false"
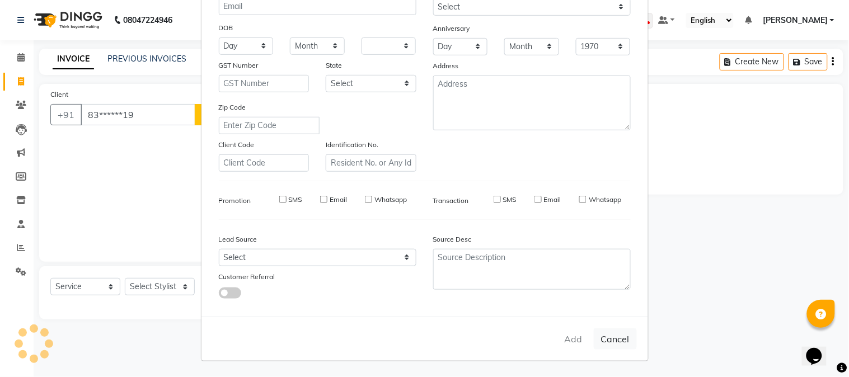
checkbox input "false"
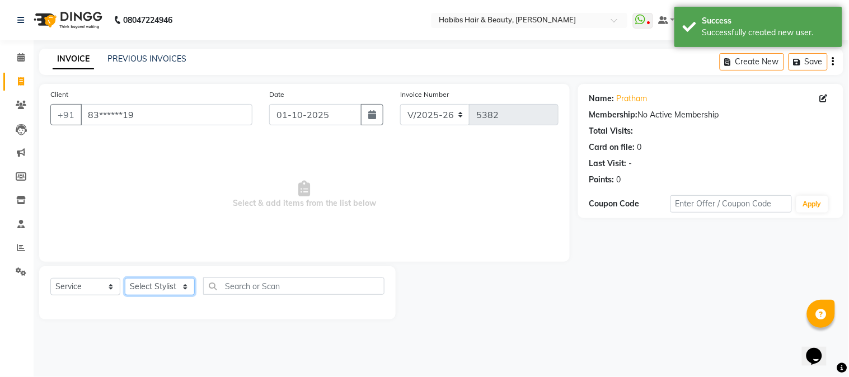
click at [158, 286] on select "Select Stylist Admin Akshay [PERSON_NAME] [PERSON_NAME] Pallavi [PERSON_NAME] […" at bounding box center [160, 286] width 70 height 17
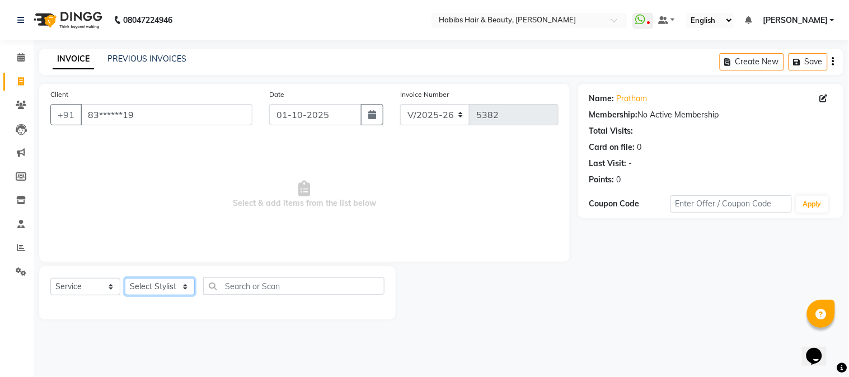
select select "17833"
click at [125, 279] on select "Select Stylist Admin Akshay [PERSON_NAME] [PERSON_NAME] Pallavi [PERSON_NAME] […" at bounding box center [160, 286] width 70 height 17
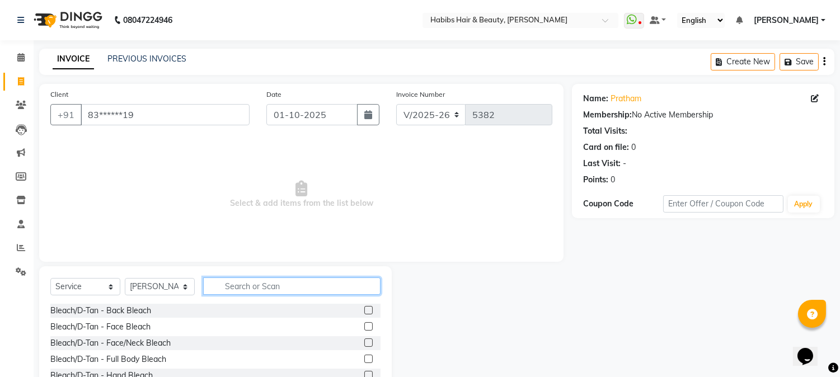
click at [283, 284] on input "text" at bounding box center [291, 286] width 177 height 17
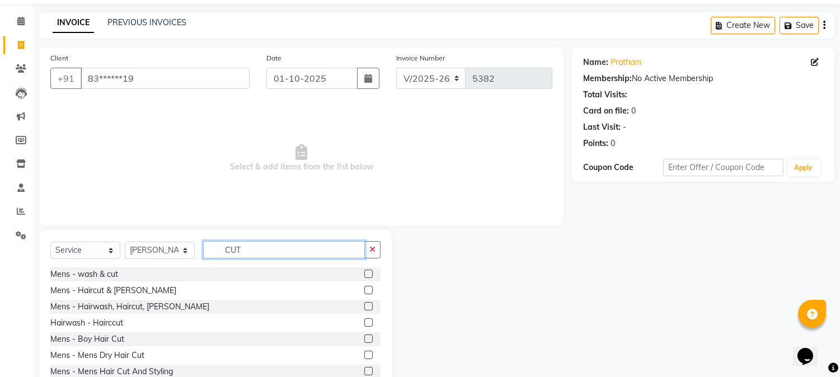
scroll to position [71, 0]
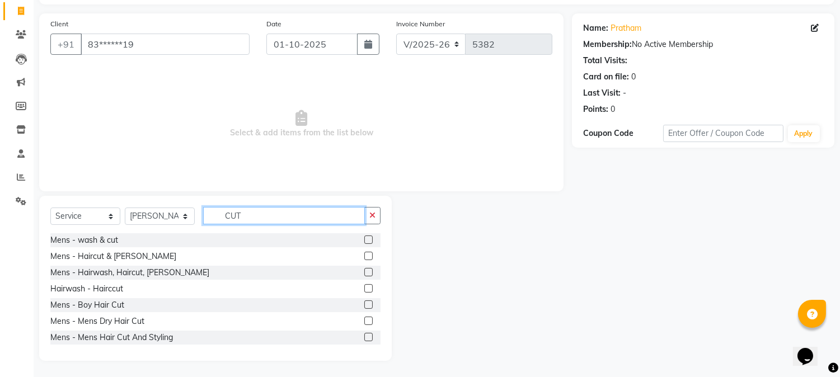
type input "CUT"
click at [364, 317] on div at bounding box center [372, 322] width 16 height 14
click at [364, 320] on label at bounding box center [368, 321] width 8 height 8
click at [364, 320] on input "checkbox" at bounding box center [367, 321] width 7 height 7
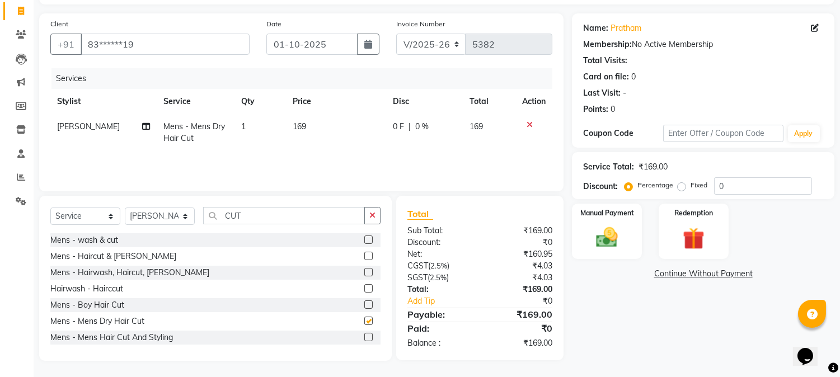
checkbox input "false"
click at [297, 125] on span "169" at bounding box center [299, 126] width 13 height 10
click at [286, 125] on td "1" at bounding box center [261, 132] width 52 height 37
select select "17833"
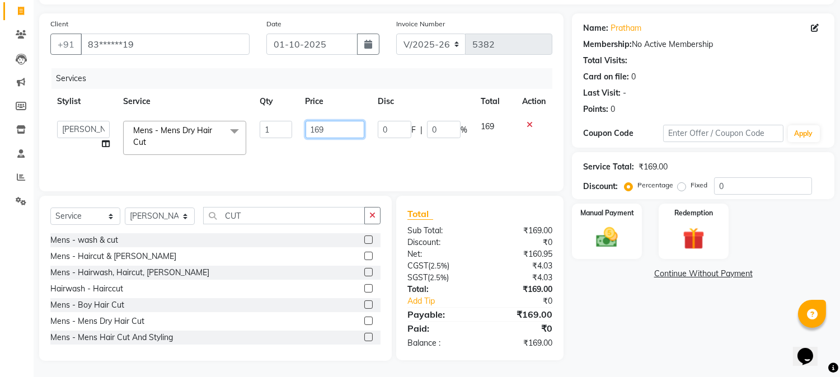
click at [312, 125] on input "169" at bounding box center [335, 129] width 59 height 17
type input "350"
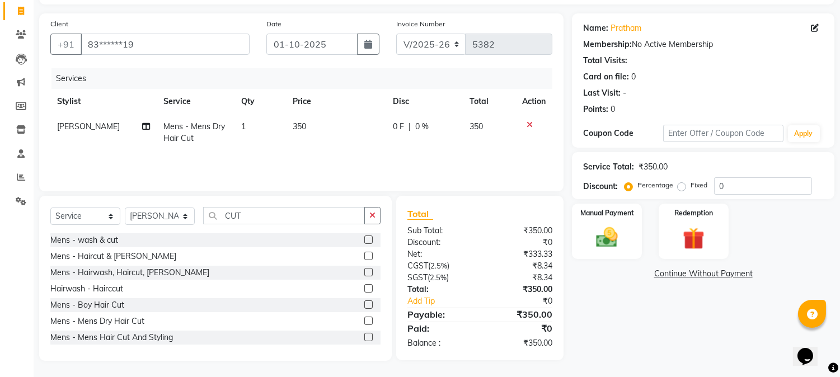
click at [348, 102] on th "Price" at bounding box center [336, 101] width 100 height 25
click at [614, 240] on img at bounding box center [607, 238] width 37 height 26
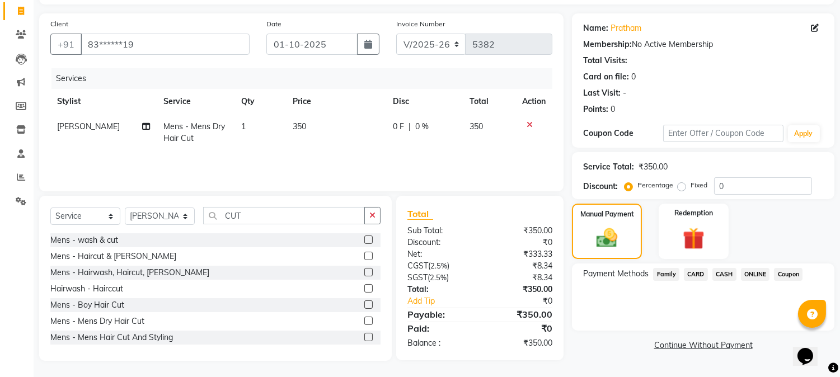
click at [696, 266] on div "Payment Methods Family CARD CASH ONLINE Coupon" at bounding box center [703, 297] width 263 height 67
click at [696, 270] on span "CARD" at bounding box center [696, 274] width 24 height 13
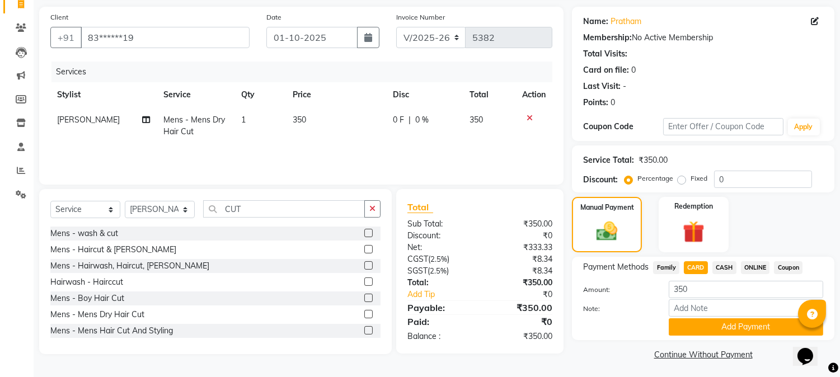
scroll to position [79, 0]
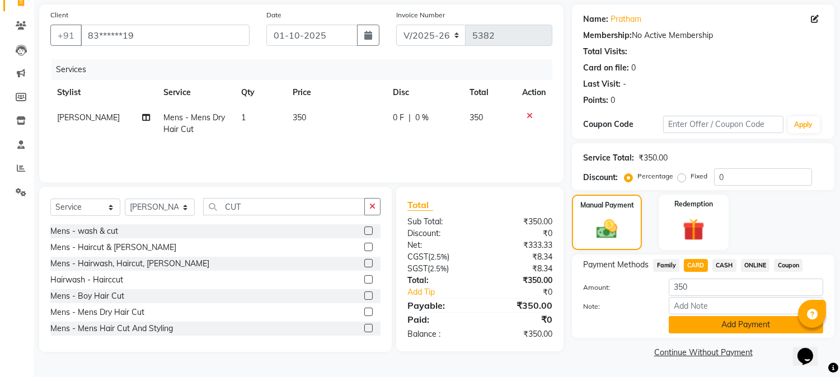
click at [712, 322] on button "Add Payment" at bounding box center [746, 324] width 155 height 17
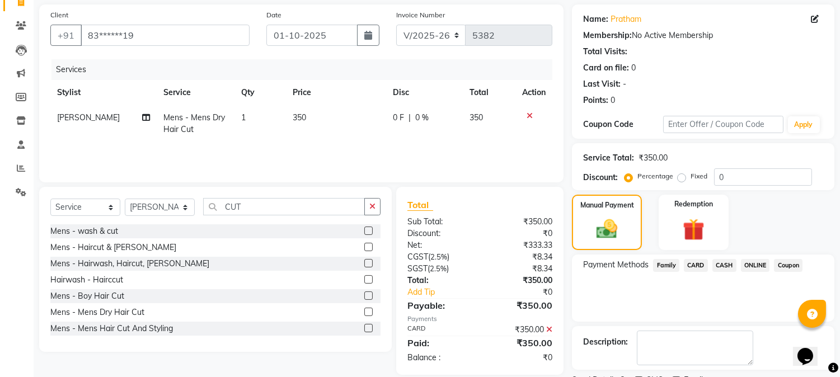
scroll to position [126, 0]
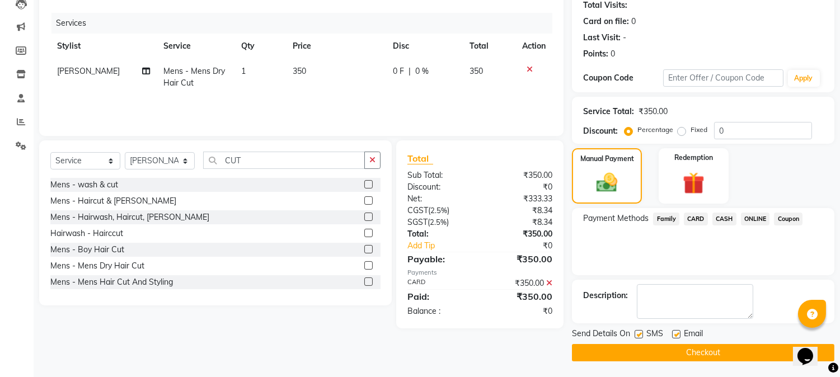
click at [700, 353] on button "Checkout" at bounding box center [703, 352] width 263 height 17
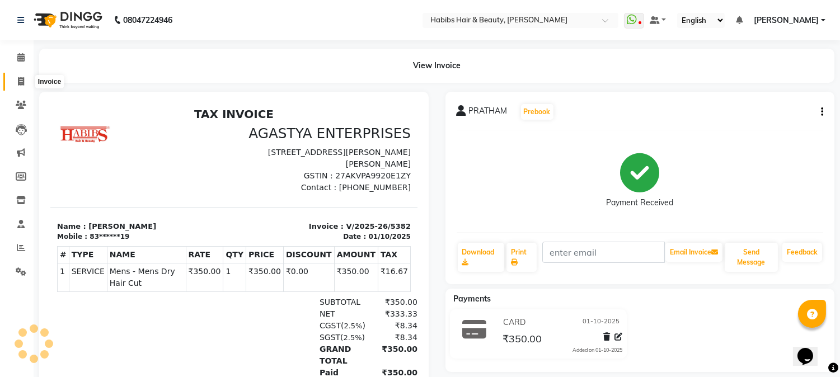
click at [19, 77] on icon at bounding box center [21, 81] width 6 height 8
select select "service"
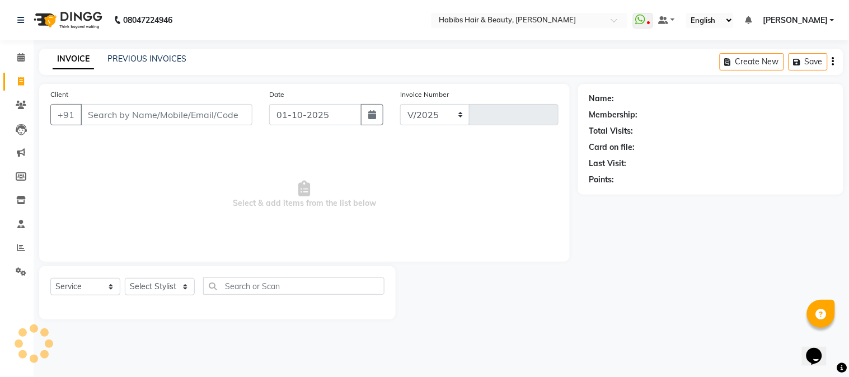
select select "3712"
type input "5383"
click at [142, 106] on input "Client" at bounding box center [167, 114] width 172 height 21
